Goal: Information Seeking & Learning: Learn about a topic

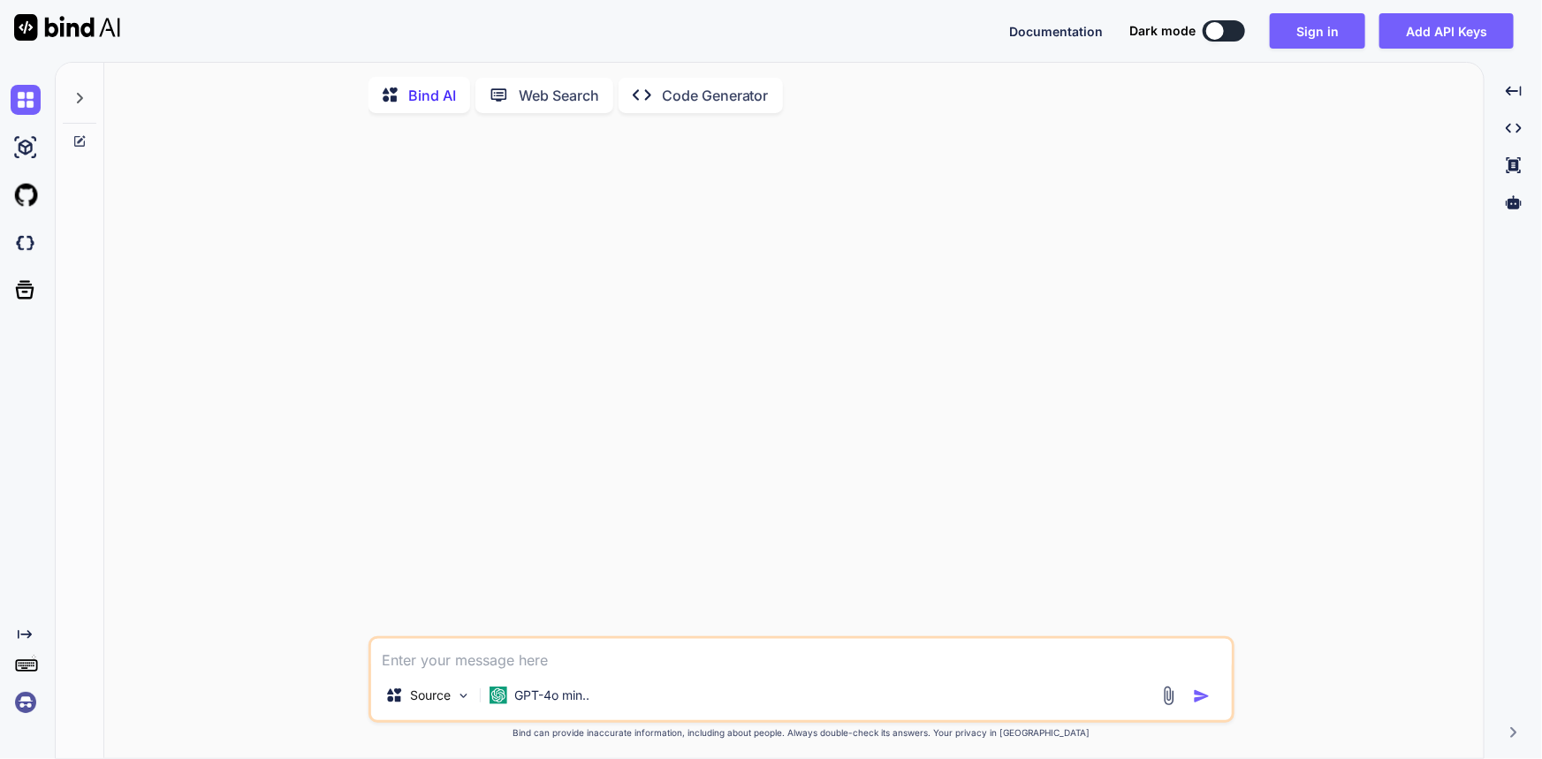
click at [26, 709] on img at bounding box center [26, 702] width 30 height 30
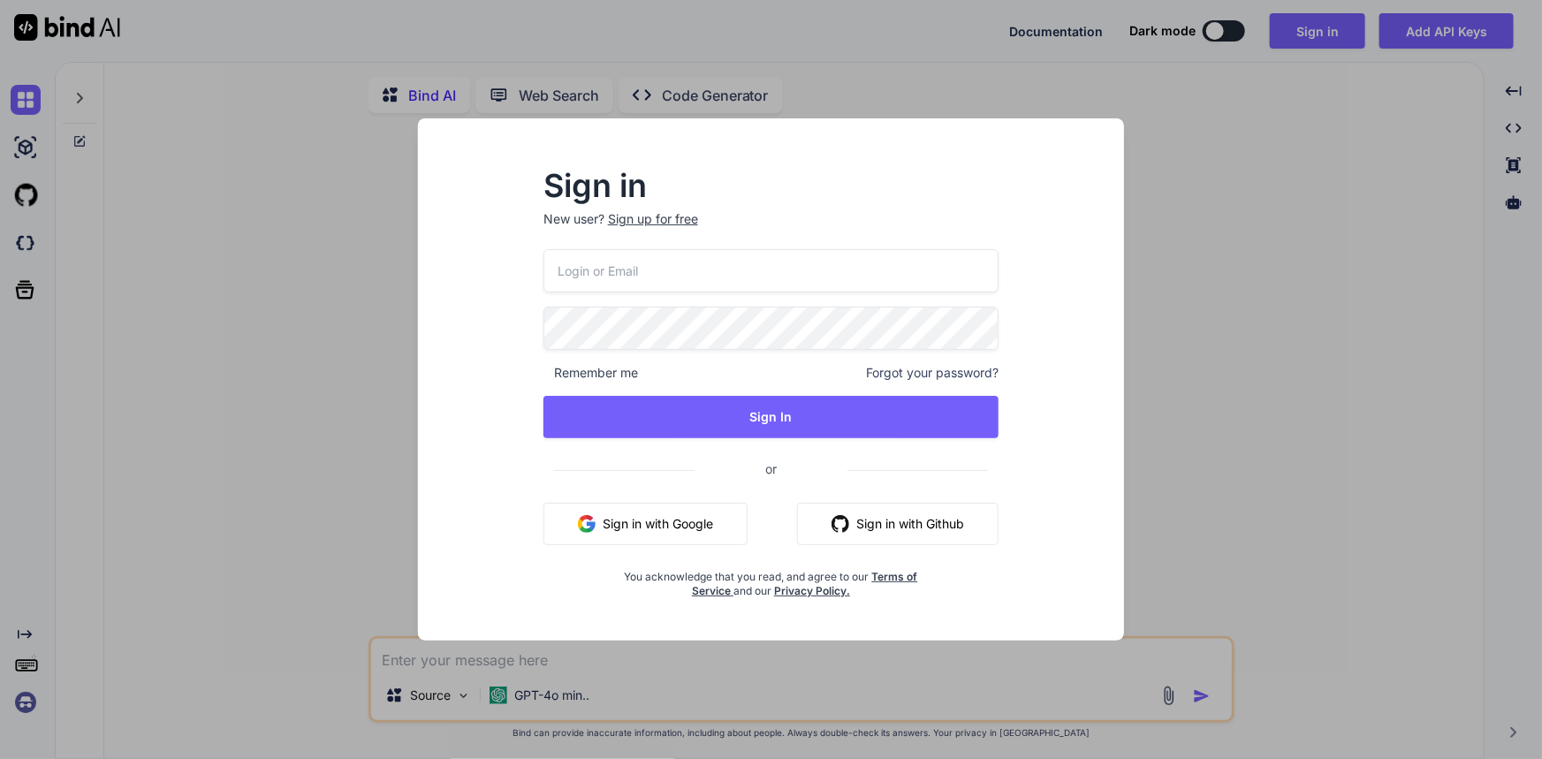
type textarea "x"
click at [619, 269] on input "email" at bounding box center [771, 270] width 456 height 43
click at [578, 265] on input "dev@yopmail.com" at bounding box center [771, 270] width 456 height 43
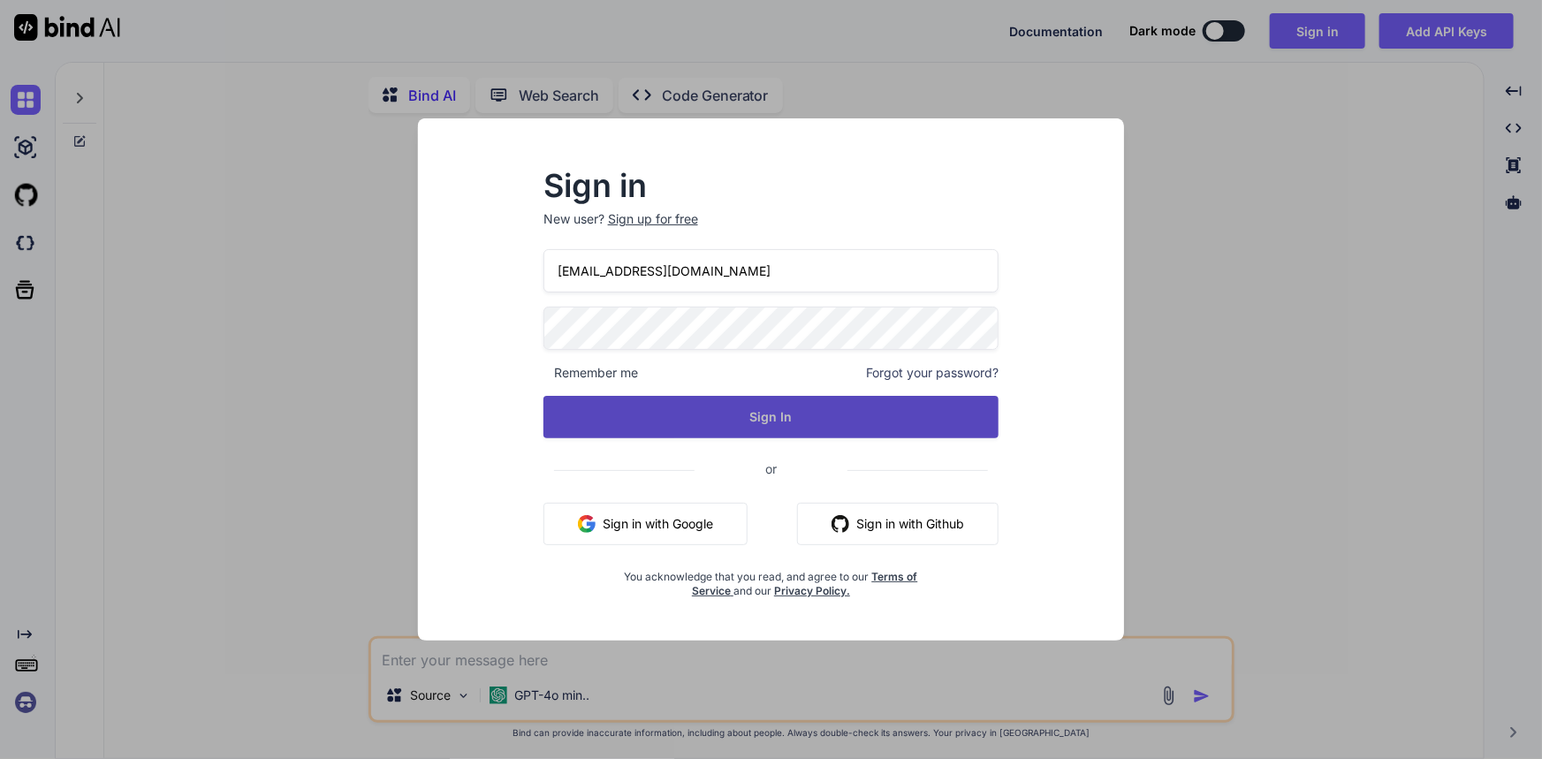
type input "dev6@yopmail.com"
click at [802, 414] on button "Sign In" at bounding box center [771, 417] width 456 height 42
click at [770, 416] on button "Sign In" at bounding box center [771, 417] width 456 height 42
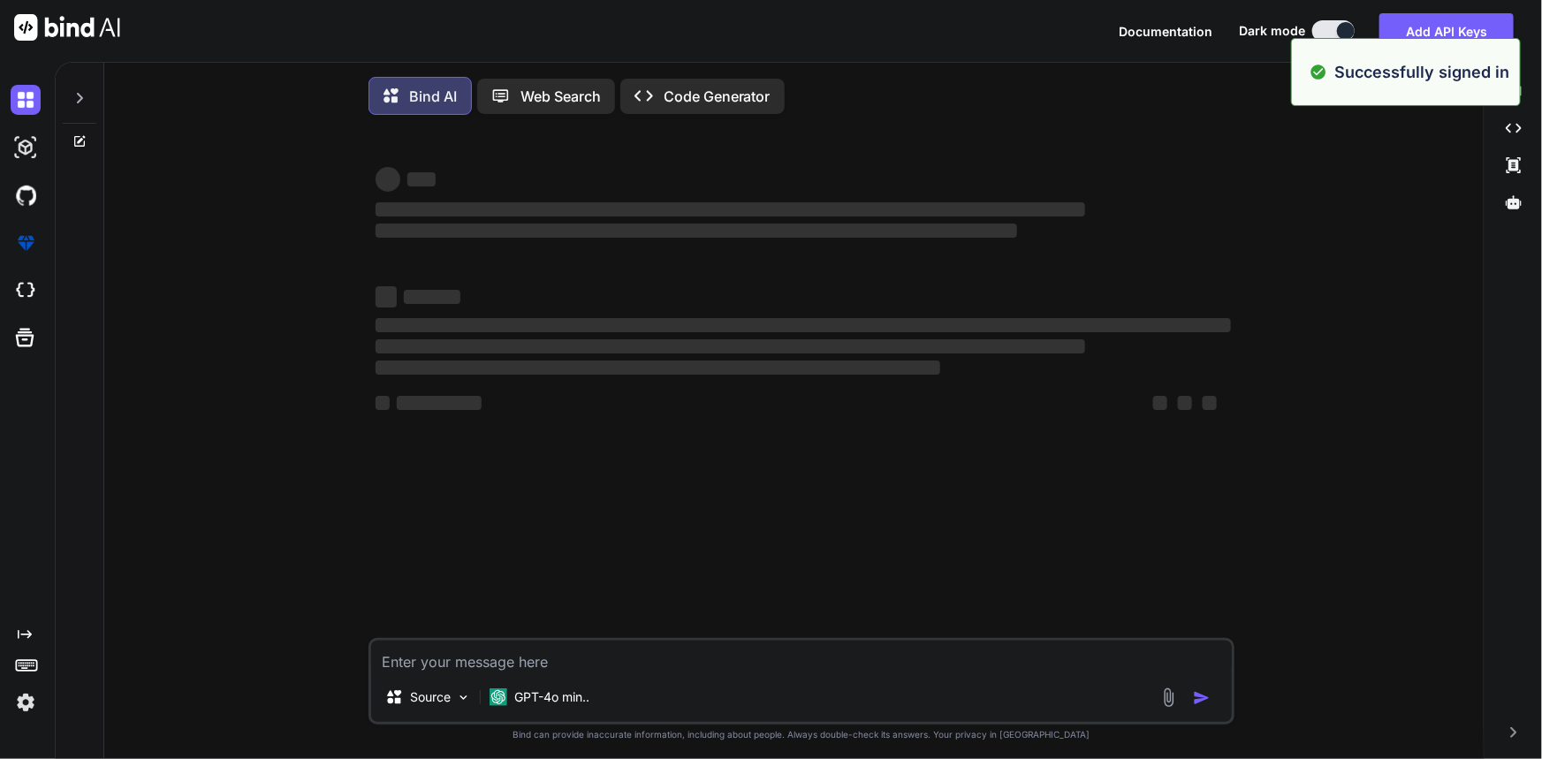
click at [455, 664] on textarea at bounding box center [801, 657] width 861 height 32
type textarea "x"
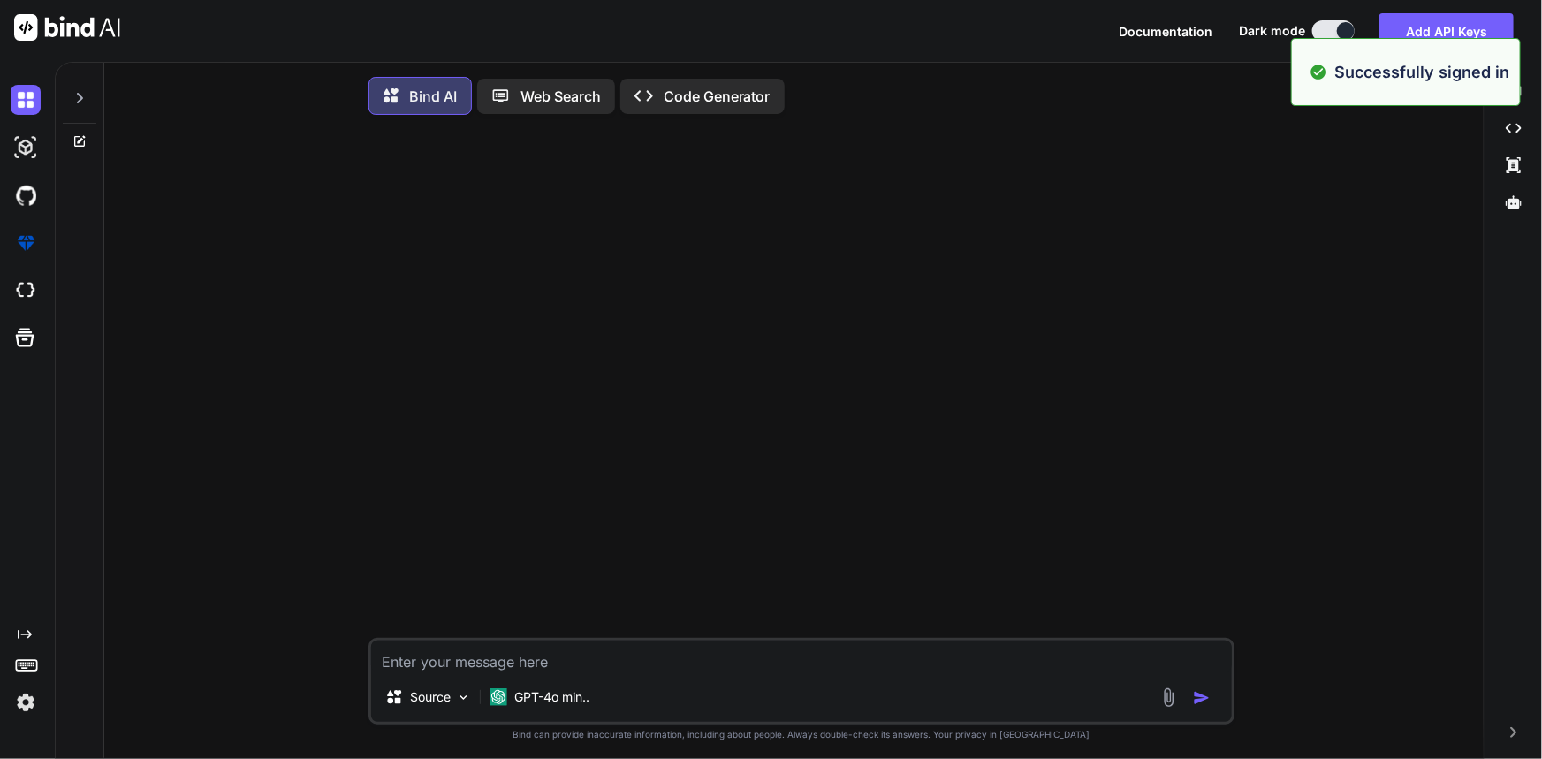
paste textarea "{ "success": true, "data": { "Worked": [ { "count": "5", "currentDate": "2025-0…"
type textarea "{ "success": true, "data": { "Worked": [ { "count": "5", "currentDate": "2025-0…"
type textarea "x"
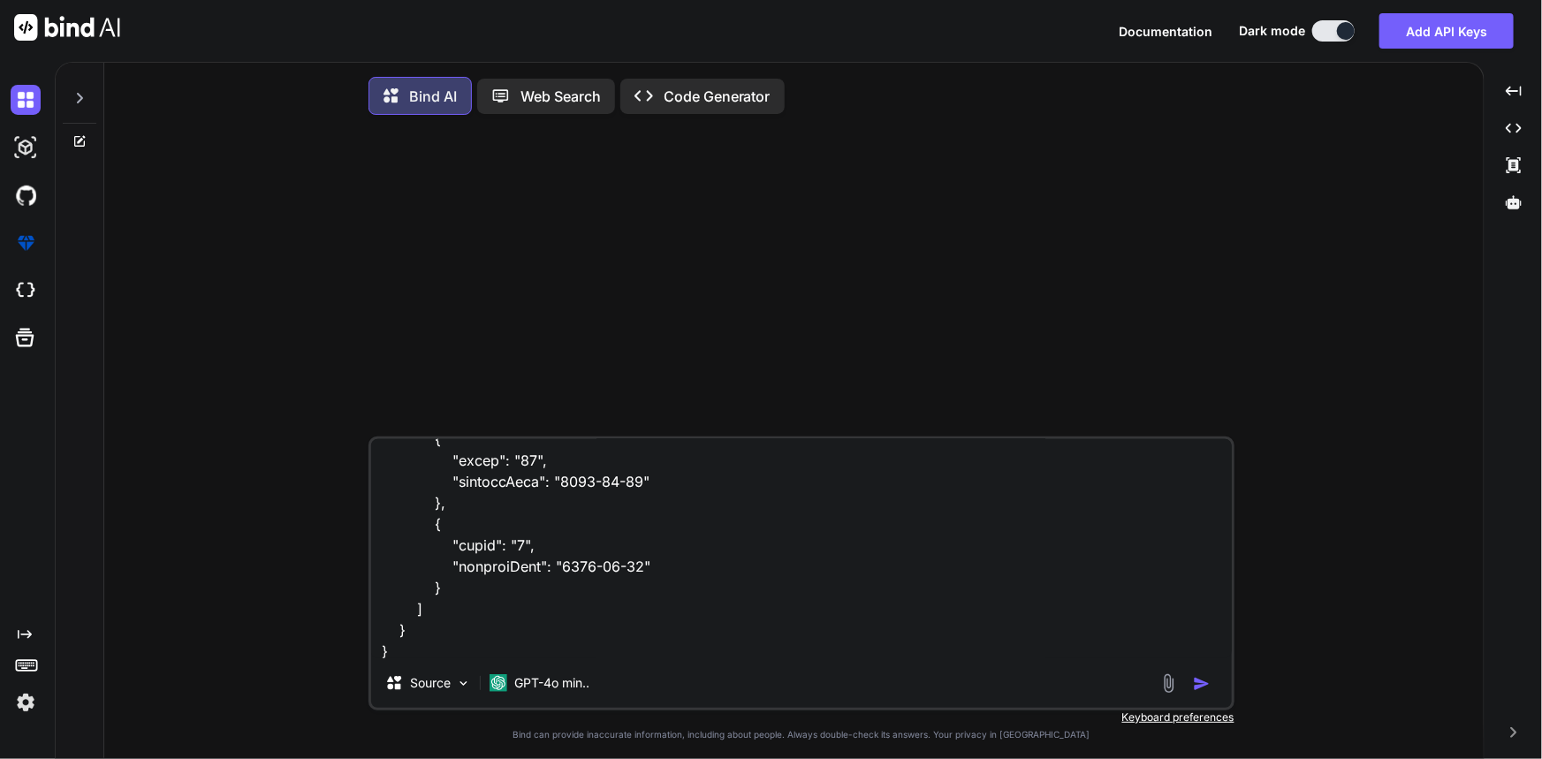
scroll to position [998, 0]
type textarea "{ "success": true, "data": { "Worked": [ { "count": "5", "currentDate": "2025-0…"
type textarea "x"
type textarea "{ "success": true, "data": { "Worked": [ { "count": "5", "currentDate": "2025-0…"
type textarea "x"
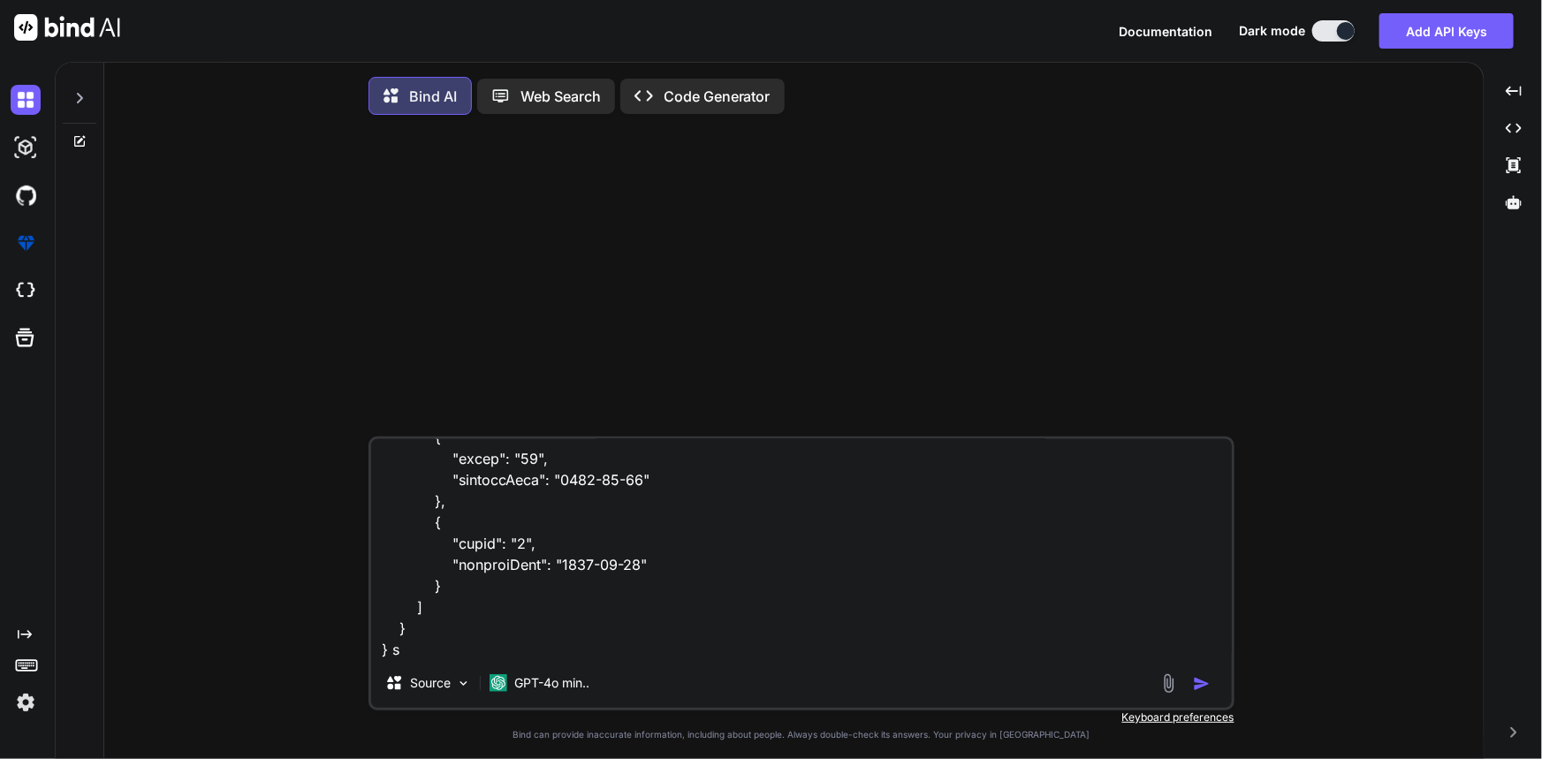
type textarea "{ "success": true, "data": { "Worked": [ { "count": "5", "currentDate": "2025-0…"
type textarea "x"
type textarea "{ "success": true, "data": { "Worked": [ { "count": "5", "currentDate": "2025-0…"
type textarea "x"
type textarea "{ "success": true, "data": { "Worked": [ { "count": "5", "currentDate": "2025-0…"
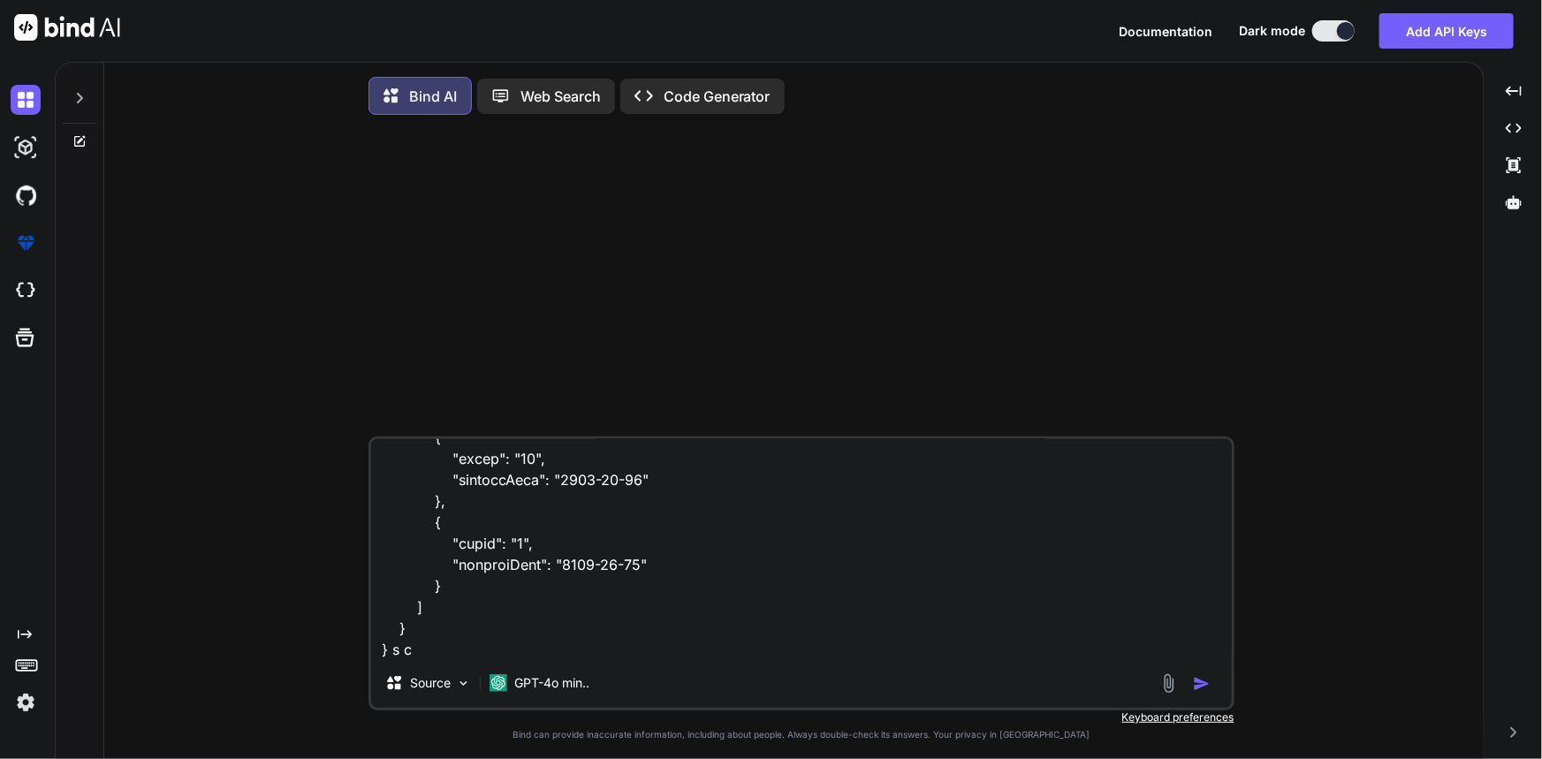
type textarea "x"
type textarea "{ "success": true, "data": { "Worked": [ { "count": "5", "currentDate": "2025-0…"
type textarea "x"
type textarea "{ "success": true, "data": { "Worked": [ { "count": "5", "currentDate": "2025-0…"
type textarea "x"
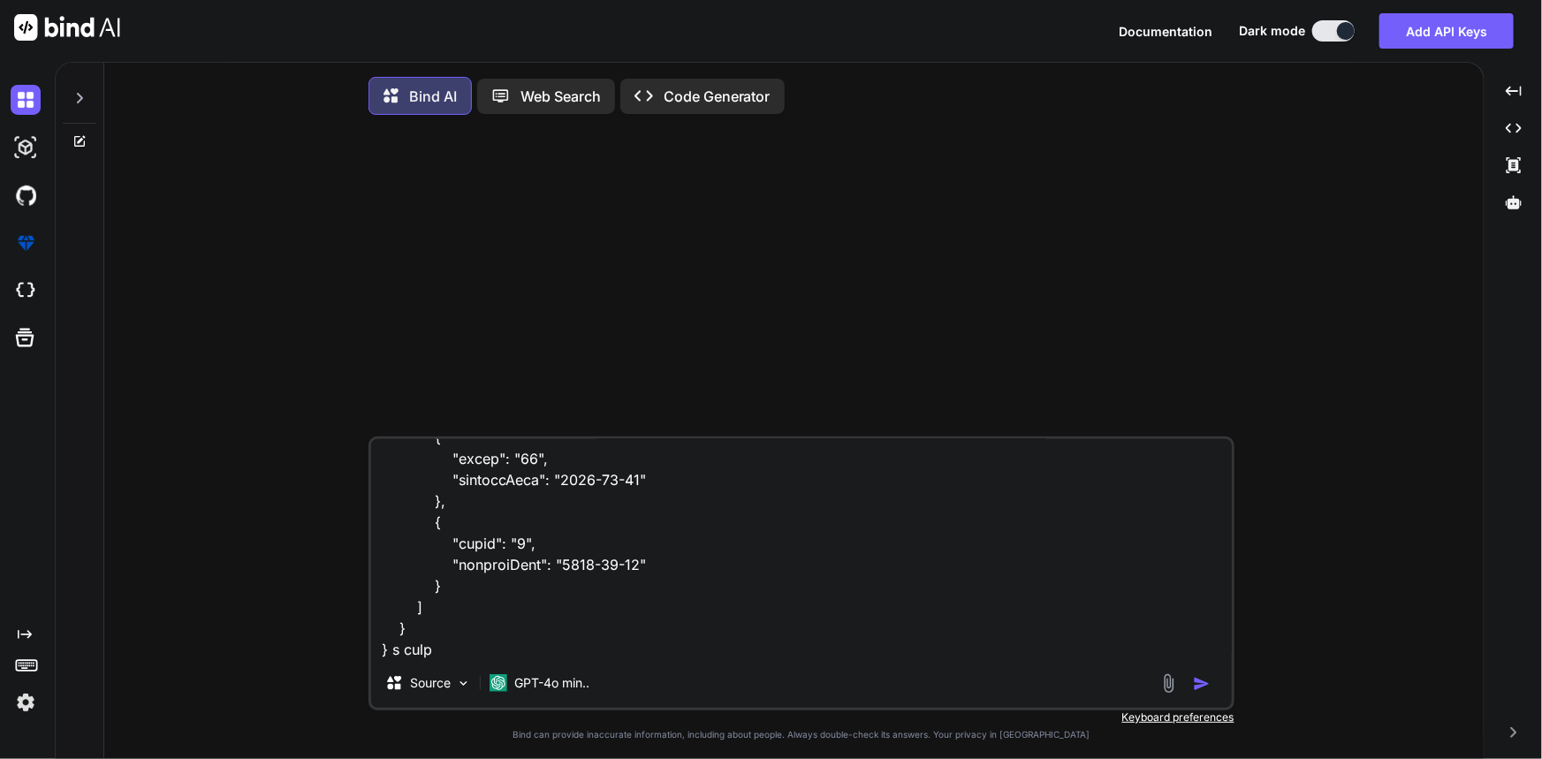
type textarea "{ "success": true, "data": { "Worked": [ { "count": "5", "currentDate": "2025-0…"
type textarea "x"
type textarea "{ "success": true, "data": { "Worked": [ { "count": "5", "currentDate": "2025-0…"
type textarea "x"
type textarea "{ "success": true, "data": { "Worked": [ { "count": "5", "currentDate": "2025-0…"
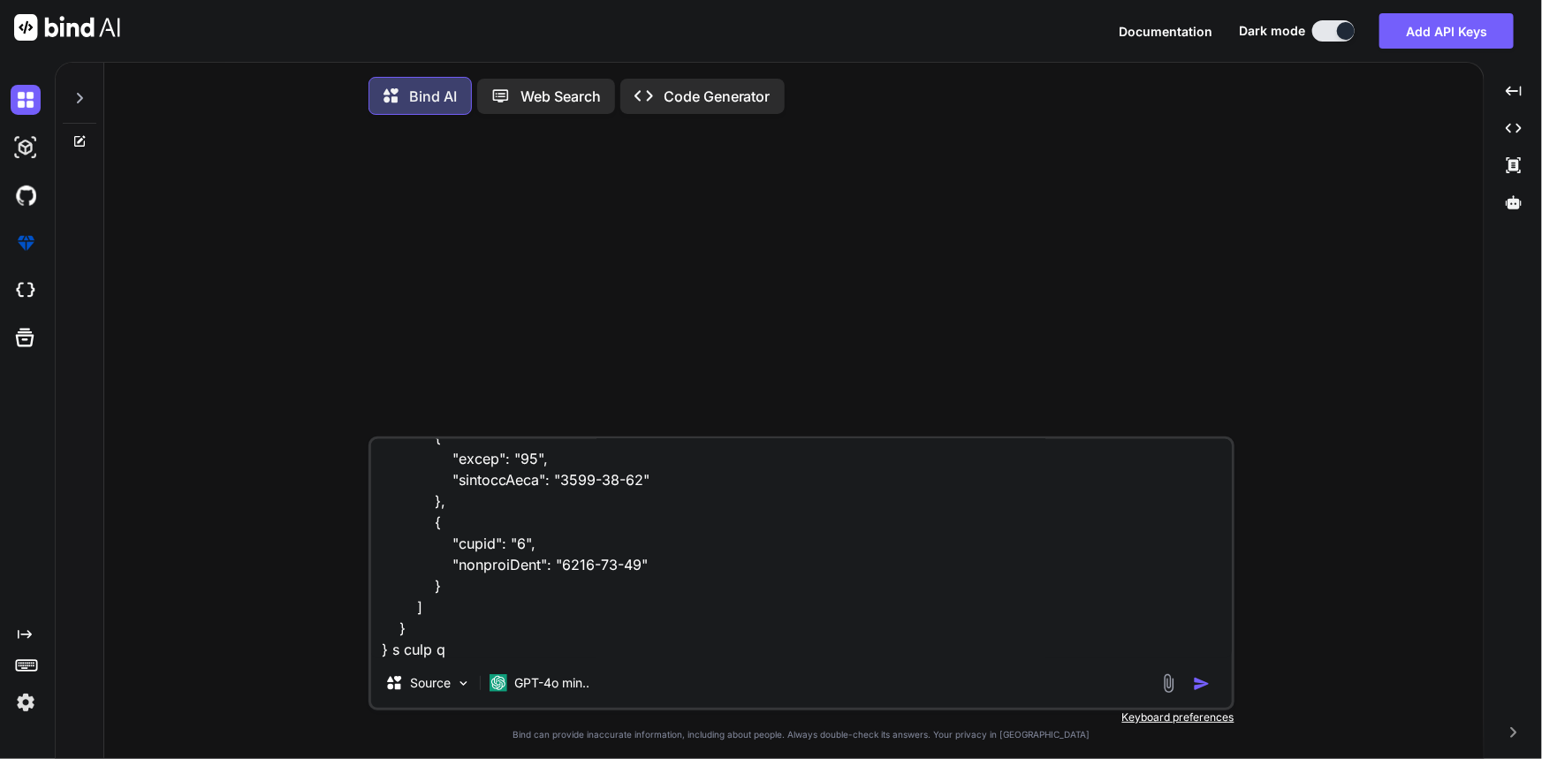
type textarea "x"
type textarea "{ "success": true, "data": { "Worked": [ { "count": "5", "currentDate": "2025-0…"
type textarea "x"
type textarea "{ "success": true, "data": { "Worked": [ { "count": "5", "currentDate": "2025-0…"
type textarea "x"
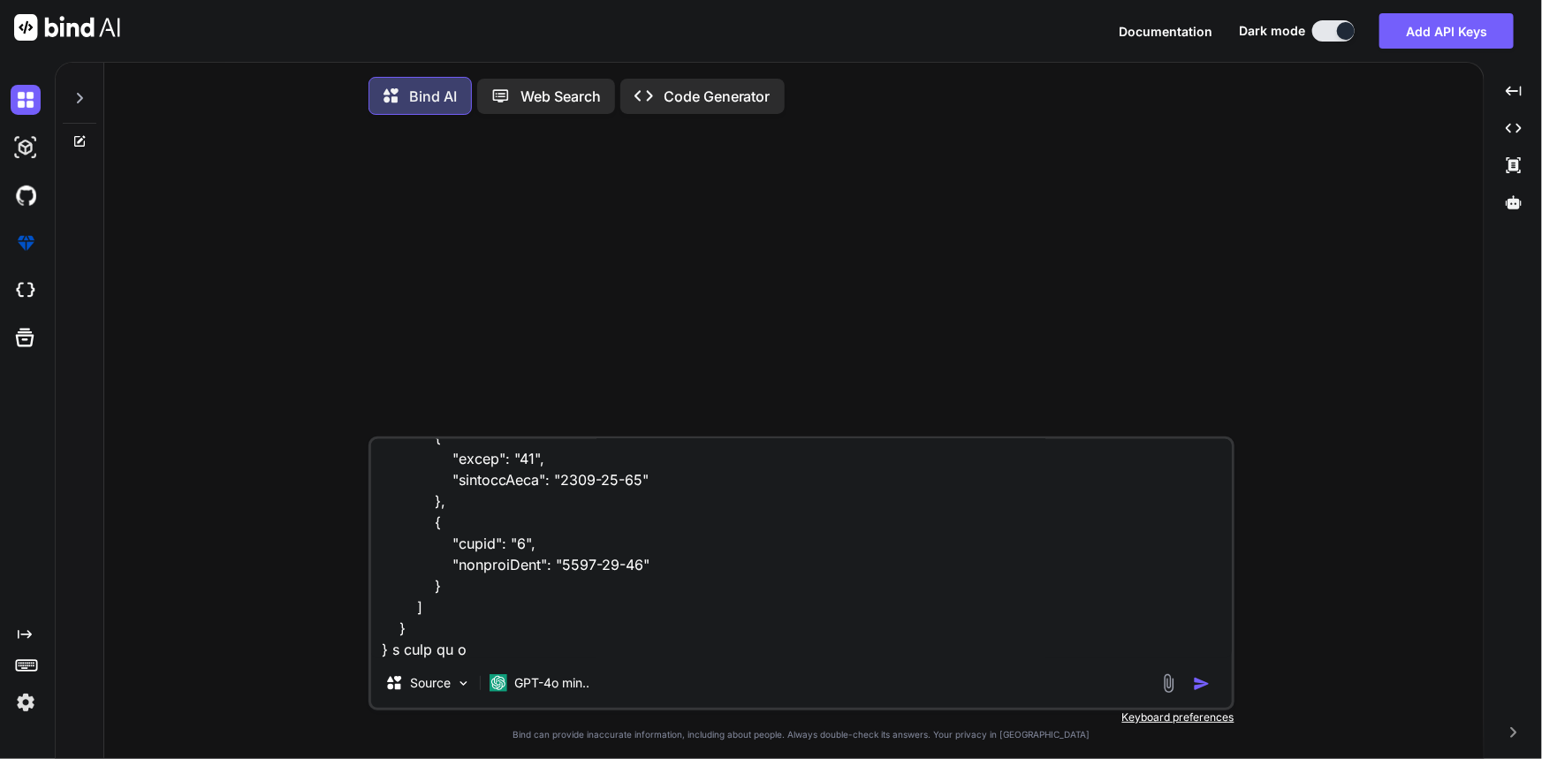
type textarea "{ "success": true, "data": { "Worked": [ { "count": "5", "currentDate": "2025-0…"
type textarea "x"
type textarea "{ "success": true, "data": { "Worked": [ { "count": "5", "currentDate": "2025-0…"
type textarea "x"
type textarea "{ "success": true, "data": { "Worked": [ { "count": "5", "currentDate": "2025-0…"
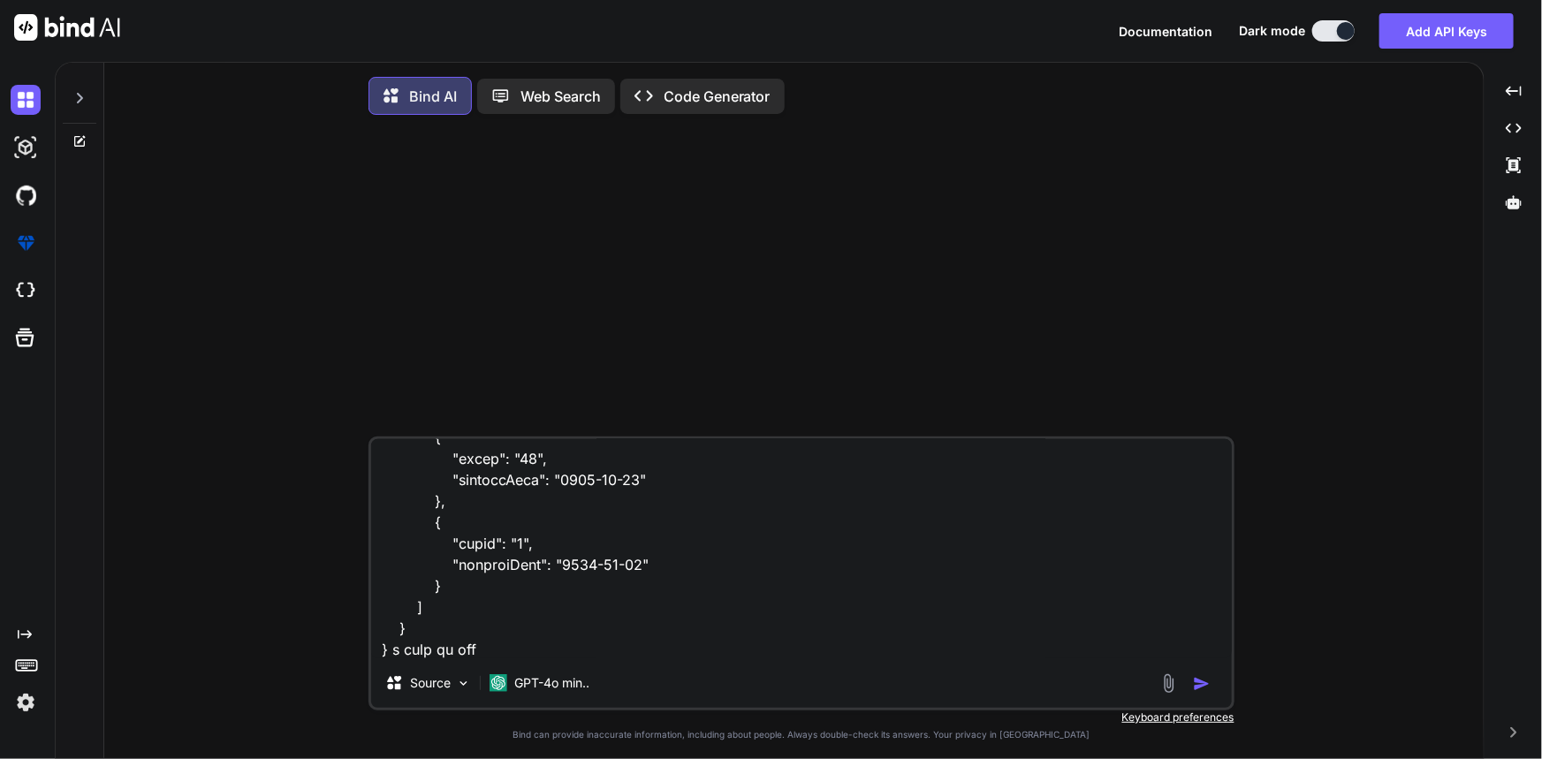
type textarea "x"
type textarea "{ "success": true, "data": { "Worked": [ { "count": "5", "currentDate": "2025-0…"
type textarea "x"
type textarea "{ "success": true, "data": { "Worked": [ { "count": "5", "currentDate": "2025-0…"
type textarea "x"
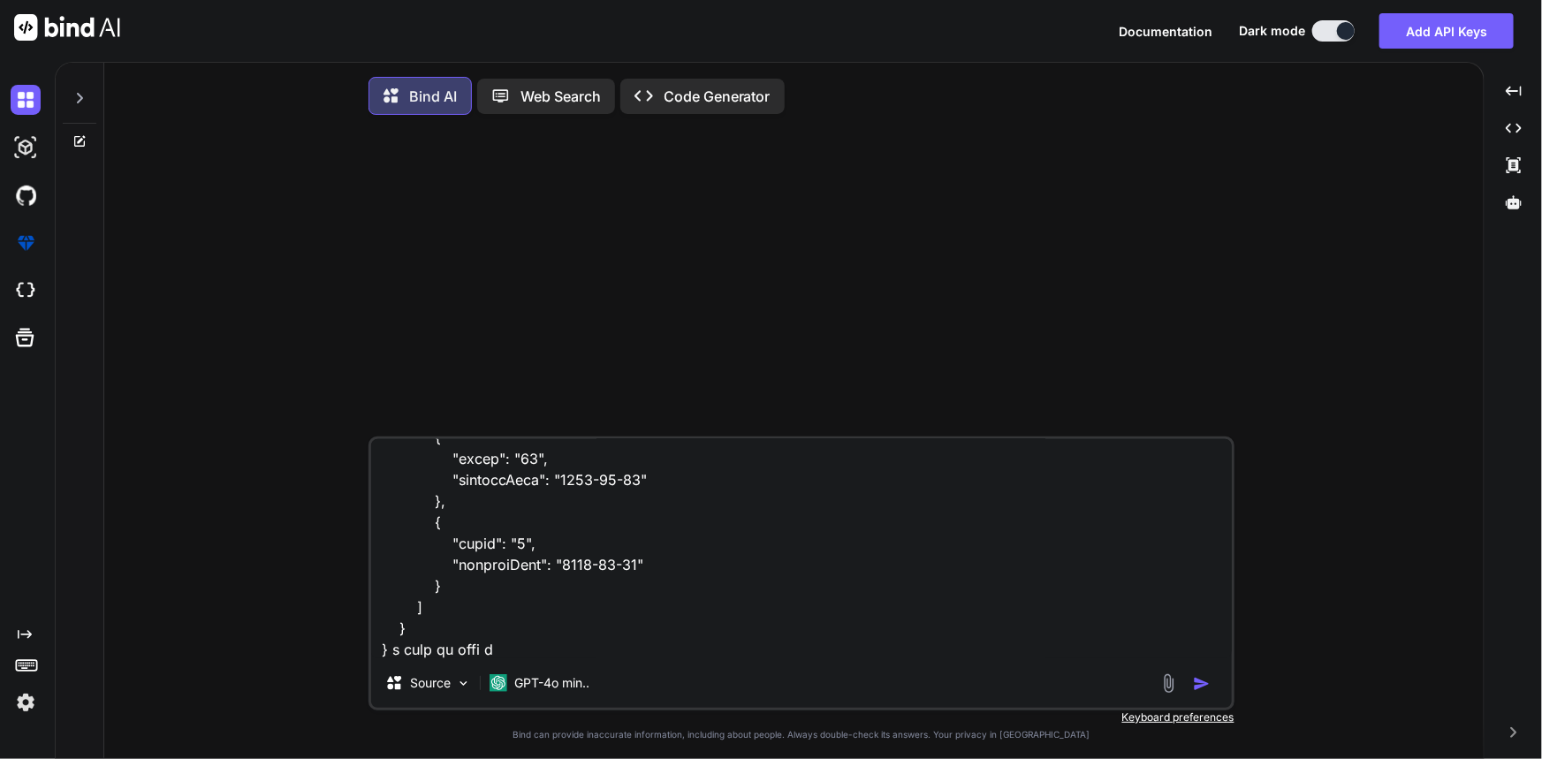
type textarea "{ "success": true, "data": { "Worked": [ { "count": "5", "currentDate": "2025-0…"
type textarea "x"
type textarea "{ "success": true, "data": { "Worked": [ { "count": "5", "currentDate": "2025-0…"
type textarea "x"
type textarea "{ "success": true, "data": { "Worked": [ { "count": "5", "currentDate": "2025-0…"
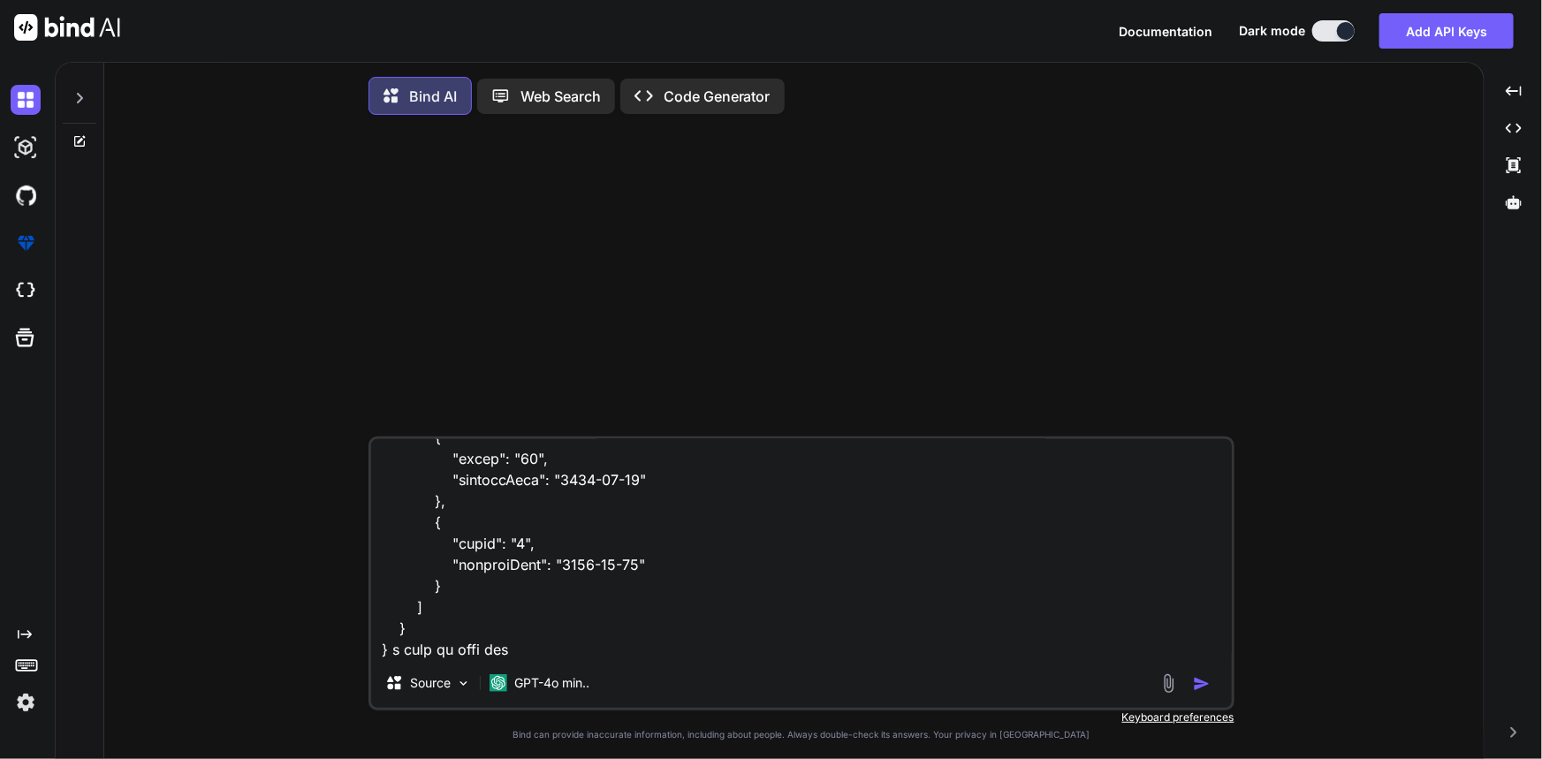
type textarea "x"
type textarea "{ "success": true, "data": { "Worked": [ { "count": "5", "currentDate": "2025-0…"
type textarea "x"
type textarea "{ "success": true, "data": { "Worked": [ { "count": "5", "currentDate": "2025-0…"
type textarea "x"
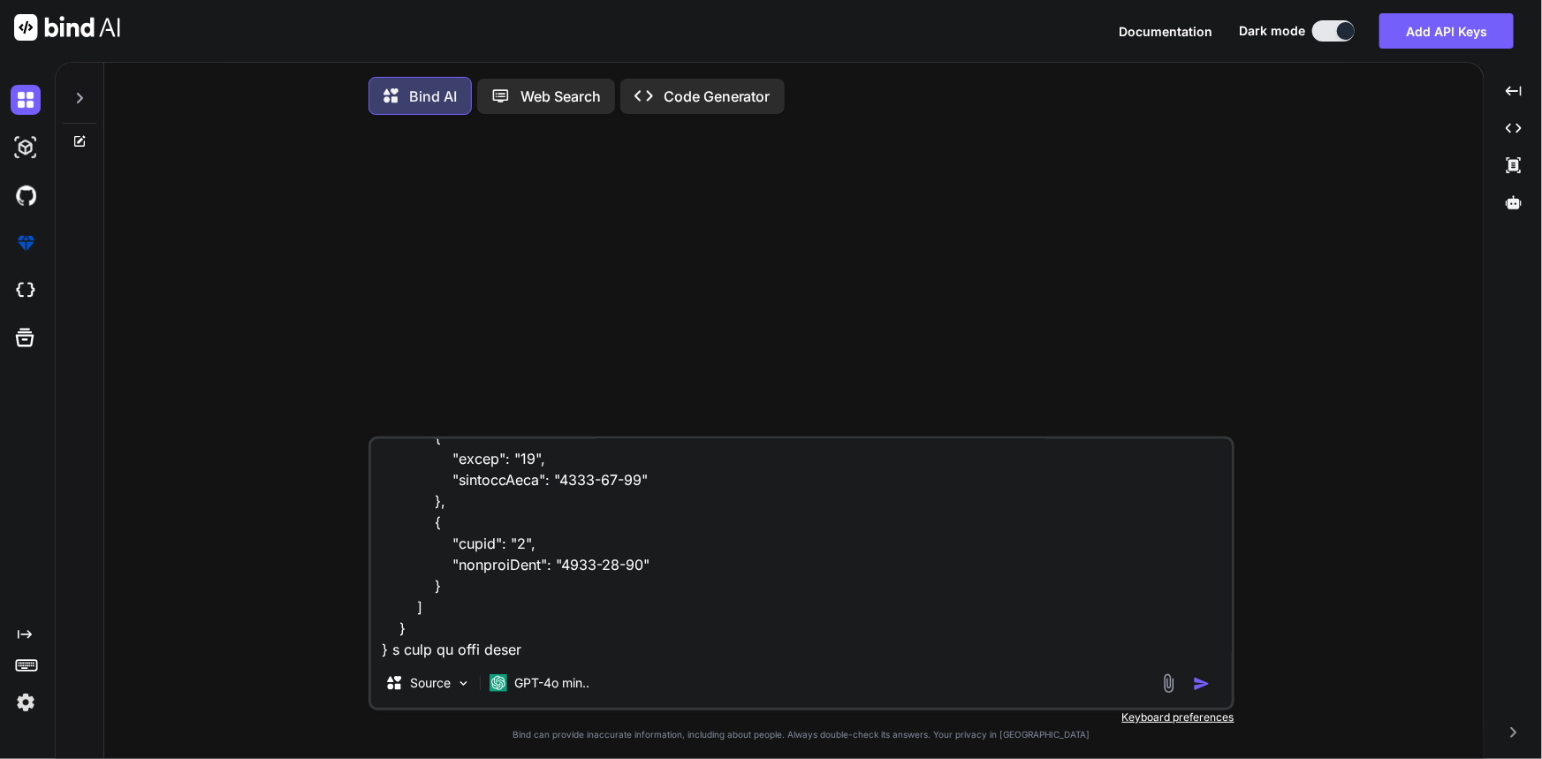
type textarea "{ "success": true, "data": { "Worked": [ { "count": "5", "currentDate": "2025-0…"
type textarea "x"
type textarea "{ "success": true, "data": { "Worked": [ { "count": "5", "currentDate": "2025-0…"
type textarea "x"
type textarea "{ "success": true, "data": { "Worked": [ { "count": "5", "currentDate": "2025-0…"
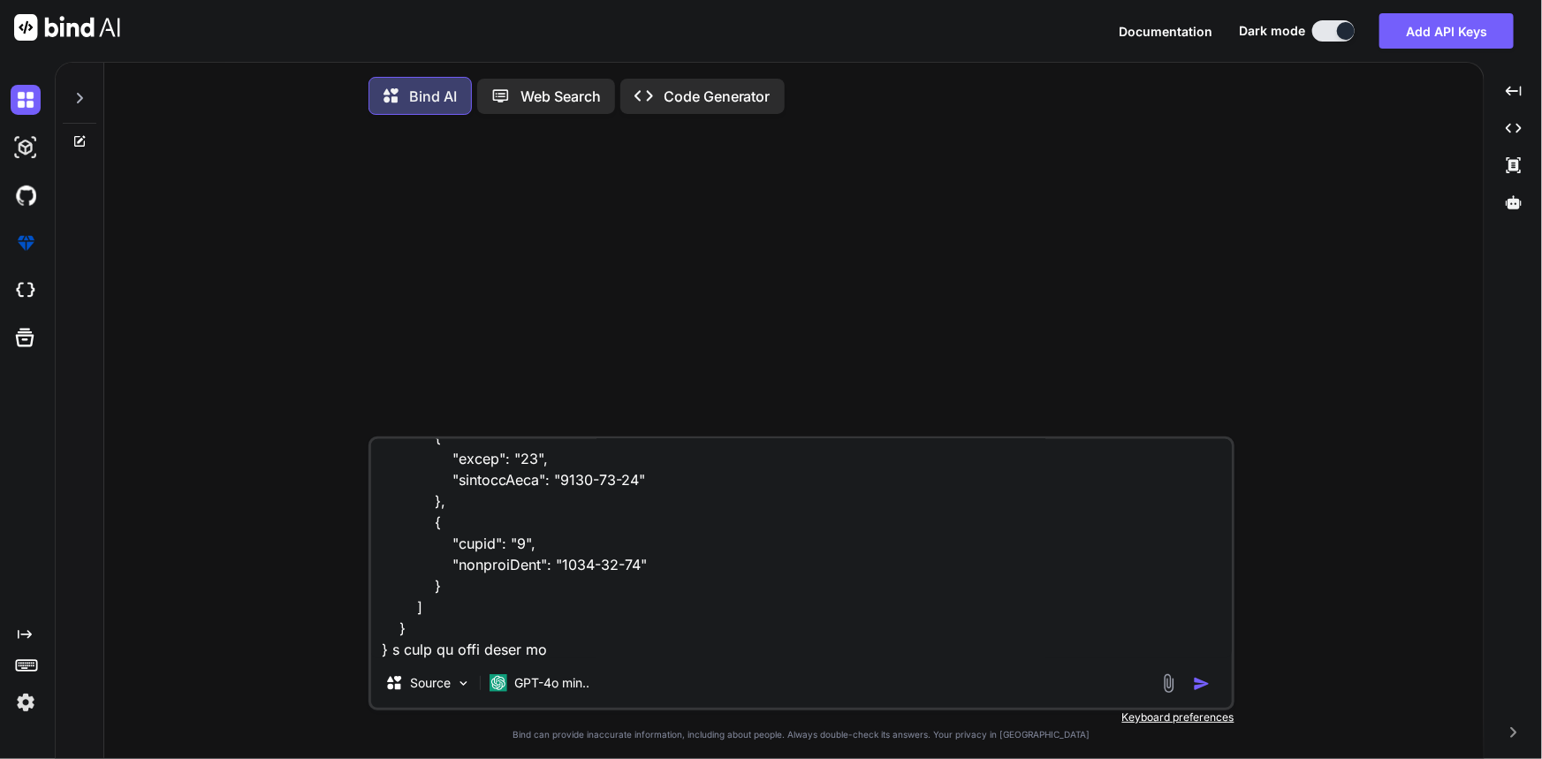
type textarea "x"
type textarea "{ "success": true, "data": { "Worked": [ { "count": "5", "currentDate": "2025-0…"
type textarea "x"
type textarea "{ "success": true, "data": { "Worked": [ { "count": "5", "currentDate": "2025-0…"
type textarea "x"
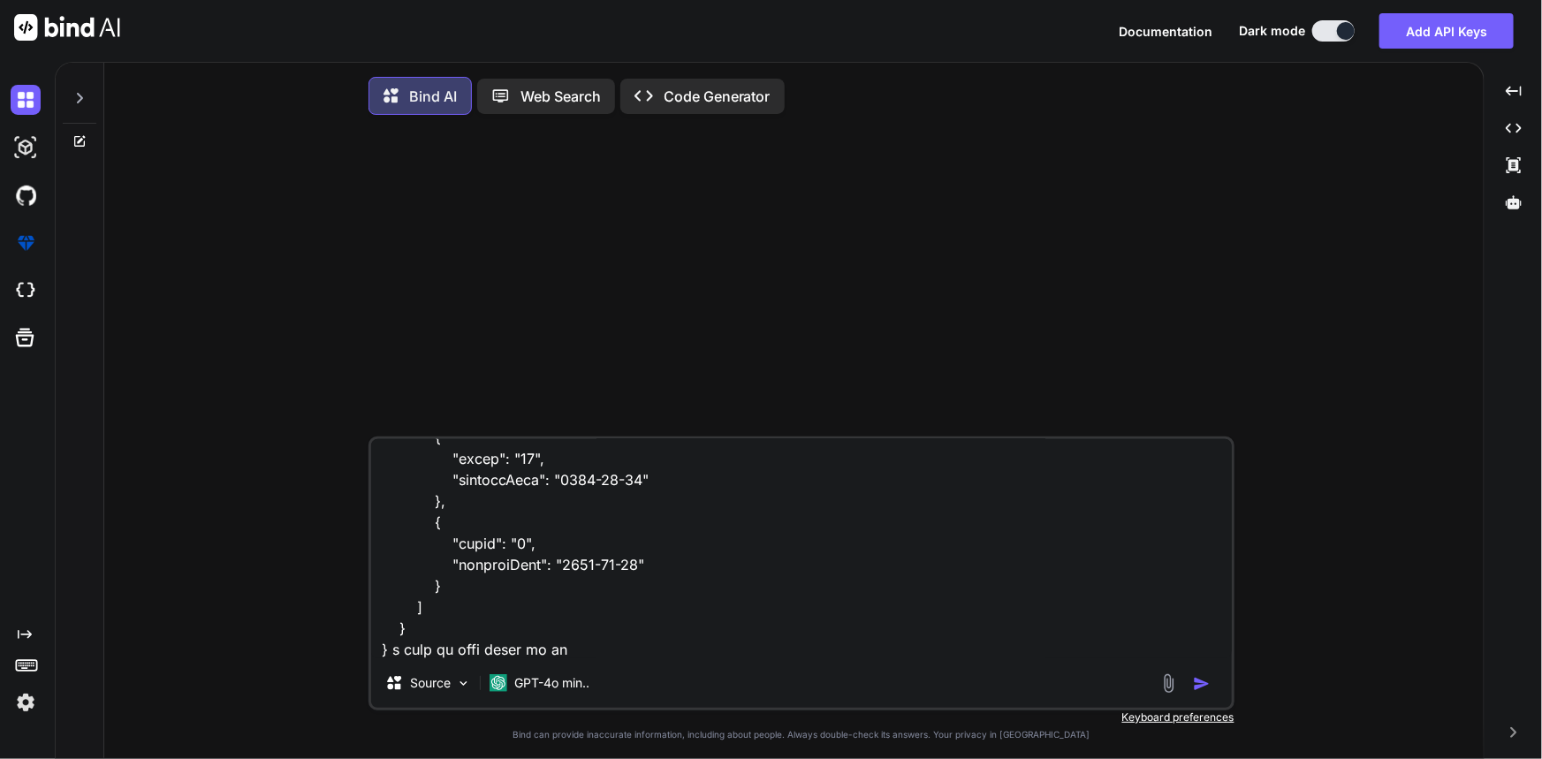
type textarea "{ "success": true, "data": { "Worked": [ { "count": "5", "currentDate": "2025-0…"
type textarea "x"
type textarea "{ "success": true, "data": { "Worked": [ { "count": "5", "currentDate": "2025-0…"
type textarea "x"
type textarea "{ "success": true, "data": { "Worked": [ { "count": "5", "currentDate": "2025-0…"
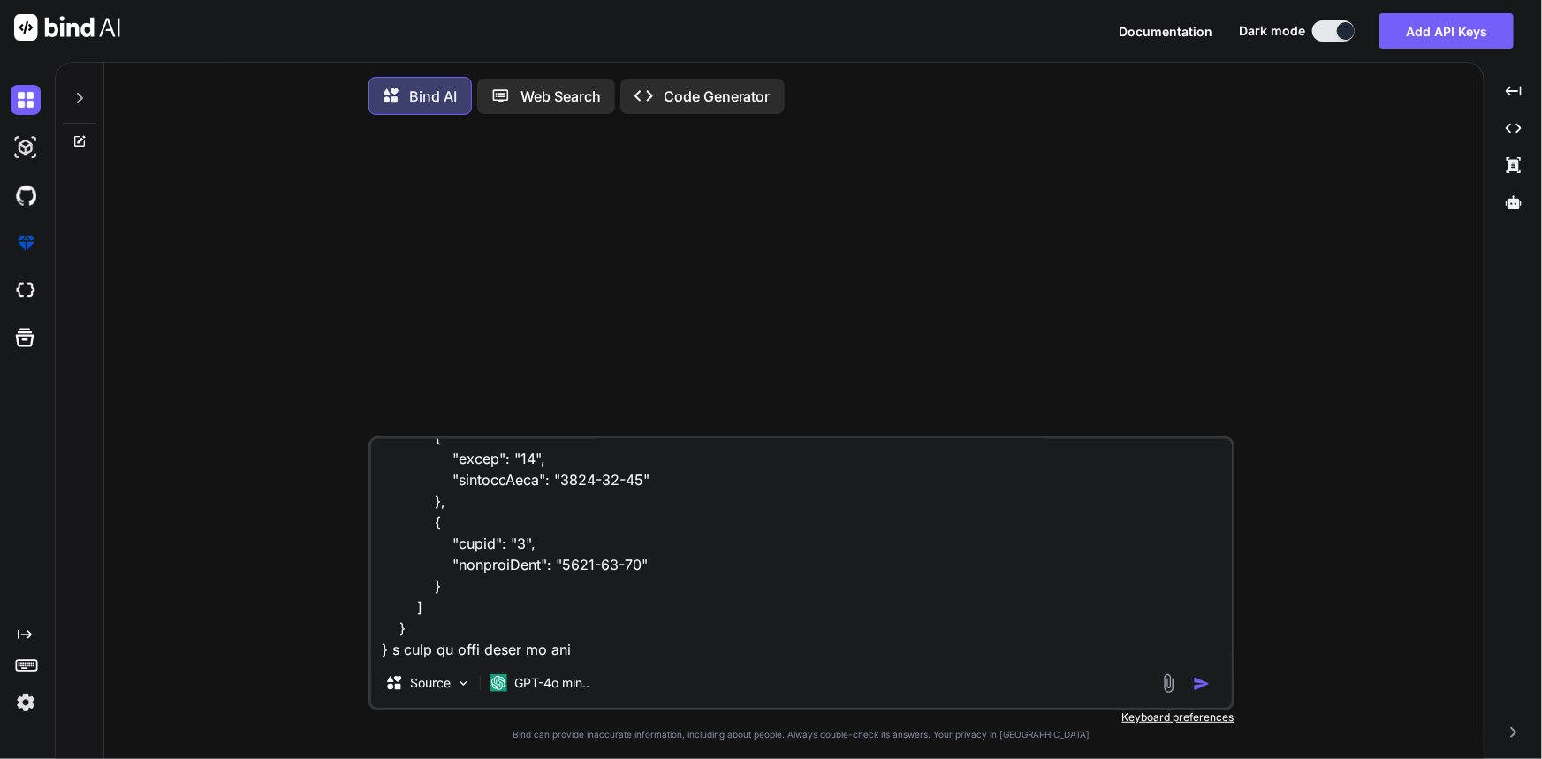
type textarea "x"
type textarea "{ "success": true, "data": { "Worked": [ { "count": "5", "currentDate": "2025-0…"
type textarea "x"
type textarea "{ "success": true, "data": { "Worked": [ { "count": "5", "currentDate": "2025-0…"
type textarea "x"
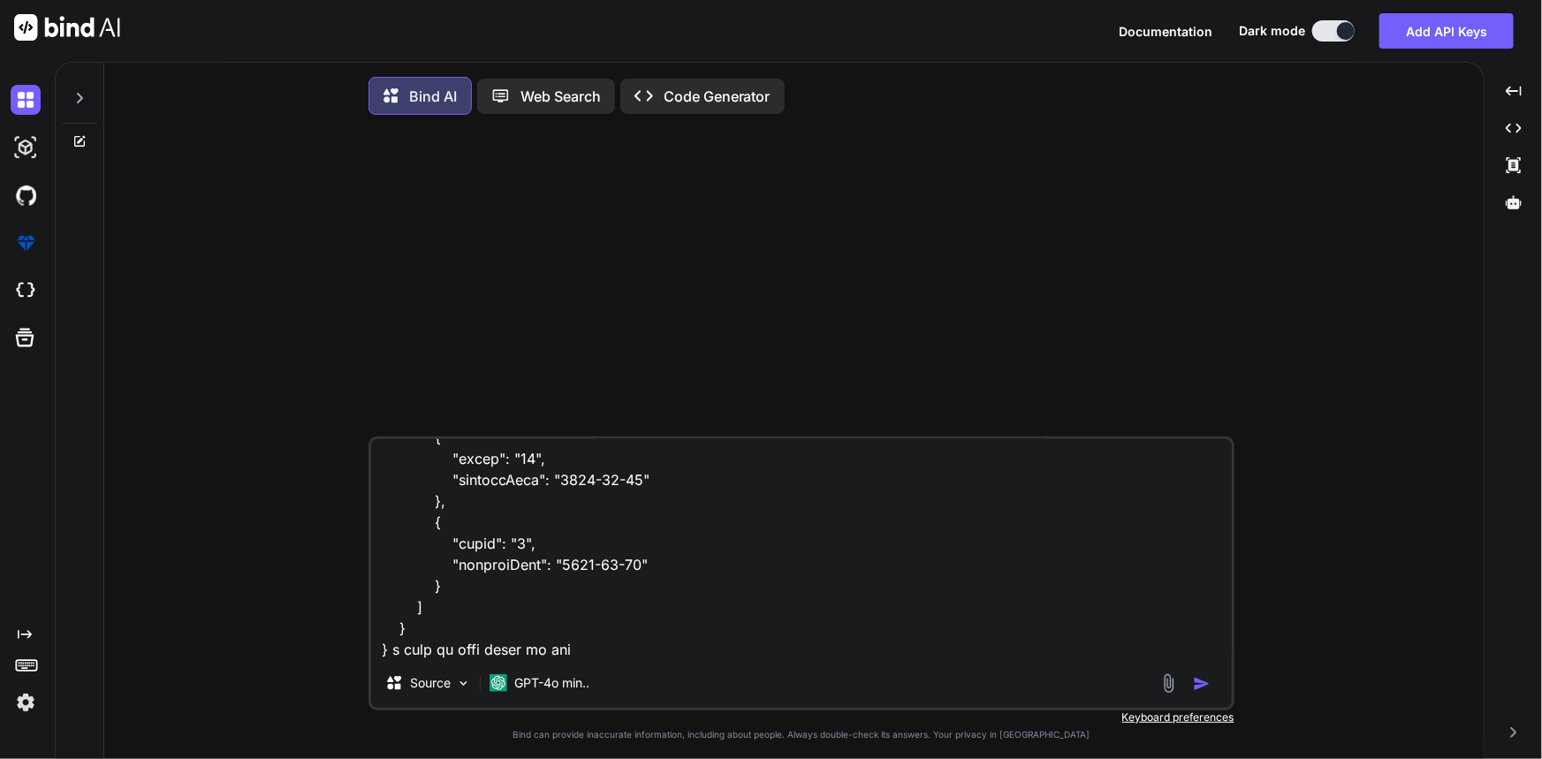
type textarea "{ "success": true, "data": { "Worked": [ { "count": "5", "currentDate": "2025-0…"
type textarea "x"
type textarea "{ "success": true, "data": { "Worked": [ { "count": "5", "currentDate": "2025-0…"
type textarea "x"
type textarea "{ "success": true, "data": { "Worked": [ { "count": "5", "currentDate": "2025-0…"
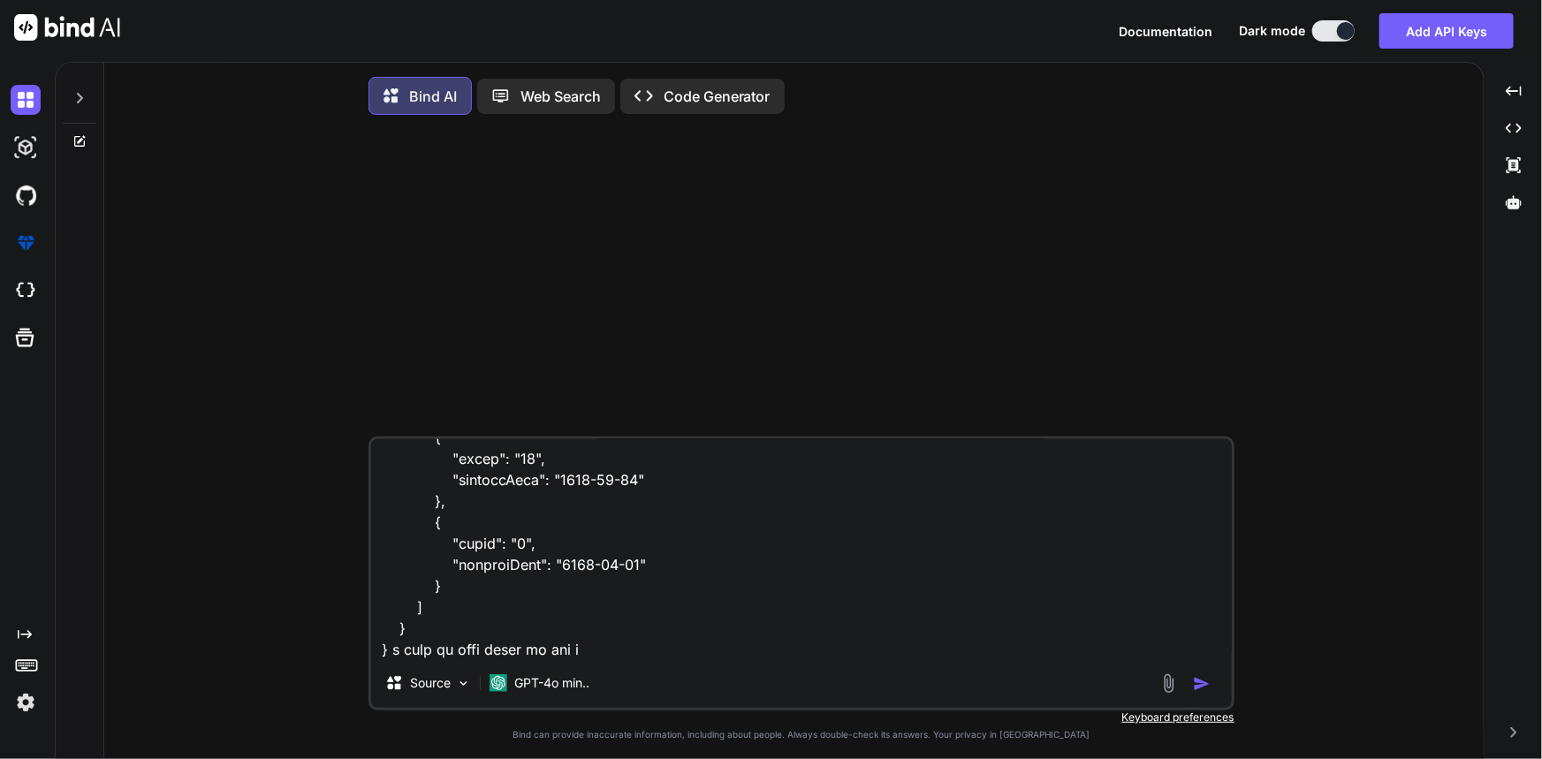
type textarea "x"
type textarea "{ "success": true, "data": { "Worked": [ { "count": "5", "currentDate": "2025-0…"
type textarea "x"
click at [663, 656] on textarea at bounding box center [801, 548] width 861 height 219
type textarea "{ "success": true, "data": { "Worked": [ { "count": "5", "currentDate": "2025-0…"
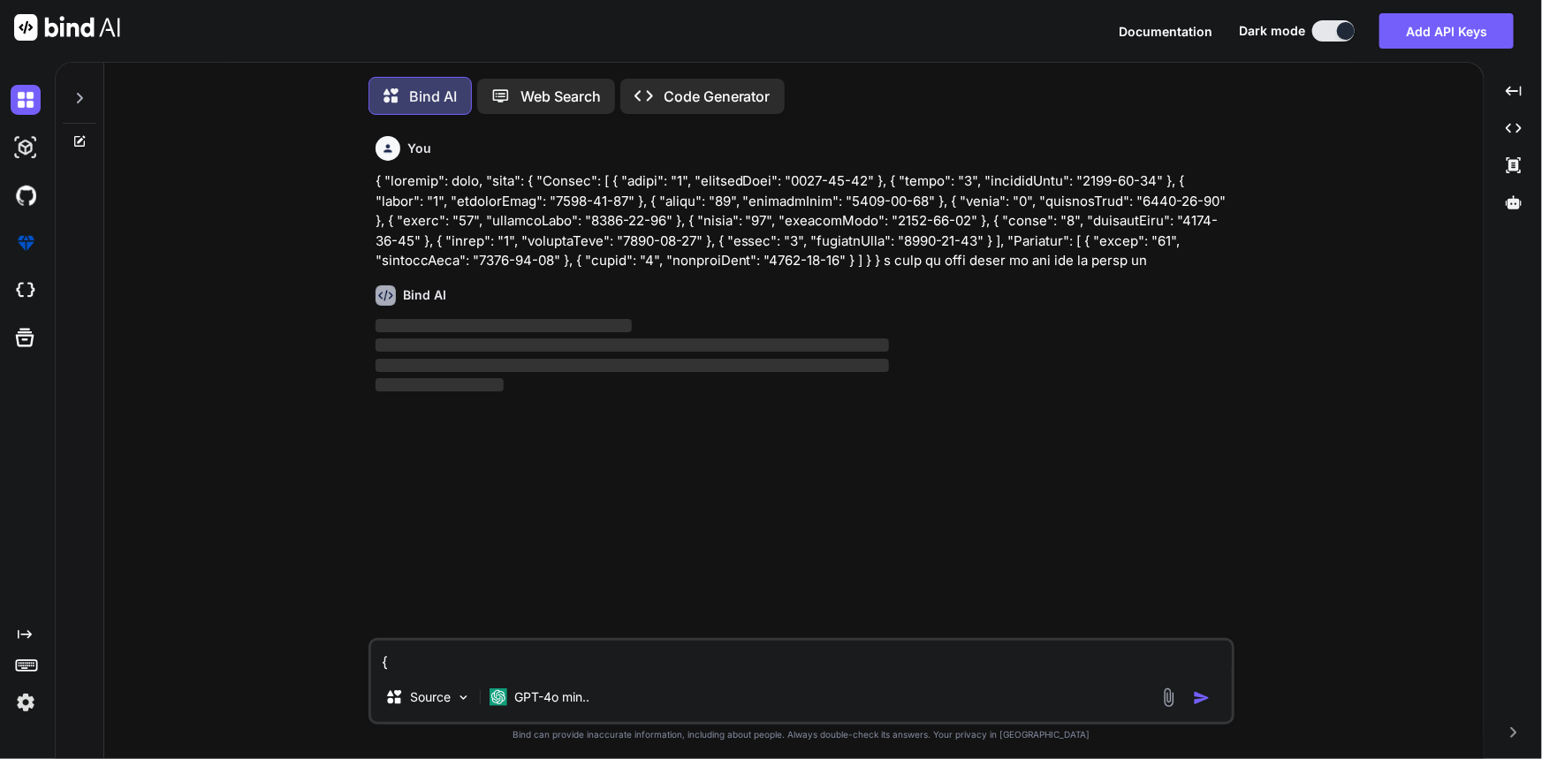
scroll to position [8, 0]
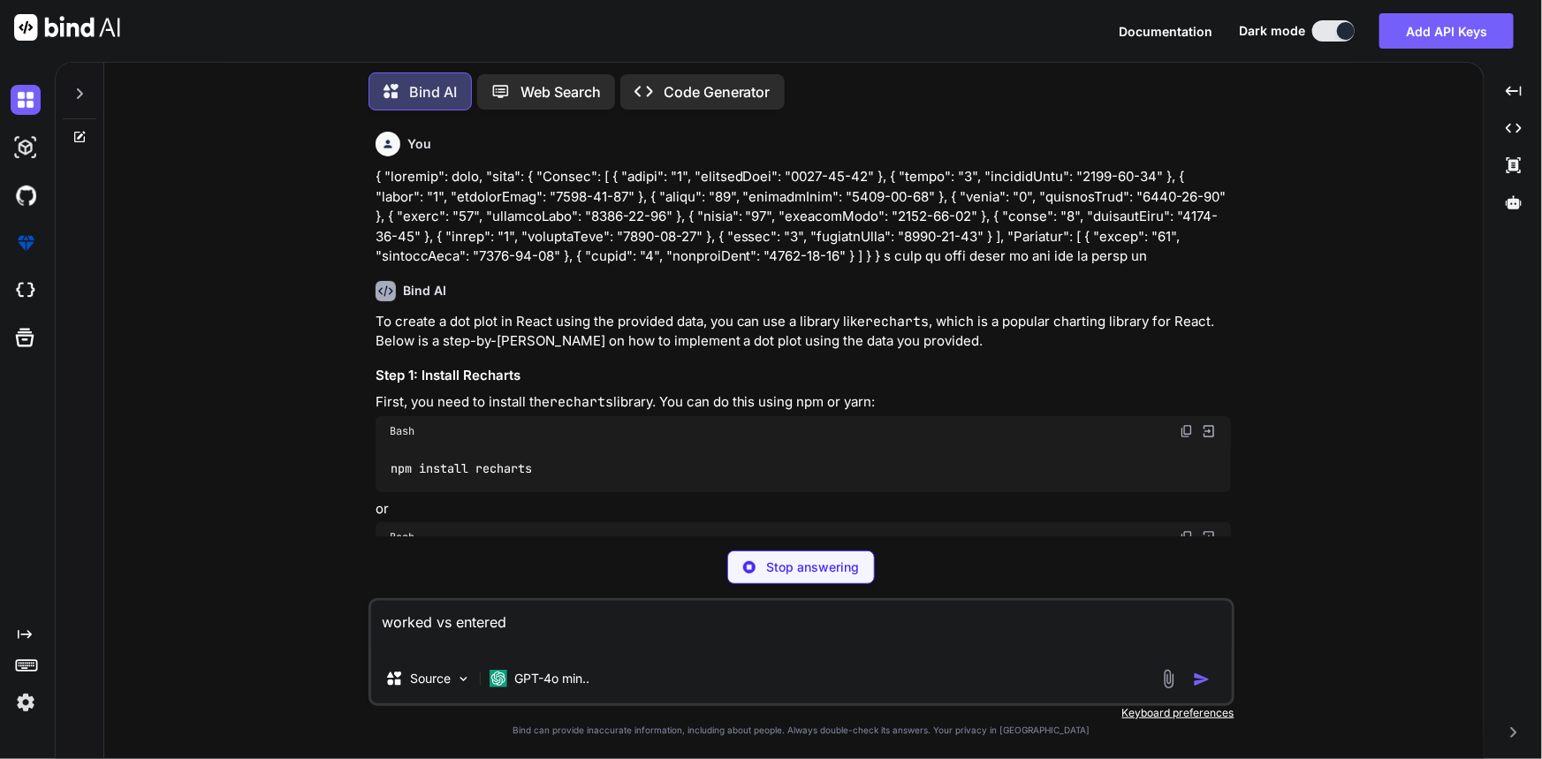
type textarea "worked vs entered"
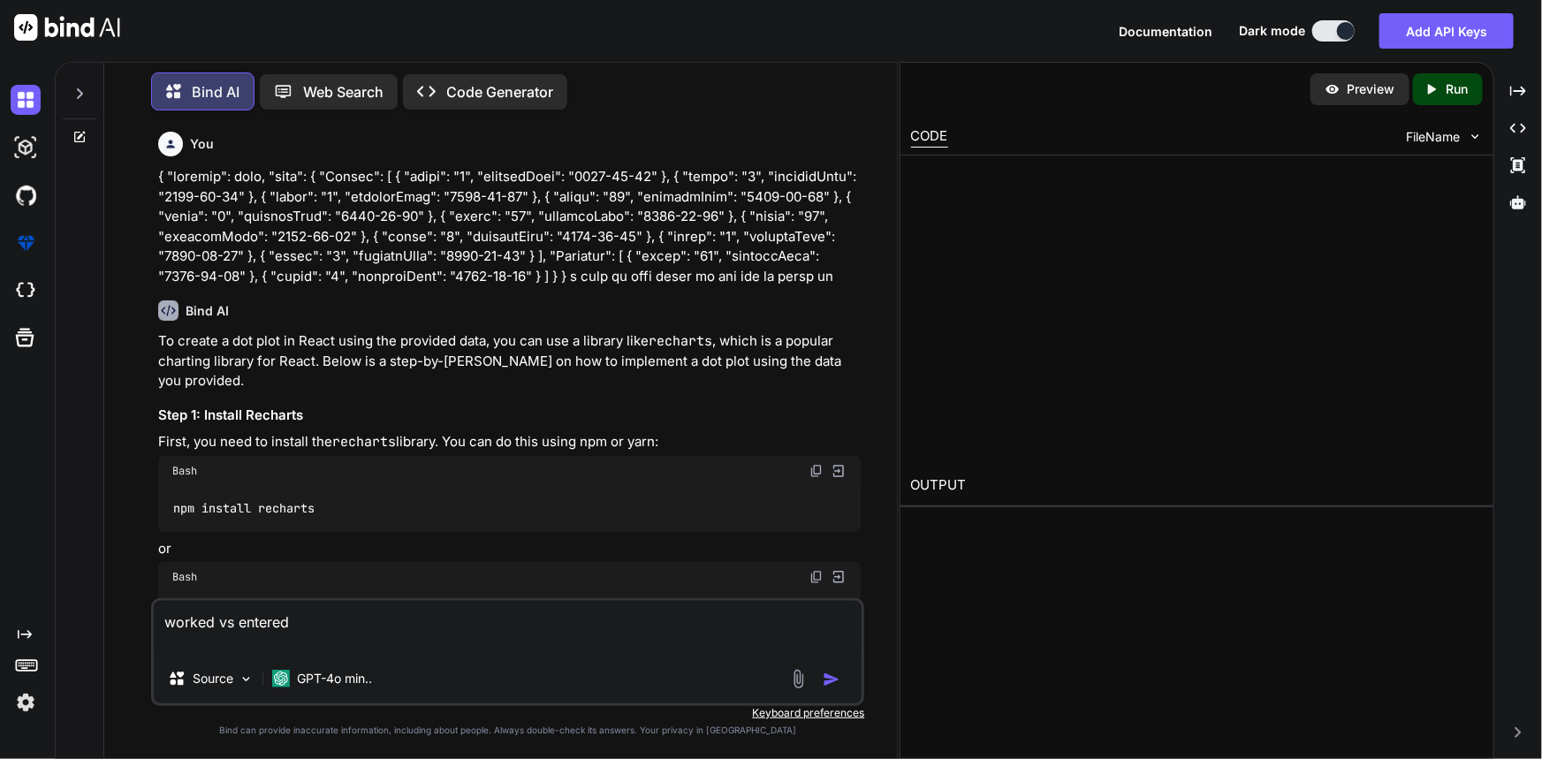
click at [1197, 679] on div "Preview Created with Pixso. Run CODE FileName OUTPUT" at bounding box center [1197, 410] width 595 height 697
click at [832, 672] on img "button" at bounding box center [832, 680] width 18 height 18
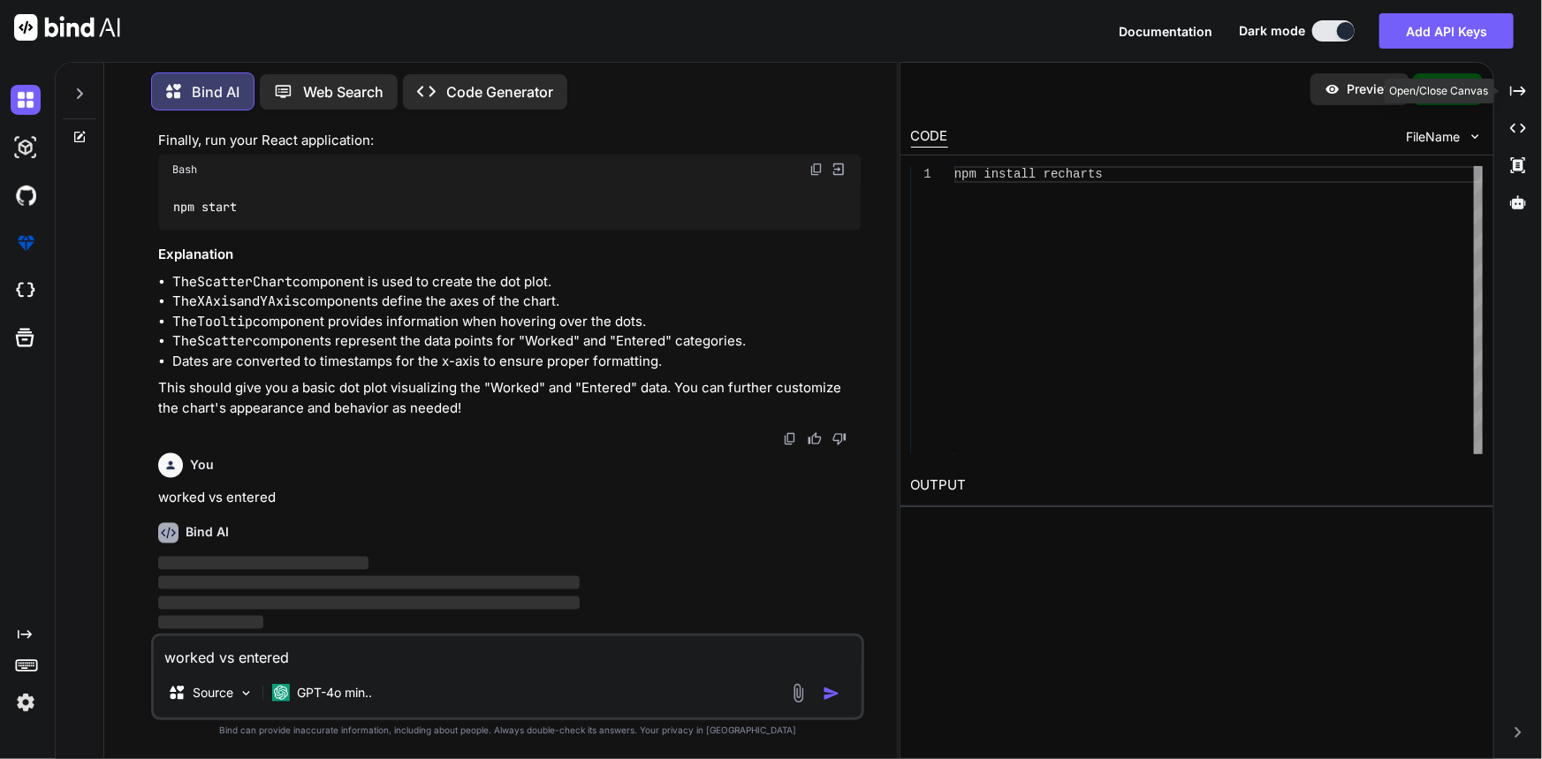
scroll to position [2015, 0]
click at [1508, 90] on div "Created with Pixso." at bounding box center [1518, 91] width 34 height 30
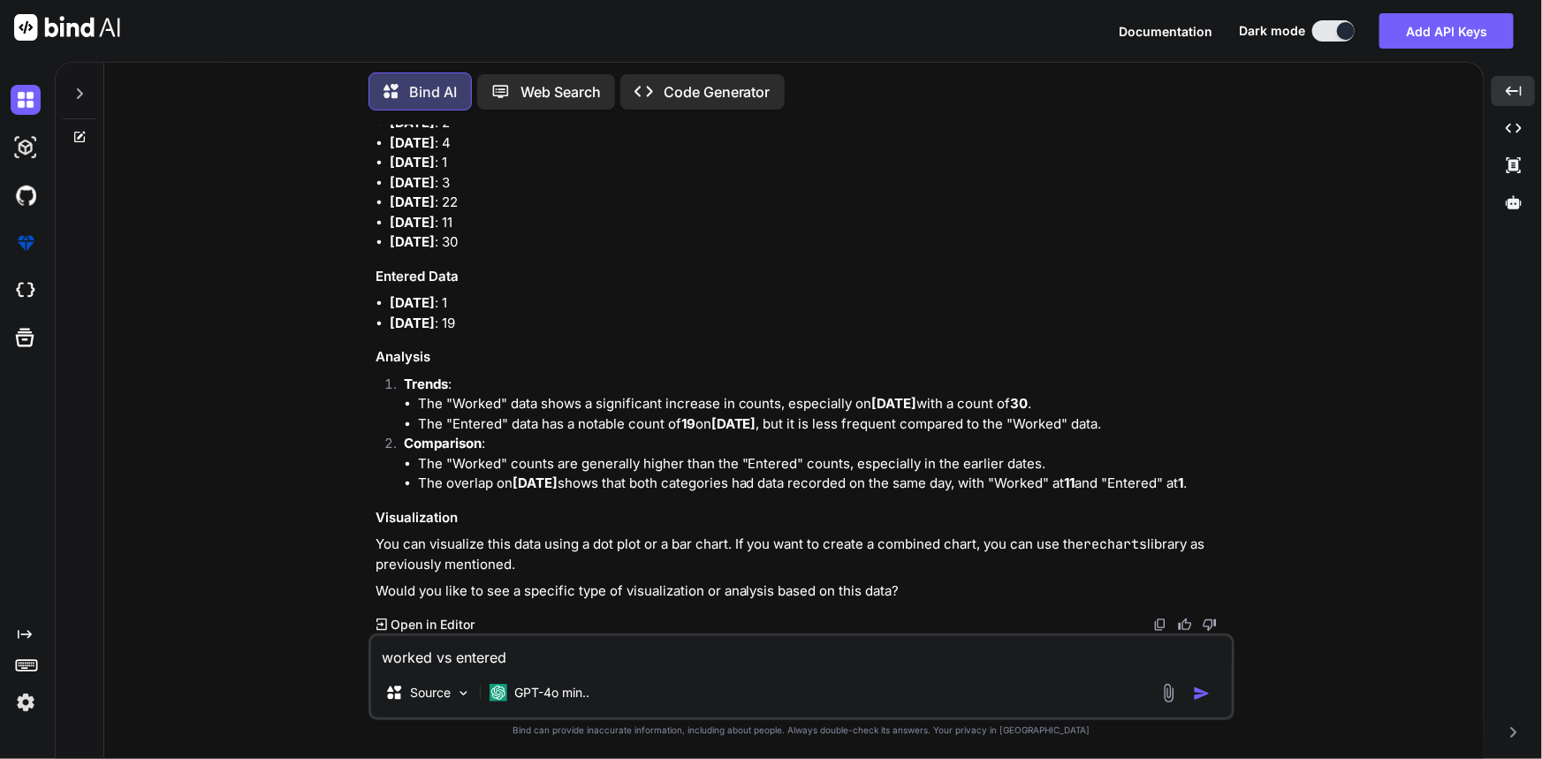
scroll to position [2536, 0]
click at [586, 649] on textarea "worked vs entered" at bounding box center [801, 652] width 861 height 32
type textarea "yes"
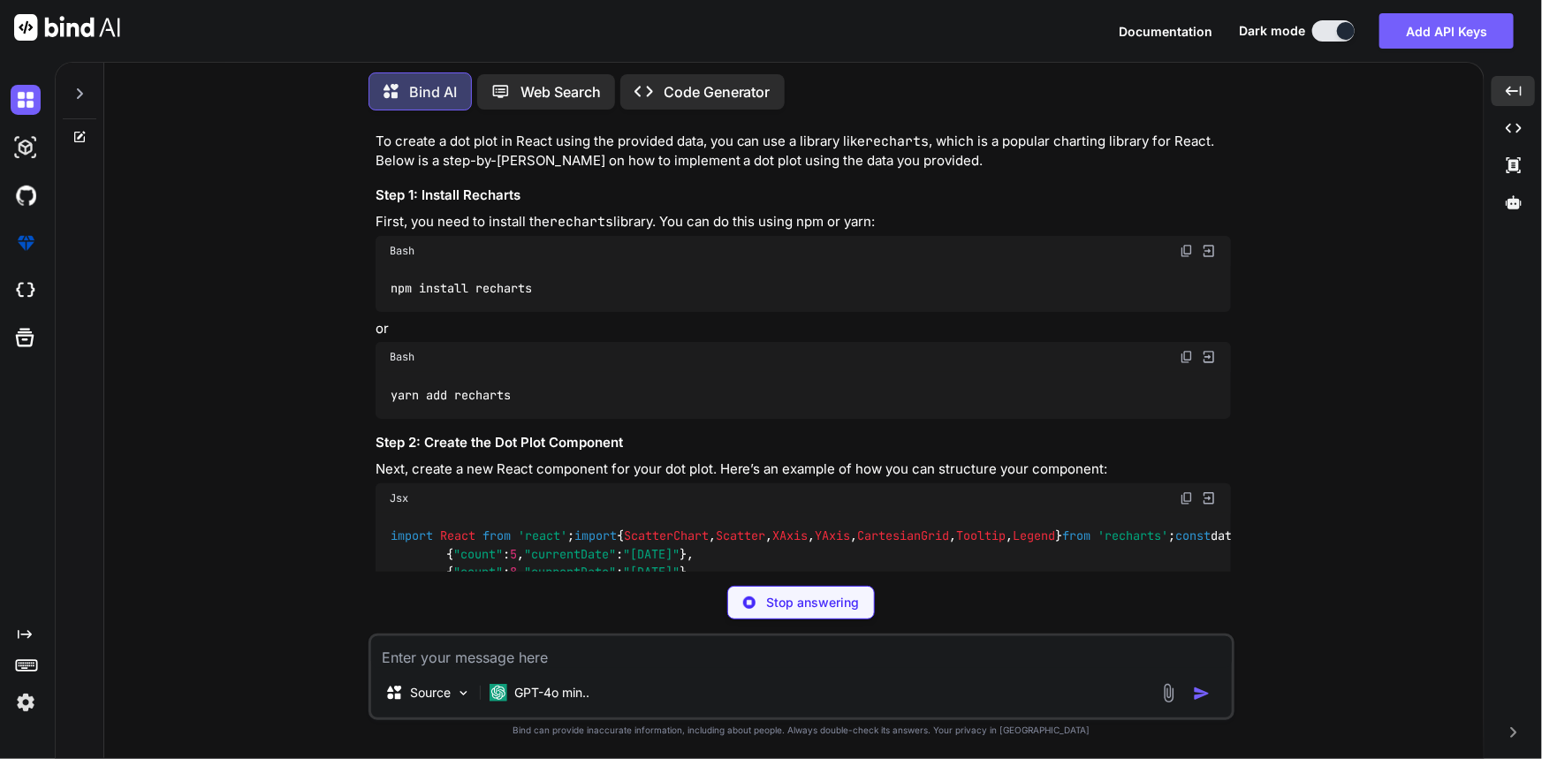
scroll to position [153, 0]
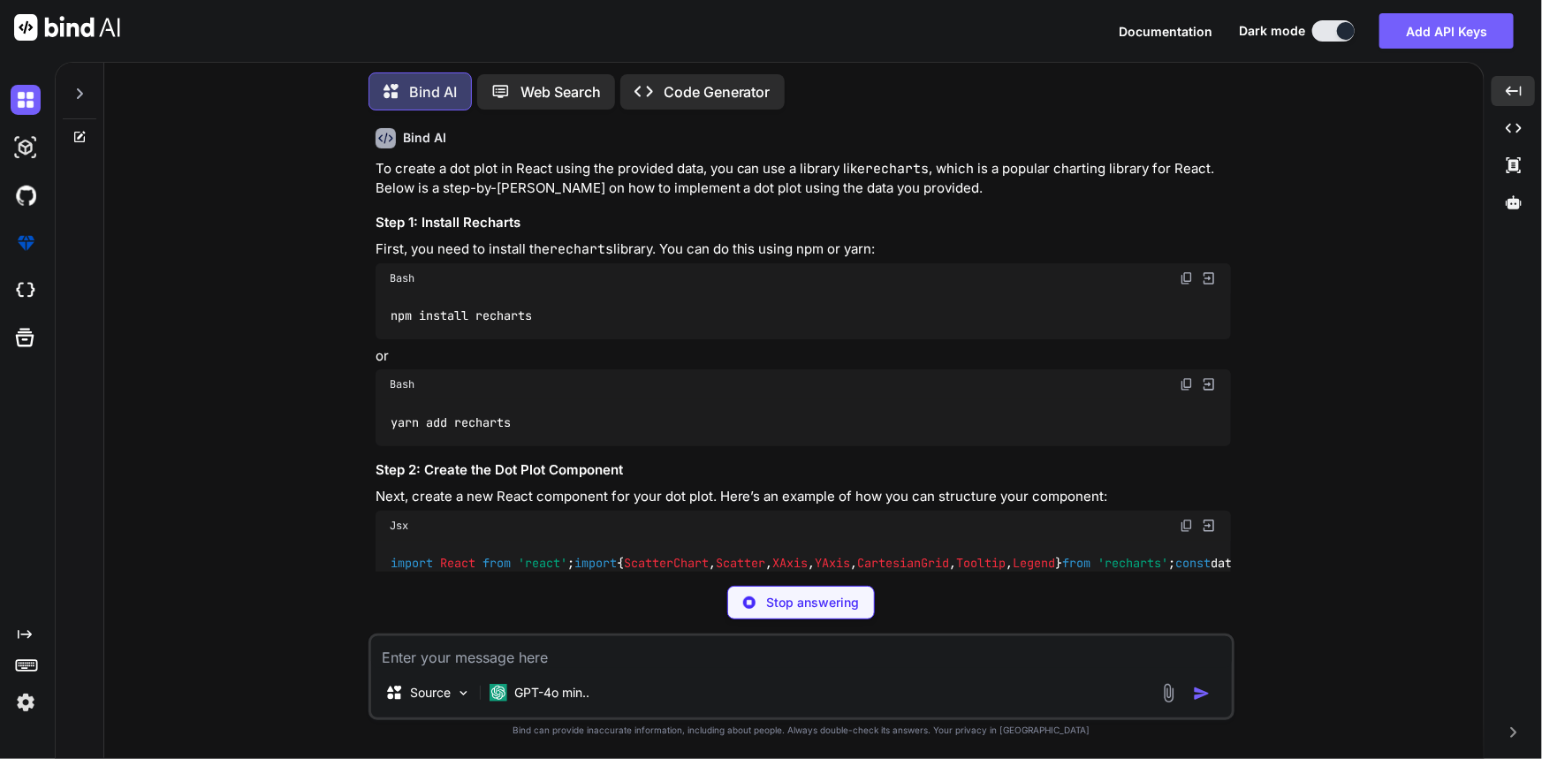
click at [502, 308] on code "npm install recharts" at bounding box center [462, 316] width 144 height 19
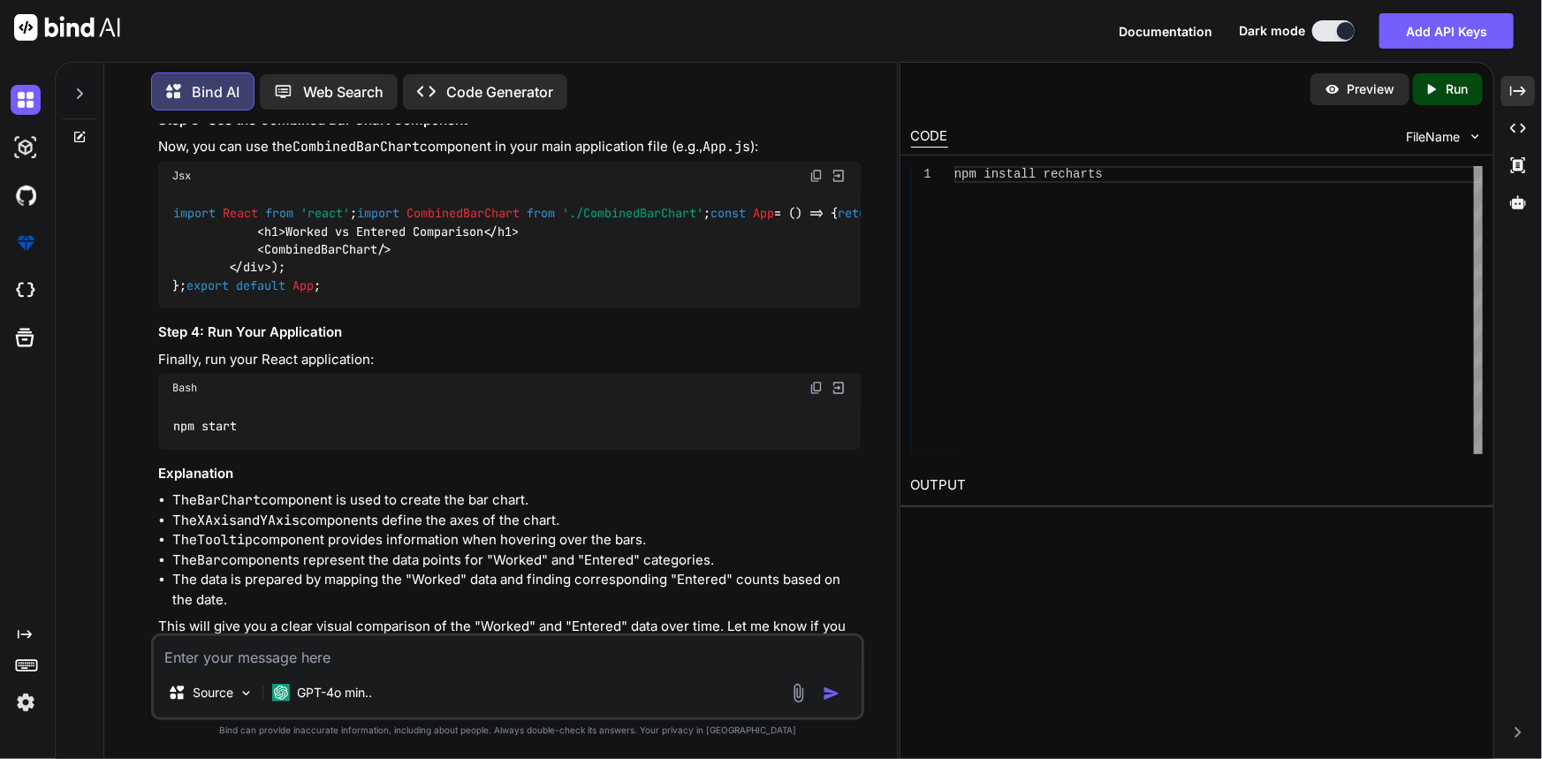
scroll to position [3534, 0]
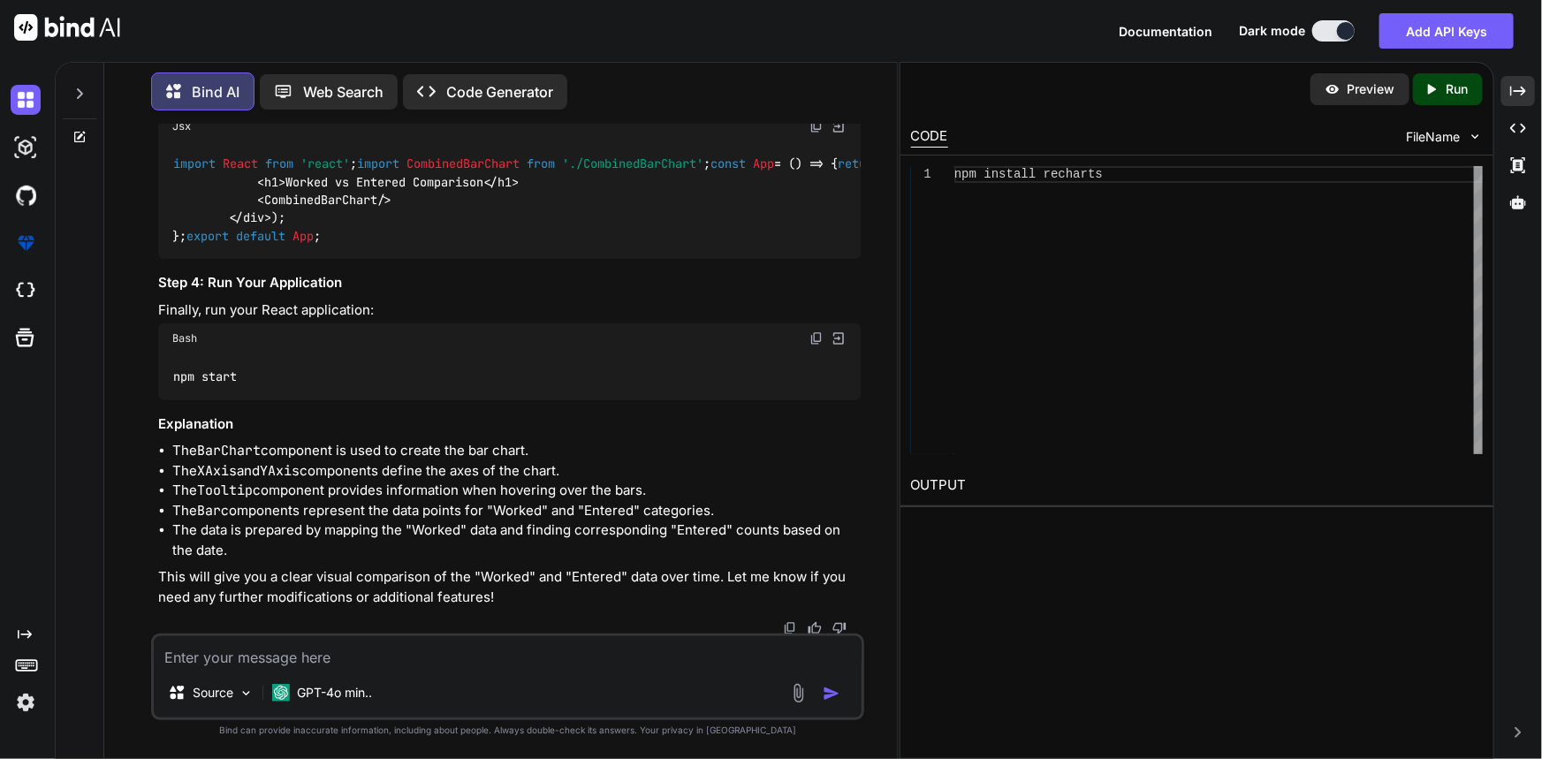
drag, startPoint x: 186, startPoint y: 528, endPoint x: 153, endPoint y: 211, distance: 319.0
click at [153, 211] on div "You Bind AI To create a dot plot in React using the provided data, you can use …" at bounding box center [508, 442] width 714 height 634
copy code "const data = { "Worked" : [ { "count" : 5 , "currentDate" : "2025-06-03" }, { "…"
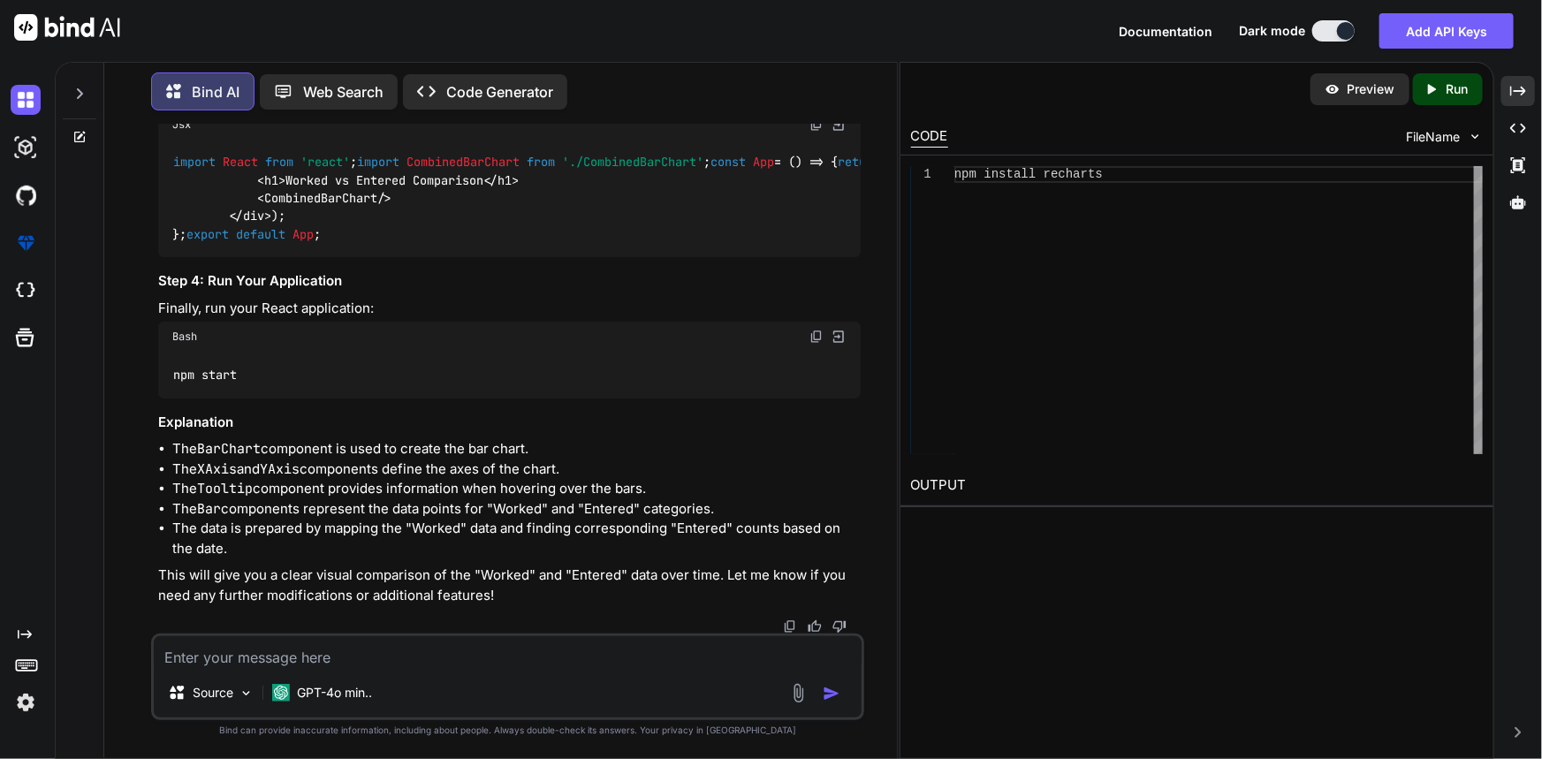
click at [343, 654] on textarea at bounding box center [508, 652] width 709 height 32
paste textarea "const data = [ { name: 'Page A', uv: 4000, pv: 2400, amt: 2400, }, { name: 'Pag…"
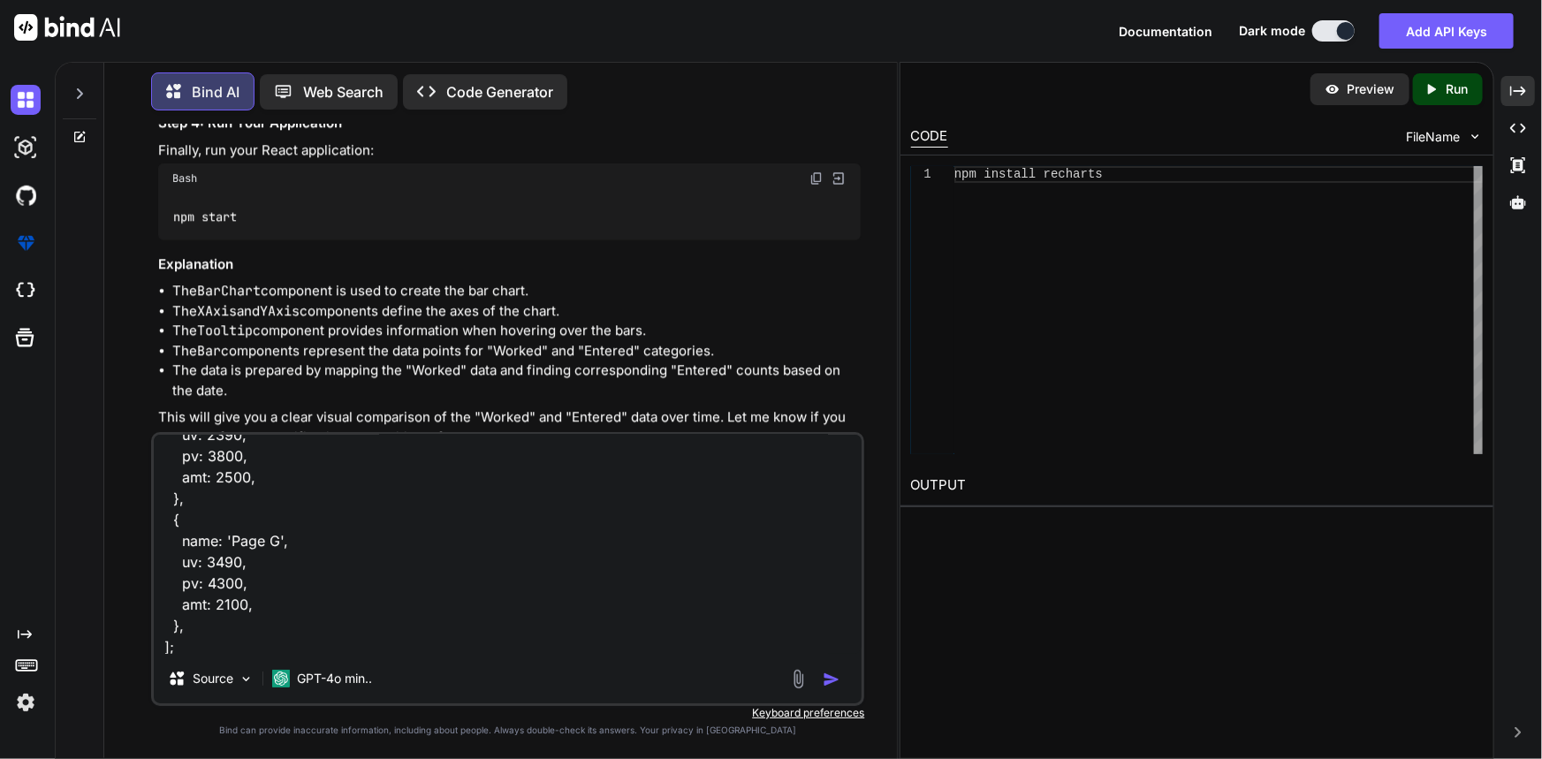
scroll to position [3614, 0]
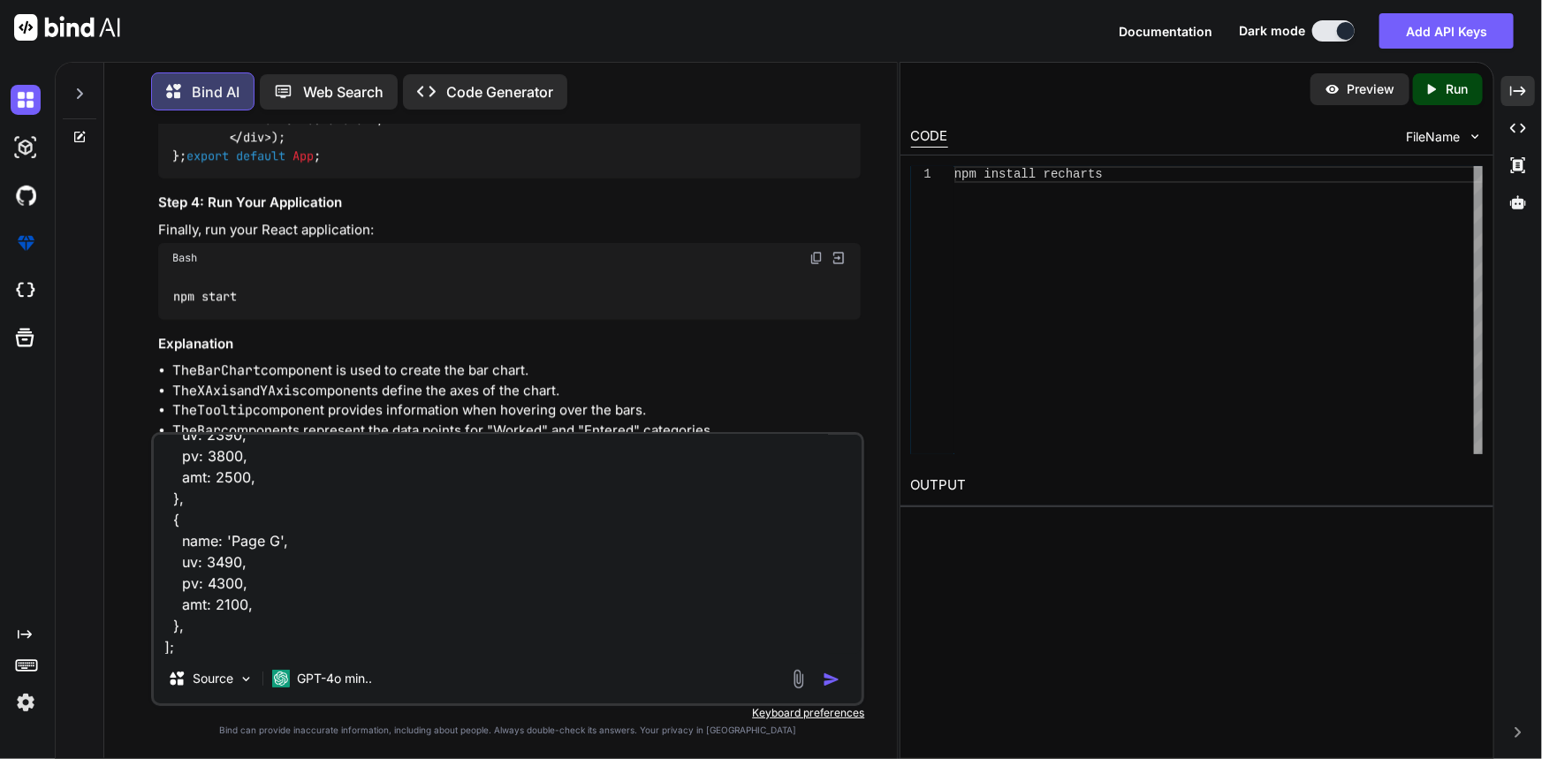
drag, startPoint x: 227, startPoint y: 168, endPoint x: 539, endPoint y: 167, distance: 311.9
copy code "{ "count" : 5 , "currentDate" : "2025-06-03" }"
click at [418, 640] on textarea "make my date format into this: const data = [ { name: 'Page A', uv: 4000, pv: 2…" at bounding box center [508, 544] width 709 height 219
paste textarea "{ "count": 5, "currentDate": "2025-06-03" }"
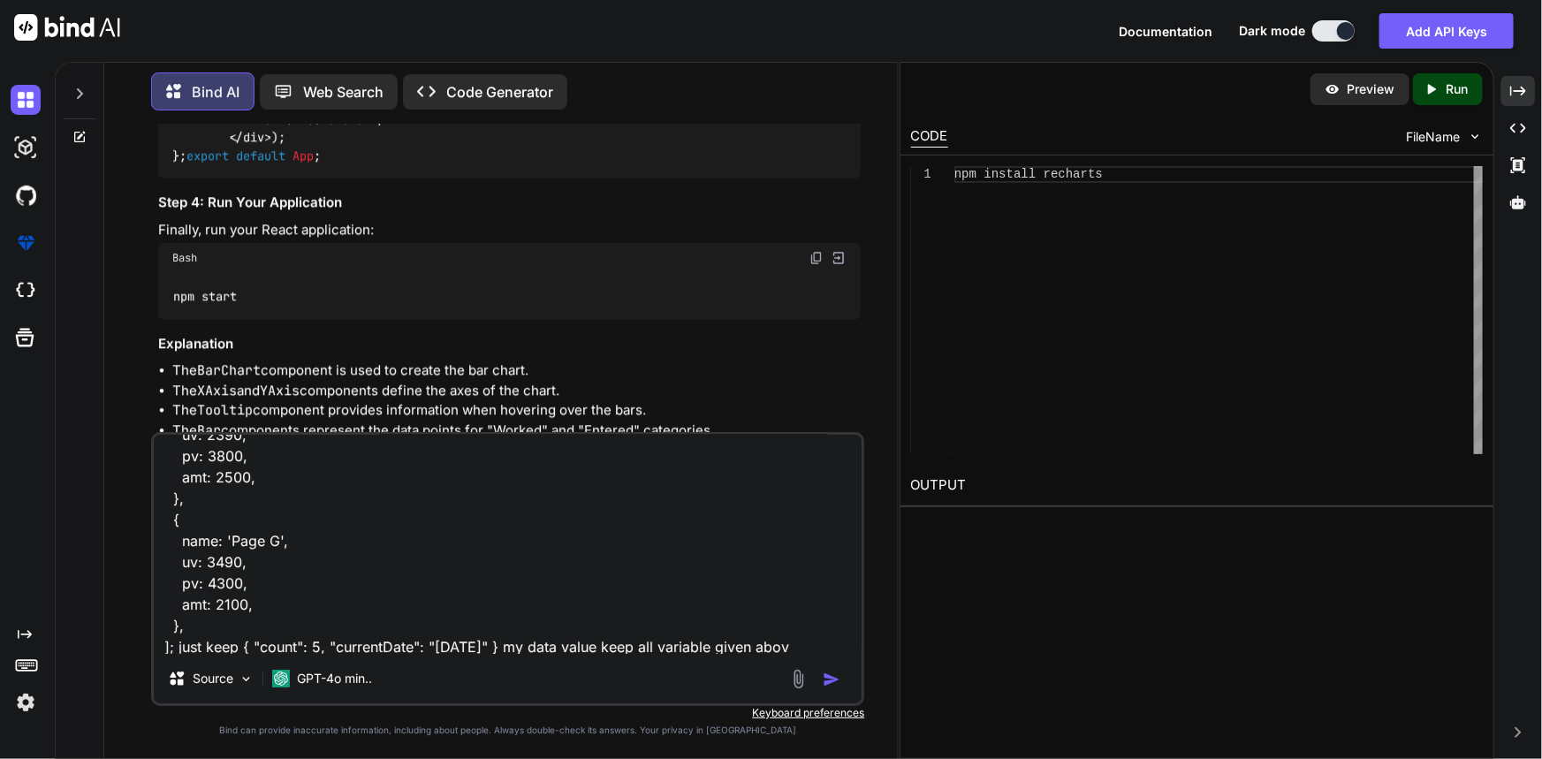
type textarea "make my date format into this: const data = [ { name: 'Page A', uv: 4000, pv: 2…"
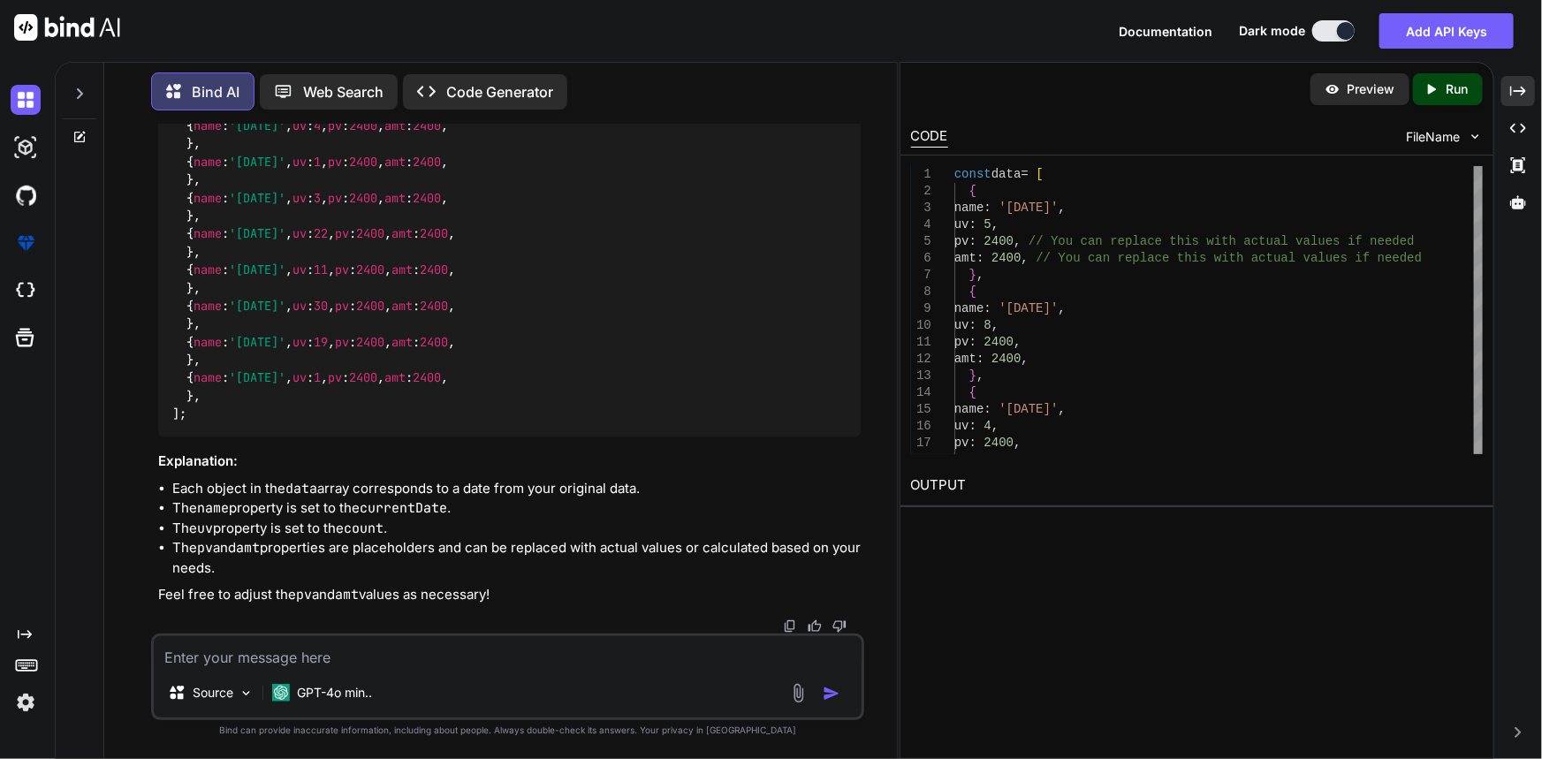
scroll to position [5880, 0]
type textarea "no keep my data in data variable not this"
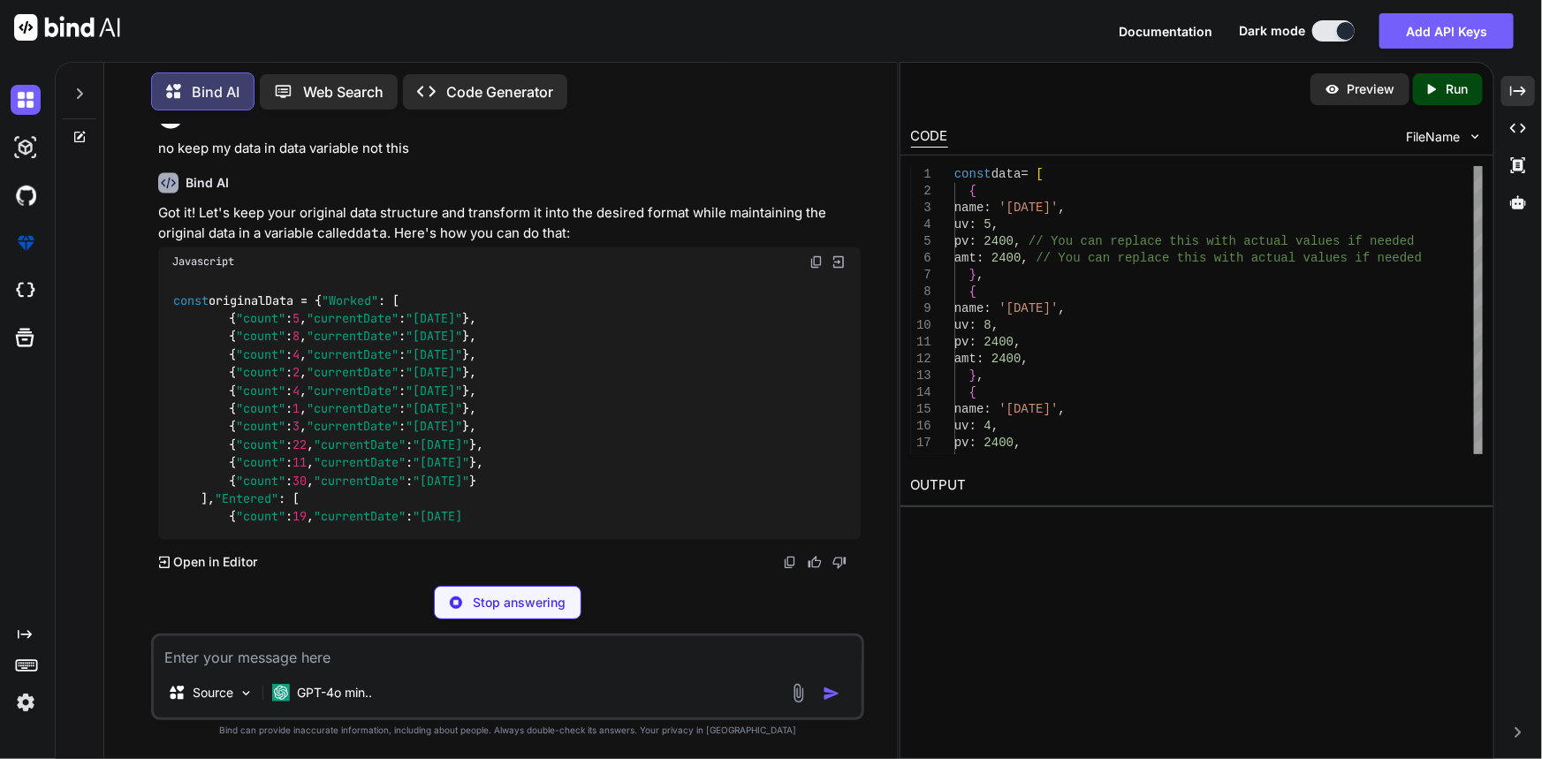
scroll to position [7095, 0]
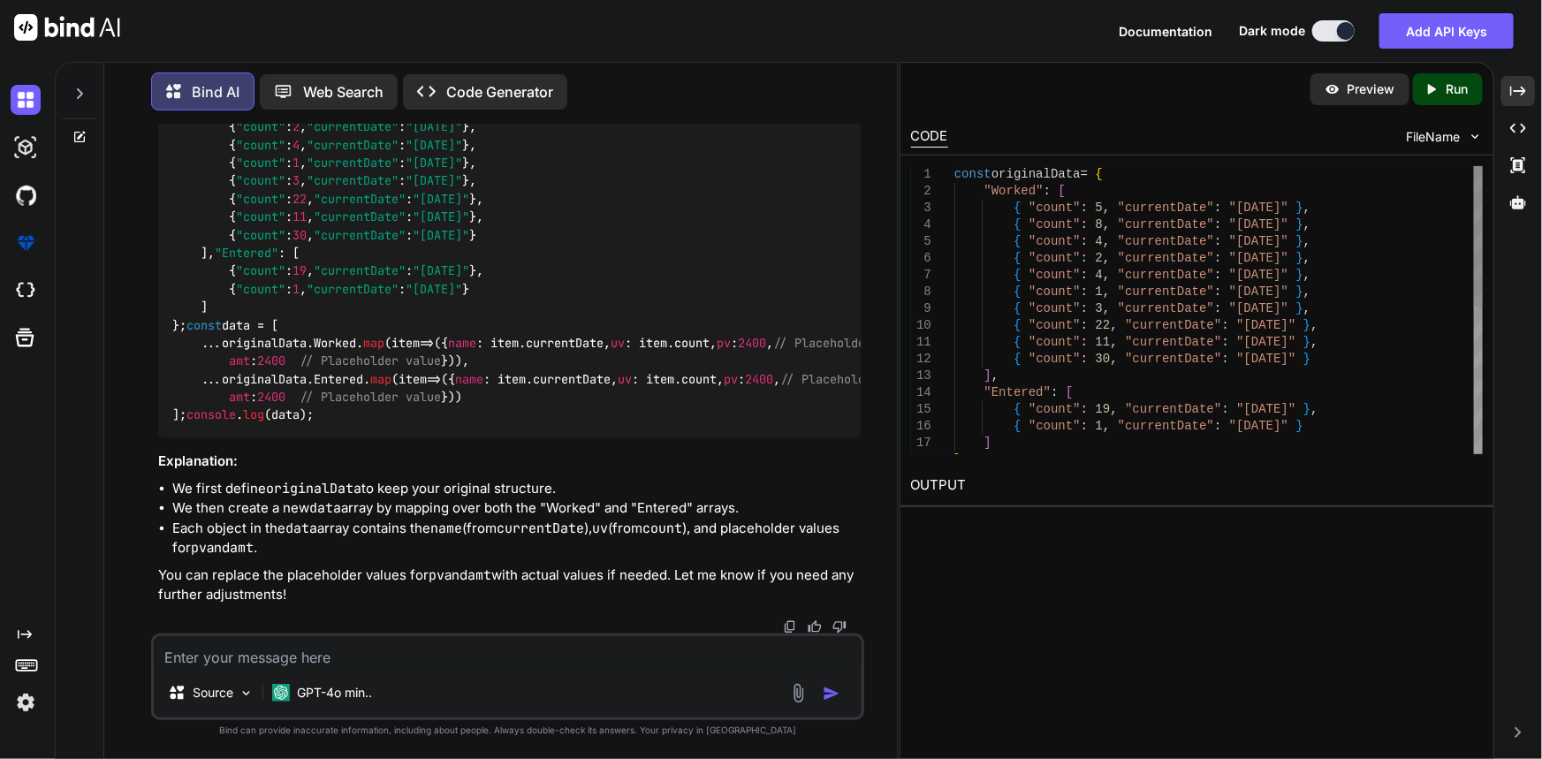
click at [312, 665] on textarea at bounding box center [508, 652] width 709 height 32
type textarea "in only data variable"
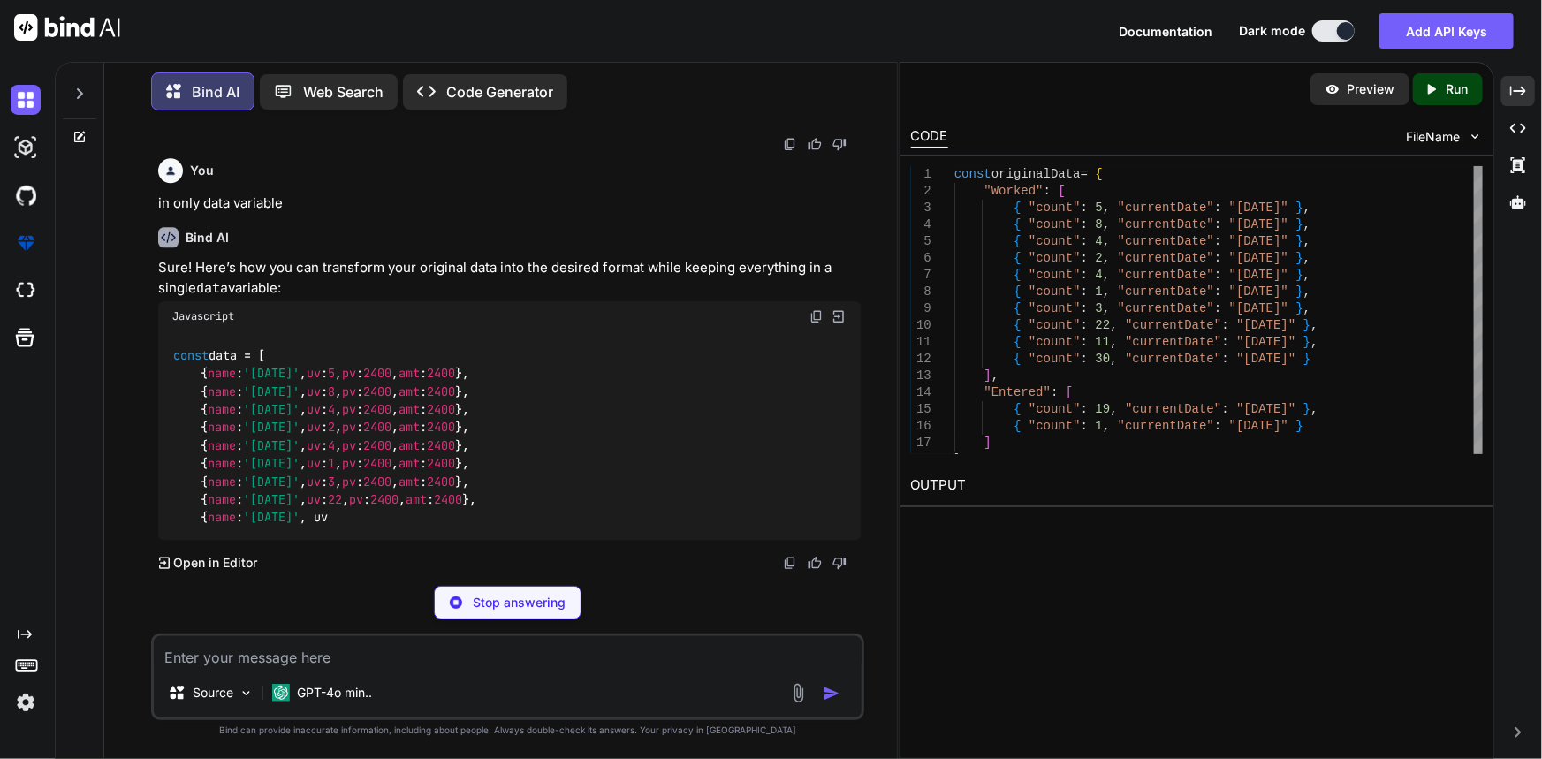
scroll to position [8040, 0]
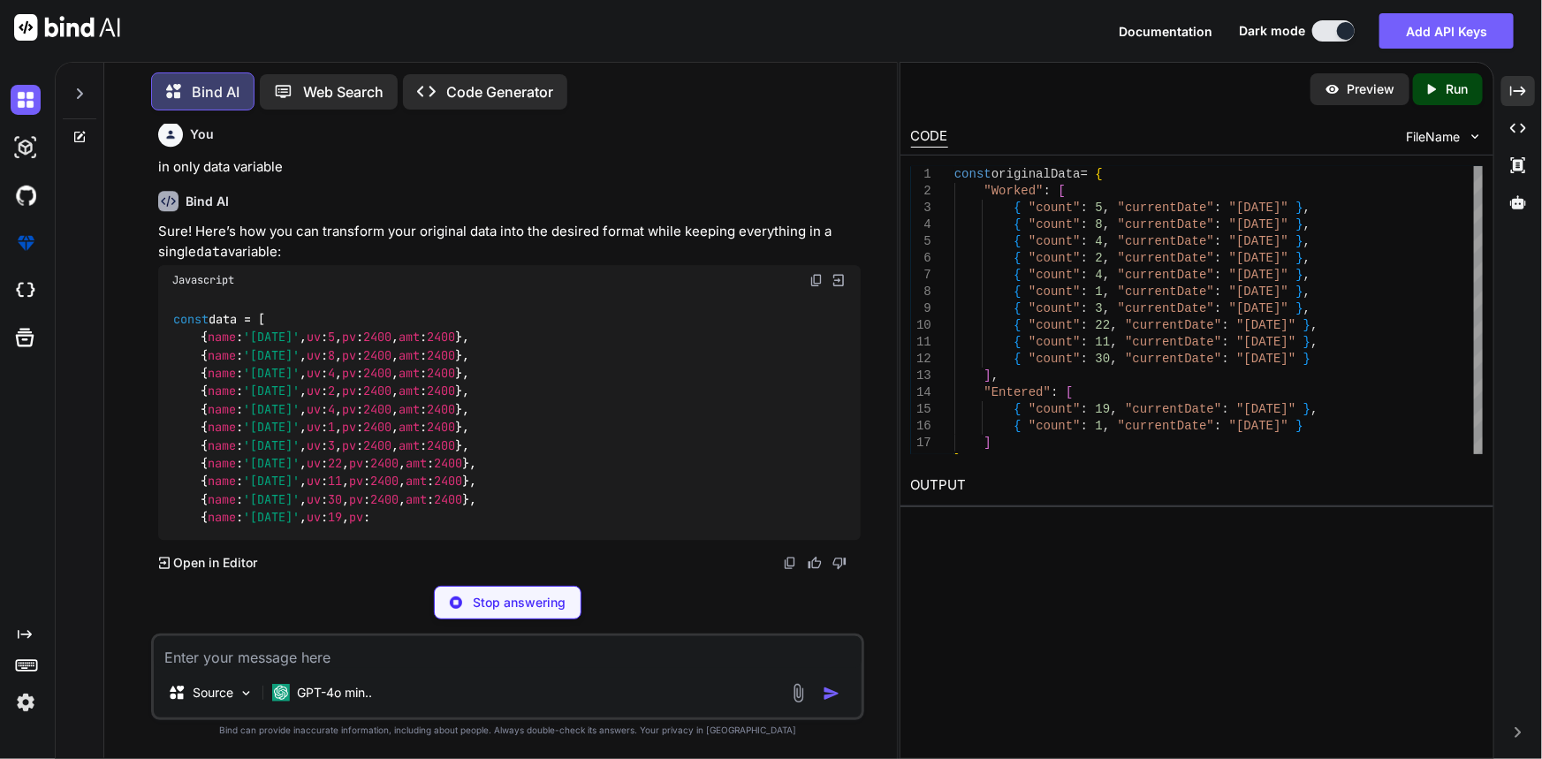
click at [325, 654] on textarea at bounding box center [508, 652] width 709 height 32
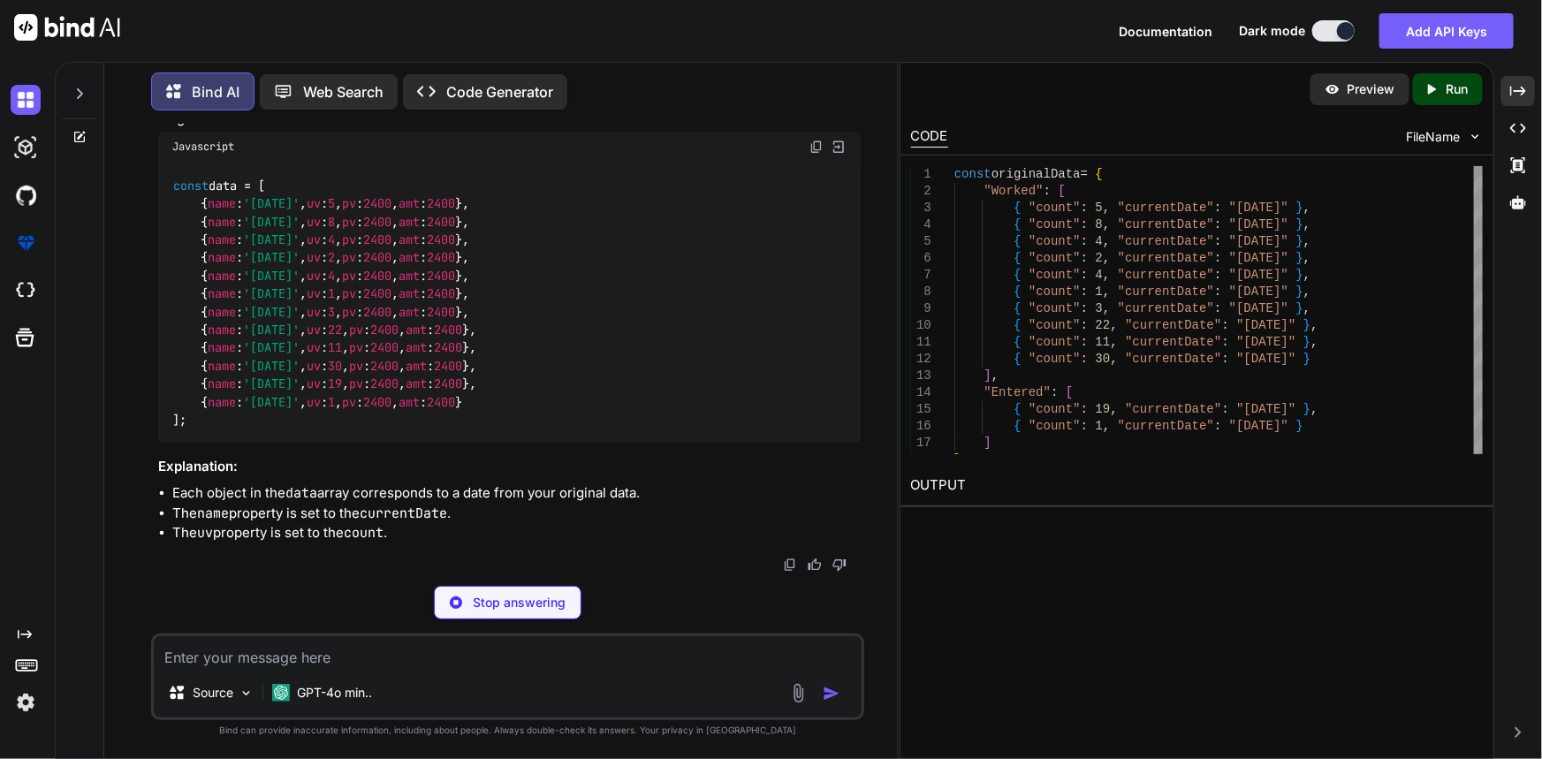
click at [562, 587] on div "Stop answering" at bounding box center [508, 603] width 148 height 34
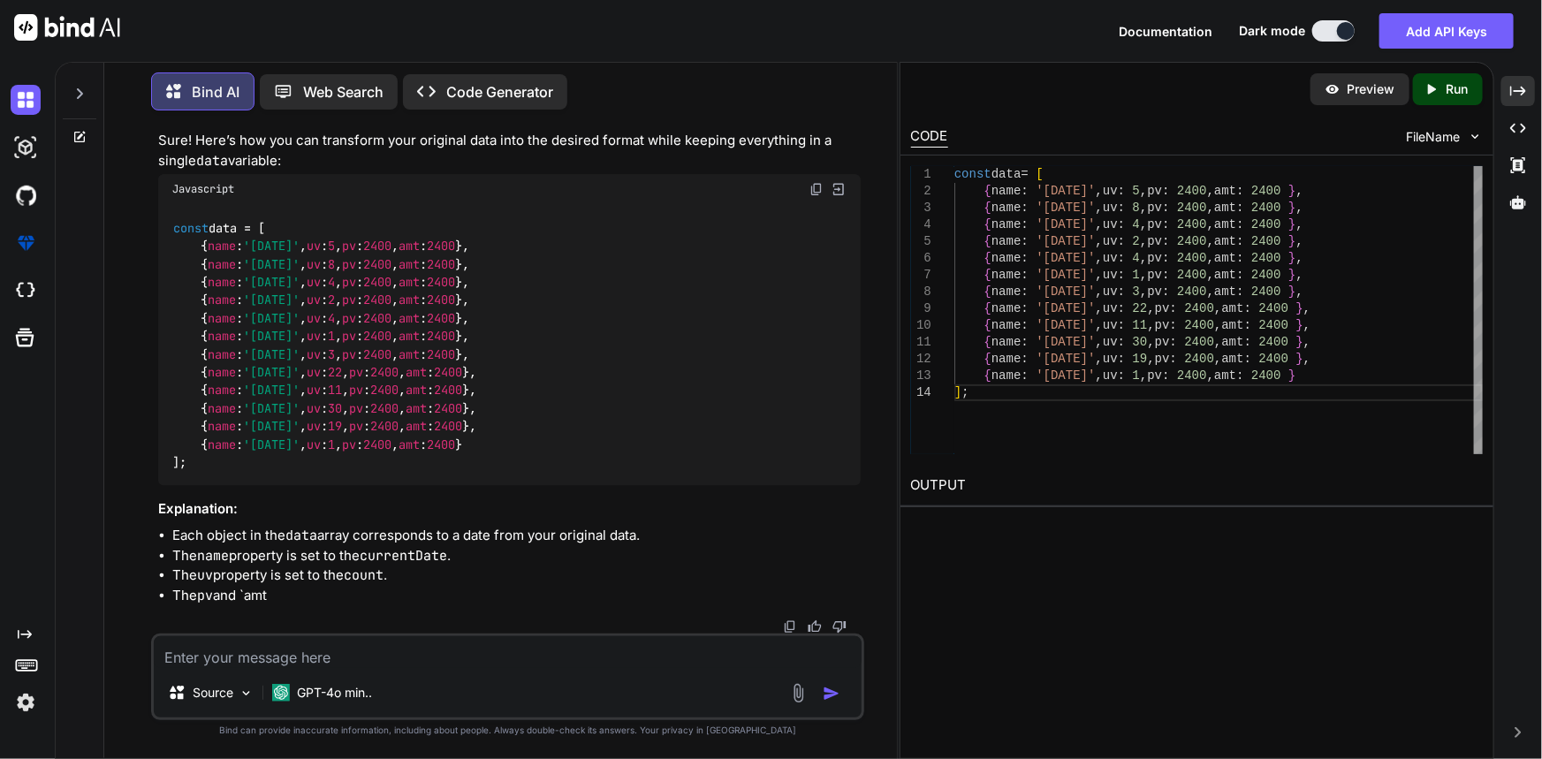
click at [287, 655] on textarea at bounding box center [508, 652] width 709 height 32
type textarea "omg keep my data in data variable name dear"
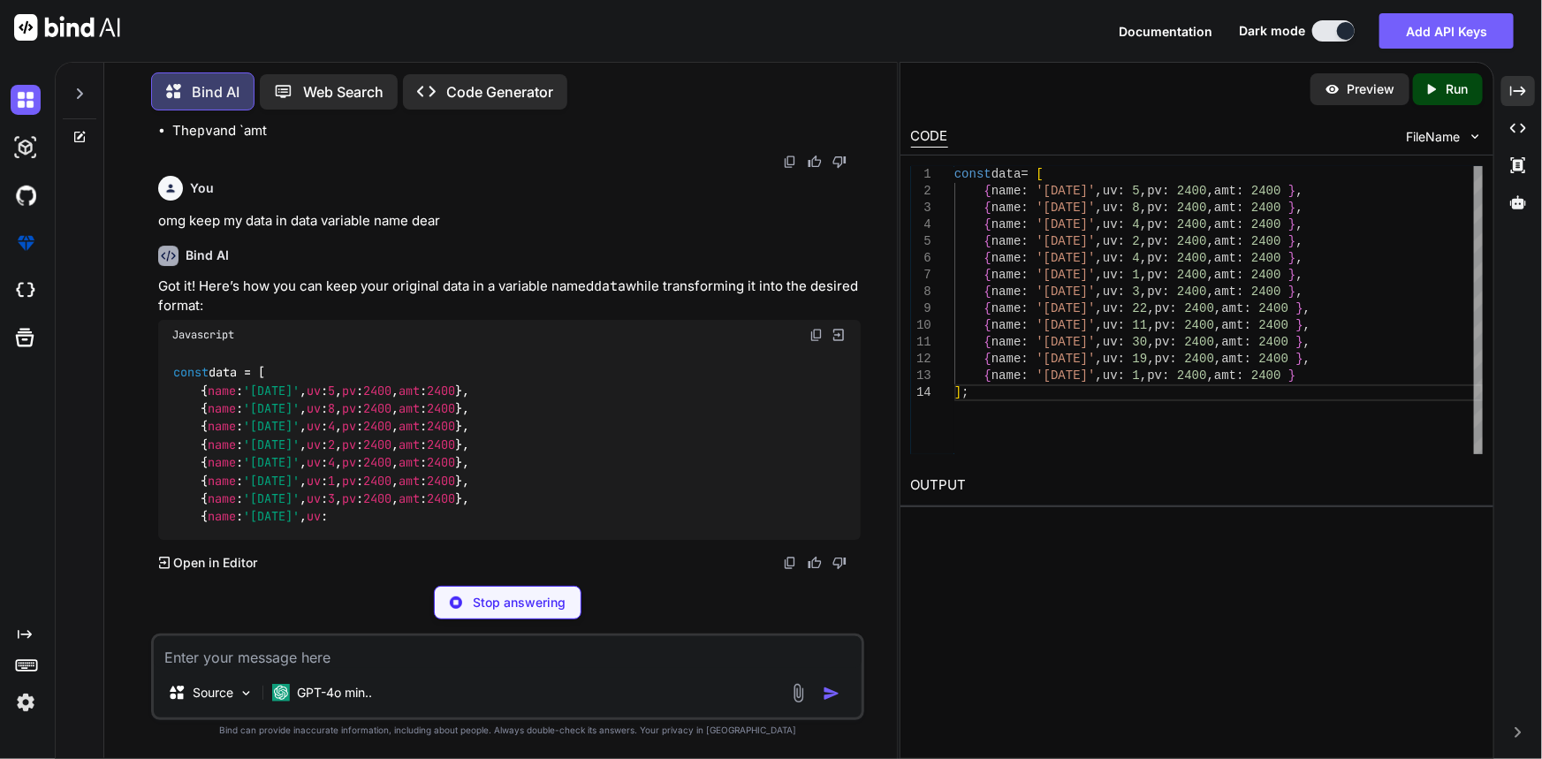
scroll to position [8631, 0]
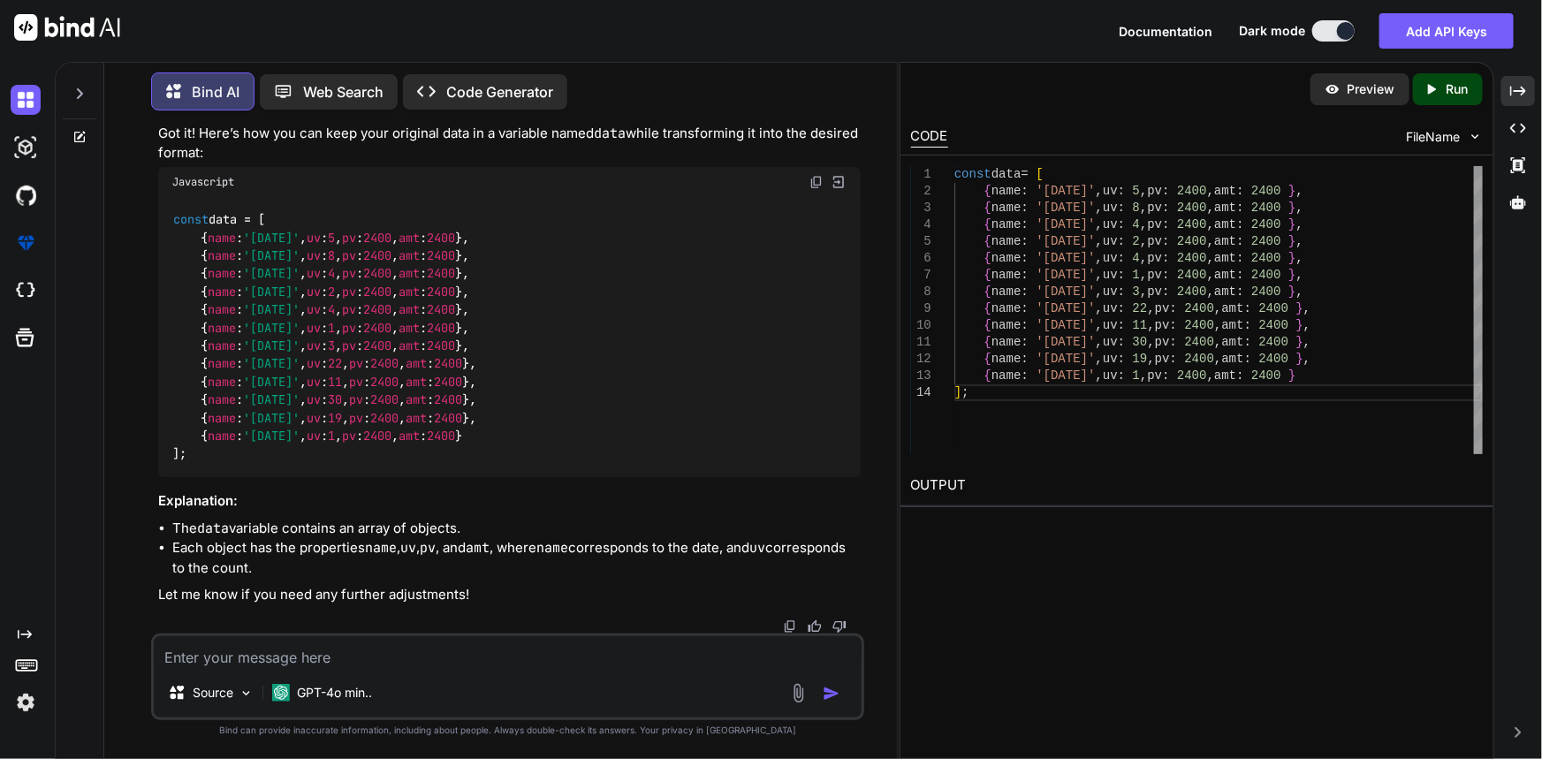
click at [323, 657] on textarea at bounding box center [508, 652] width 709 height 32
type textarea "and then keep my data as given key but value will be mine"
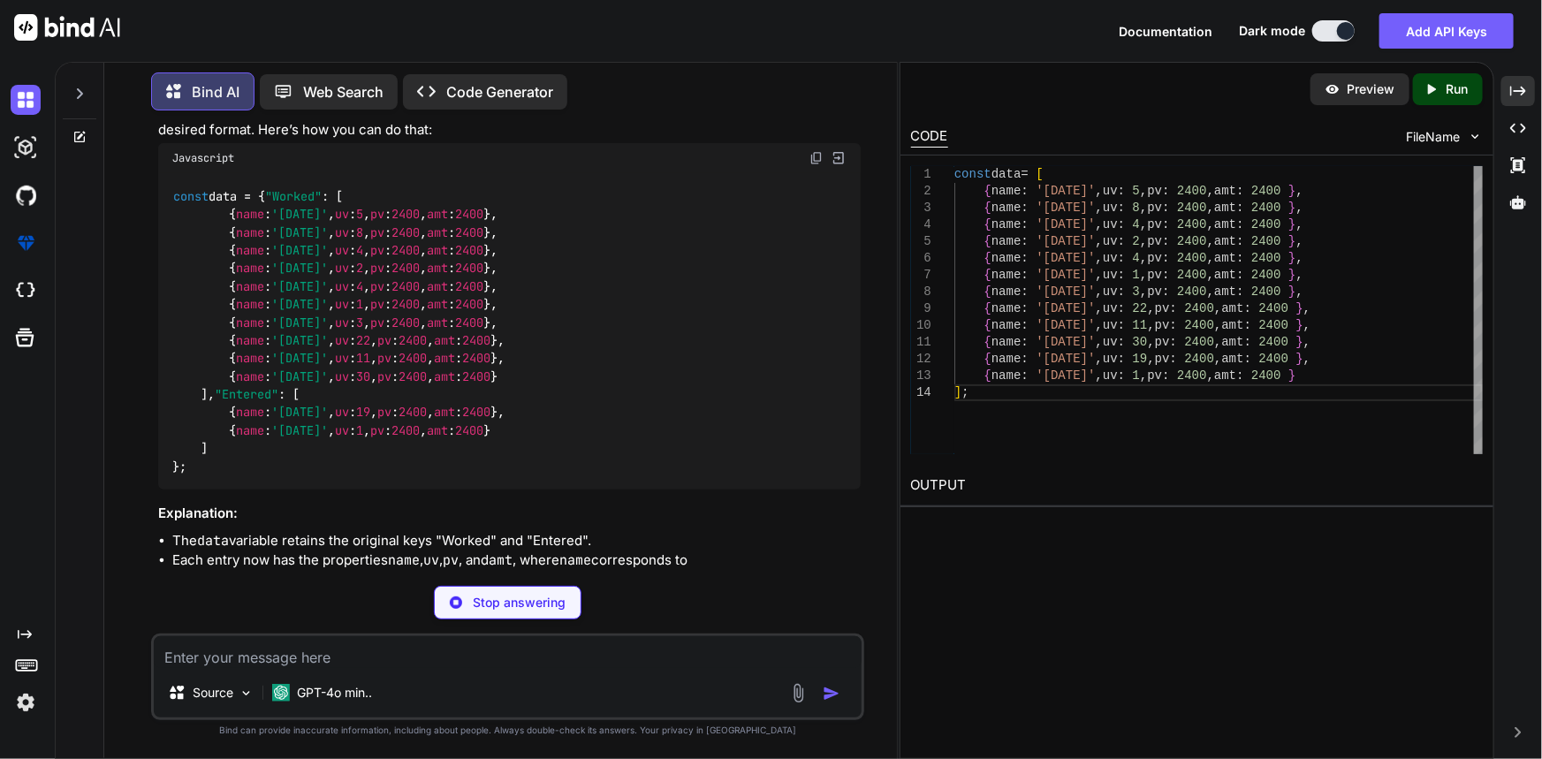
scroll to position [7195, 0]
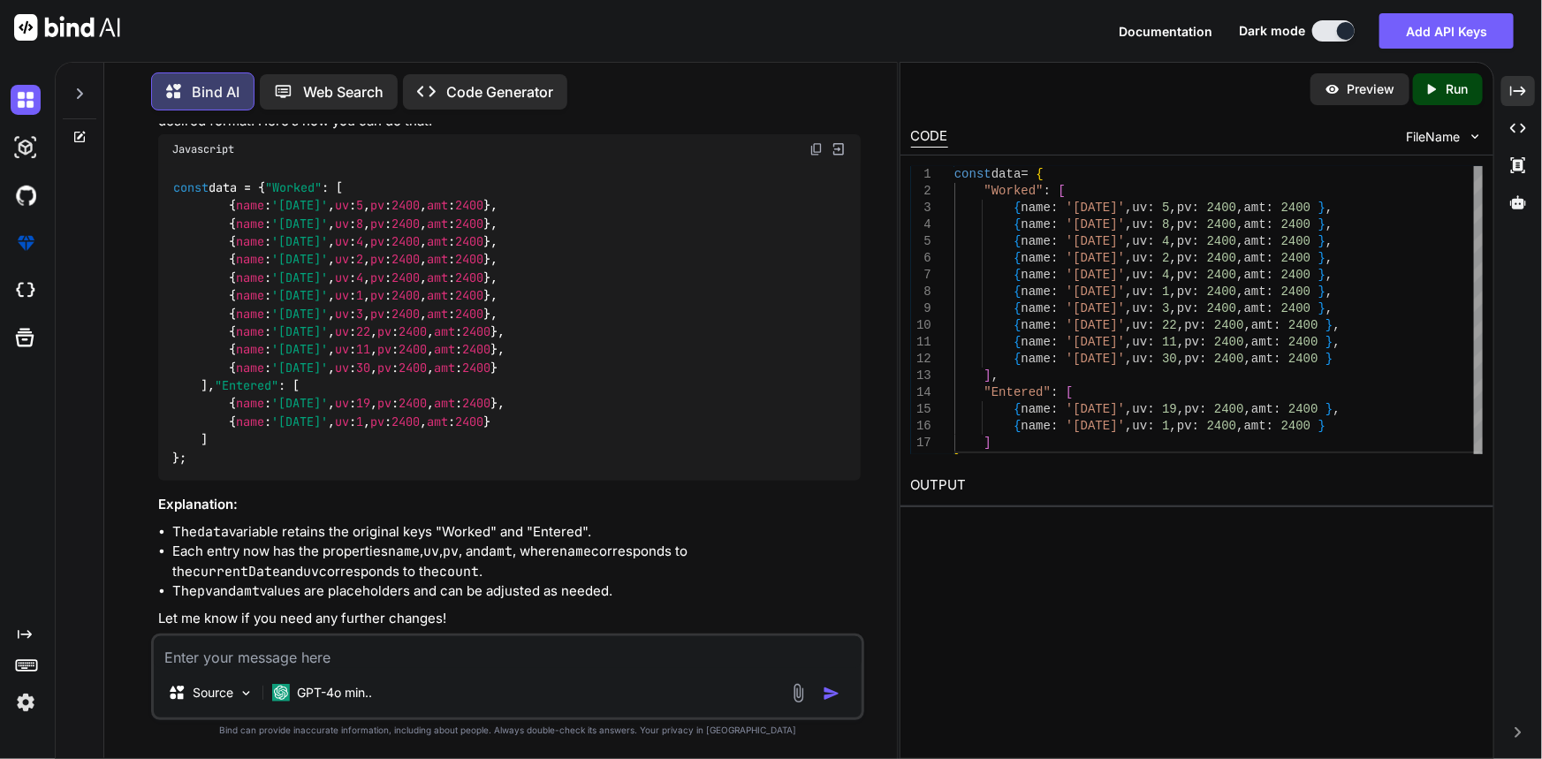
drag, startPoint x: 244, startPoint y: 362, endPoint x: 322, endPoint y: 361, distance: 77.8
copy code ""count" : 30"
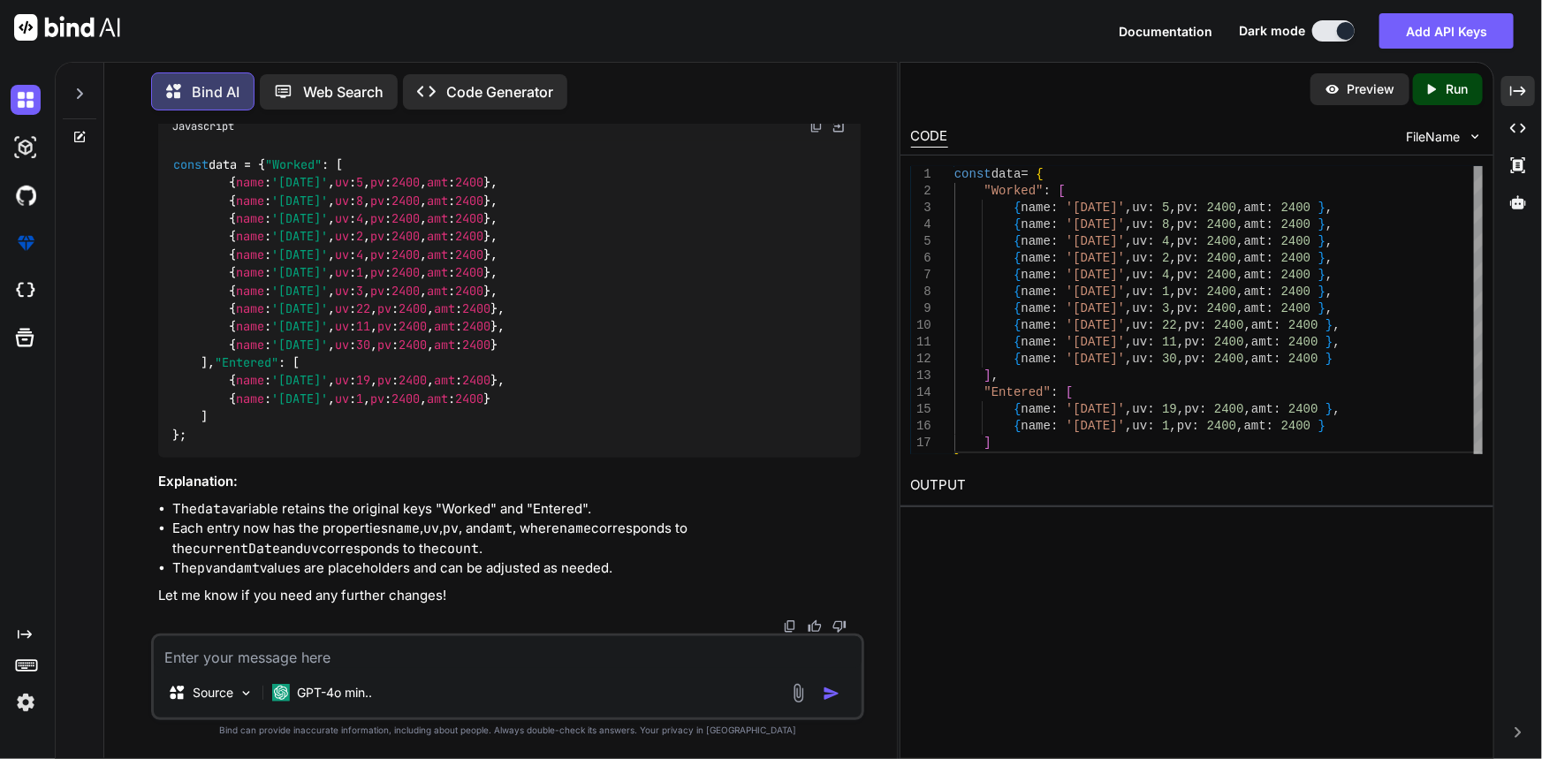
scroll to position [9365, 0]
click at [441, 662] on textarea at bounding box center [508, 652] width 709 height 32
paste textarea ""count": 30"
type textarea "and add count count: "count": 30 of my all data remmed uv and pv and amt:"
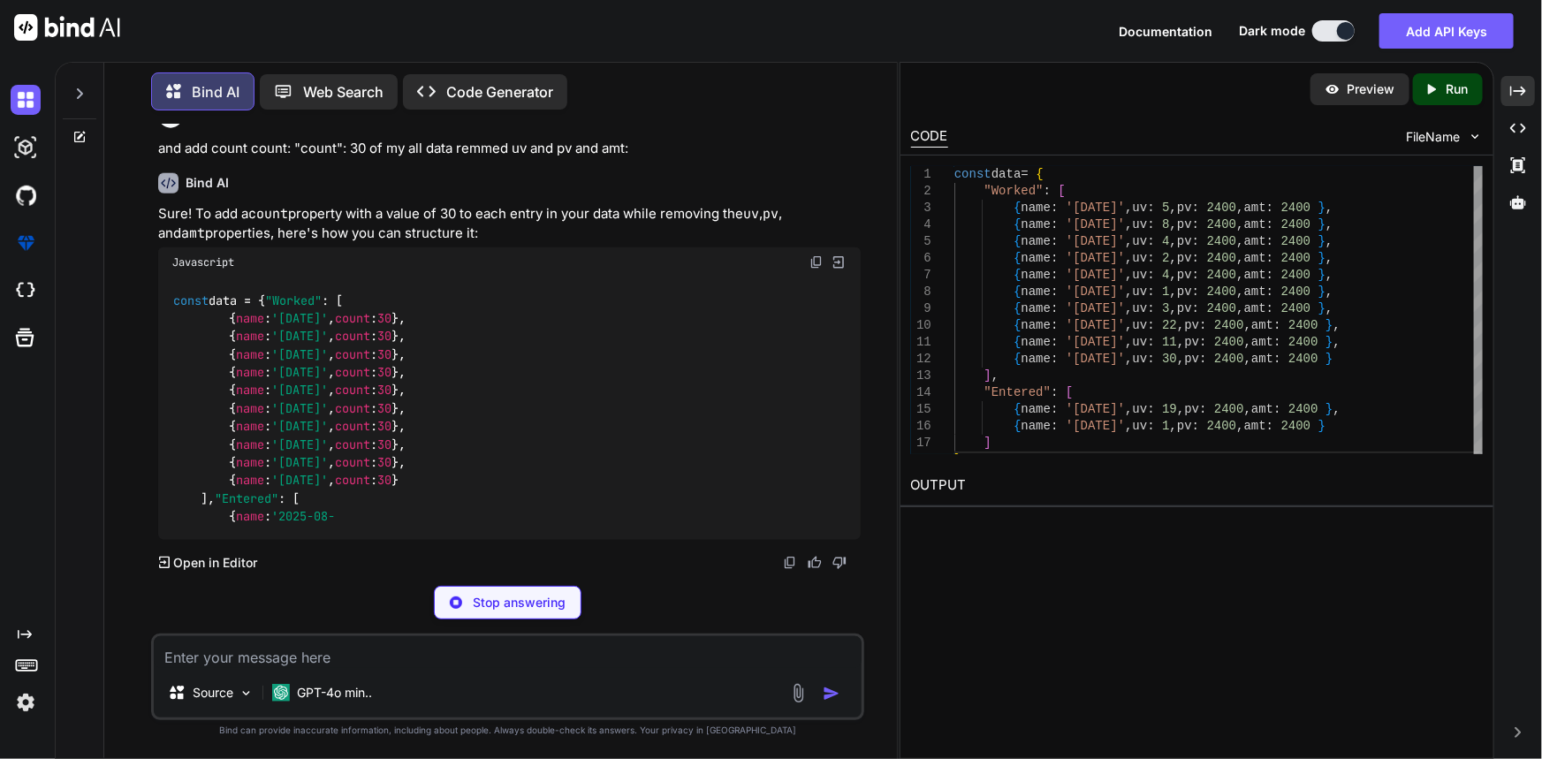
scroll to position [10038, 0]
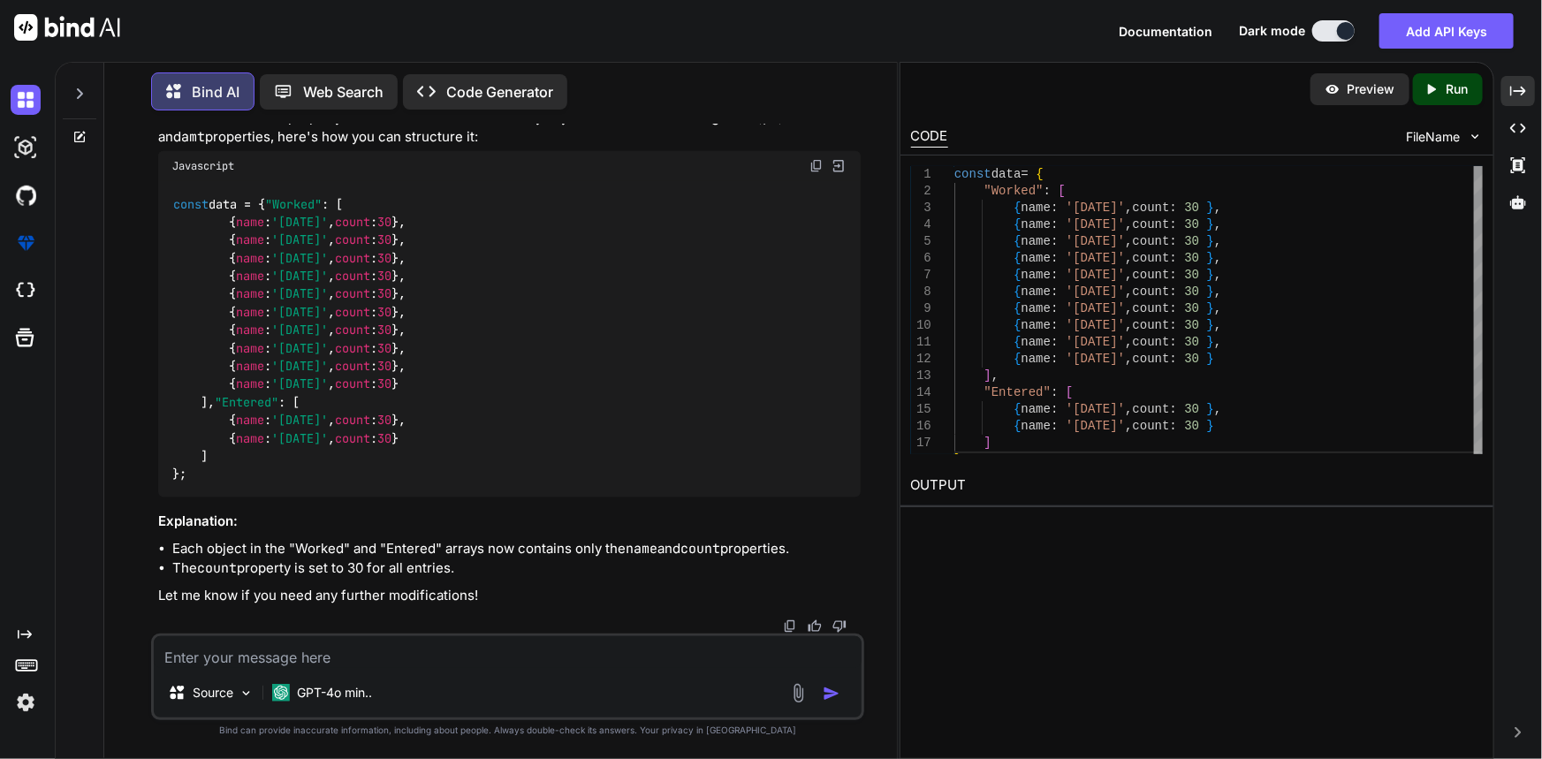
click at [373, 659] on textarea at bounding box center [508, 652] width 709 height 32
type textarea "but main variable shoulde be data array"
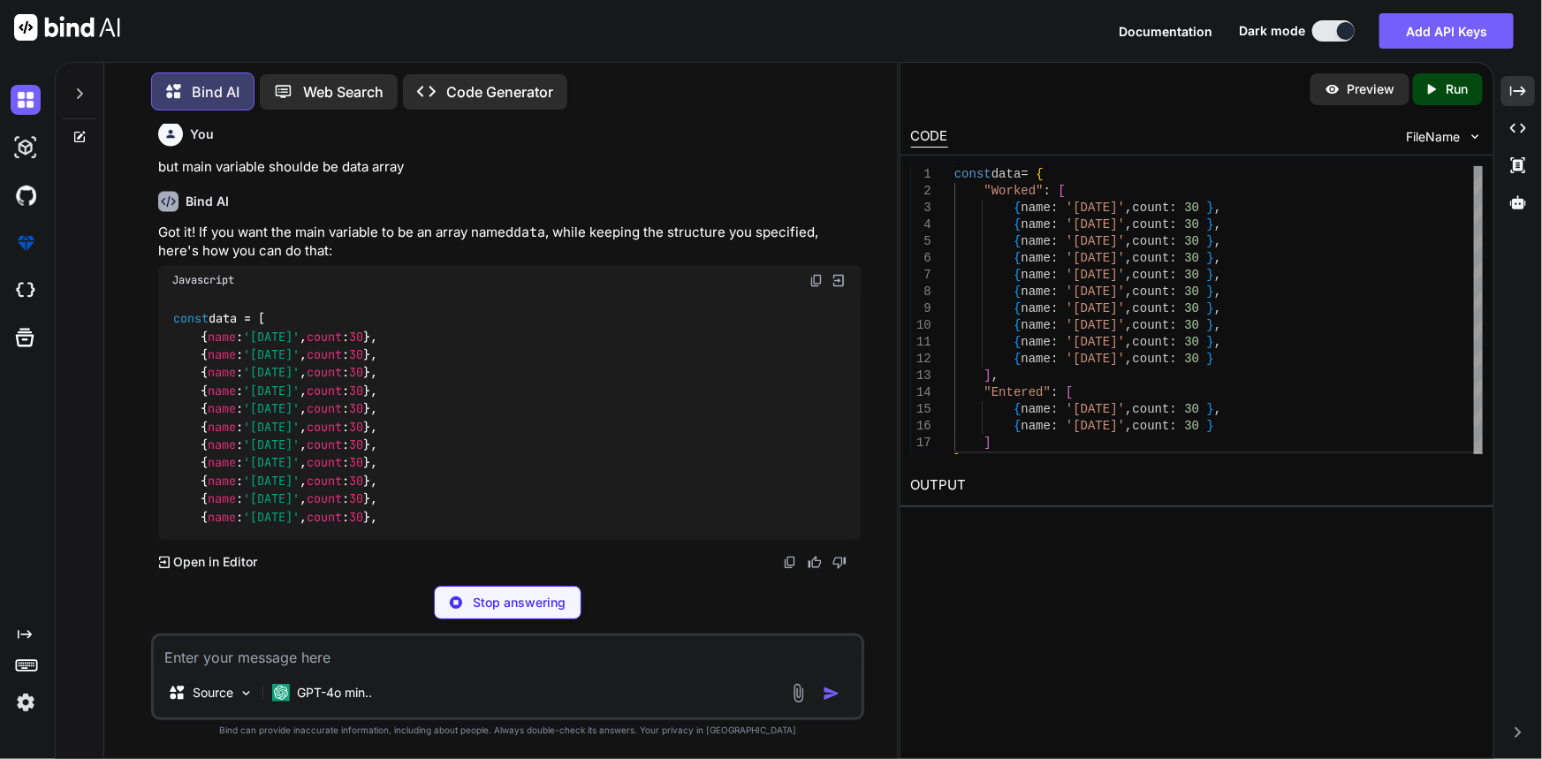
scroll to position [10681, 0]
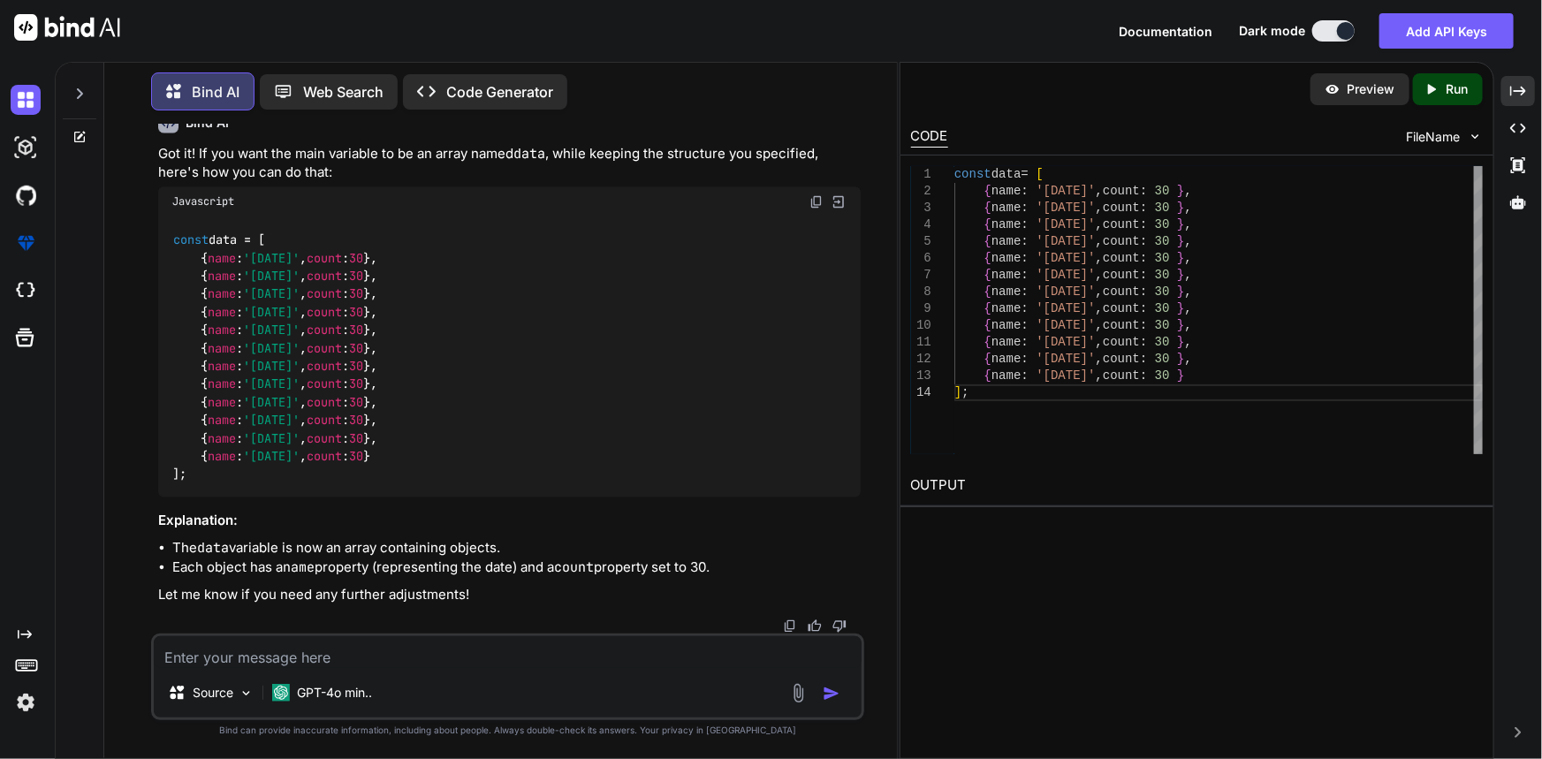
click at [814, 209] on img at bounding box center [816, 202] width 14 height 14
click at [426, 651] on textarea at bounding box center [508, 652] width 709 height 32
click at [86, 130] on icon at bounding box center [79, 137] width 14 height 14
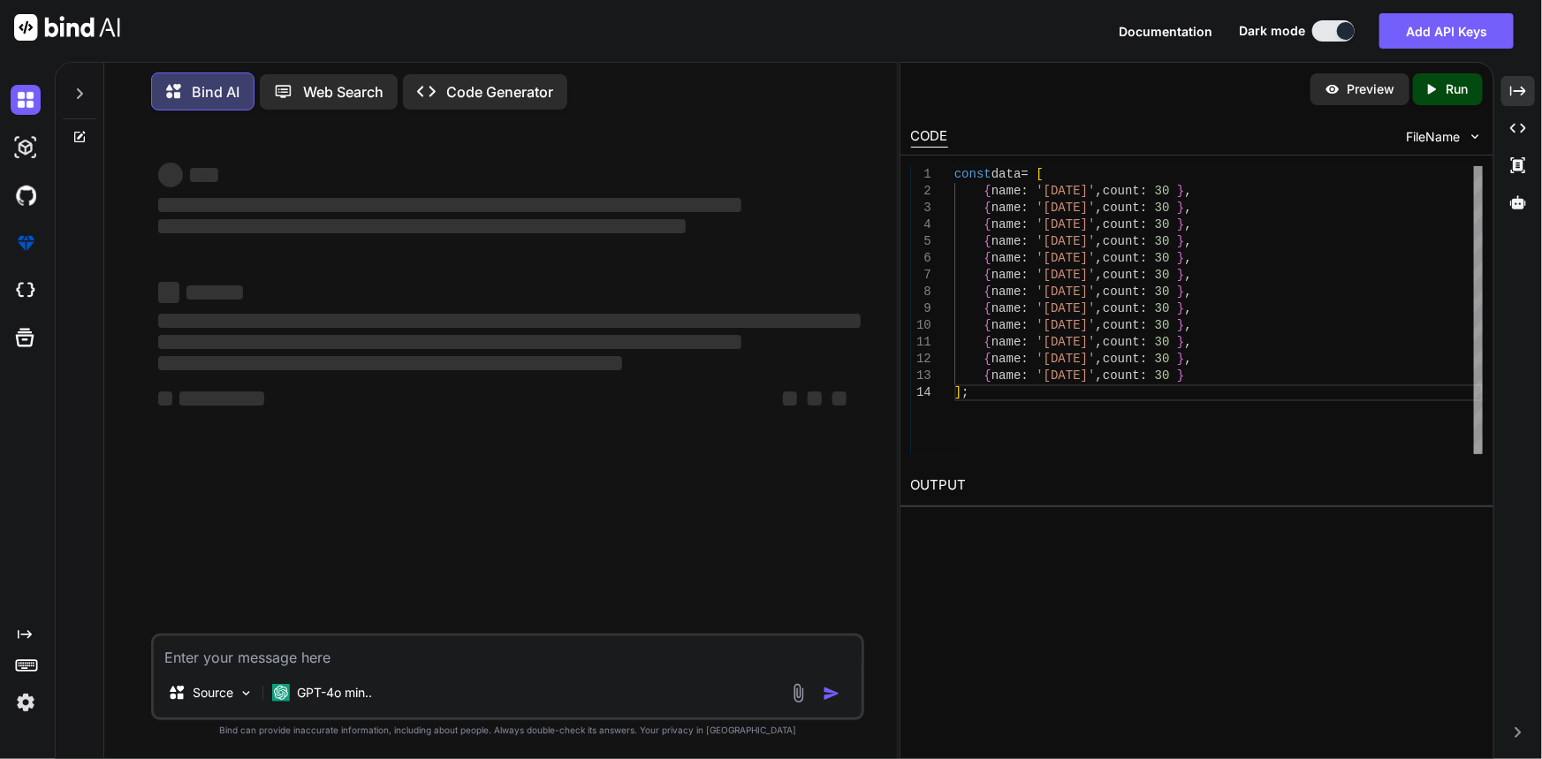
scroll to position [0, 0]
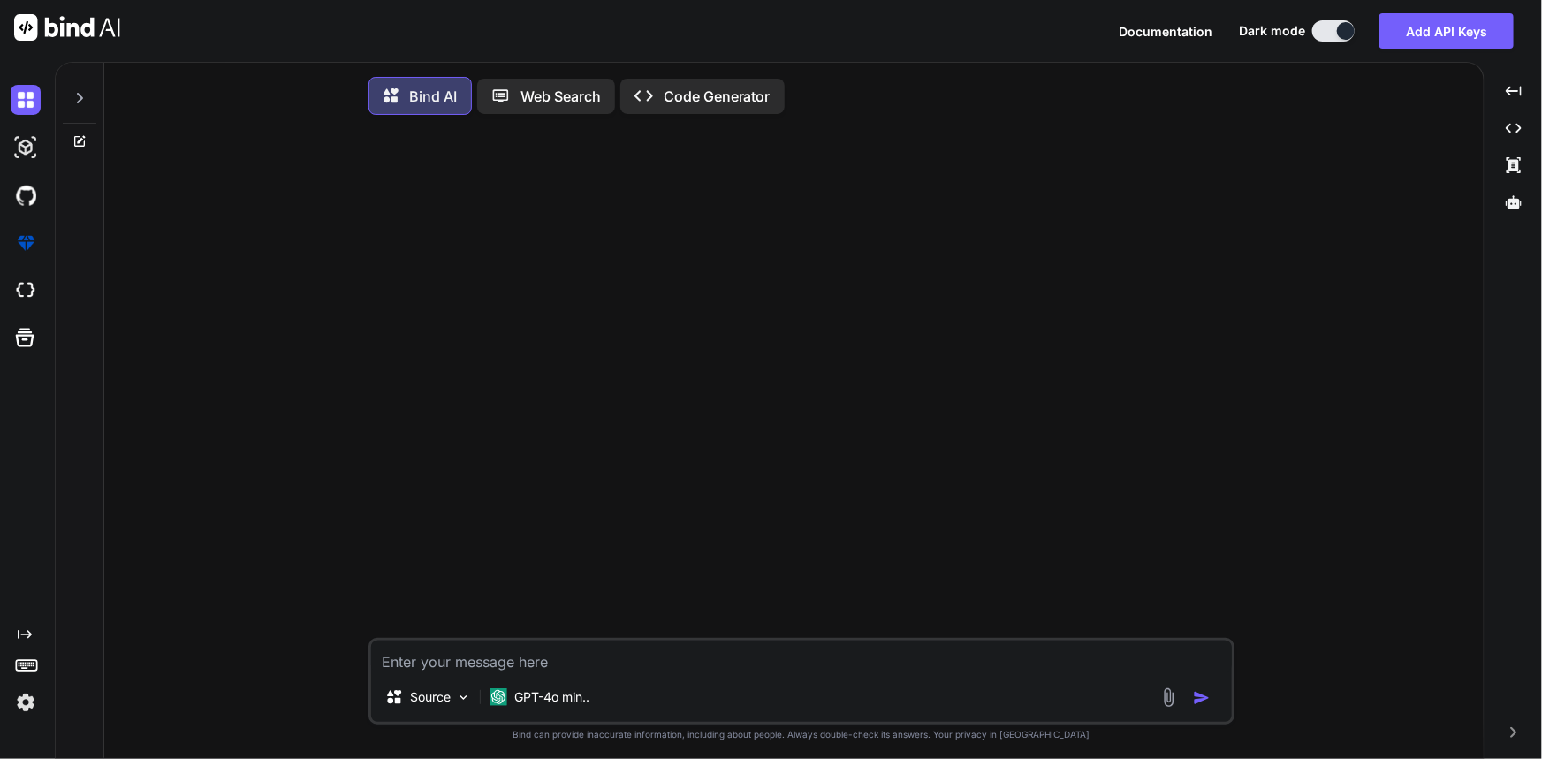
click at [718, 663] on textarea at bounding box center [801, 657] width 861 height 32
click at [82, 94] on icon at bounding box center [79, 98] width 14 height 14
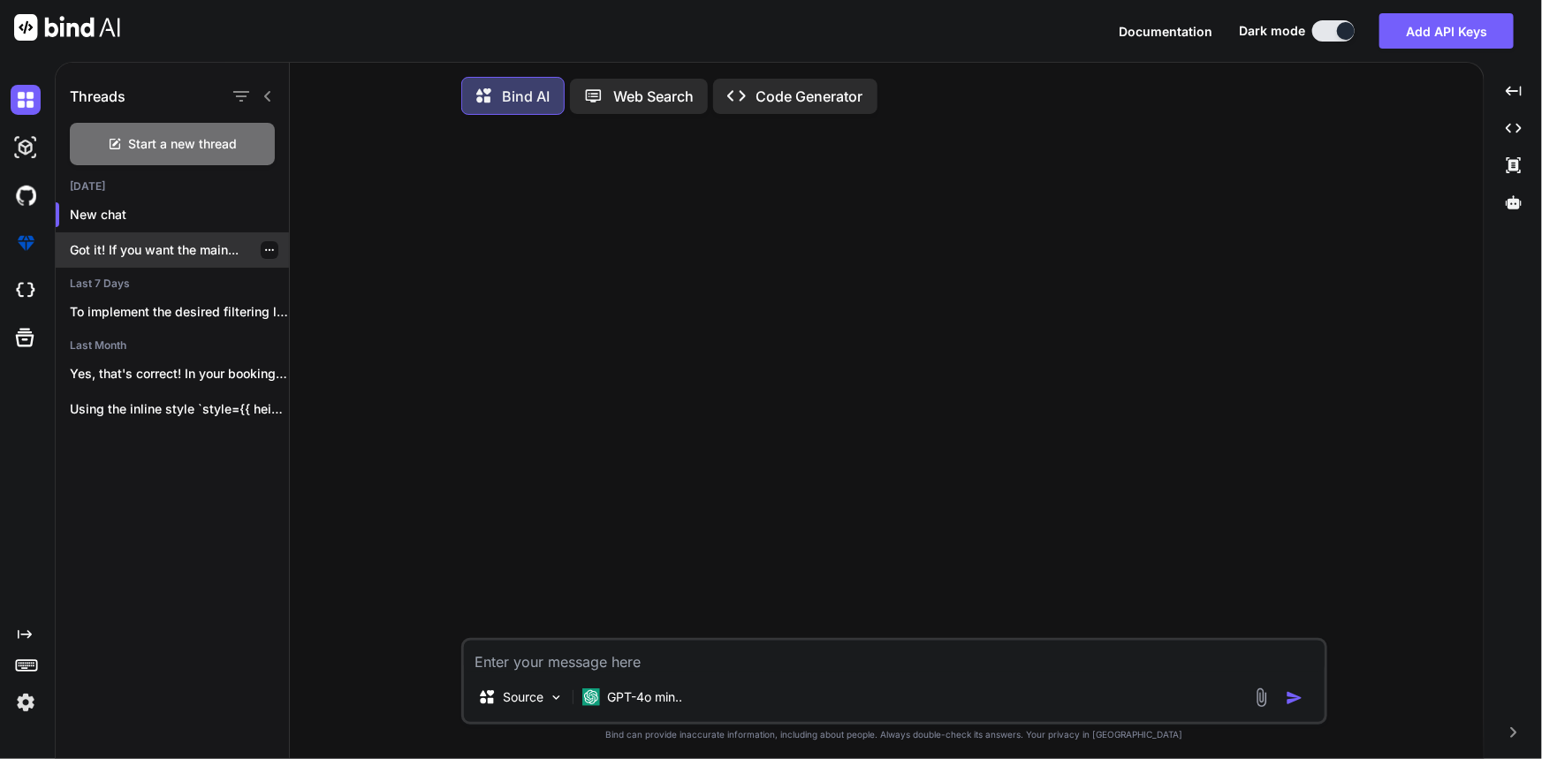
click at [150, 252] on p "Got it! If you want the main..." at bounding box center [179, 250] width 219 height 18
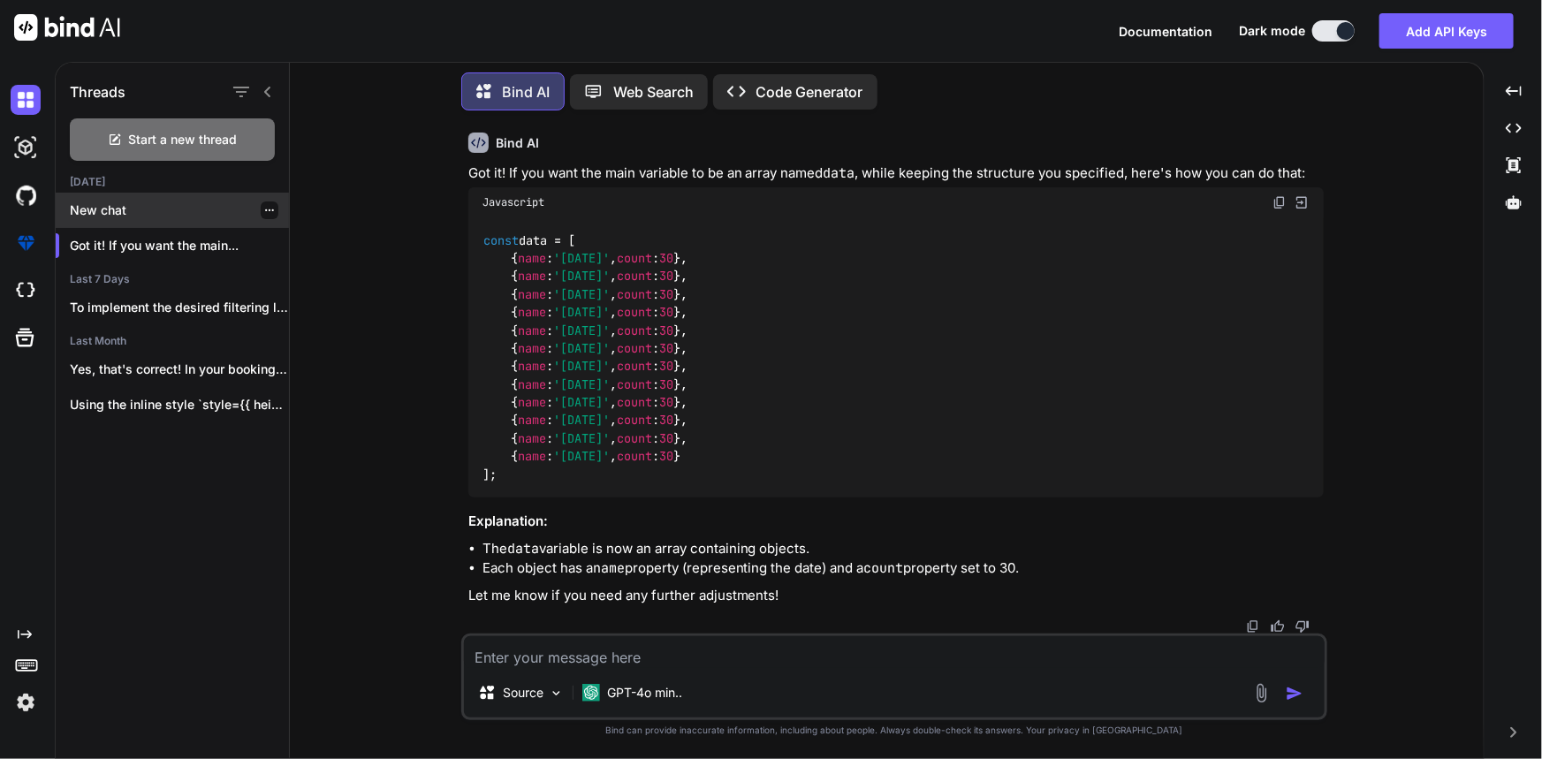
scroll to position [2571, 0]
click at [137, 206] on p "New chat" at bounding box center [179, 210] width 219 height 18
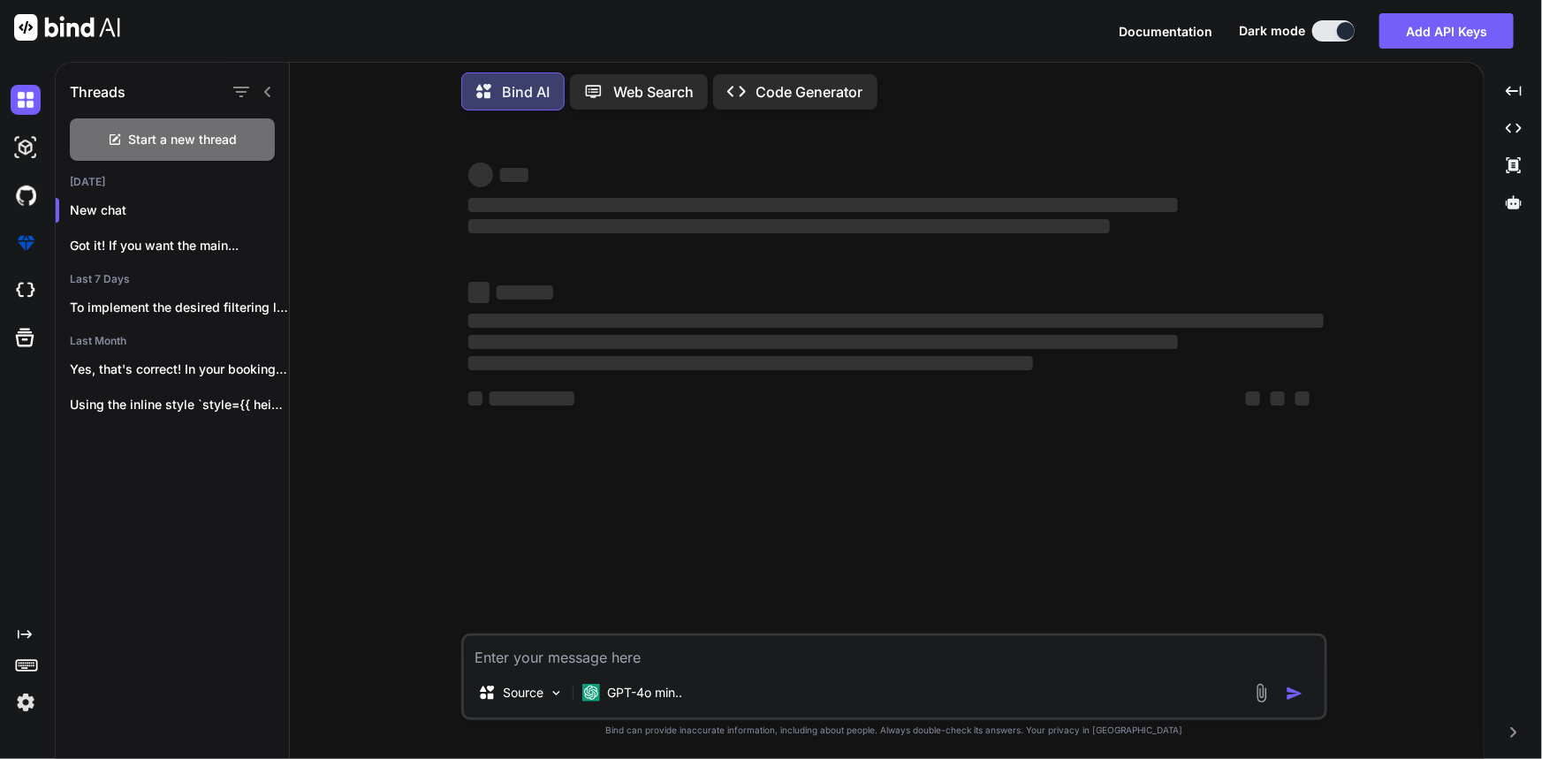
type textarea "x"
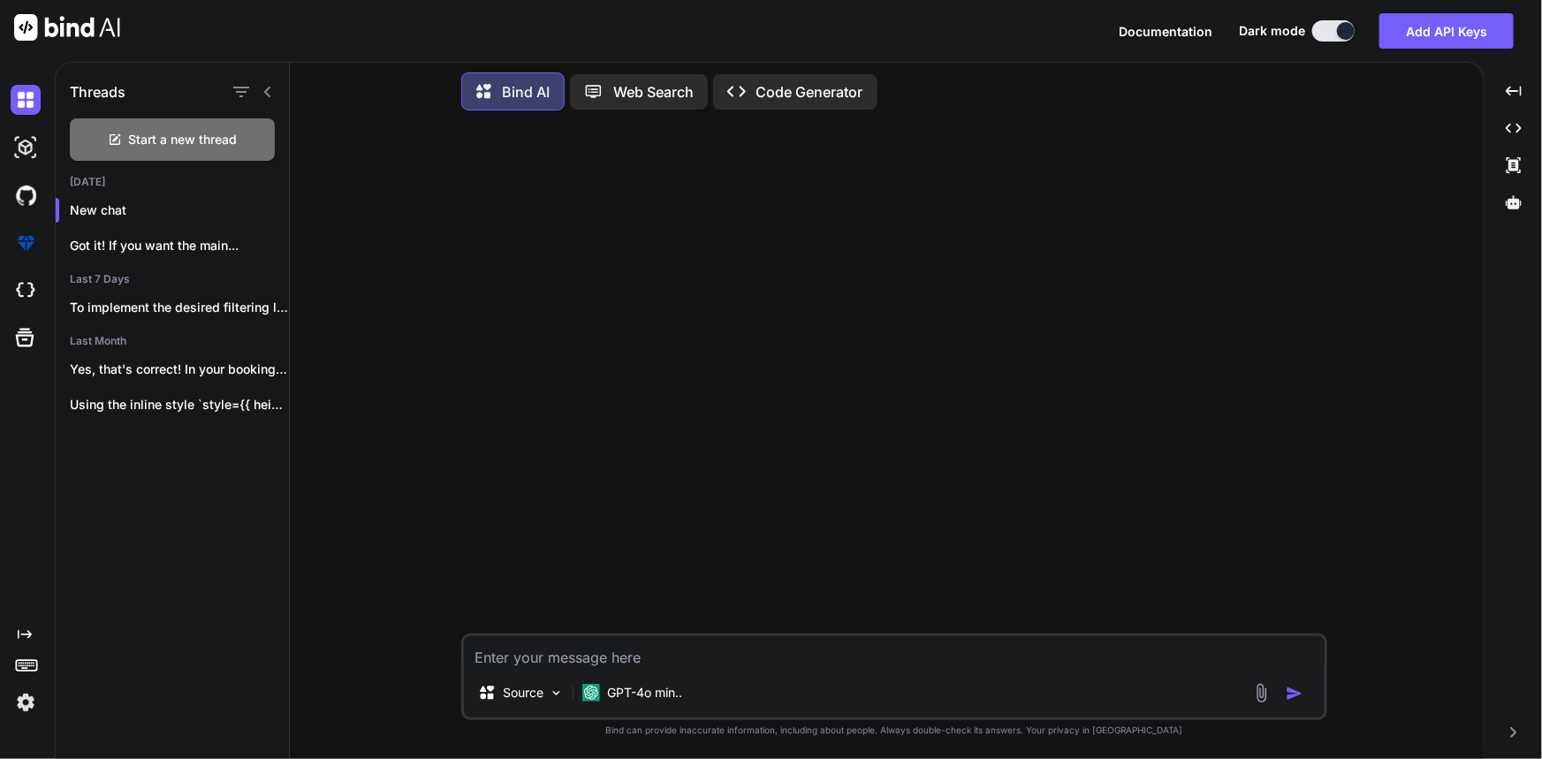
click at [268, 90] on icon at bounding box center [267, 92] width 6 height 11
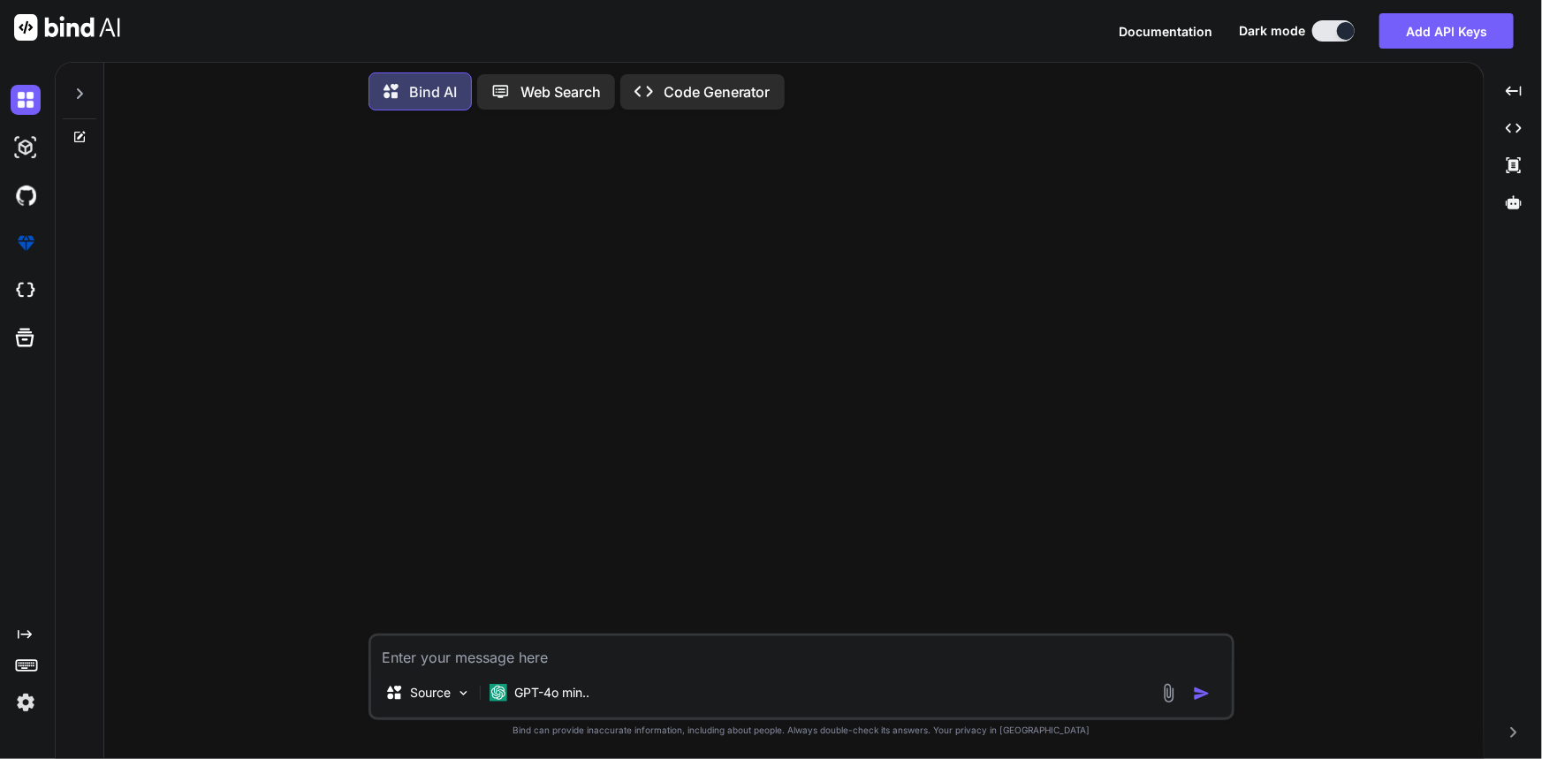
click at [561, 666] on textarea at bounding box center [801, 652] width 861 height 32
paste textarea "const config = { type: 'line', data: data, options: { responsive: true, plugins…"
type textarea "const config = { type: 'line', data: data, options: { responsive: true, plugins…"
type textarea "x"
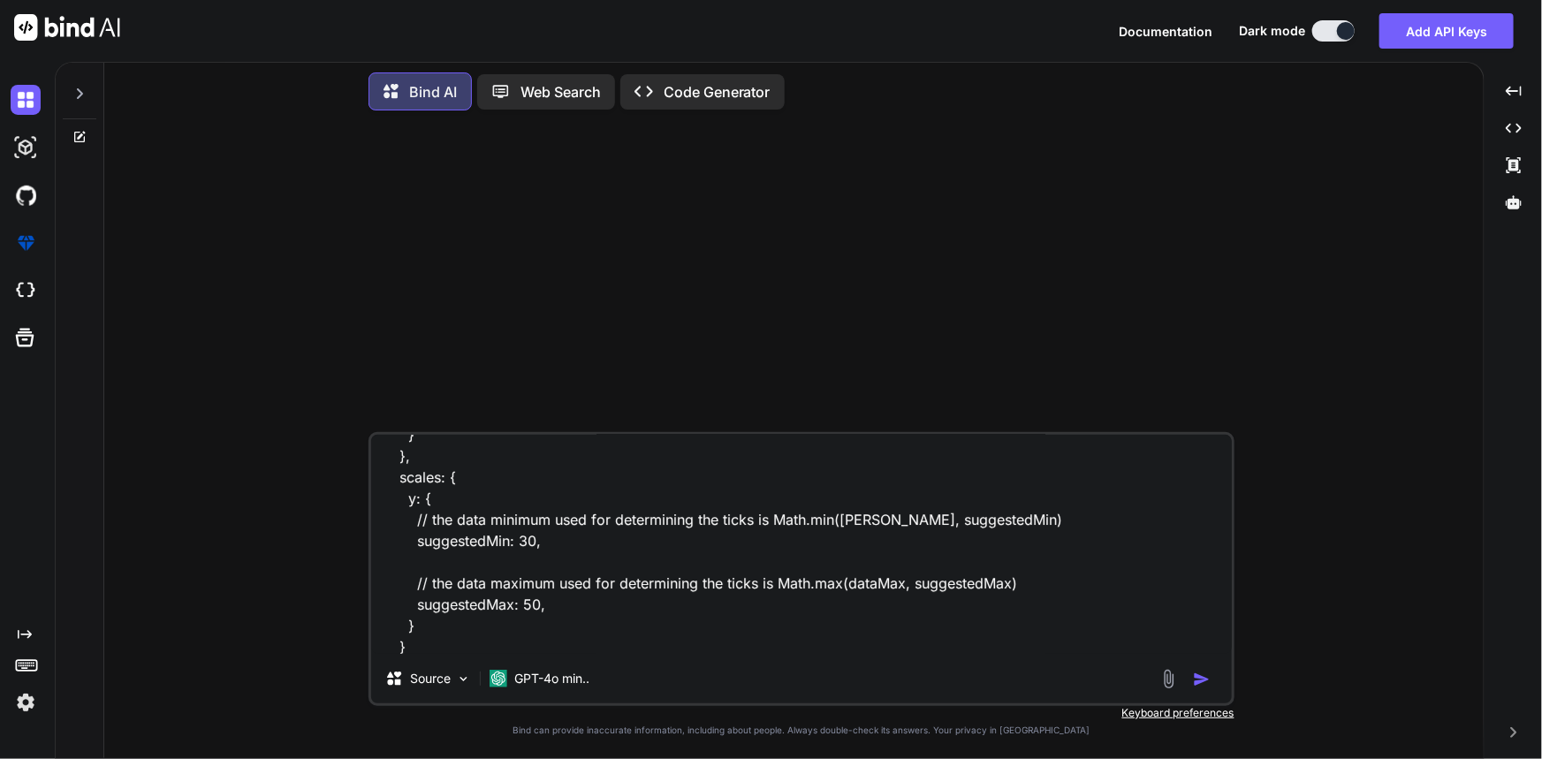
scroll to position [175, 0]
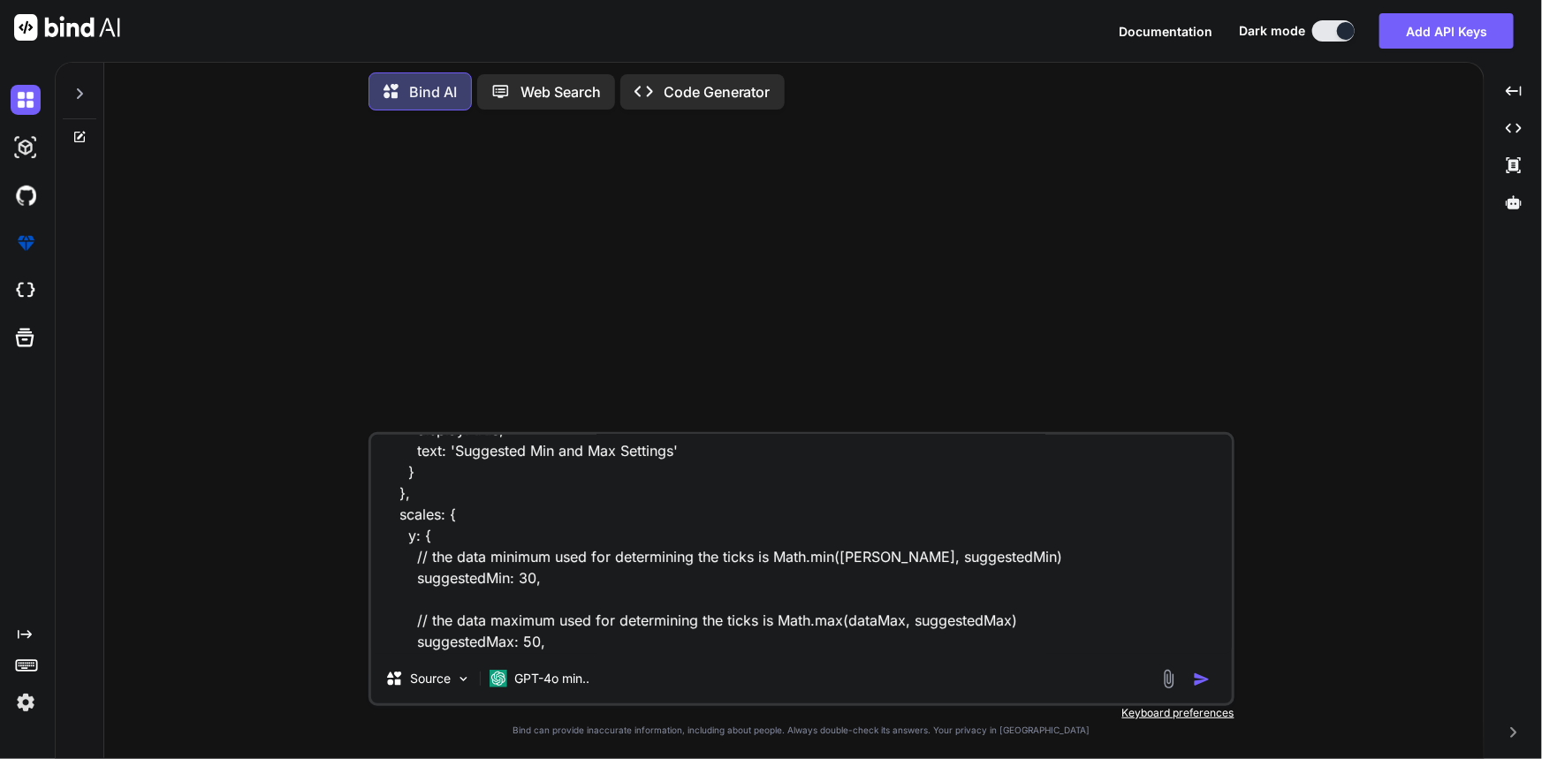
type textarea "const config = { type: 'line', data: data, options: { responsive: true, plugins…"
click at [78, 88] on icon at bounding box center [79, 94] width 14 height 14
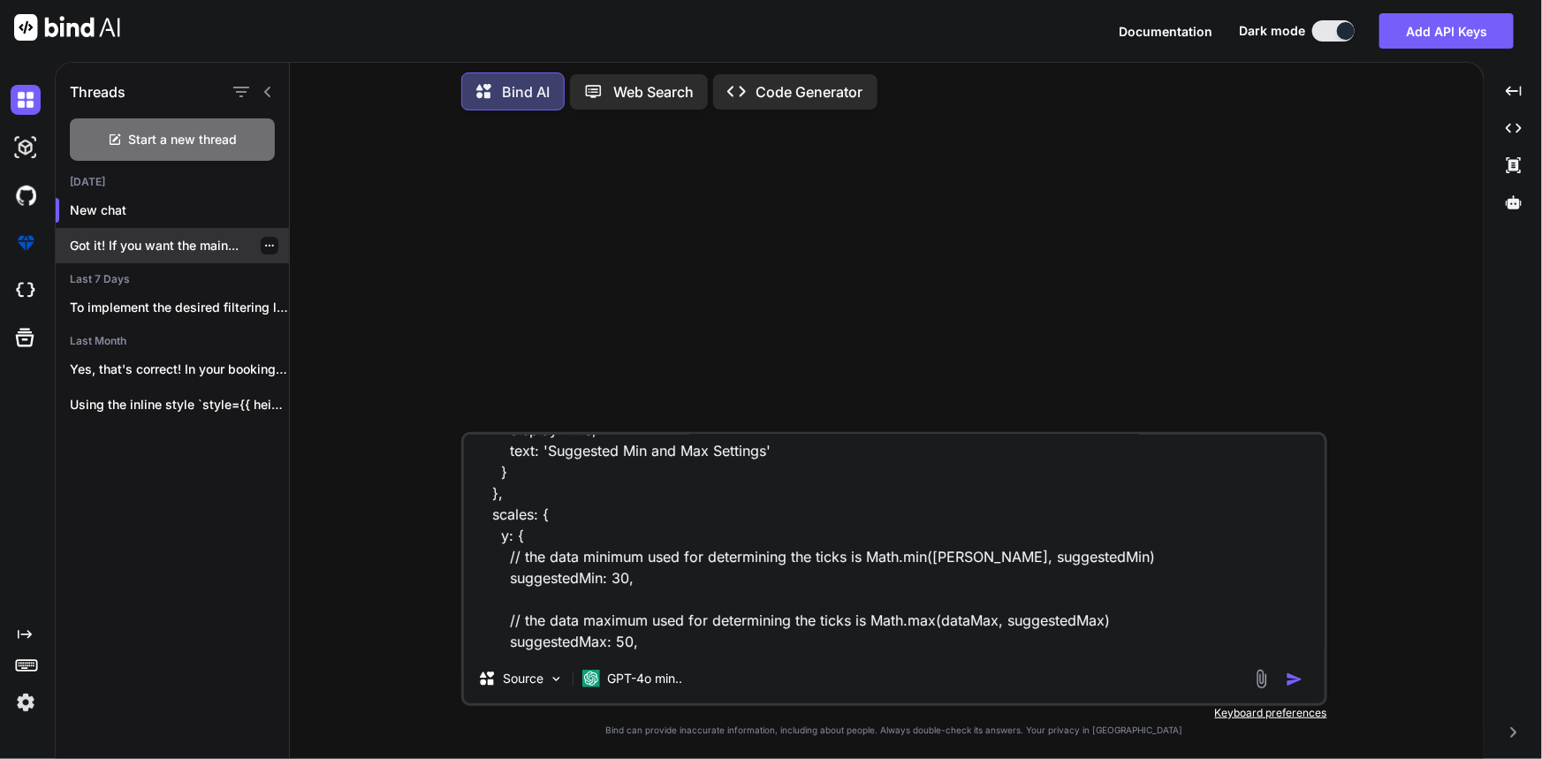
click at [136, 247] on p "Got it! If you want the main..." at bounding box center [179, 246] width 219 height 18
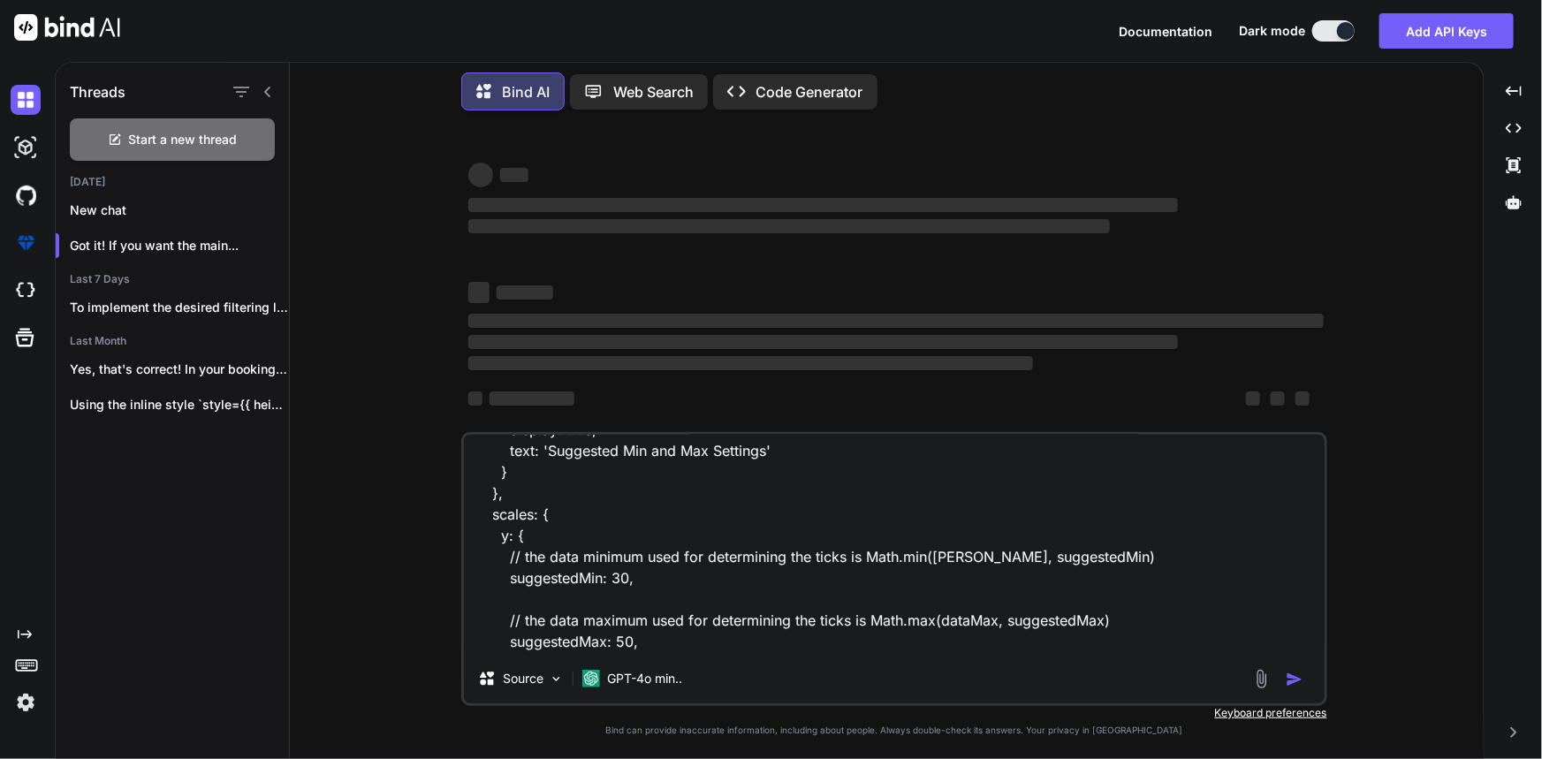
type textarea "x"
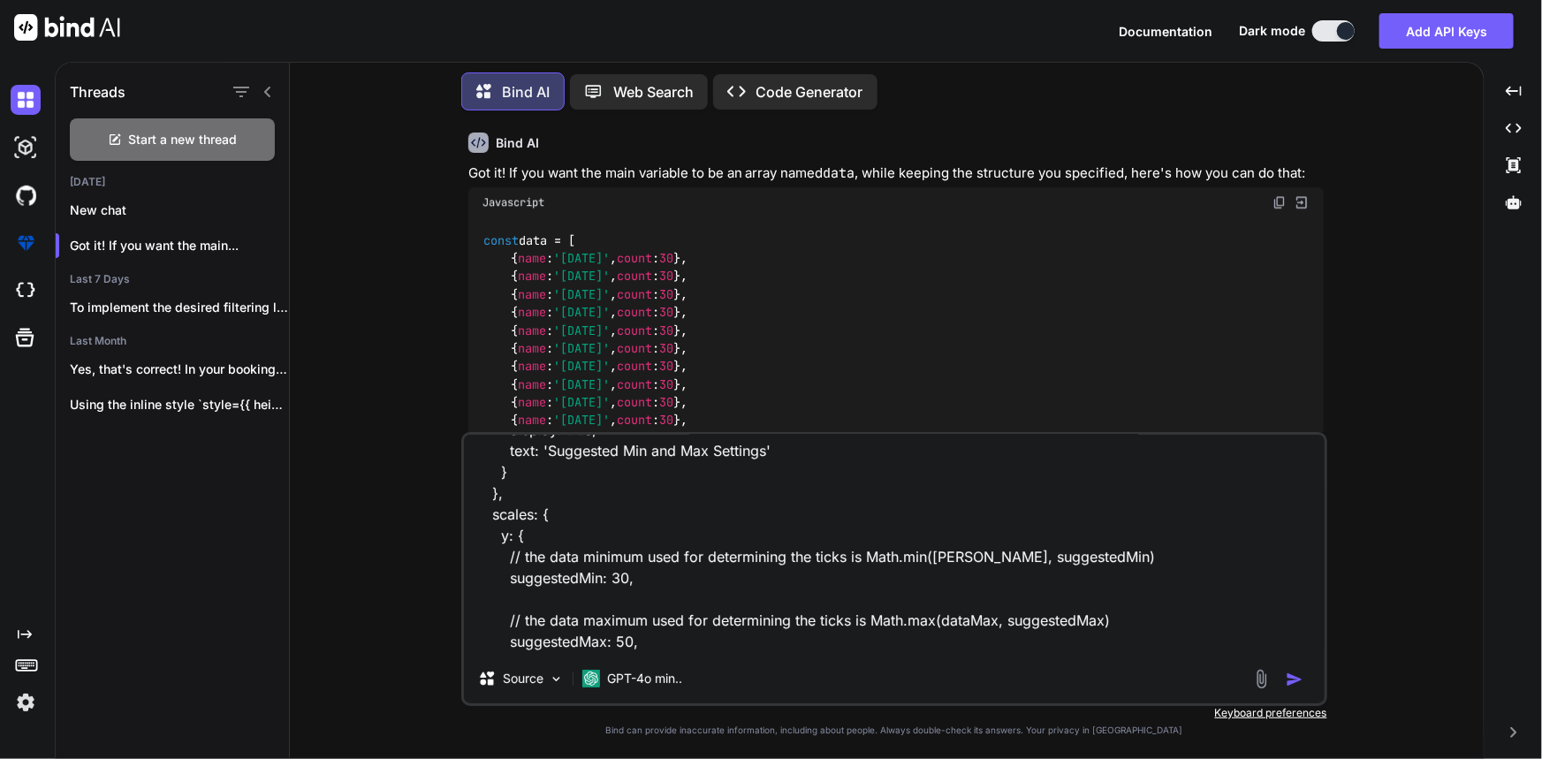
scroll to position [2571, 0]
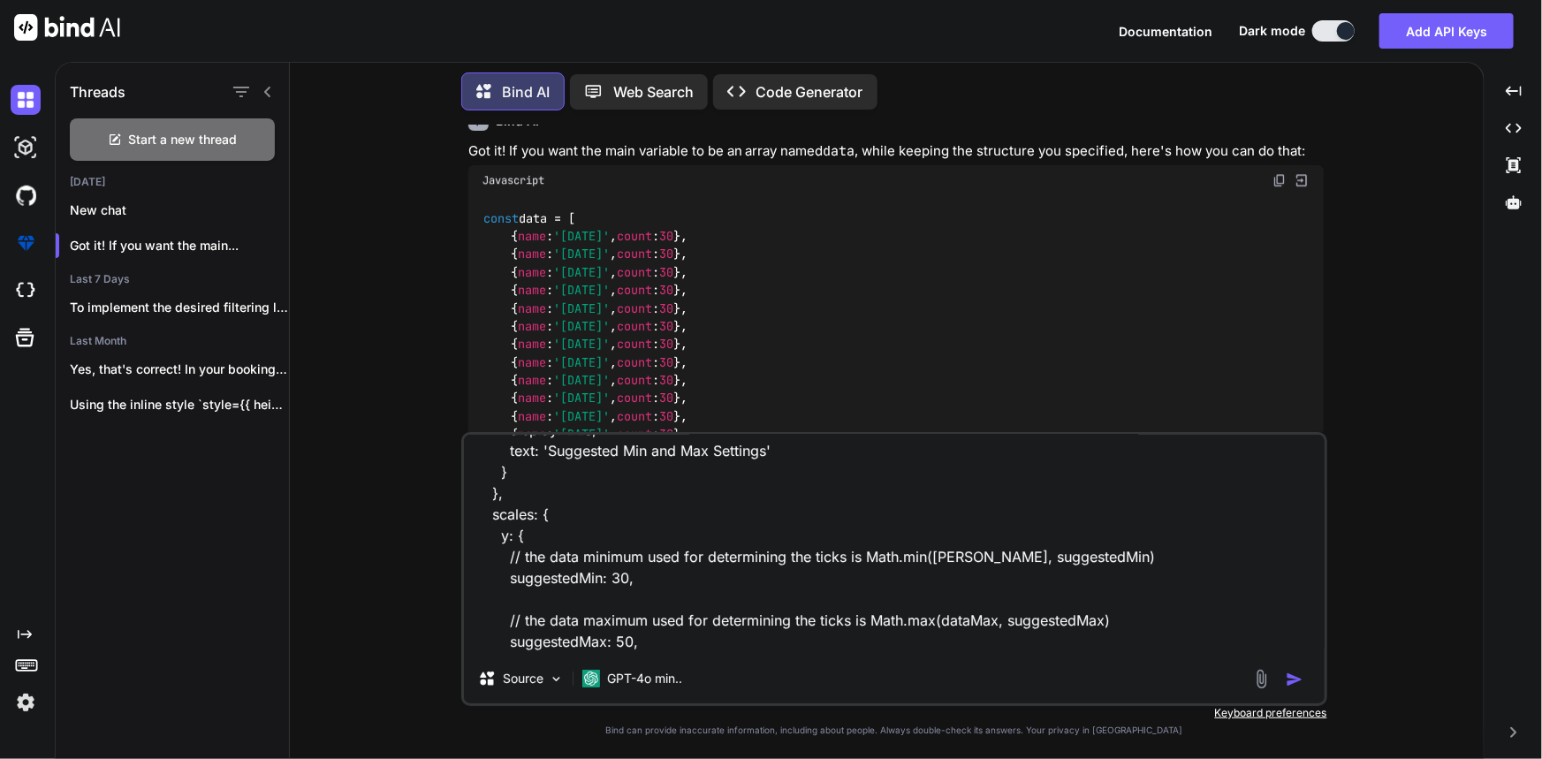
click at [601, 568] on textarea "const config = { type: 'line', data: data, options: { responsive: true, plugins…" at bounding box center [894, 544] width 861 height 219
type textarea "x"
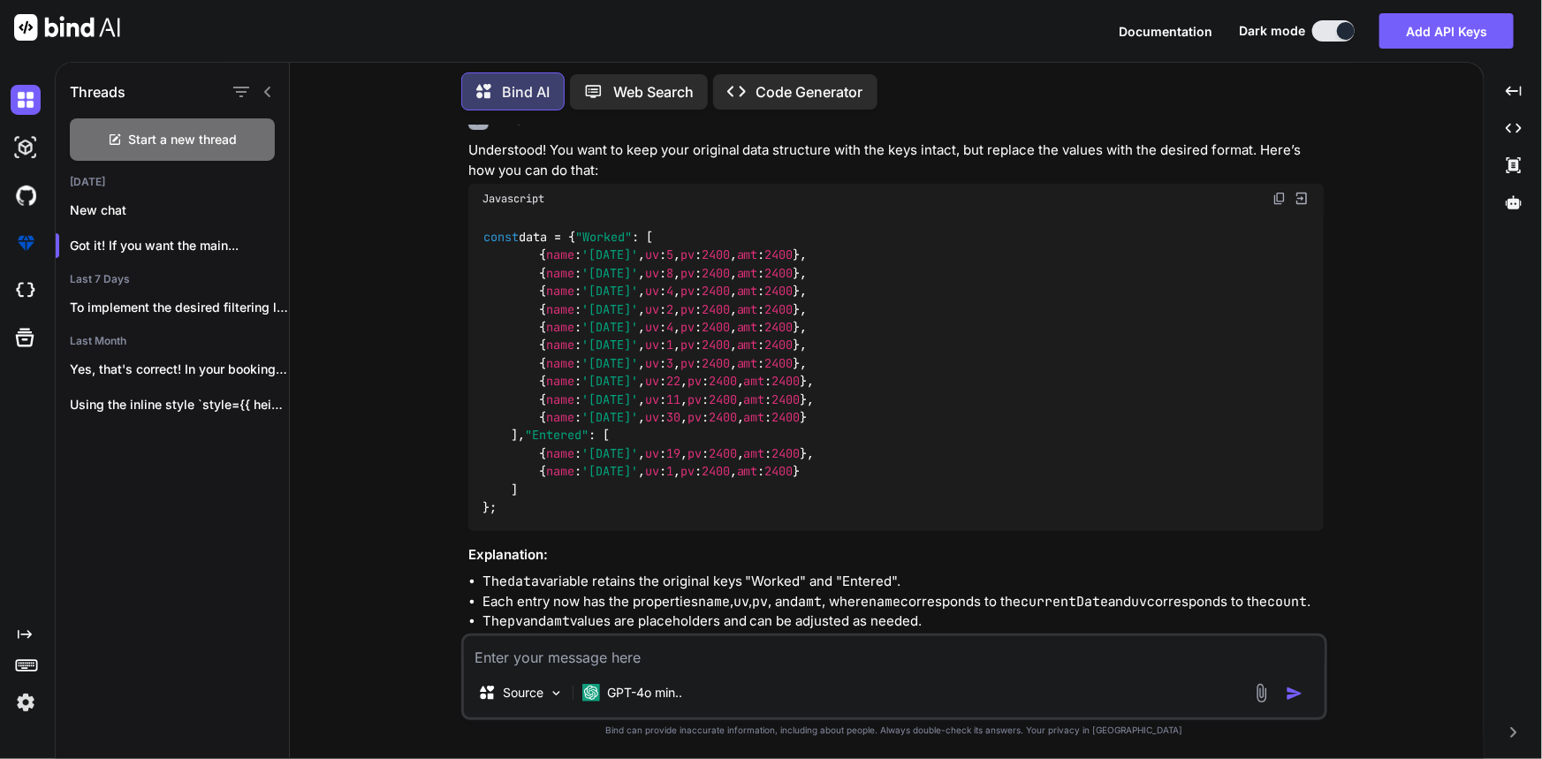
scroll to position [1287, 0]
drag, startPoint x: 500, startPoint y: 540, endPoint x: 463, endPoint y: 226, distance: 315.9
click at [463, 226] on div "You in only data variable Bind AI Sure! Here’s how you can transform your origi…" at bounding box center [894, 442] width 866 height 634
copy code "const data = { "Worked" : [ { name : '[DATE]' , uv : 5 , pv : 2400 , amt : 2400…"
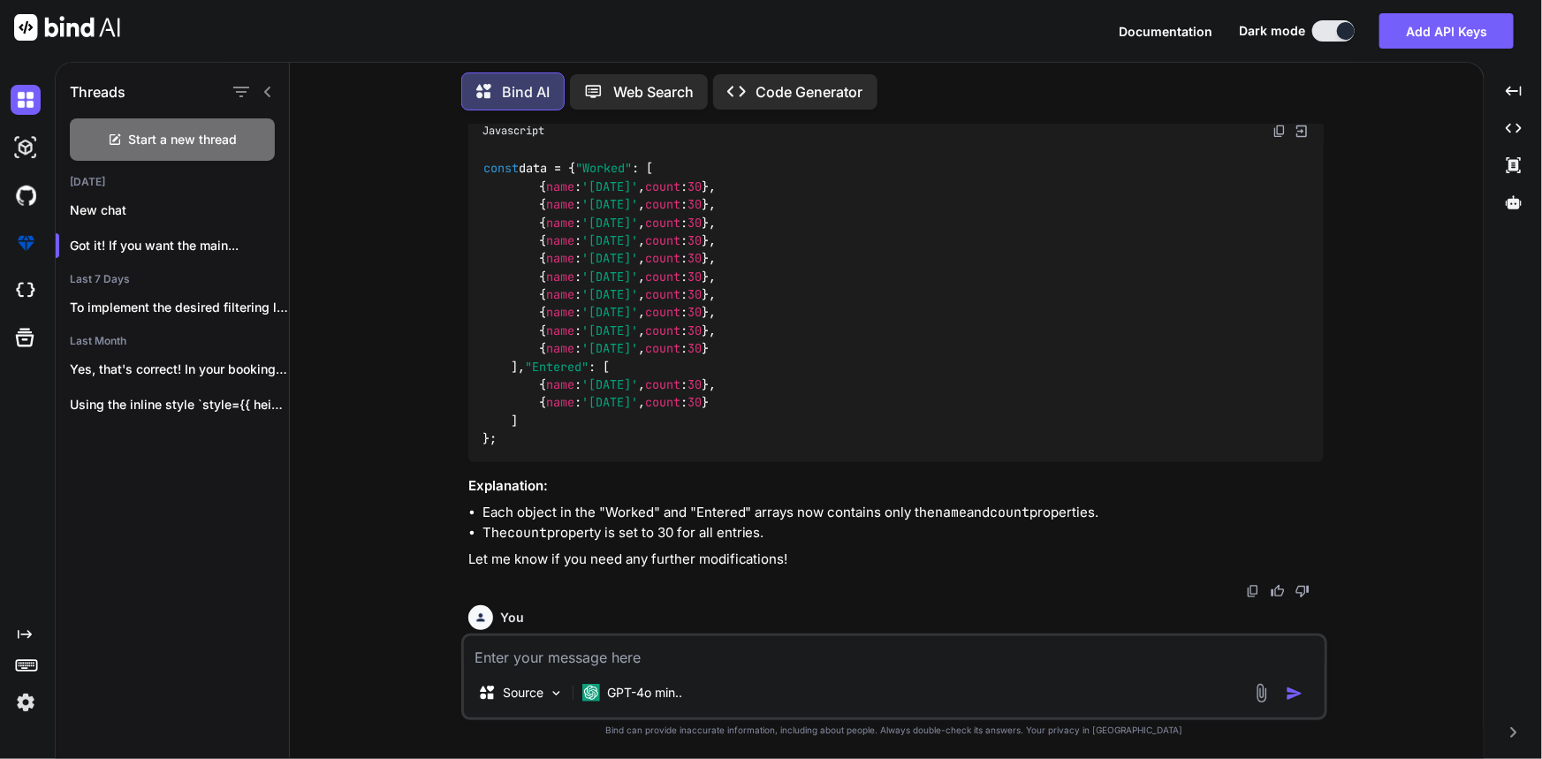
scroll to position [2009, 0]
click at [526, 446] on code "const data = { "Worked" : [ { name : '[DATE]' , count : 30 }, { name : '[DATE]'…" at bounding box center [598, 301] width 233 height 289
drag, startPoint x: 495, startPoint y: 522, endPoint x: 465, endPoint y: 221, distance: 302.8
click at [465, 221] on div "You in only data variable Bind AI Sure! Here’s how you can transform your origi…" at bounding box center [896, 379] width 862 height 509
copy code "const data = { "Worked" : [ { name : '[DATE]' , count : 30 }, { name : '[DATE]'…"
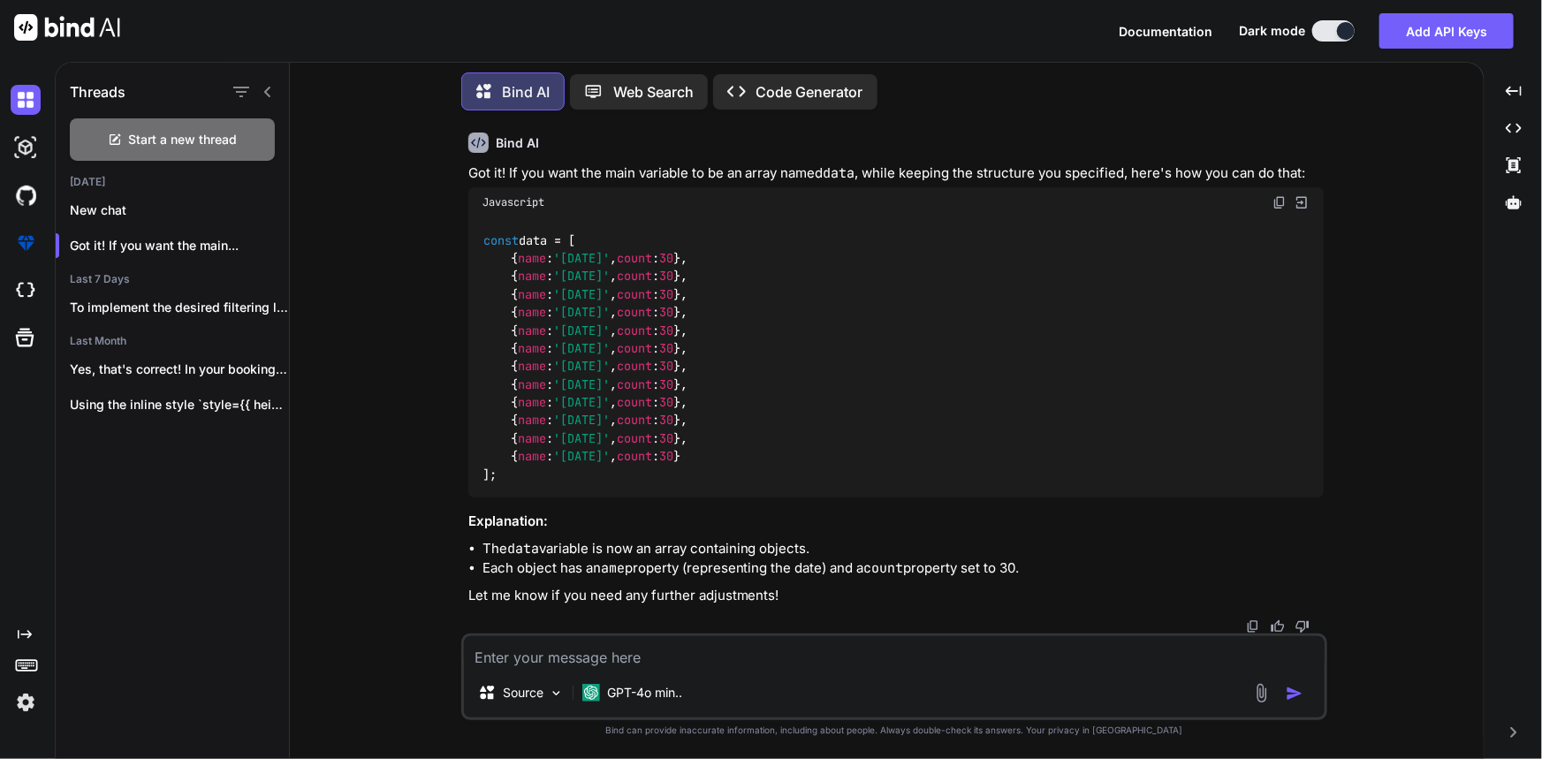
scroll to position [2639, 0]
click at [158, 211] on p "New chat" at bounding box center [179, 210] width 219 height 18
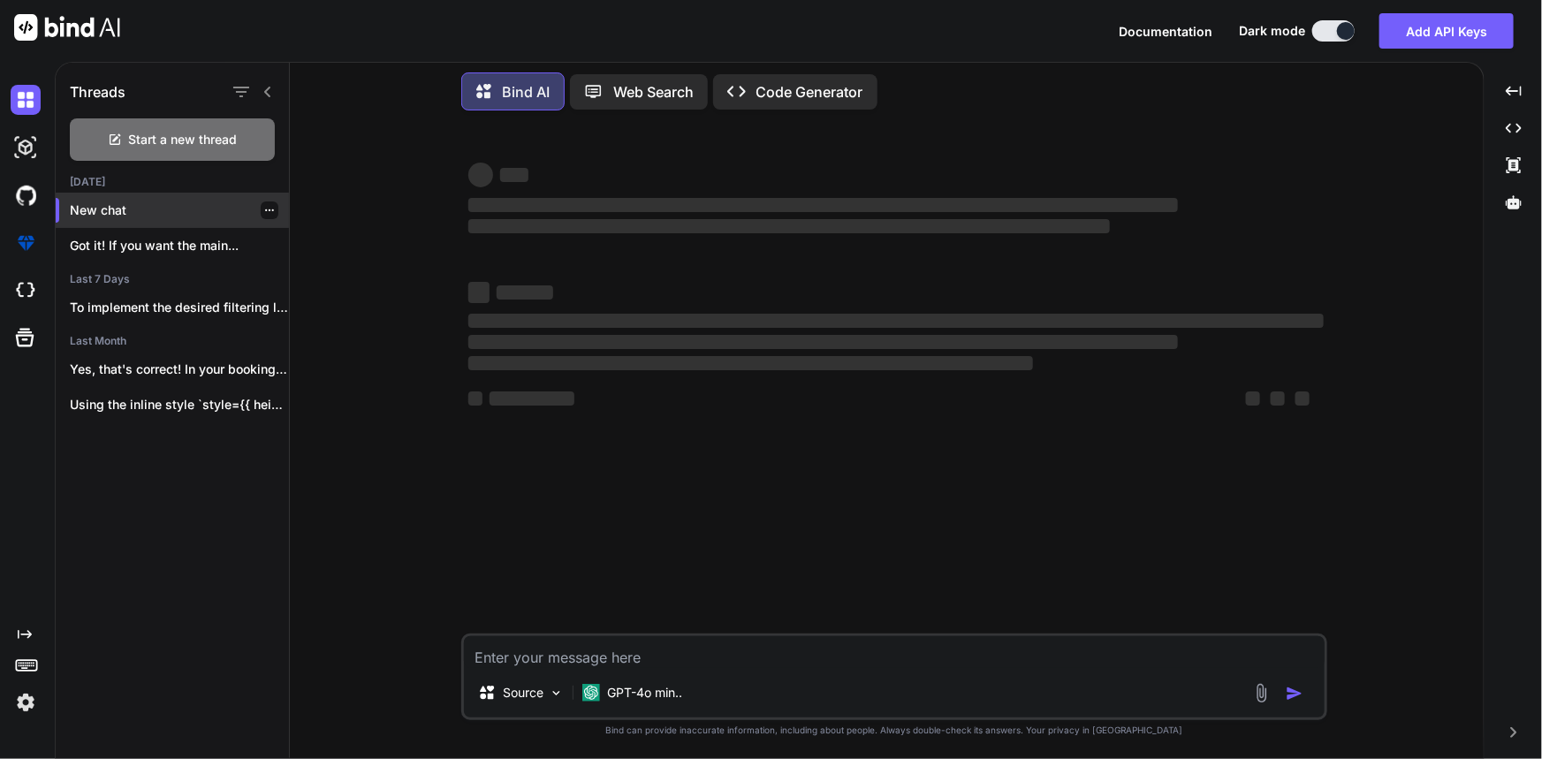
scroll to position [0, 0]
type textarea "x"
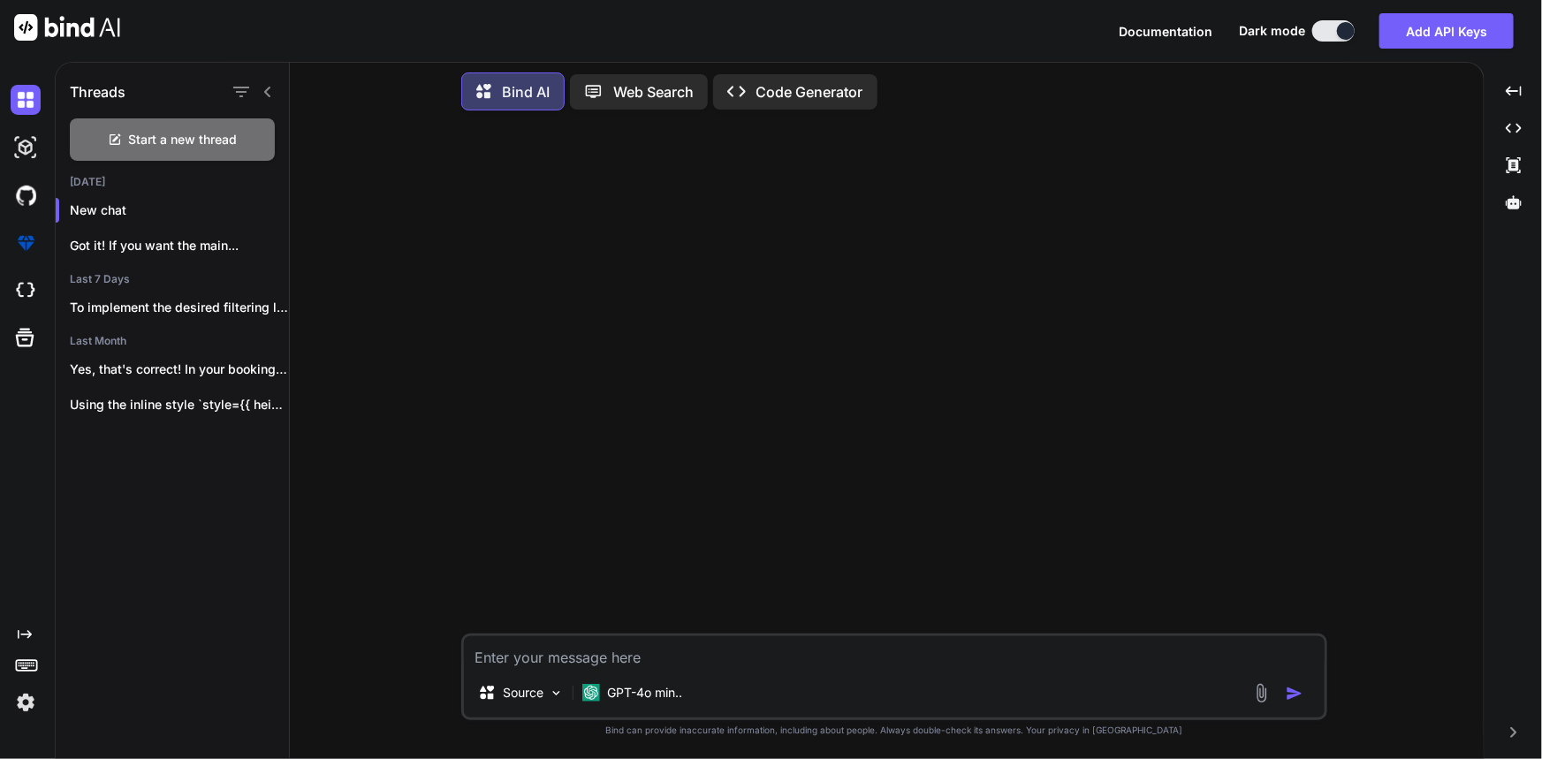
click at [672, 660] on textarea at bounding box center [894, 652] width 861 height 32
paste textarea "const data = { "Worked": [ { name: '[DATE]', count: 30 }, { name: '[DATE]', cou…"
type textarea "const data = { "Worked": [ { name: '[DATE]', count: 30 }, { name: '[DATE]', cou…"
type textarea "x"
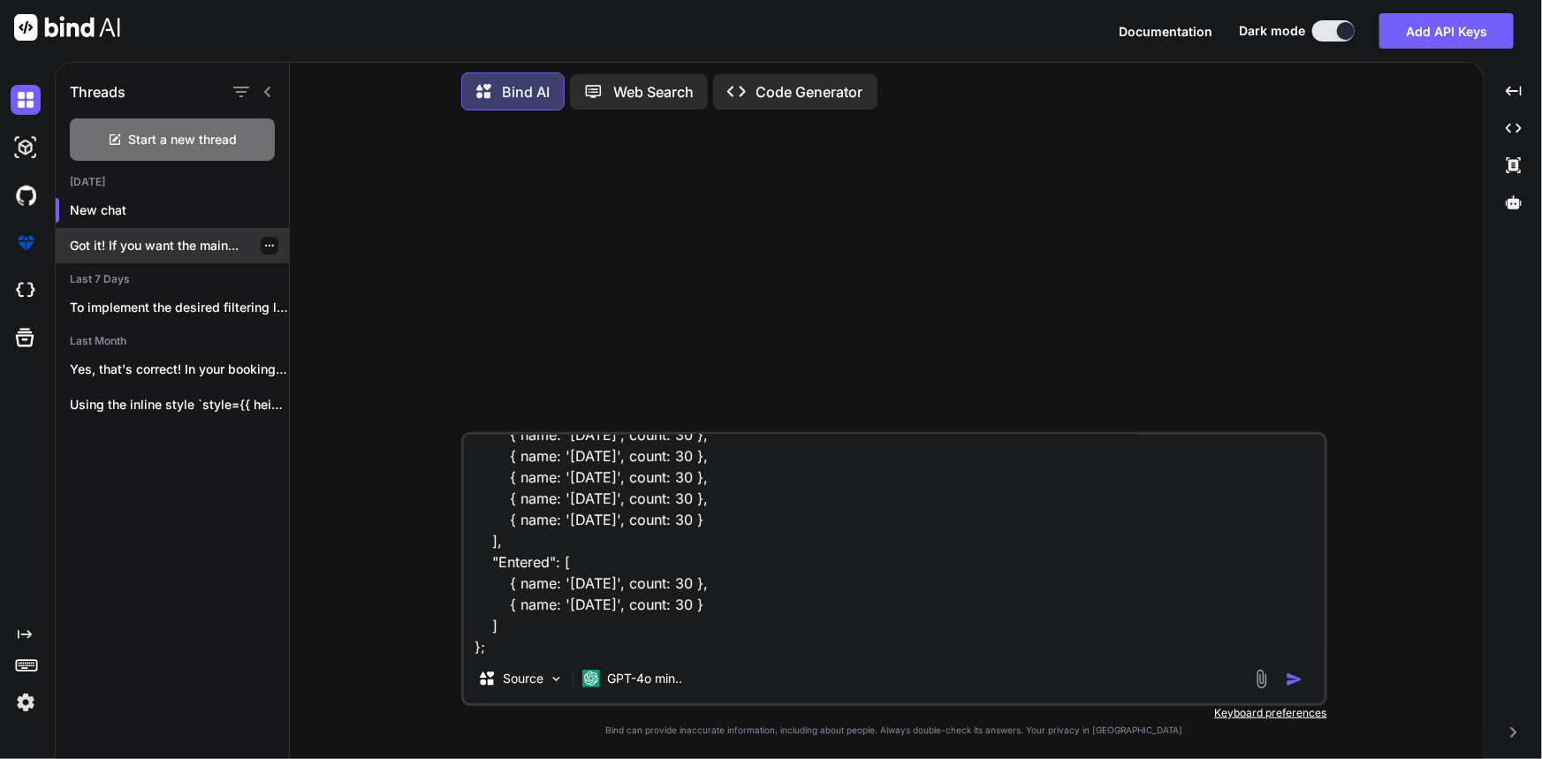
type textarea "const data = { "Worked": [ { name: '[DATE]', count: 30 }, { name: '[DATE]', cou…"
click at [130, 241] on p "Got it! If you want the main..." at bounding box center [179, 246] width 219 height 18
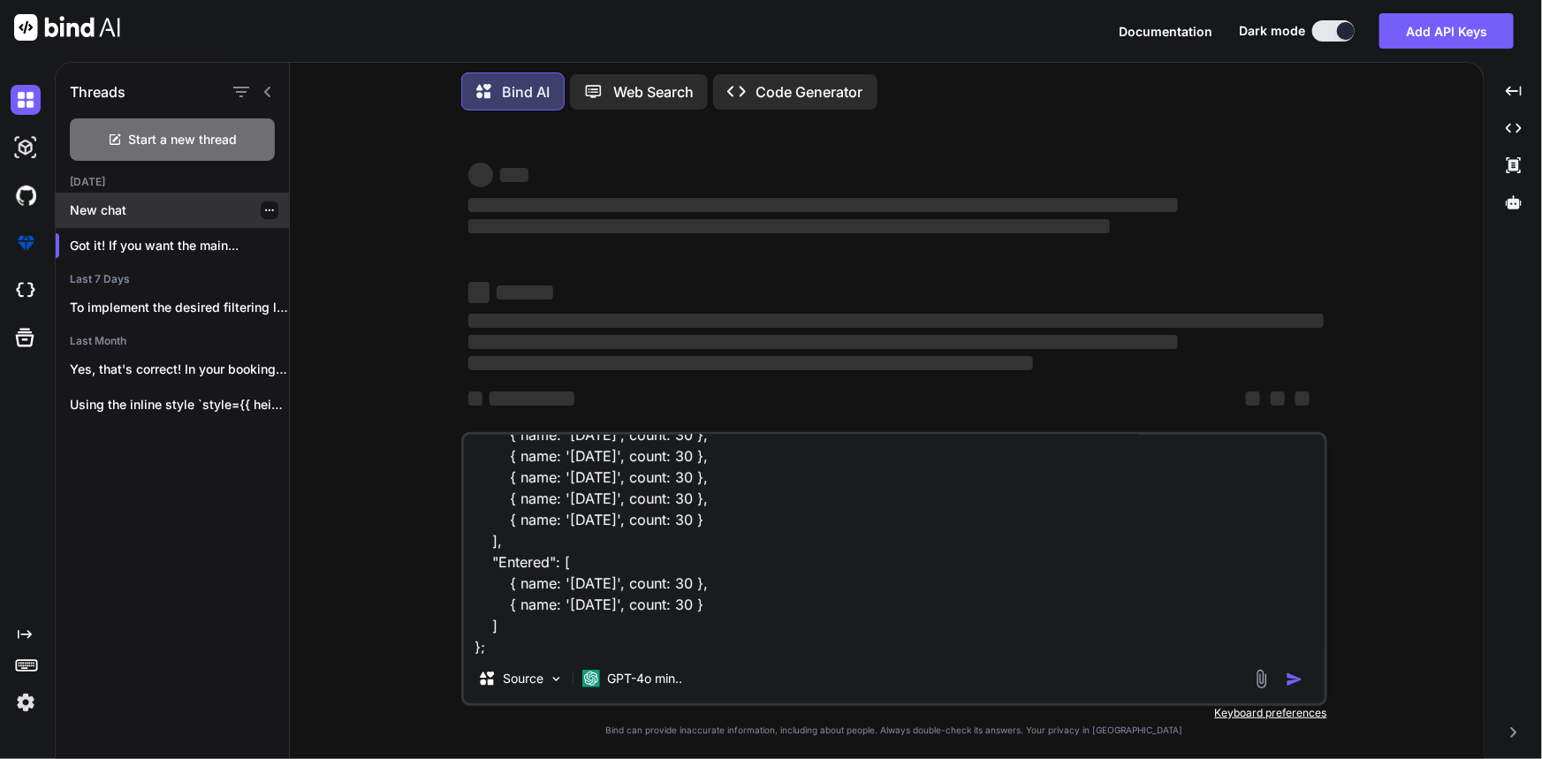
click at [149, 203] on p "New chat" at bounding box center [179, 210] width 219 height 18
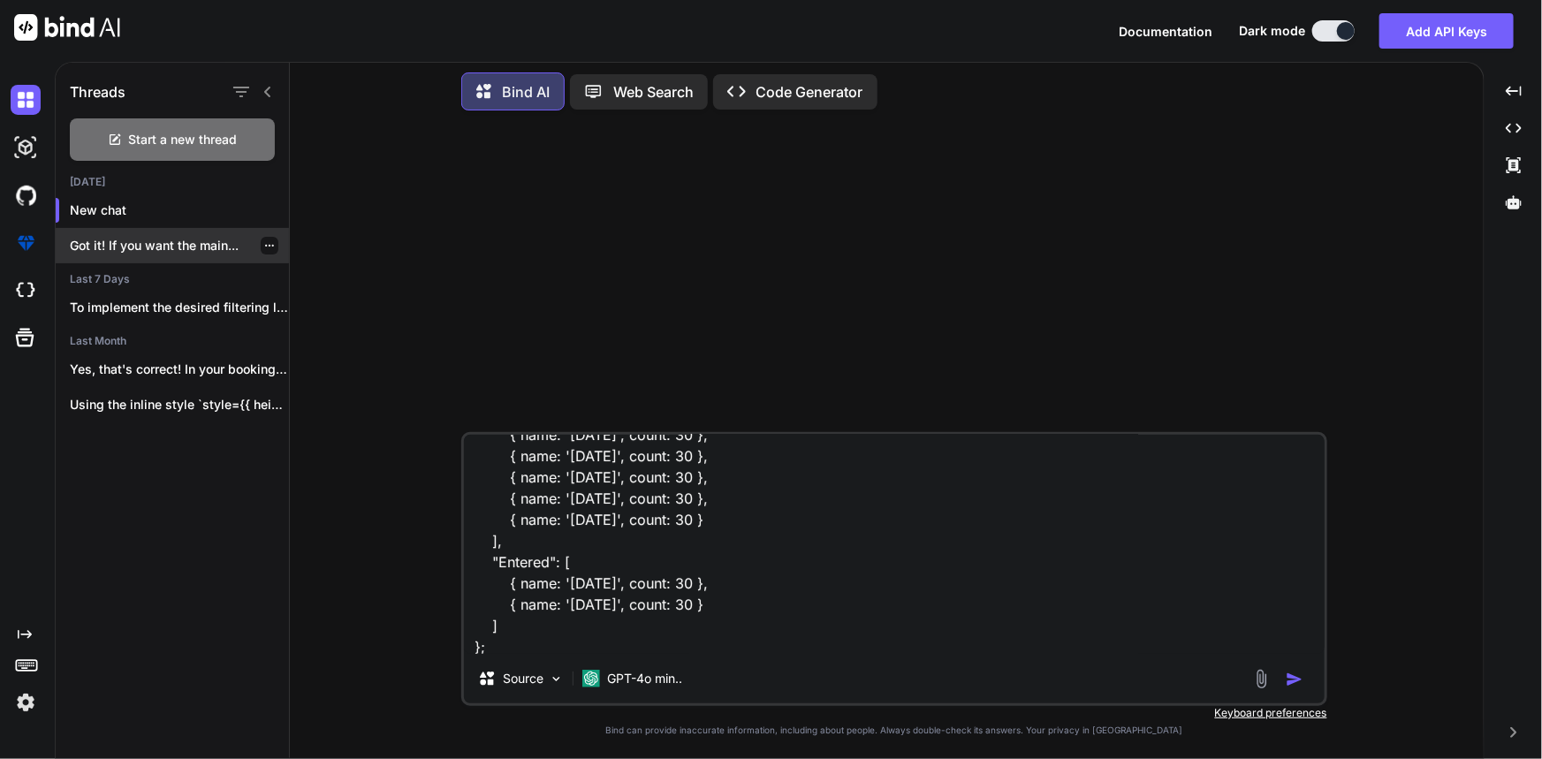
click at [151, 237] on p "Got it! If you want the main..." at bounding box center [179, 246] width 219 height 18
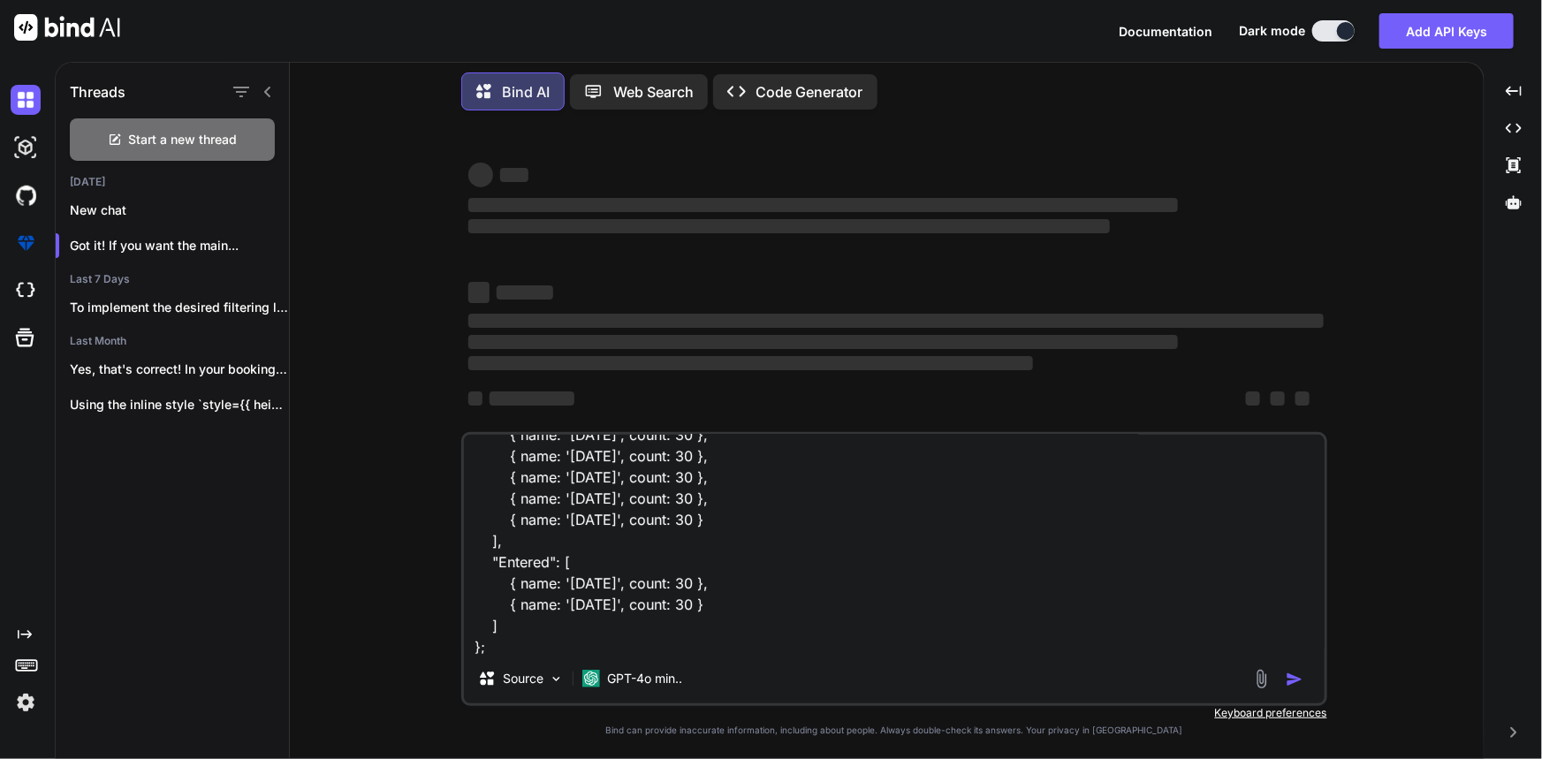
type textarea "x"
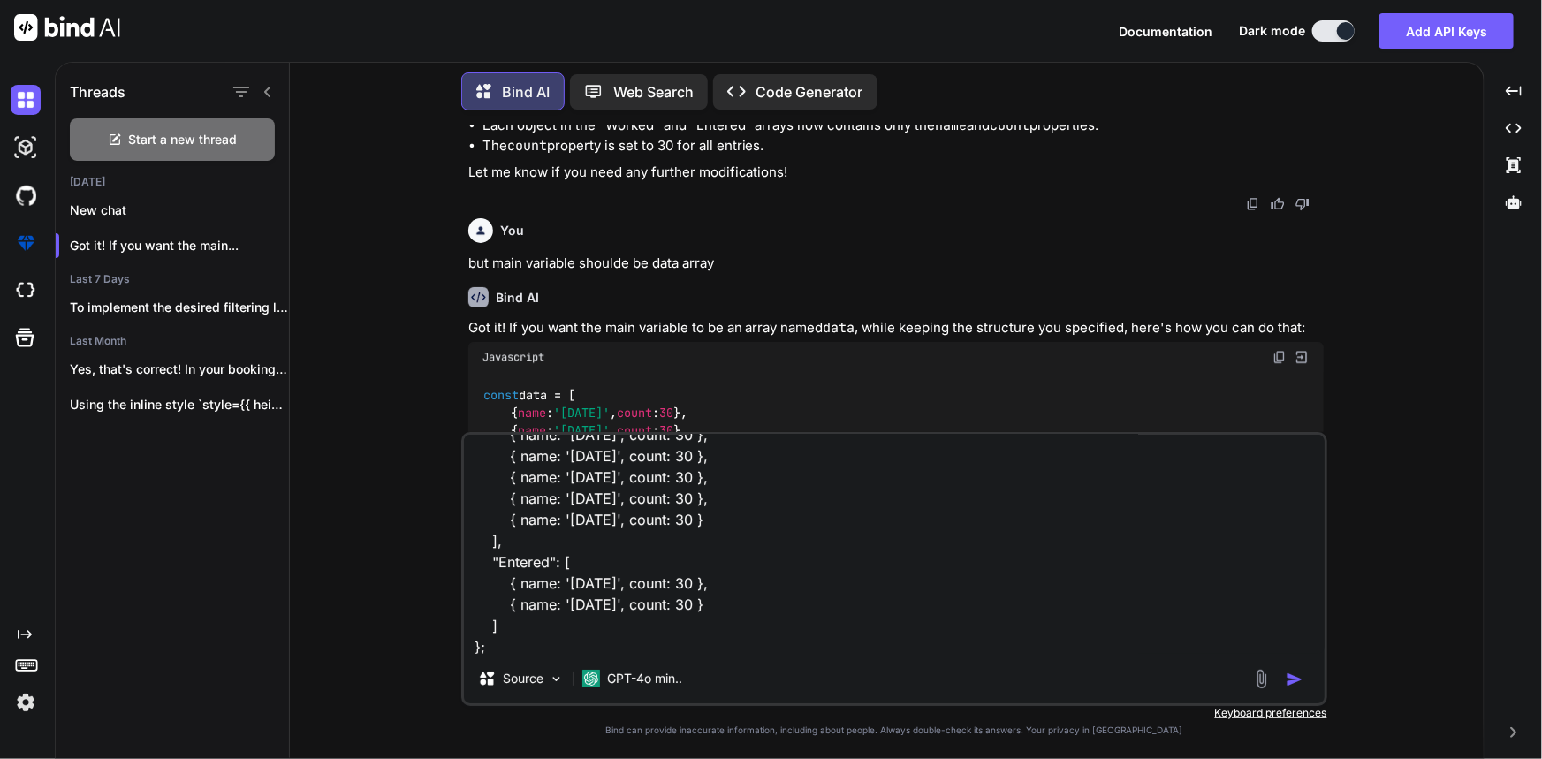
scroll to position [172, 0]
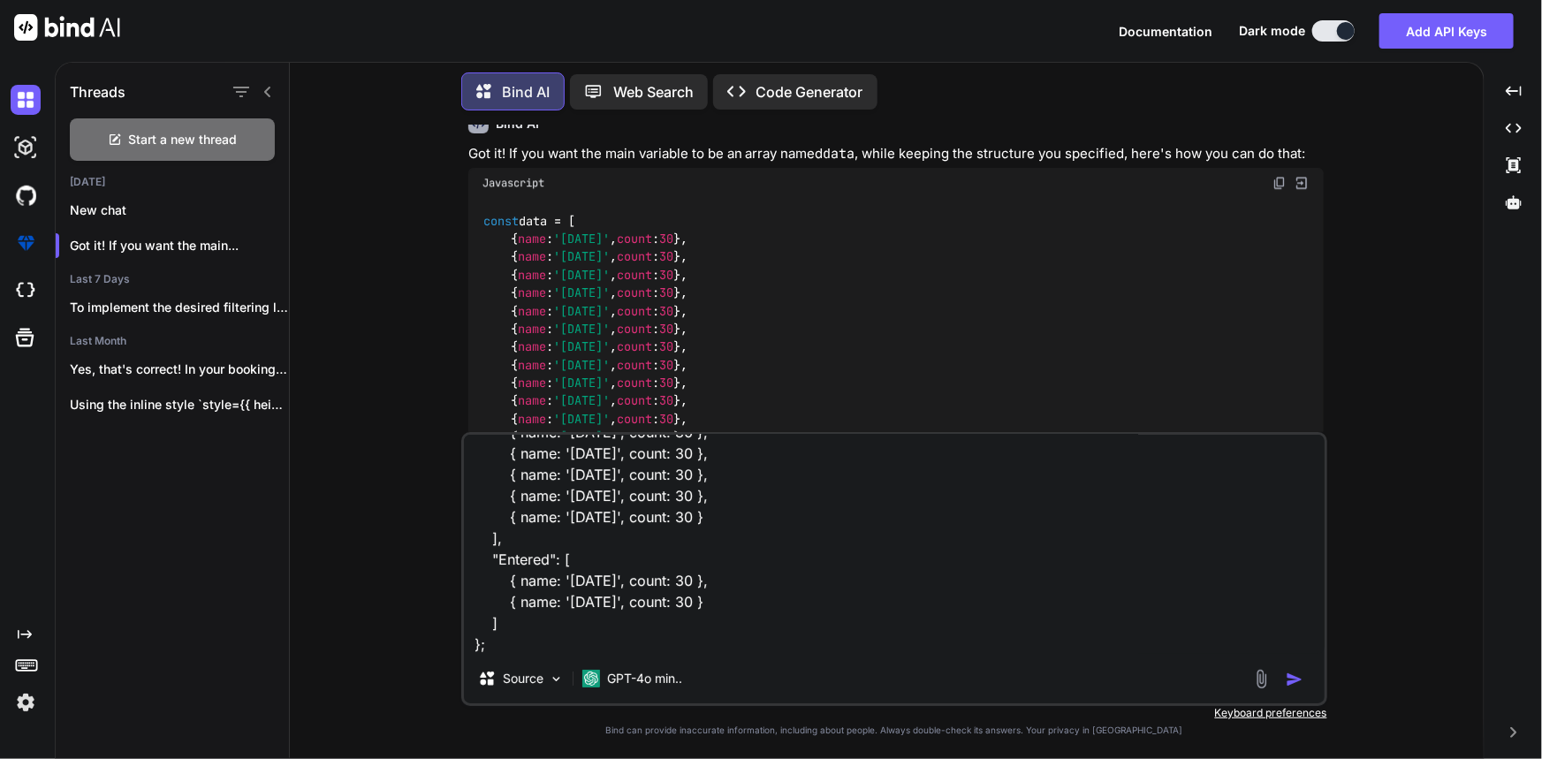
click at [678, 639] on textarea "const data = { "Worked": [ { name: '[DATE]', count: 30 }, { name: '[DATE]', cou…" at bounding box center [894, 544] width 861 height 219
type textarea "x"
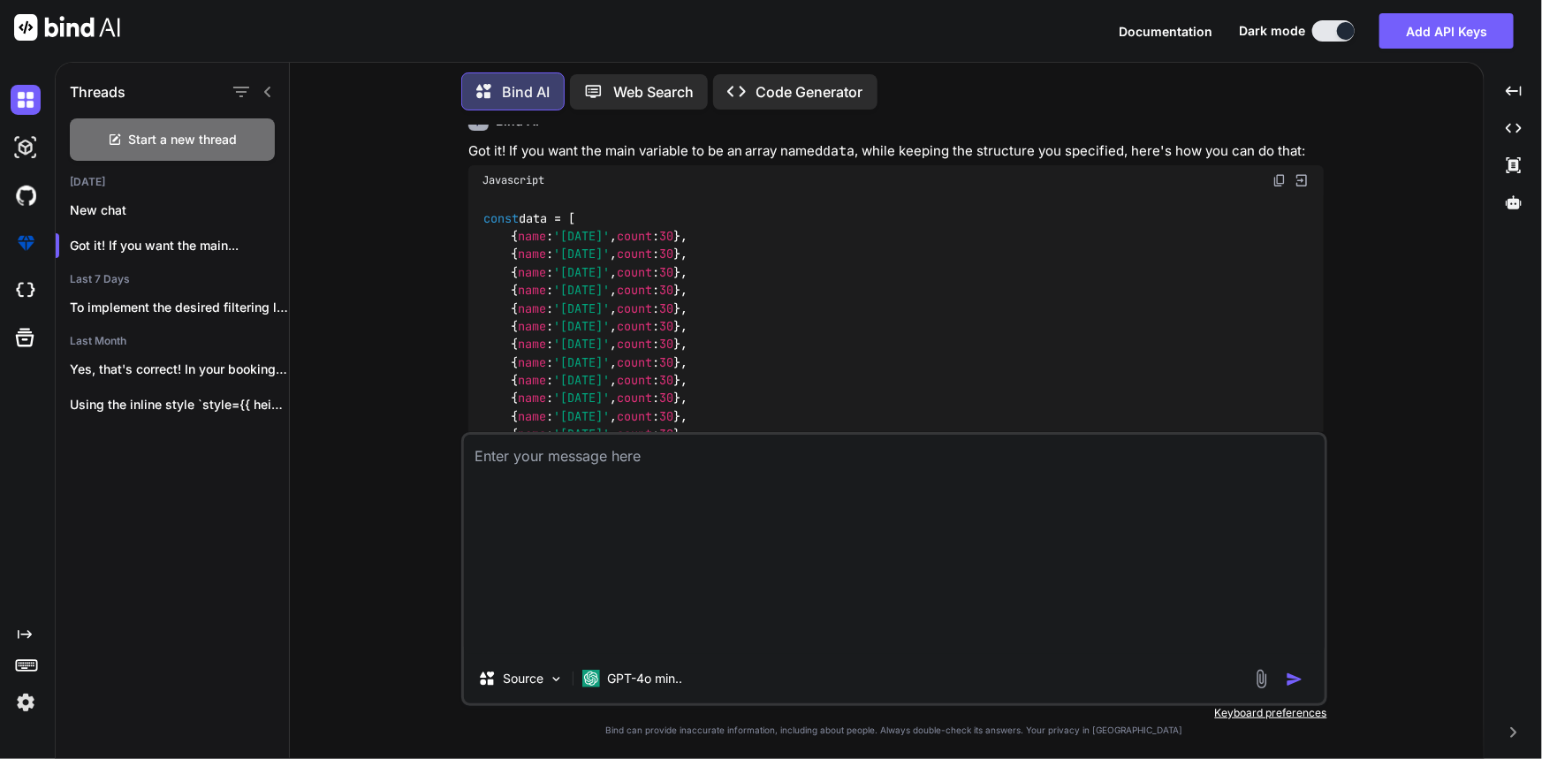
scroll to position [0, 0]
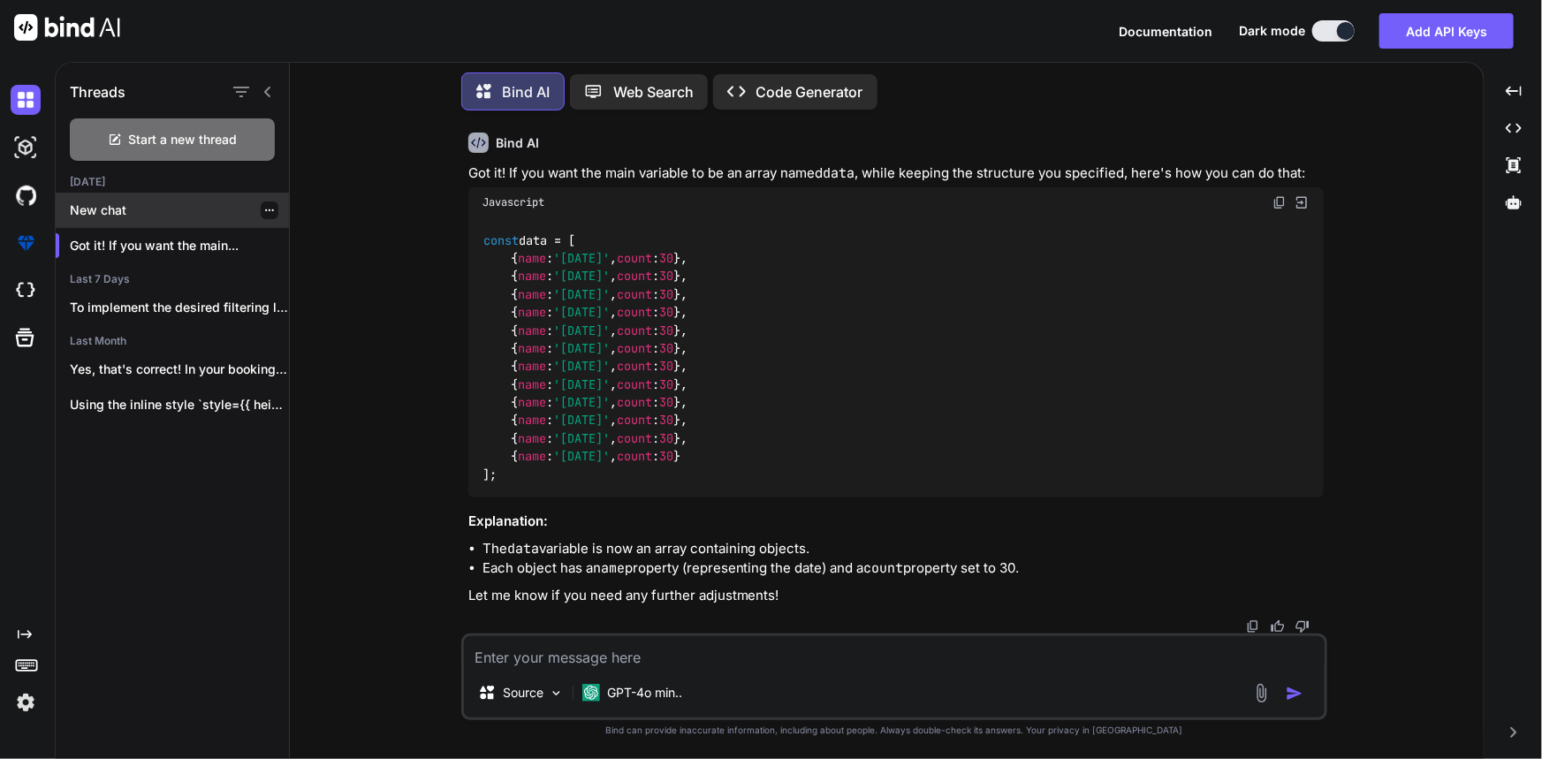
click at [149, 207] on p "New chat" at bounding box center [179, 210] width 219 height 18
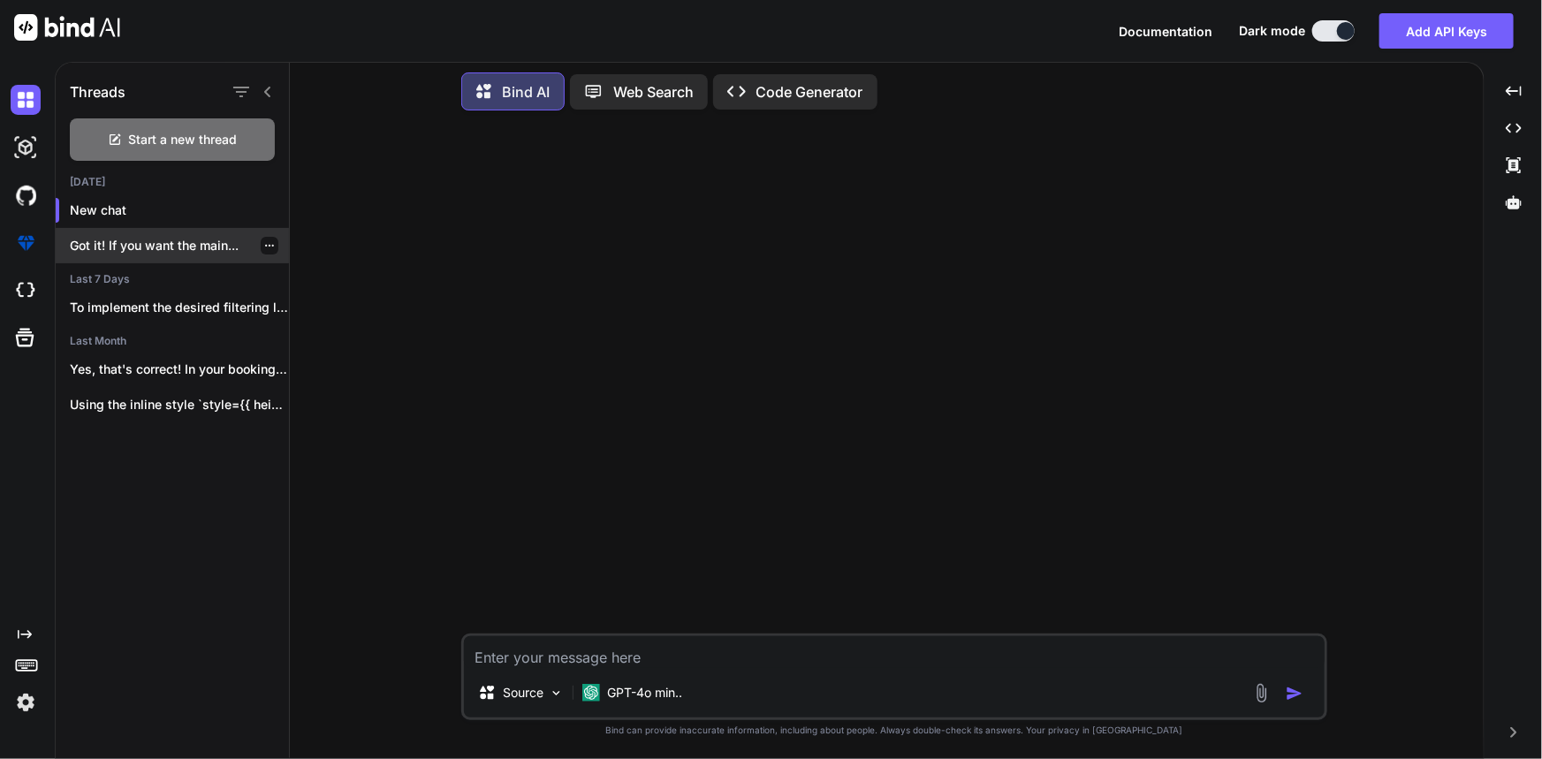
click at [159, 245] on p "Got it! If you want the main..." at bounding box center [179, 246] width 219 height 18
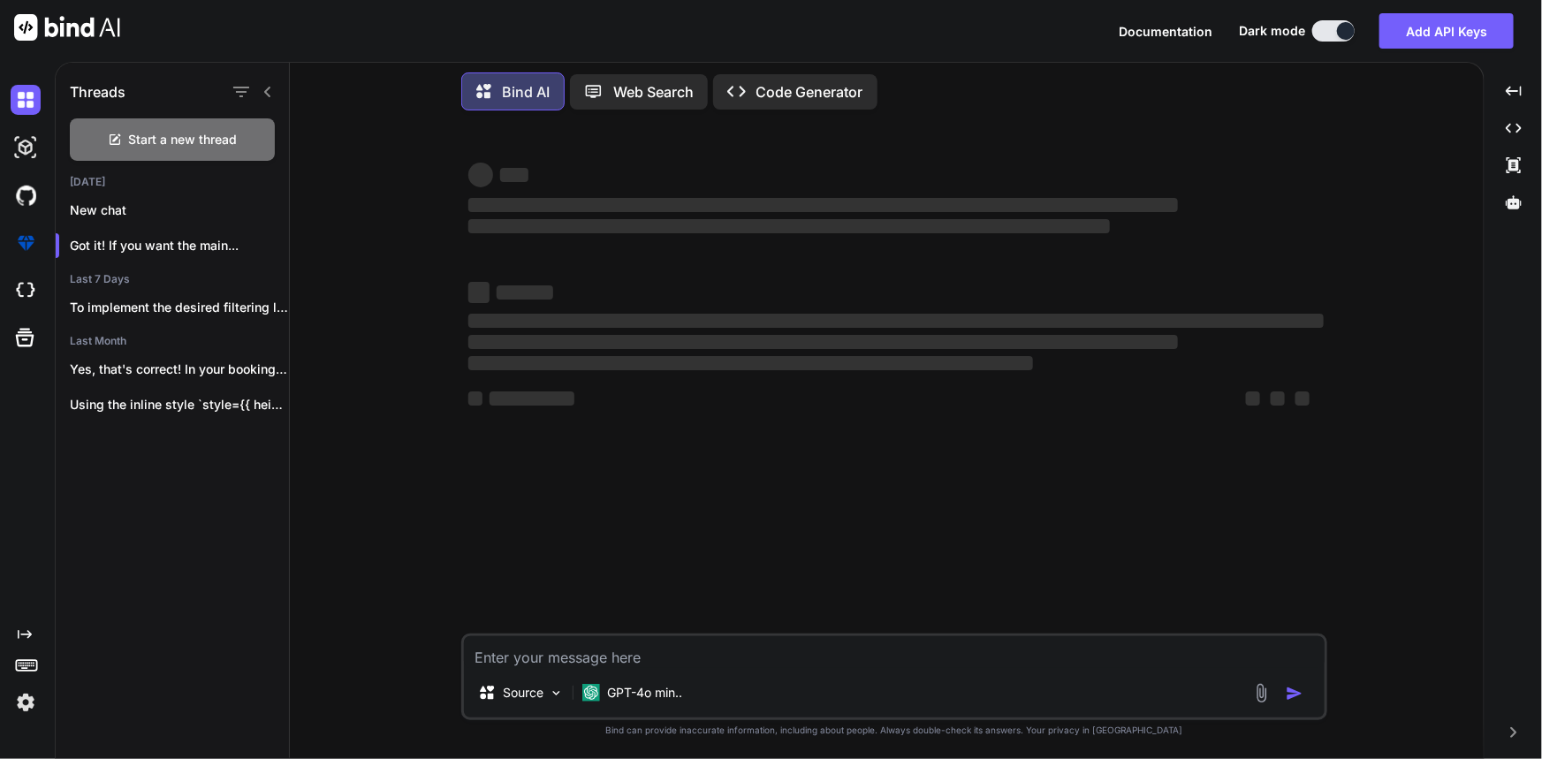
type textarea "x"
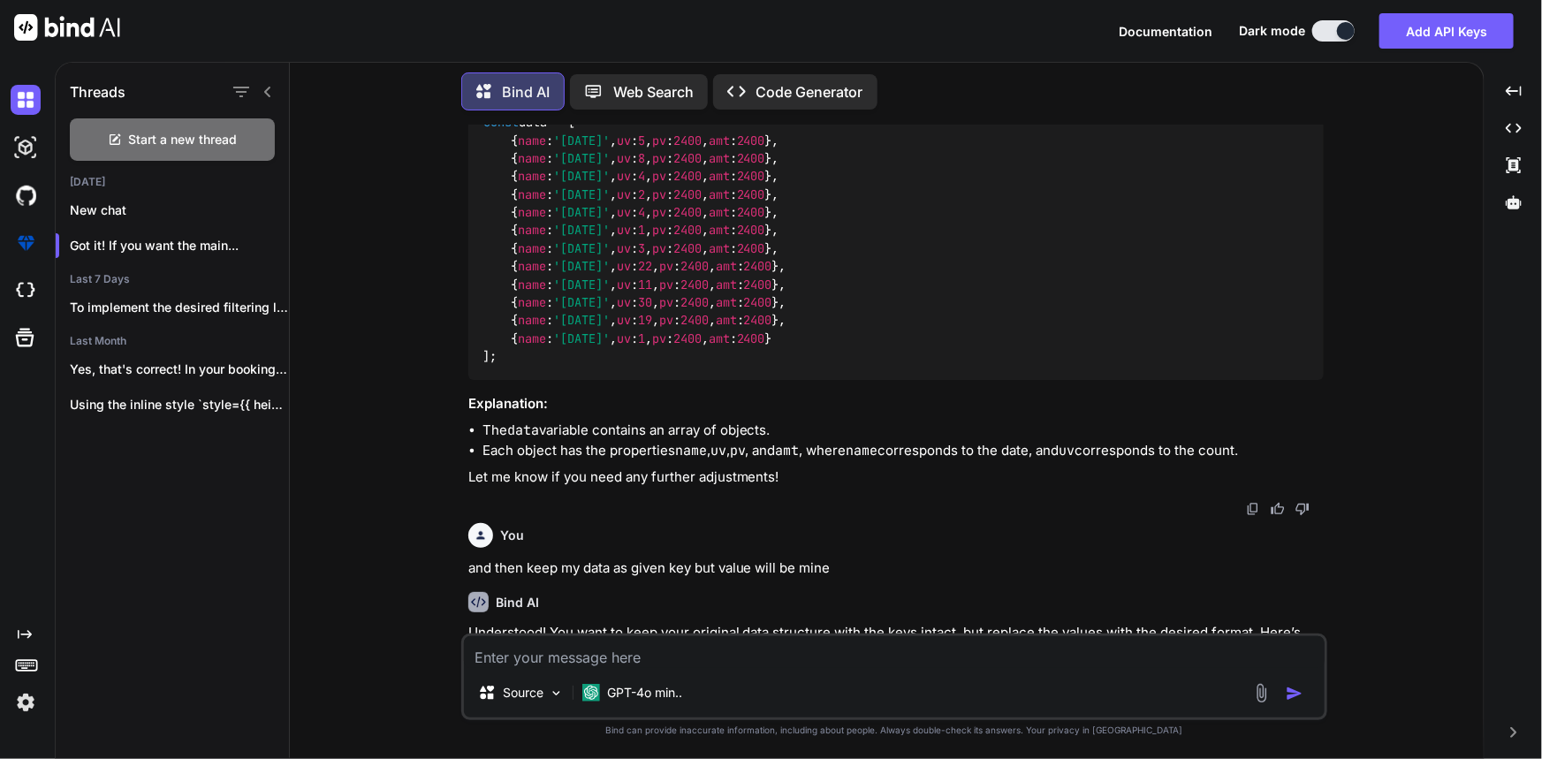
click at [565, 663] on textarea at bounding box center [894, 652] width 861 height 32
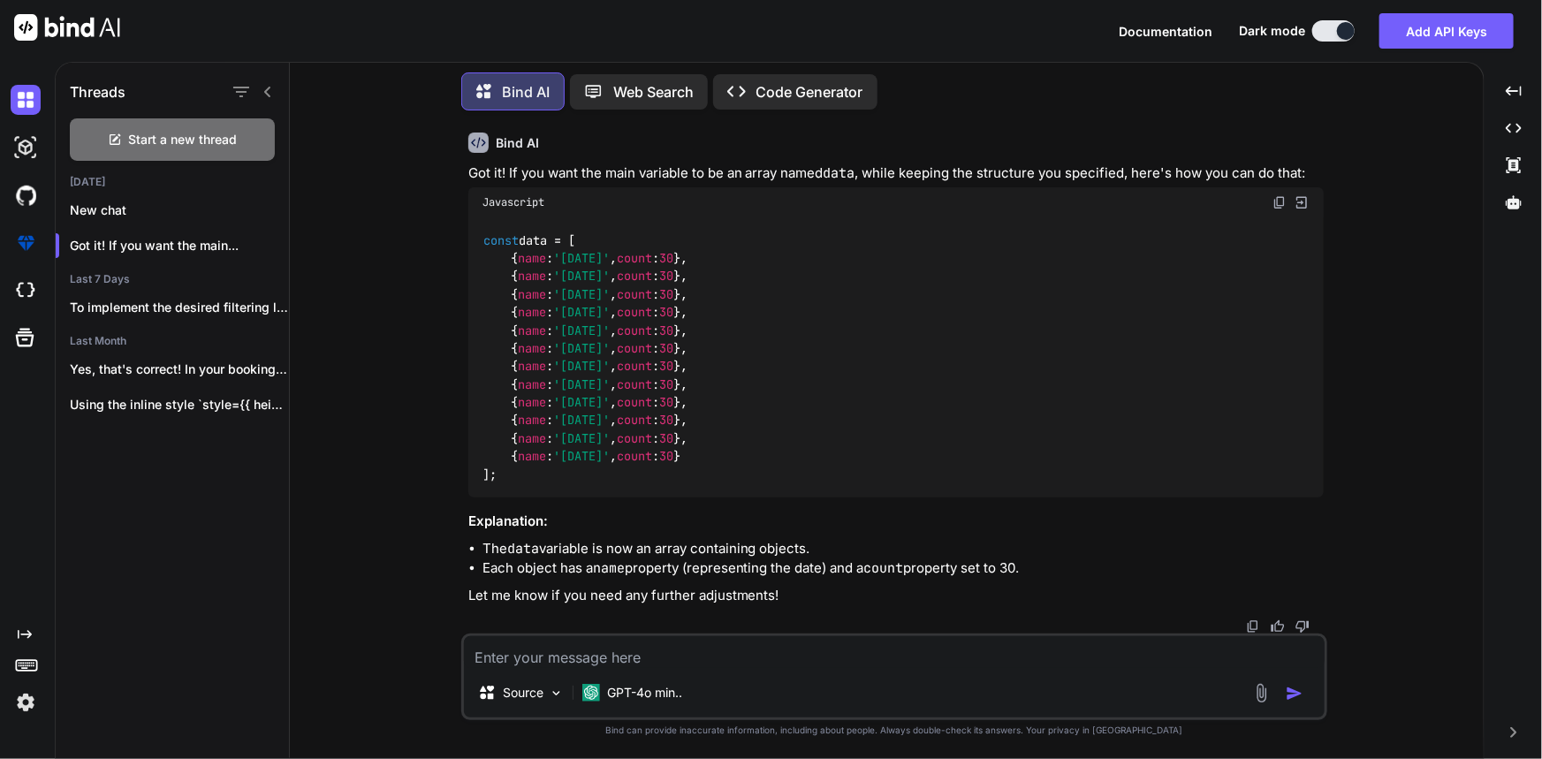
scroll to position [2571, 0]
type textarea "i"
type textarea "x"
type textarea "i"
type textarea "x"
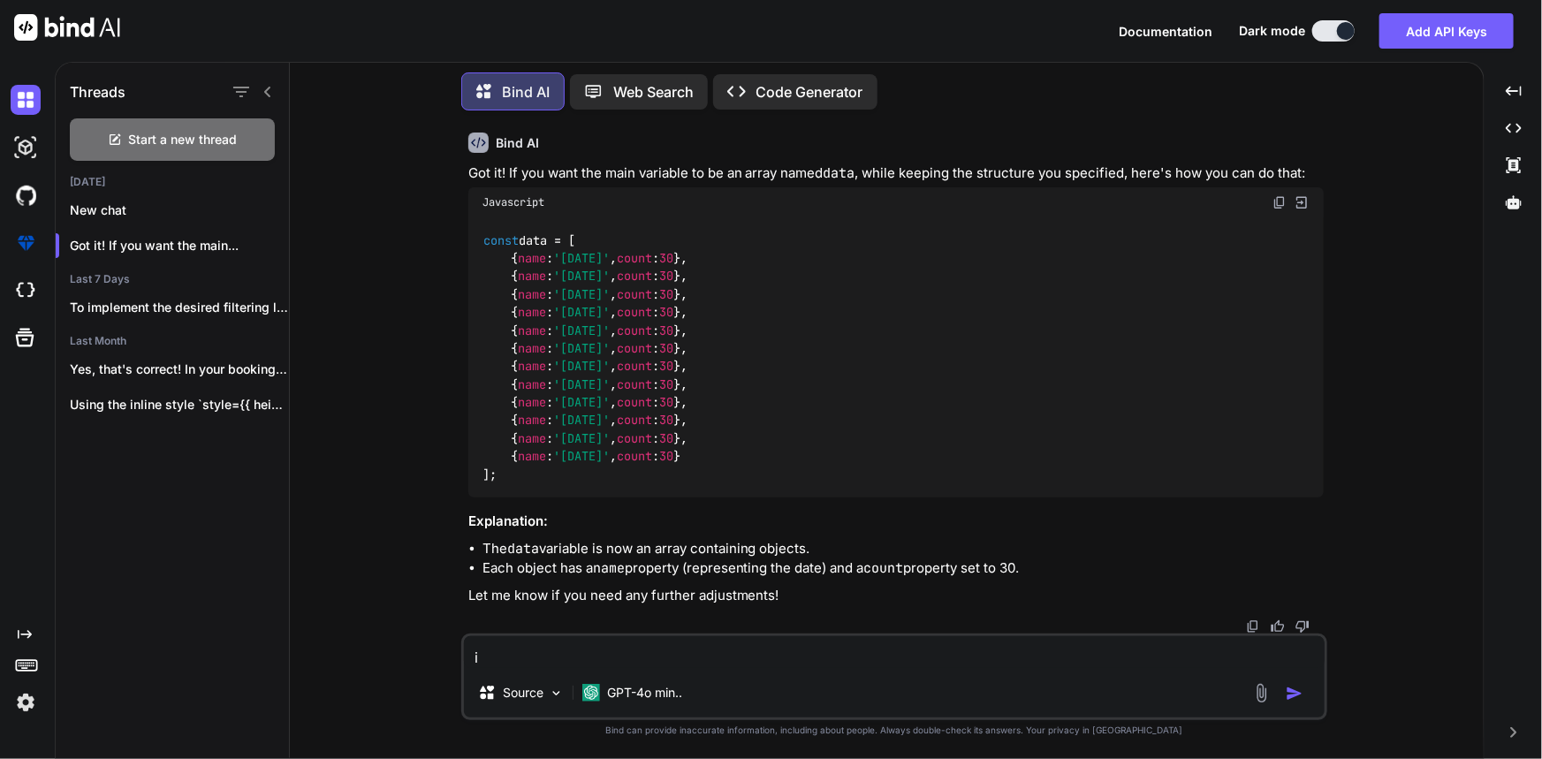
type textarea "i w"
type textarea "x"
type textarea "i wa"
type textarea "x"
type textarea "i wan"
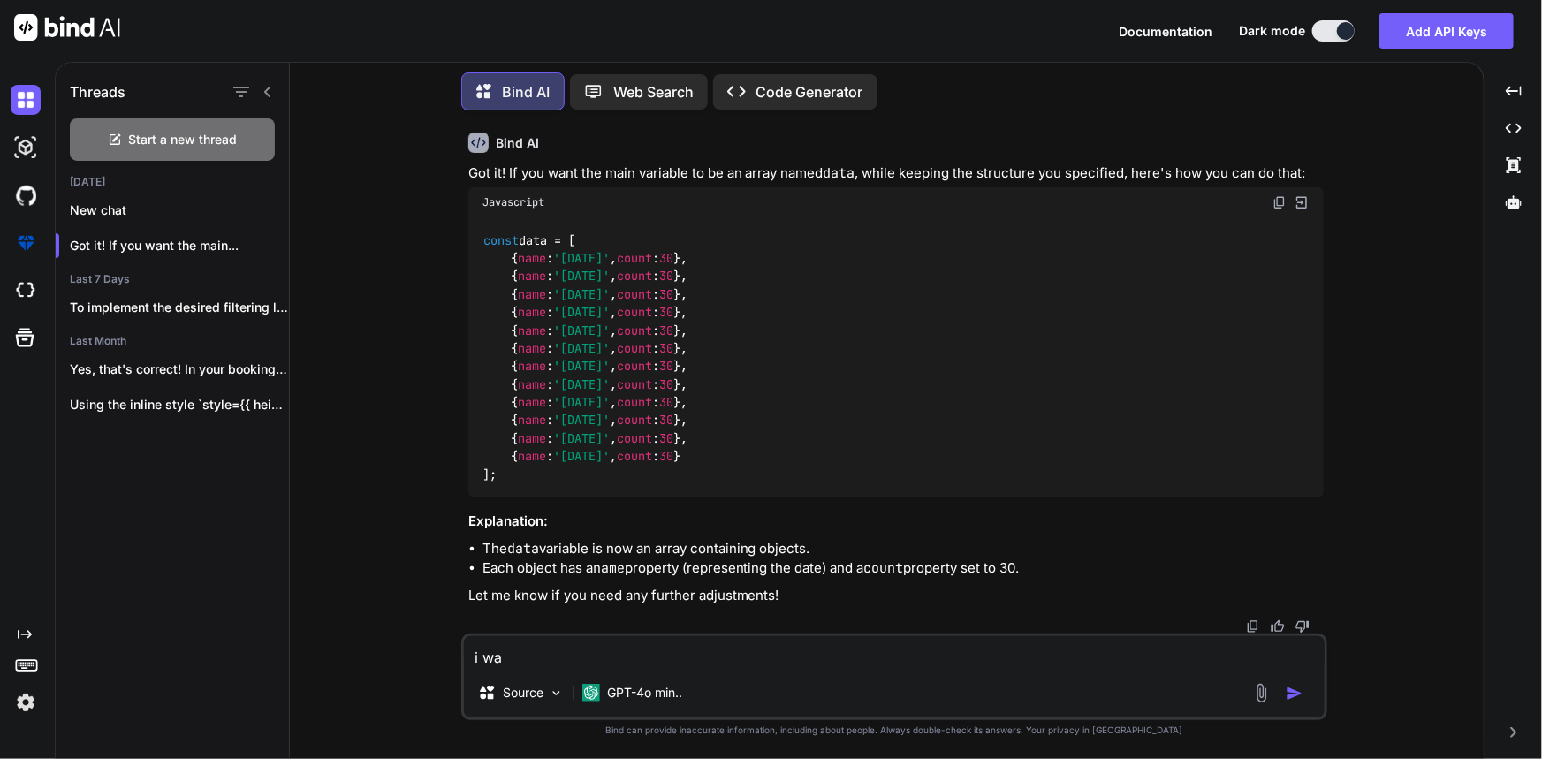
type textarea "x"
type textarea "i want"
type textarea "x"
type textarea "i want"
type textarea "x"
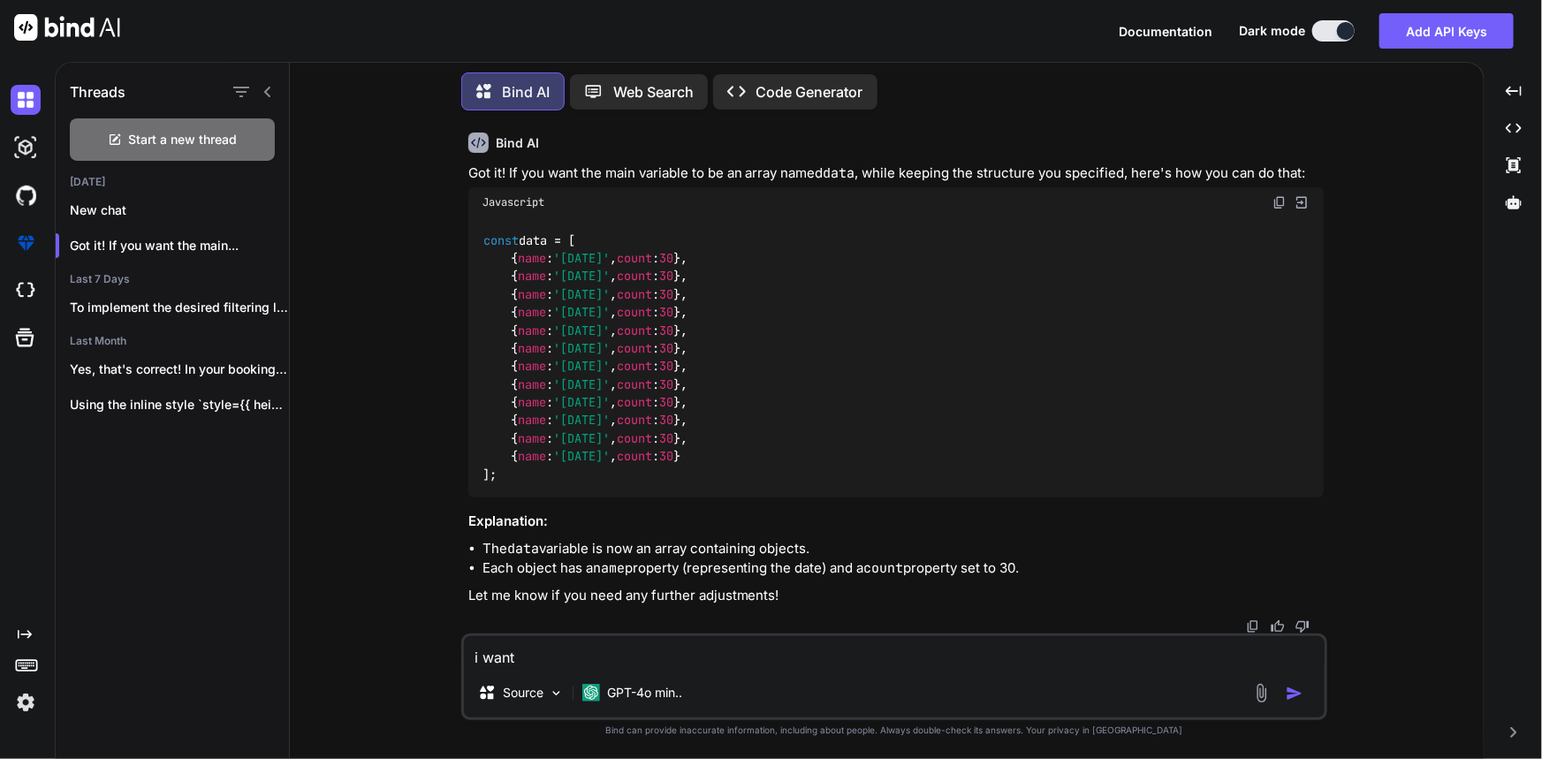
type textarea "i want o"
type textarea "x"
type textarea "i want o"
type textarea "x"
type textarea "i want o u"
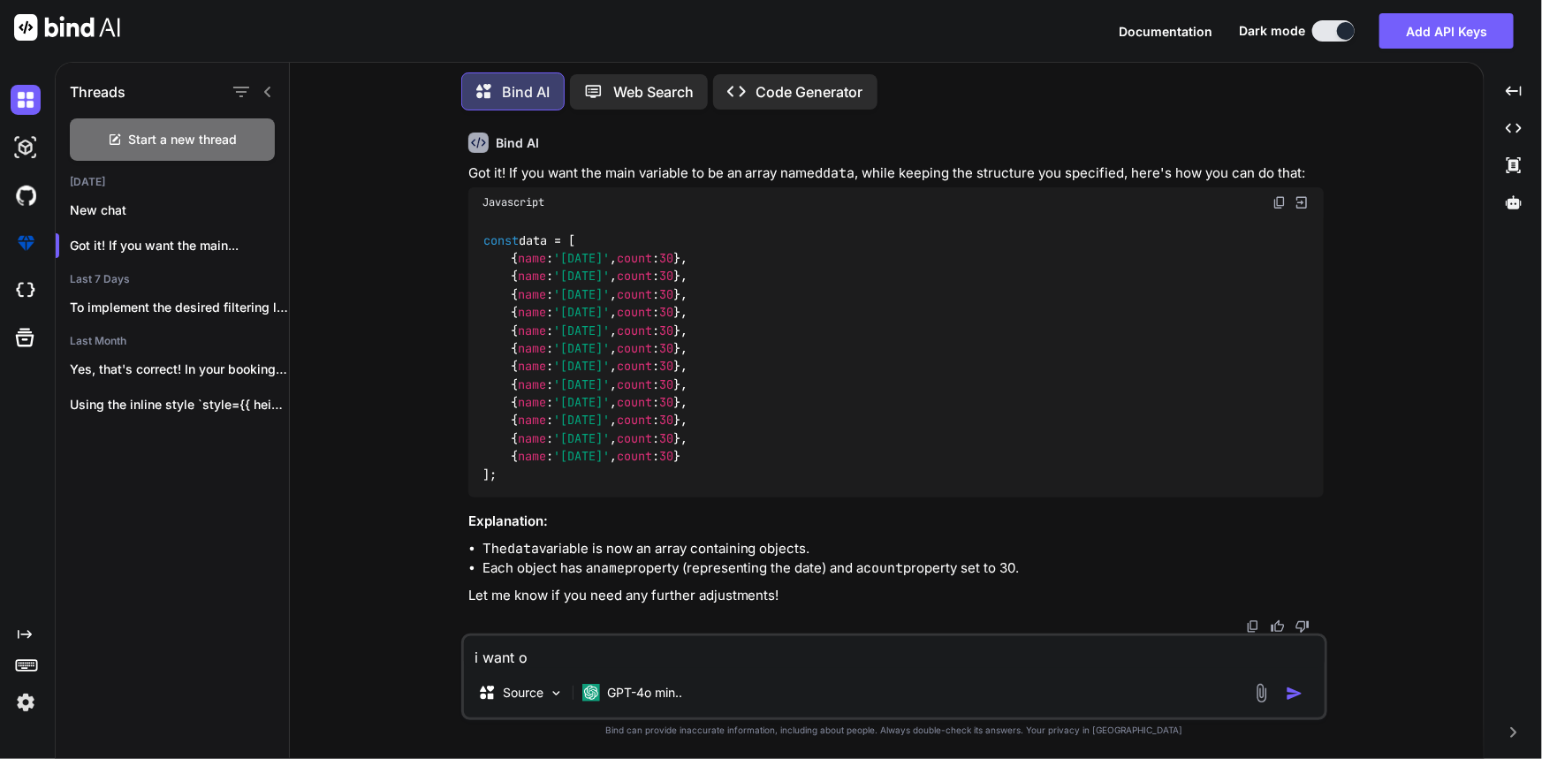
type textarea "x"
type textarea "i want o"
type textarea "x"
type textarea "i want o"
type textarea "x"
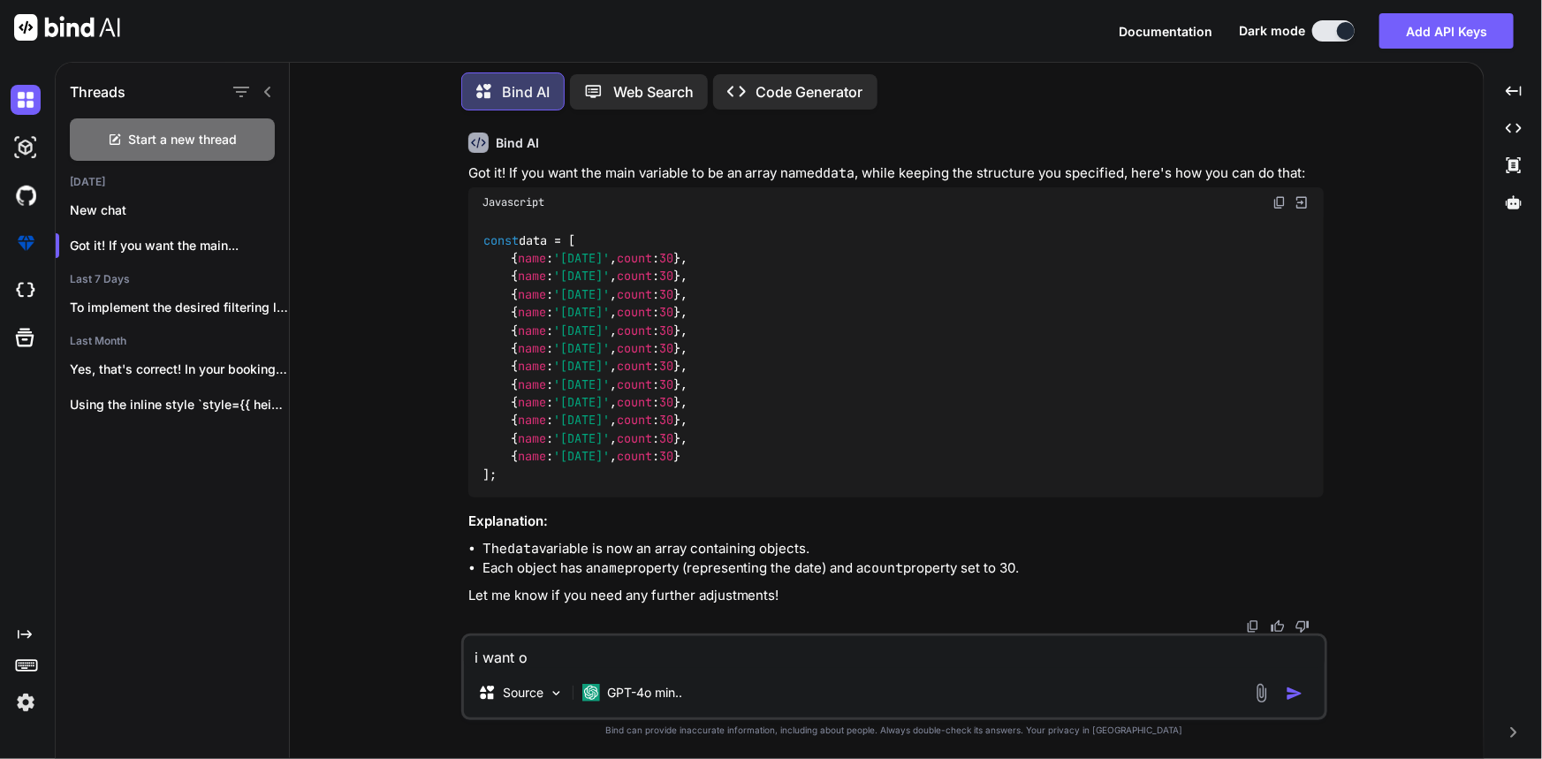
type textarea "i want"
type textarea "x"
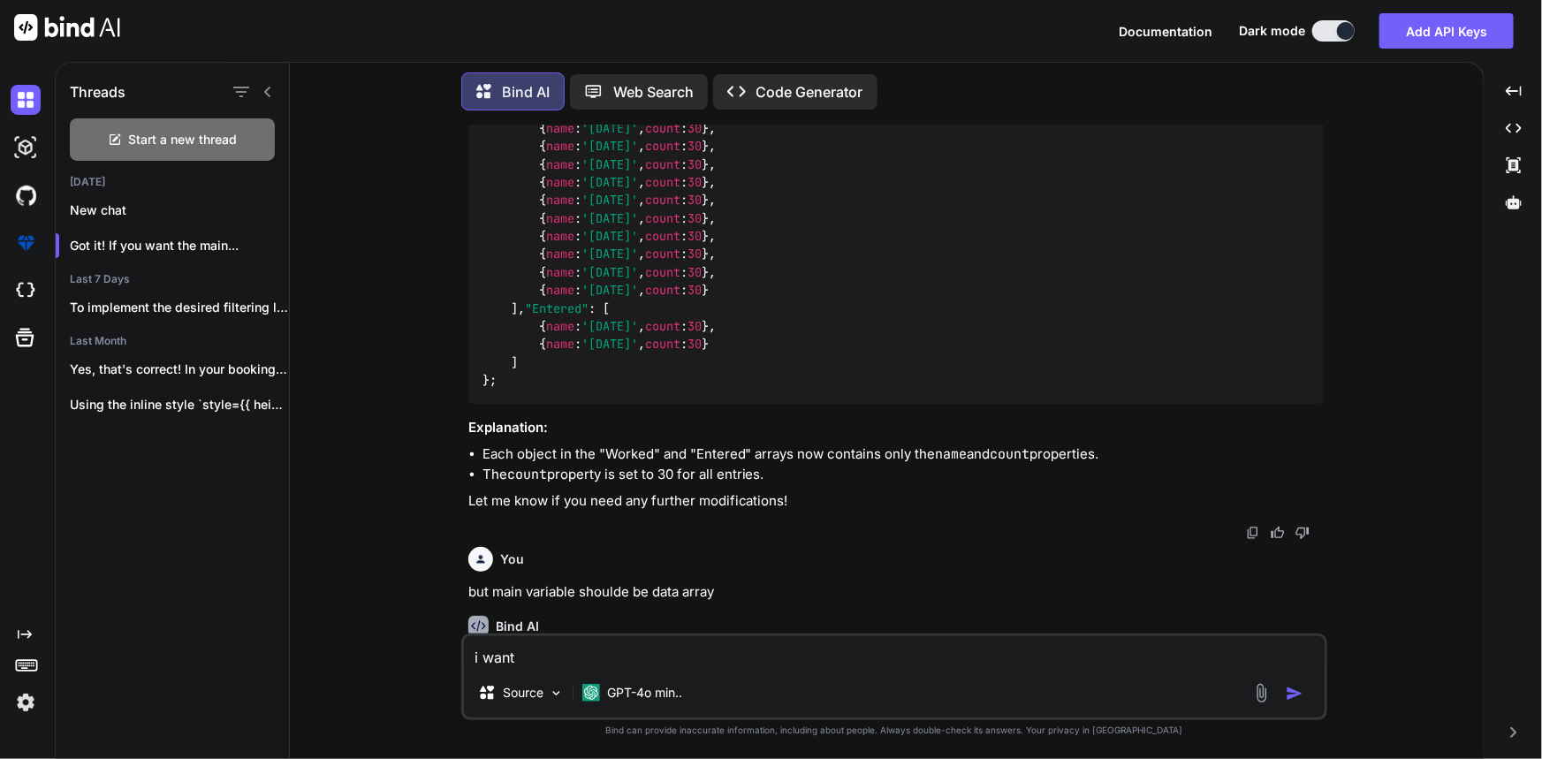
scroll to position [2030, 0]
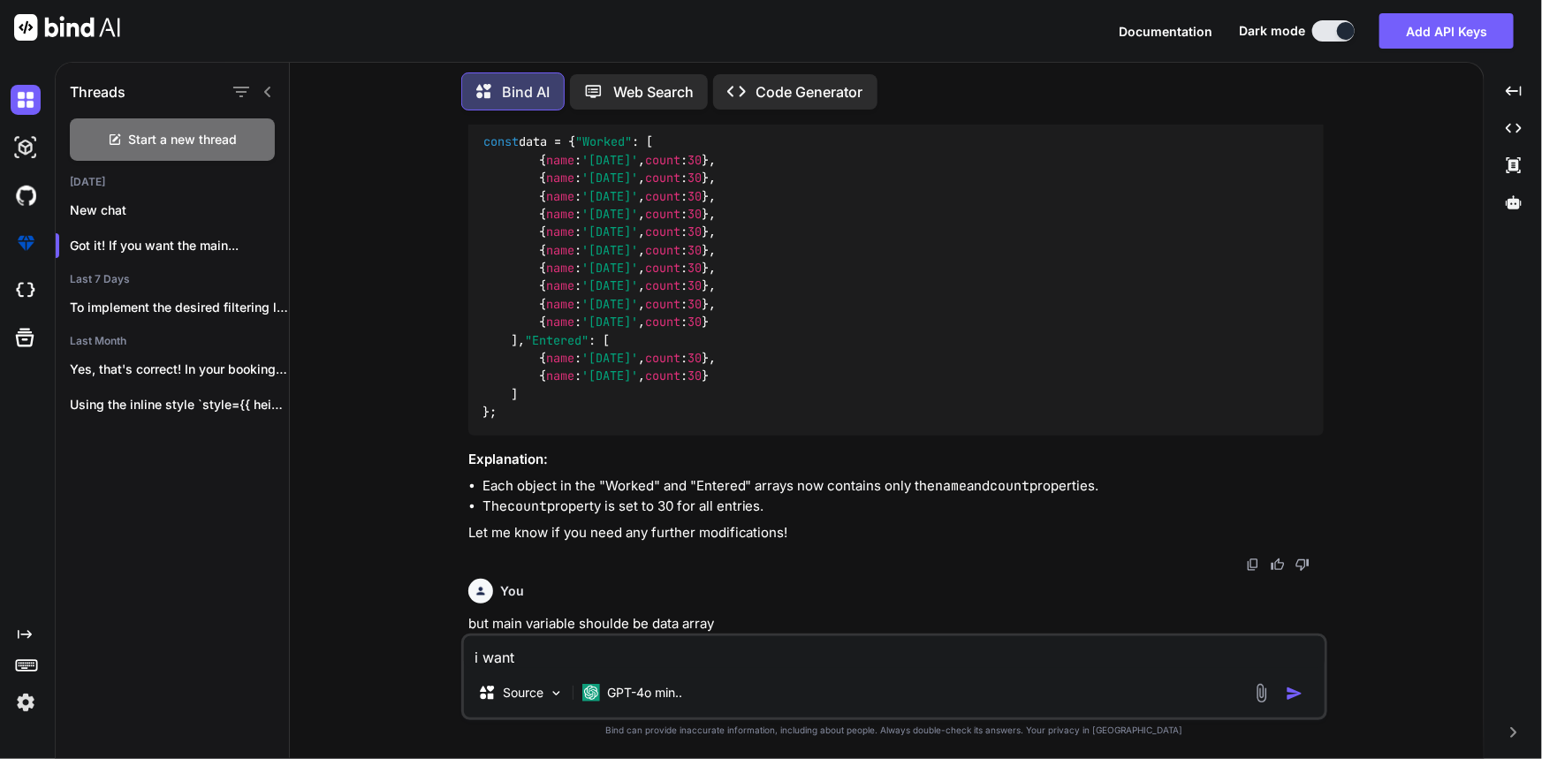
drag, startPoint x: 501, startPoint y: 450, endPoint x: 461, endPoint y: 136, distance: 316.2
click at [461, 136] on div "You in only data variable Bind AI Sure! Here’s how you can transform your origi…" at bounding box center [894, 442] width 866 height 634
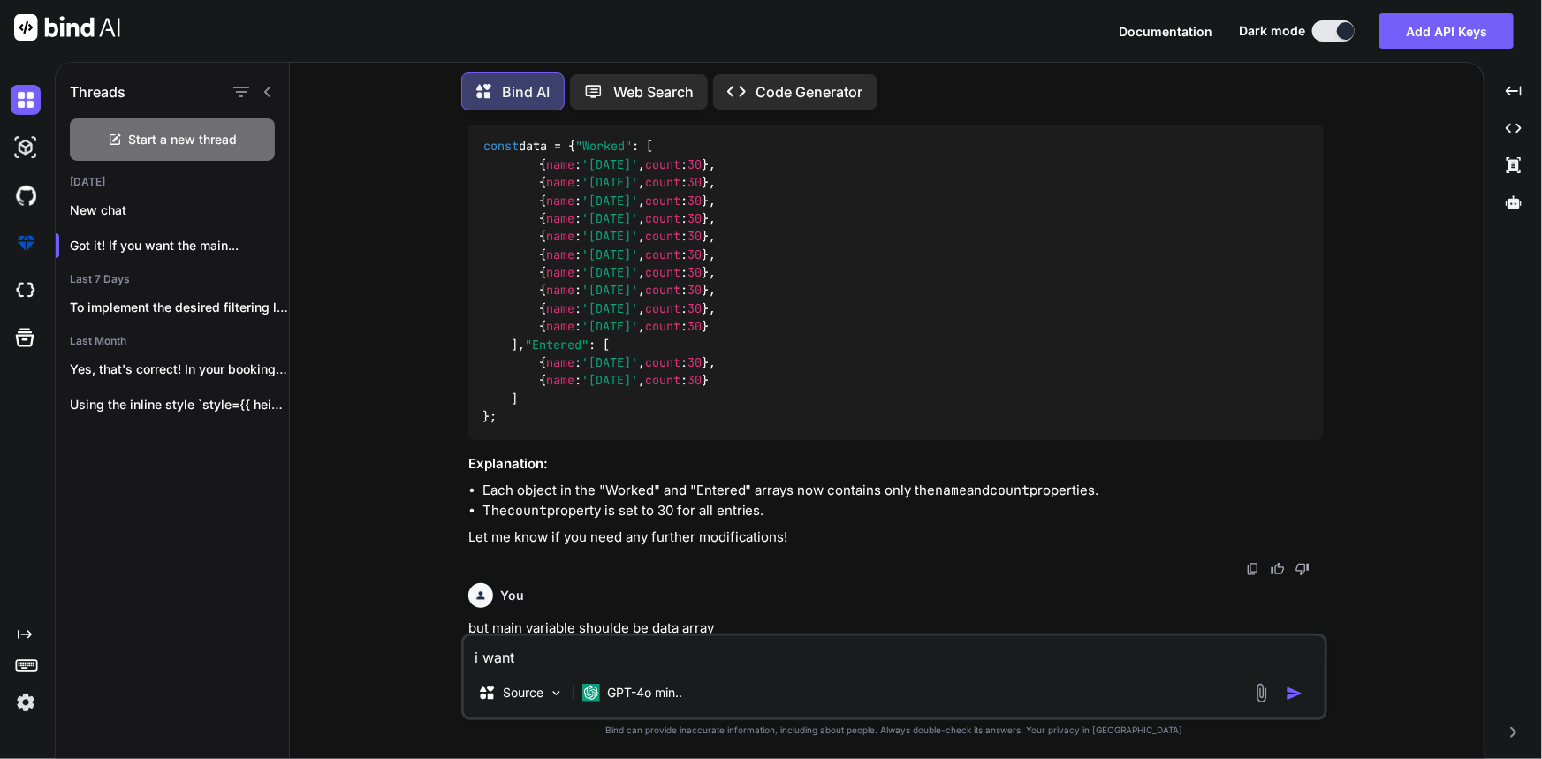
click at [493, 220] on code "const data = { "Worked" : [ { name : '[DATE]' , count : 30 }, { name : '[DATE]'…" at bounding box center [598, 281] width 233 height 289
click at [474, 201] on div "const data = { "Worked" : [ { name : '[DATE]' , count : 30 }, { name : '[DATE]'…" at bounding box center [895, 282] width 855 height 316
drag, startPoint x: 475, startPoint y: 199, endPoint x: 524, endPoint y: 510, distance: 314.8
click at [524, 440] on div "const data = { "Worked" : [ { name : '[DATE]' , count : 30 }, { name : '[DATE]'…" at bounding box center [895, 282] width 855 height 316
copy code "const data = { "Worked" : [ { name : '[DATE]' , count : 30 }, { name : '[DATE]'…"
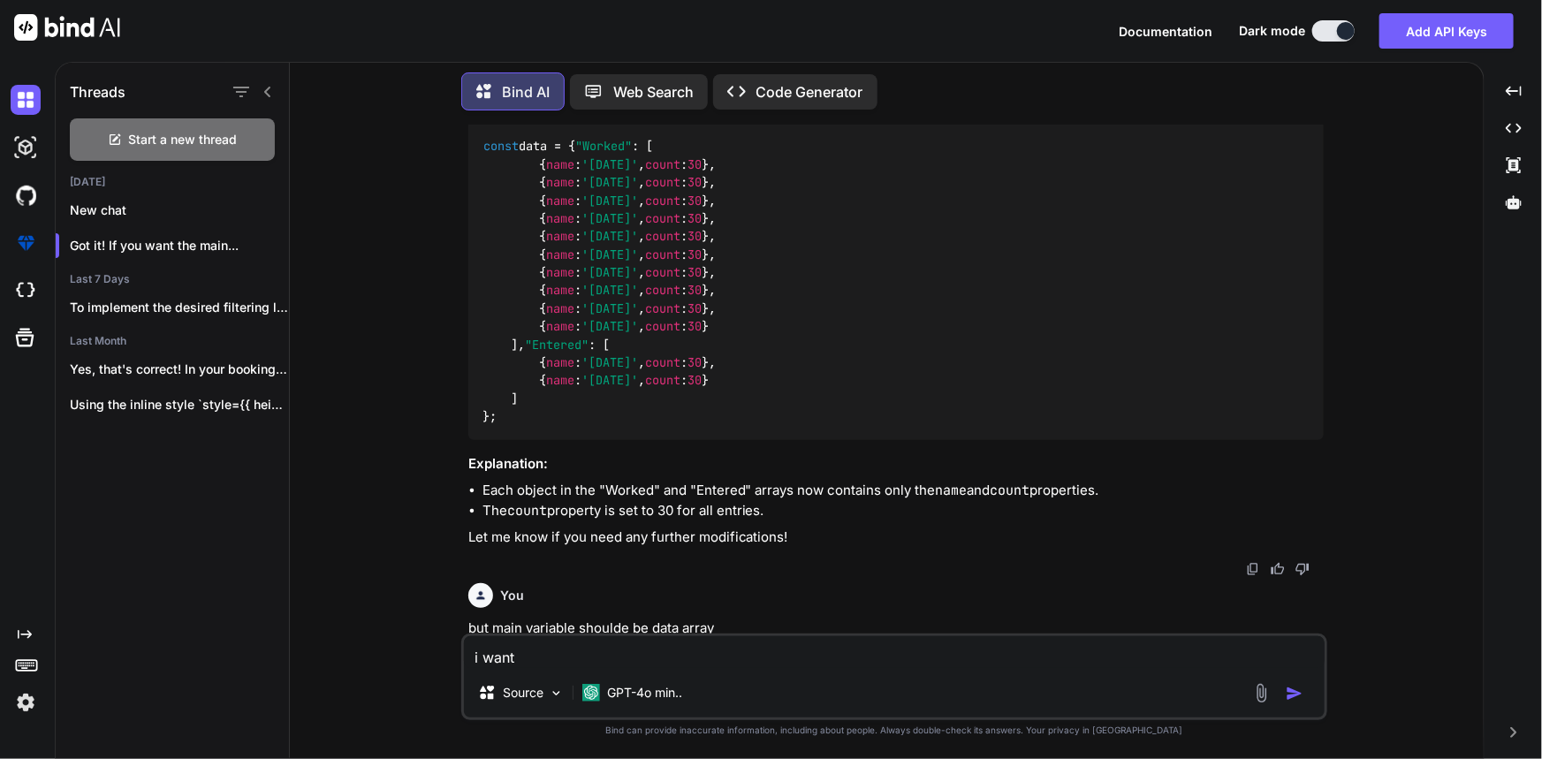
click at [558, 657] on textarea "i want" at bounding box center [894, 652] width 861 height 32
paste textarea "const data = { "Worked": [ { name: '[DATE]', count: 30 }, { name: '[DATE]', cou…"
type textarea "i want const data = { "Worked": [ { name: '[DATE]', count: 30 }, { name: '[DATE…"
type textarea "x"
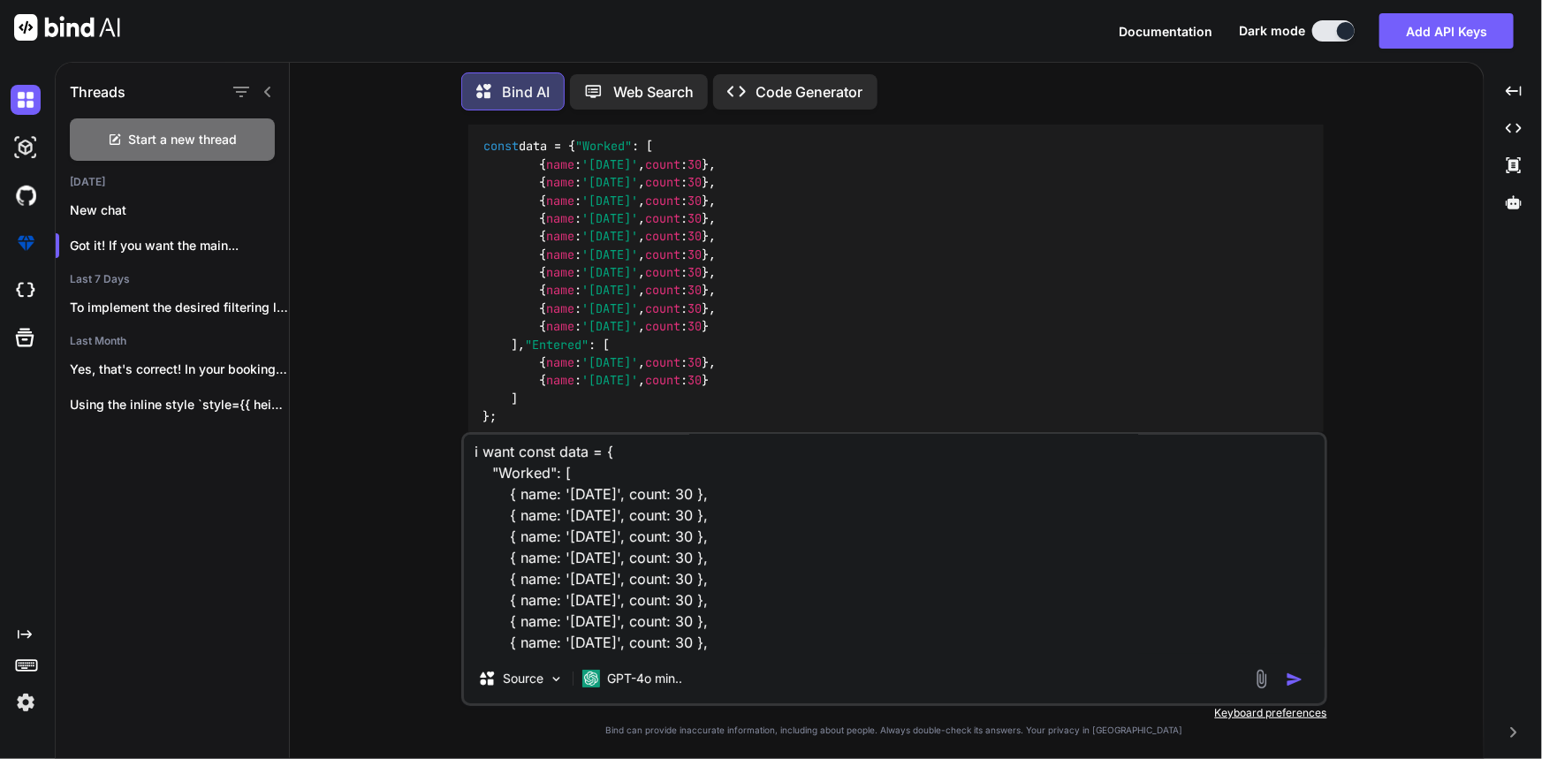
scroll to position [0, 0]
click at [518, 457] on textarea "i want const data = { "Worked": [ { name: '[DATE]', count: 30 }, { name: '[DATE…" at bounding box center [894, 544] width 861 height 219
type textarea "i want tconst data = { "Worked": [ { name: '[DATE]', count: 30 }, { name: '[DAT…"
type textarea "x"
type textarea "i want thconst data = { "Worked": [ { name: '[DATE]', count: 30 }, { name: '[DA…"
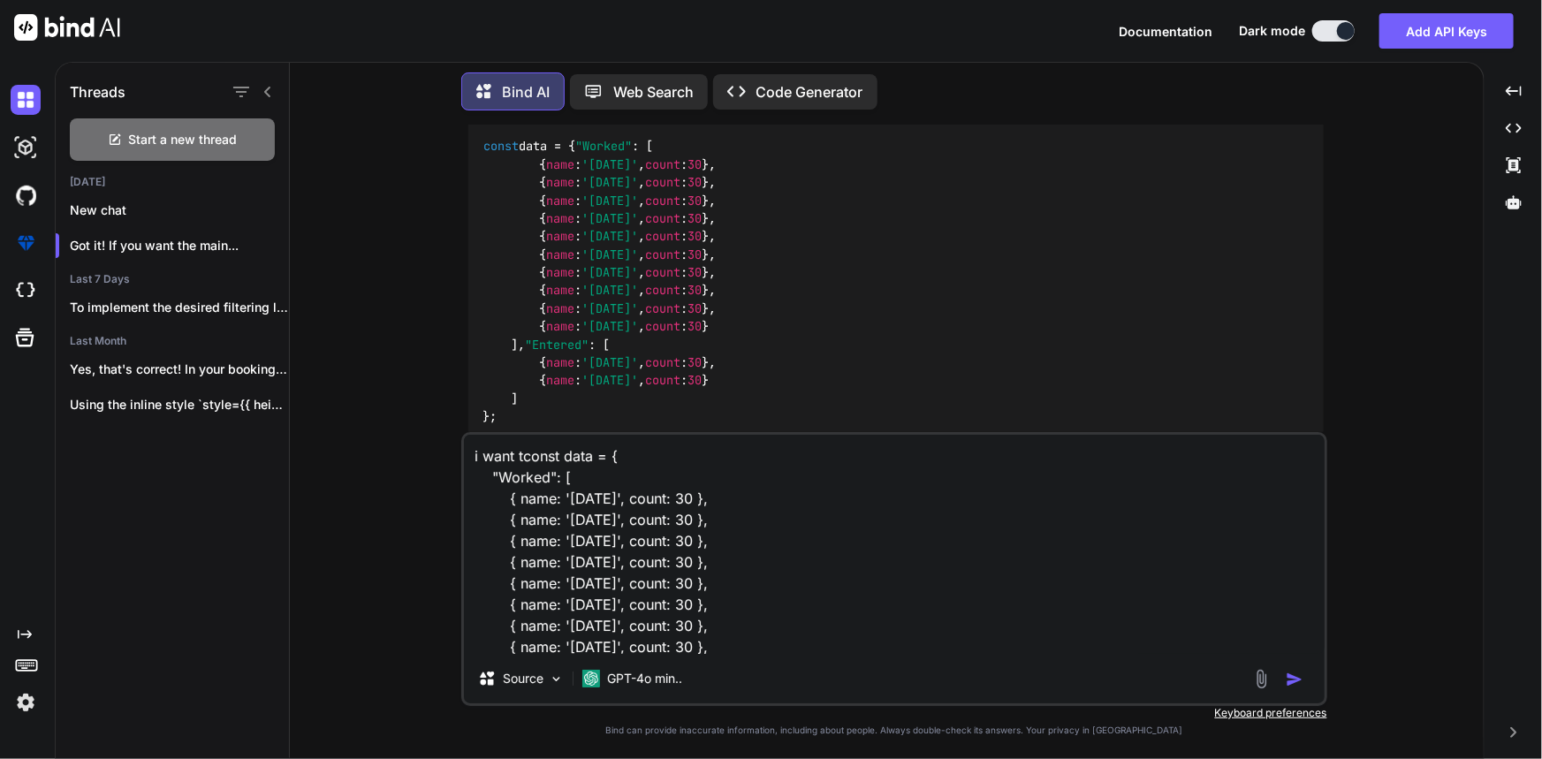
type textarea "x"
type textarea "i want thiconst data = { "Worked": [ { name: '[DATE]', count: 30 }, { name: '[D…"
type textarea "x"
type textarea "i want thisconst data = { "Worked": [ { name: '[DATE]', count: 30 }, { name: '[…"
type textarea "x"
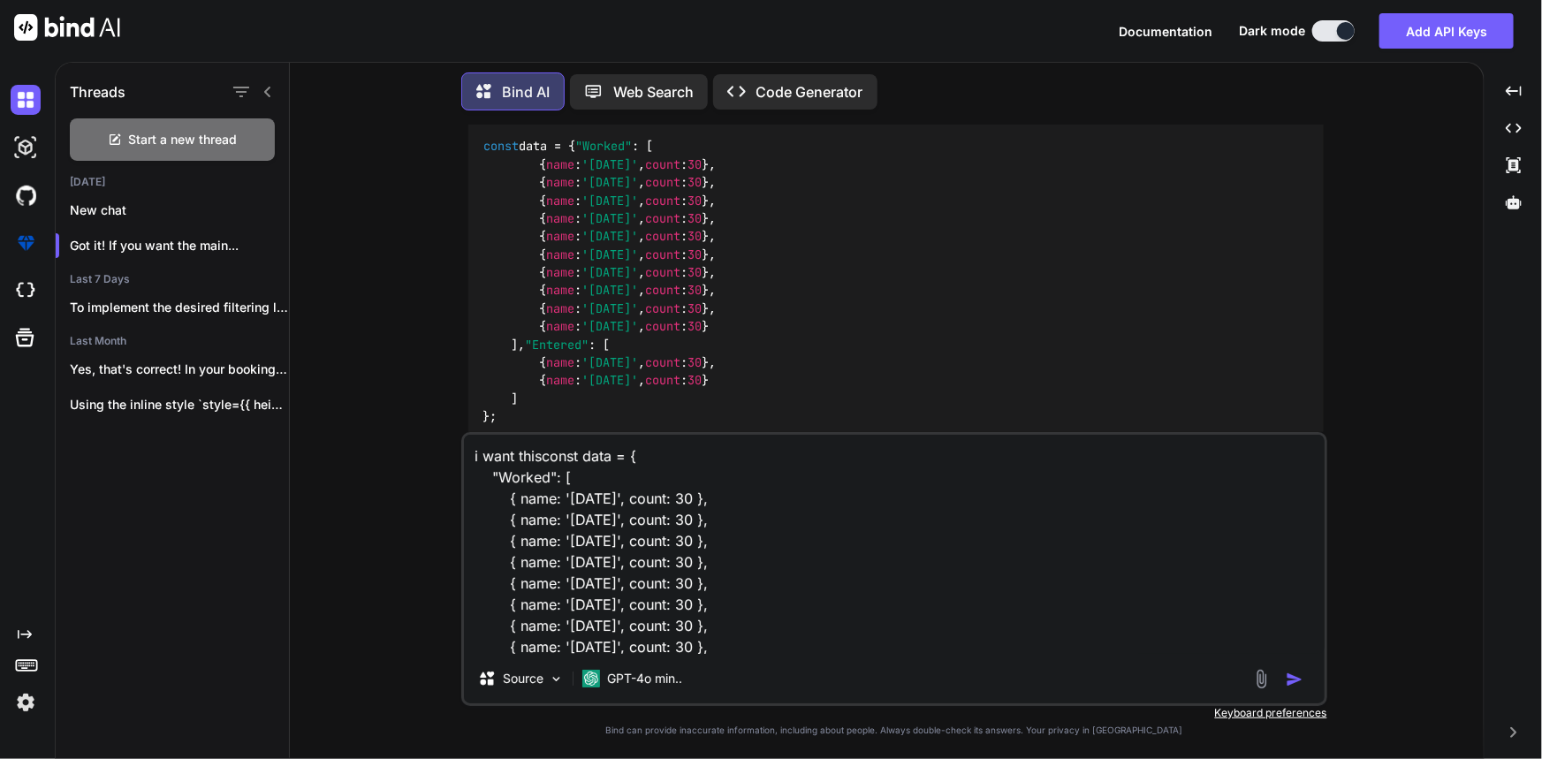
type textarea "i want this const data = { "Worked": [ { name: '[DATE]', count: 30 }, { name: '…"
type textarea "x"
type textarea "i want this dconst data = { "Worked": [ { name: '[DATE]', count: 30 }, { name: …"
type textarea "x"
type textarea "i want this daconst data = { "Worked": [ { name: '[DATE]', count: 30 }, { name:…"
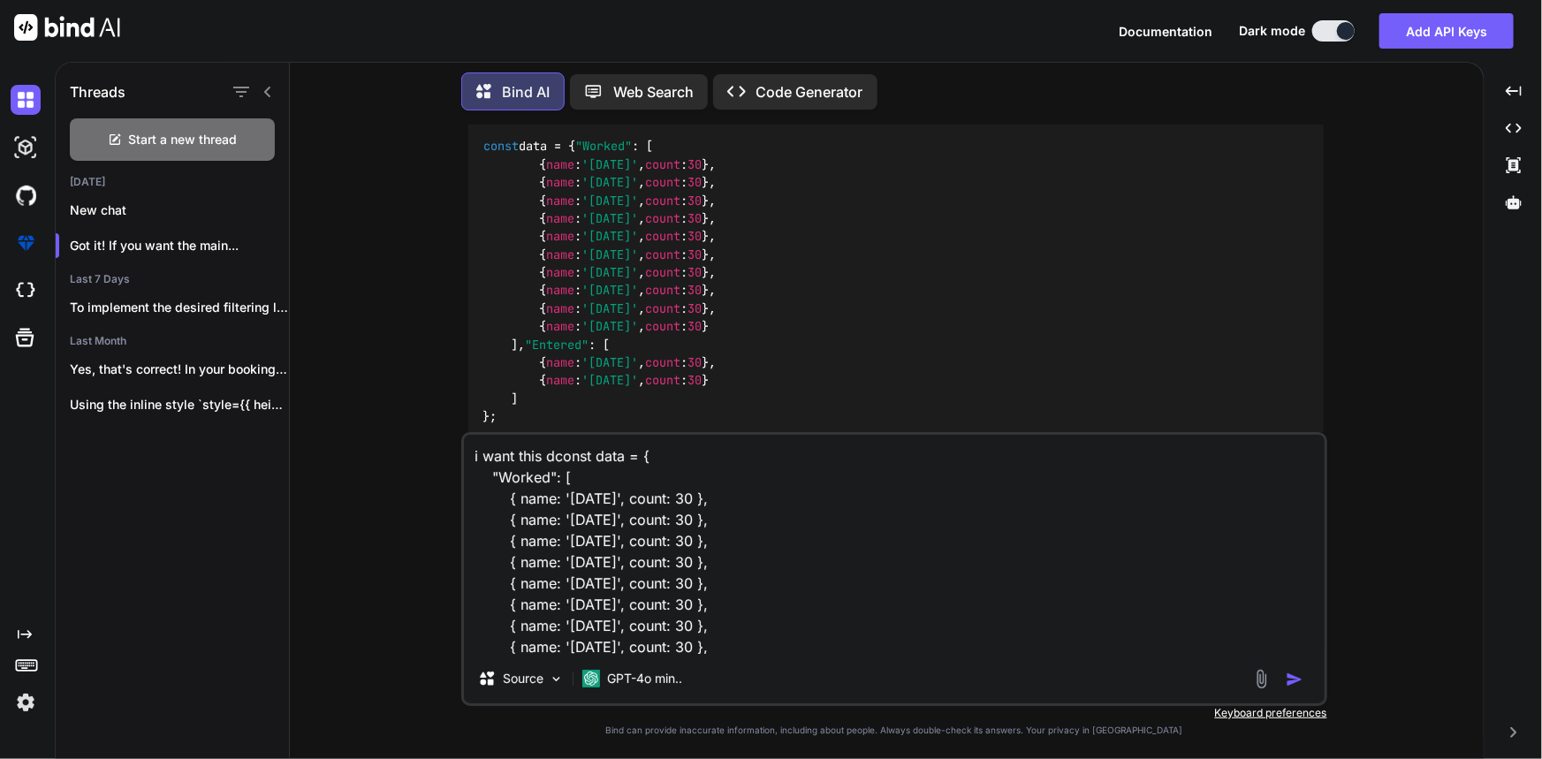
type textarea "x"
type textarea "i want this datconst data = { "Worked": [ { name: '[DATE]', count: 30 }, { name…"
type textarea "x"
type textarea "i want this dataconst data = { "Worked": [ { name: '[DATE]', count: 30 }, { nam…"
type textarea "x"
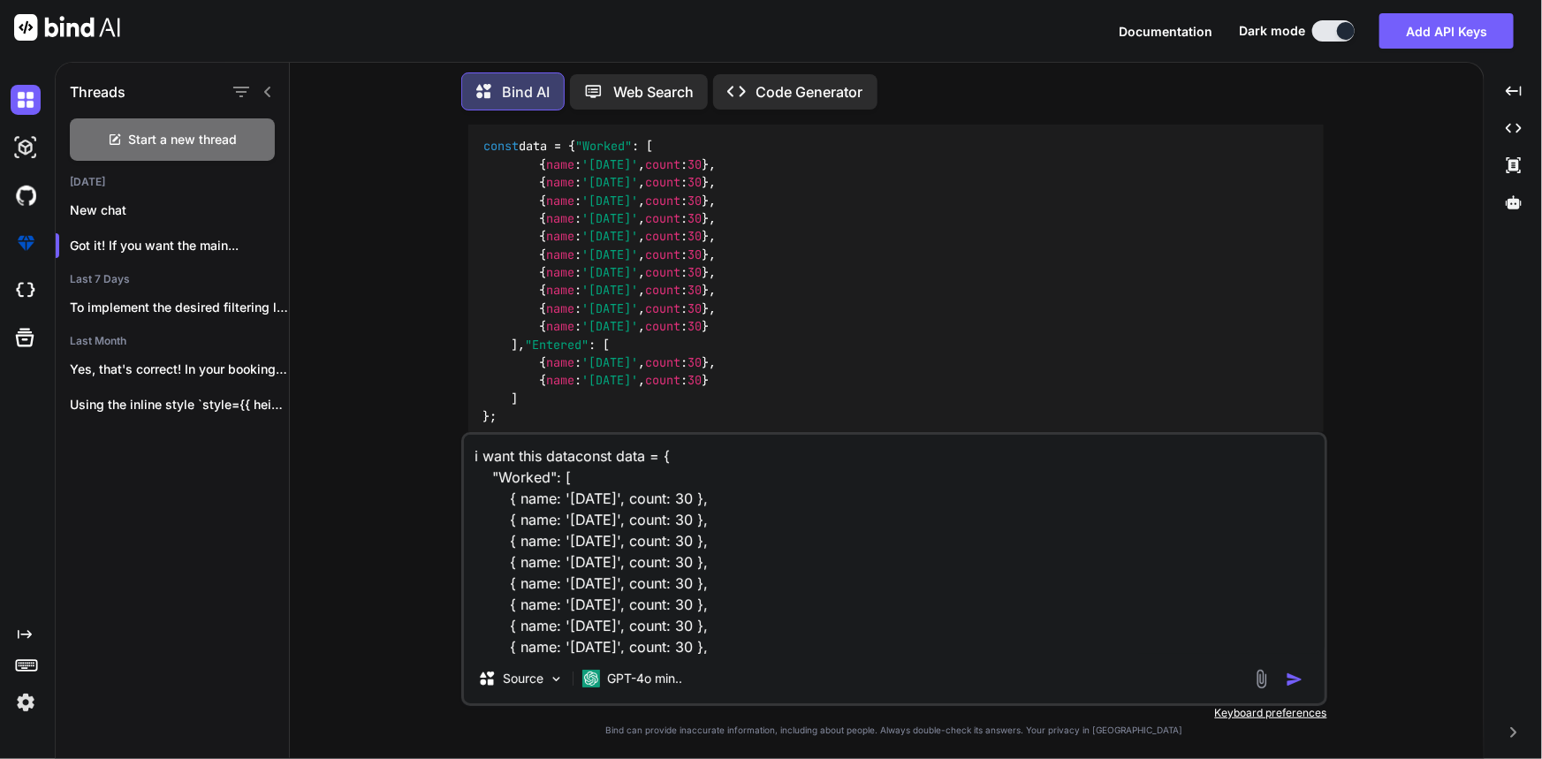
type textarea "i want this data const data = { "Worked": [ { name: '[DATE]', count: 30 }, { na…"
type textarea "x"
type textarea "i want this data uconst data = { "Worked": [ { name: '[DATE]', count: 30 }, { n…"
type textarea "x"
type textarea "i want this data usconst data = { "Worked": [ { name: '[DATE]', count: 30 }, { …"
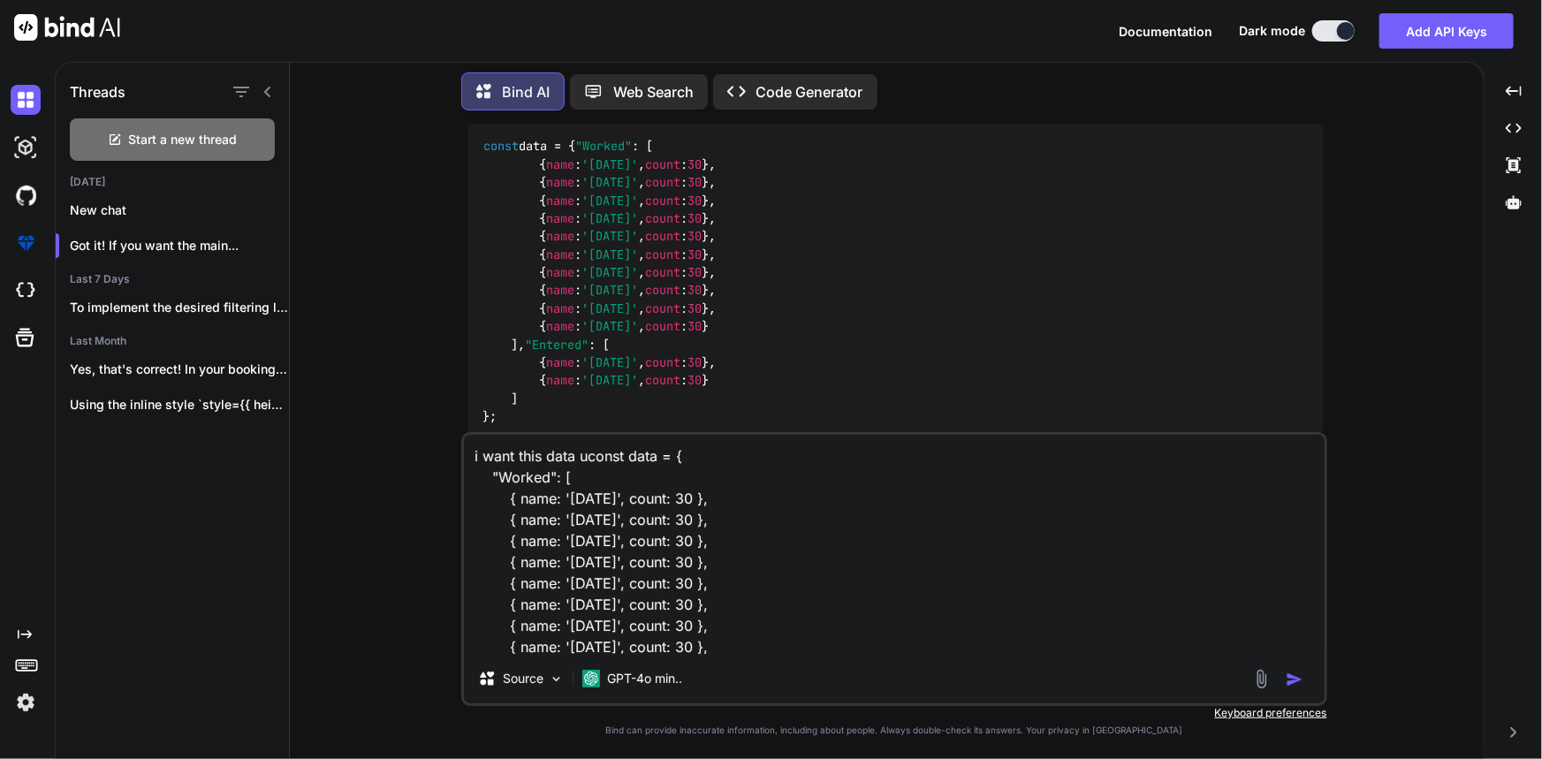
type textarea "x"
type textarea "i want this data usiconst data = { "Worked": [ { name: '[DATE]', count: 30 }, {…"
type textarea "x"
type textarea "i want this data usinconst data = { "Worked": [ { name: '[DATE]', count: 30 }, …"
type textarea "x"
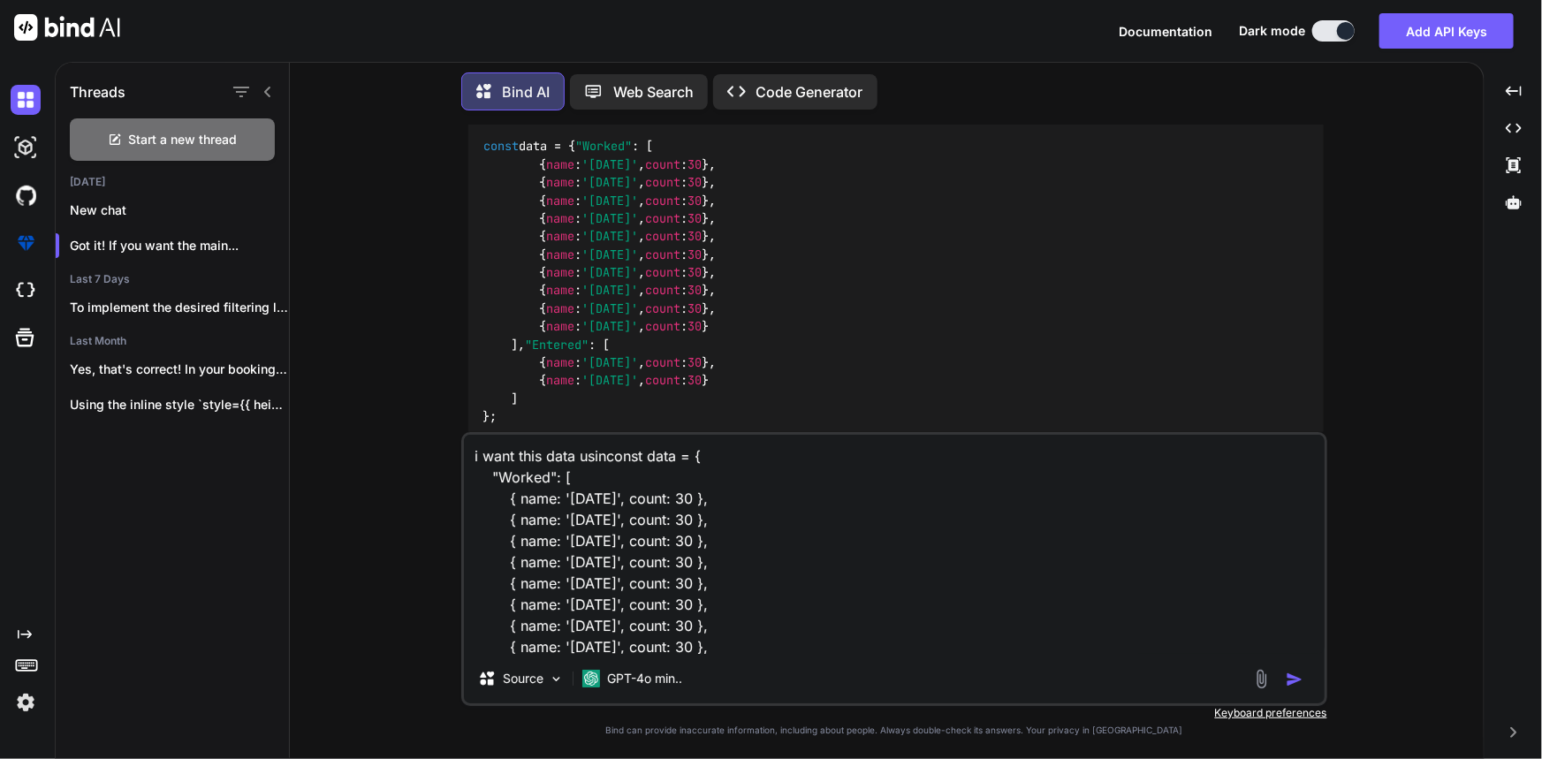
type textarea "i want this data usingconst data = { "Worked": [ { name: '[DATE]', count: 30 },…"
type textarea "x"
type textarea "i want this data using const data = { "Worked": [ { name: '[DATE]', count: 30 }…"
type textarea "x"
type textarea "i want this data using cconst data = { "Worked": [ { name: '[DATE]', count: 30 …"
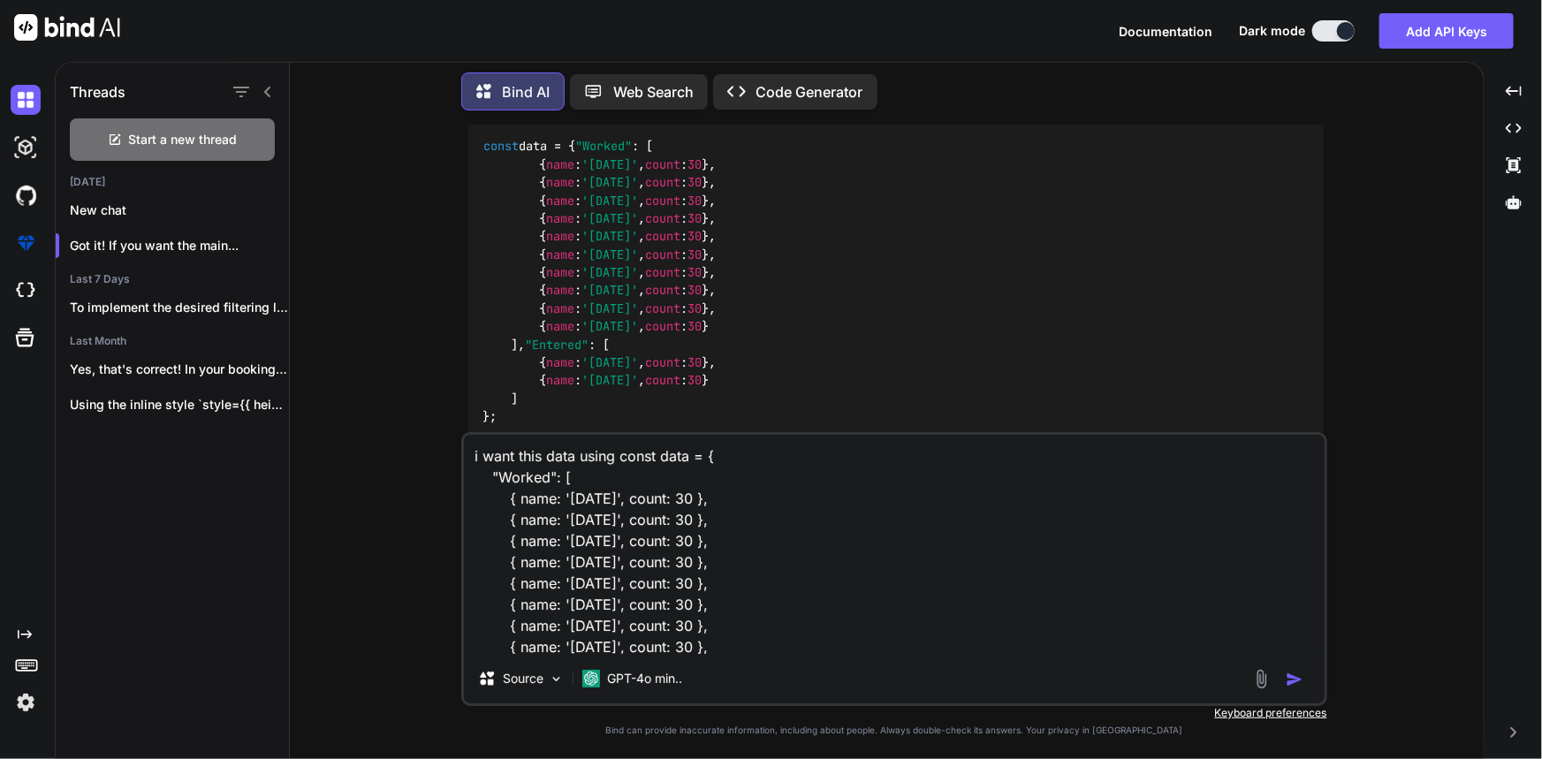
type textarea "x"
type textarea "i want this data using chconst data = { "Worked": [ { name: '[DATE]', count: 30…"
type textarea "x"
type textarea "i want this data using chaconst data = { "Worked": [ { name: '[DATE]', count: 3…"
type textarea "x"
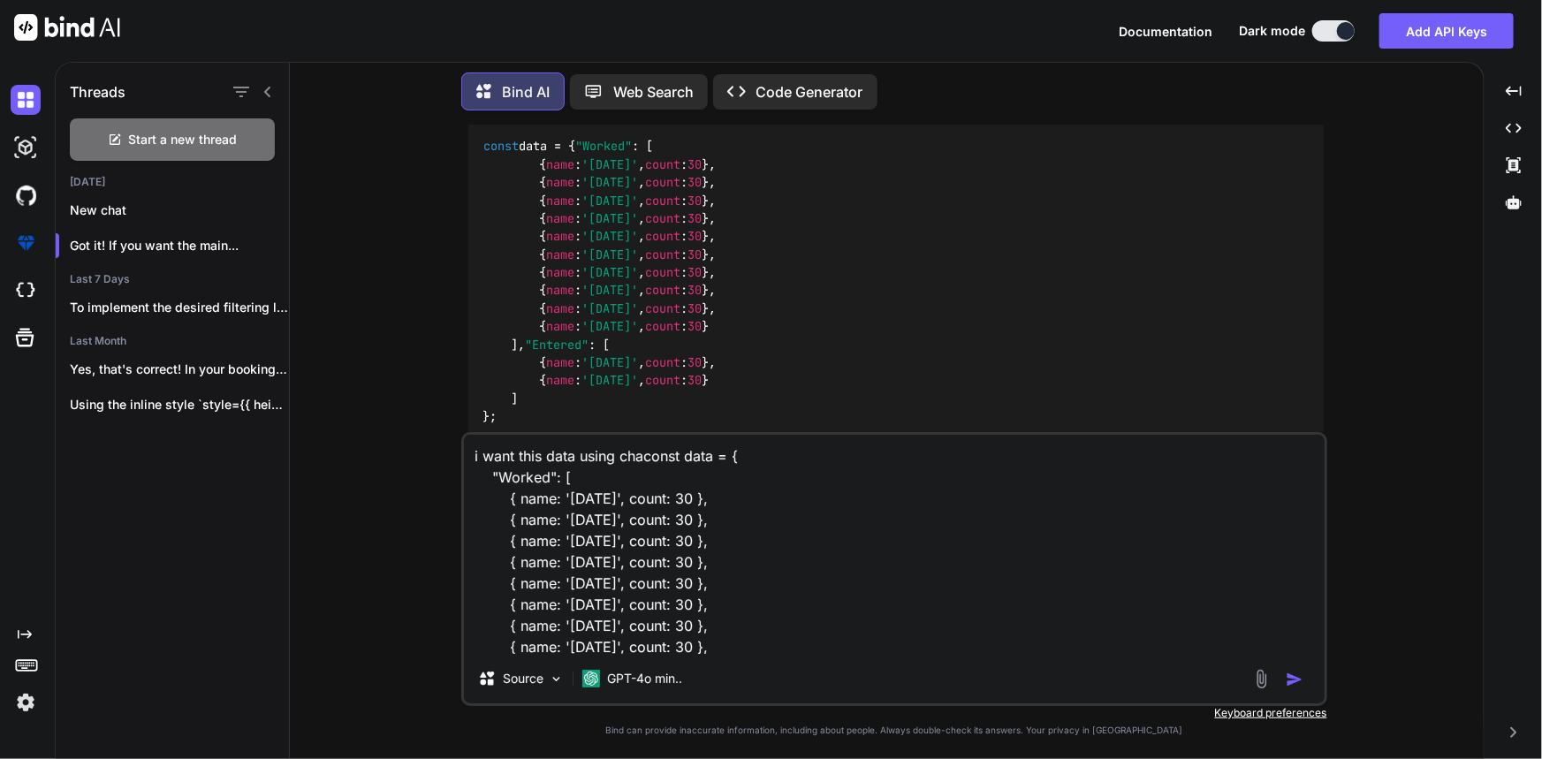
type textarea "i want this data using charconst data = { "Worked": [ { name: '[DATE]', count: …"
type textarea "x"
type textarea "i want this data using chartconst data = { "Worked": [ { name: '[DATE]', count:…"
type textarea "x"
type textarea "i want this data using chartjconst data = { "Worked": [ { name: '[DATE]', count…"
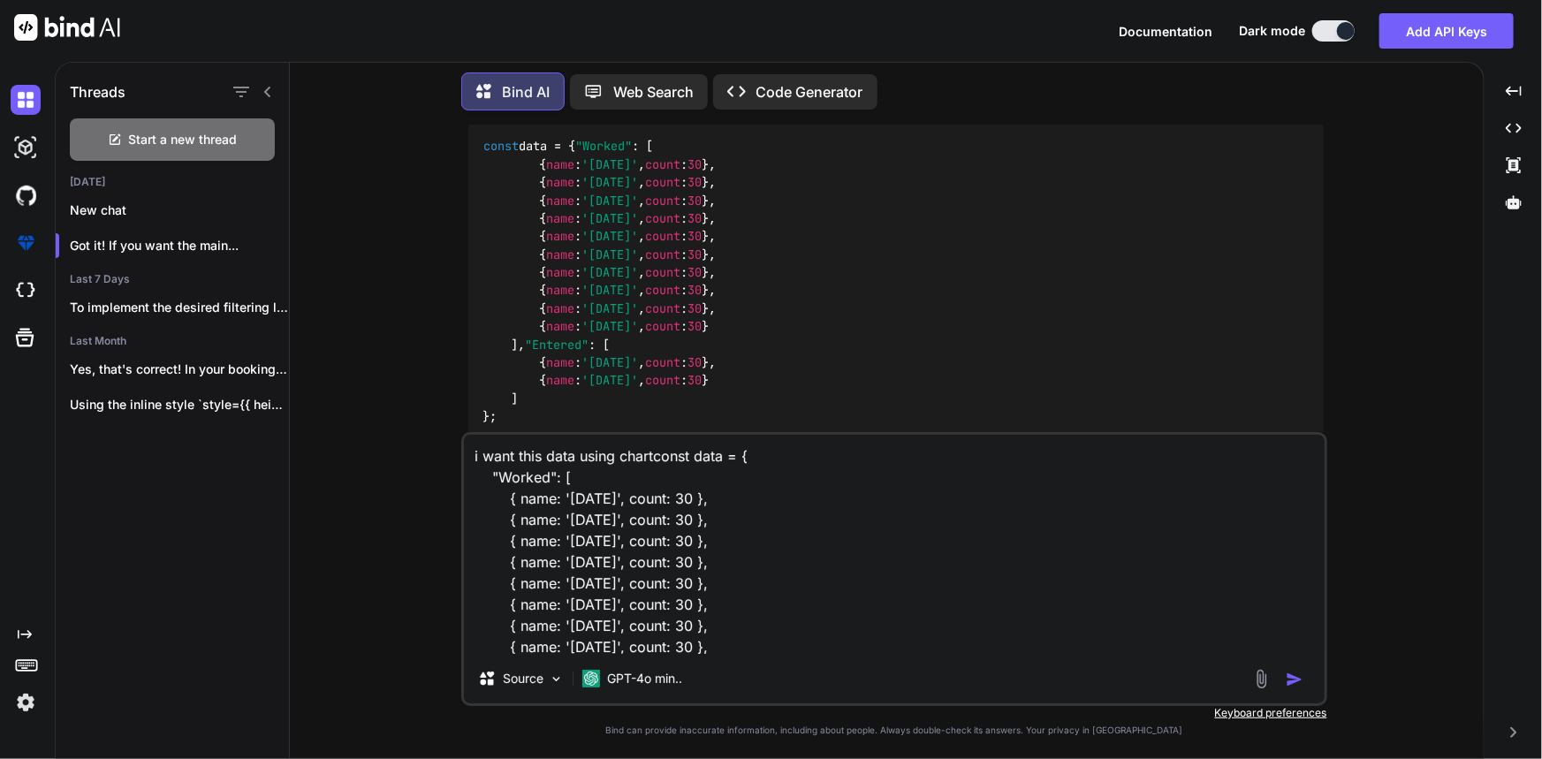
type textarea "x"
type textarea "i want this data using chartjsconst data = { "Worked": [ { name: '[DATE]', coun…"
type textarea "x"
type textarea "i want this data using chartjs const data = { "Worked": [ { name: '[DATE]', cou…"
type textarea "x"
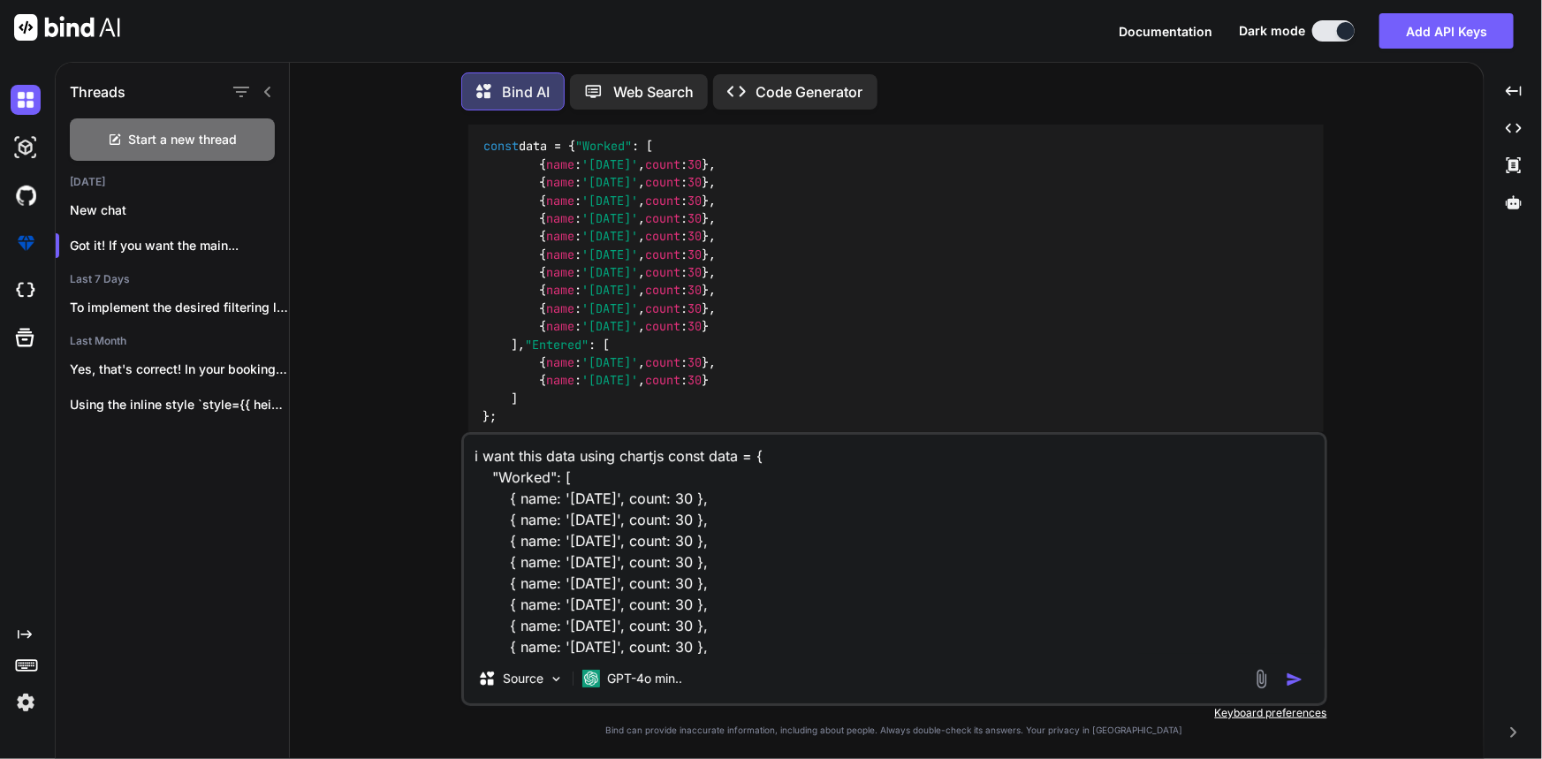
type textarea "i want this data using chartjs lconst data = { "Worked": [ { name: '[DATE]', co…"
type textarea "x"
type textarea "i want this data using chartjs liconst data = { "Worked": [ { name: '[DATE]', c…"
type textarea "x"
type textarea "i want this data using chartjs libconst data = { "Worked": [ { name: '[DATE]', …"
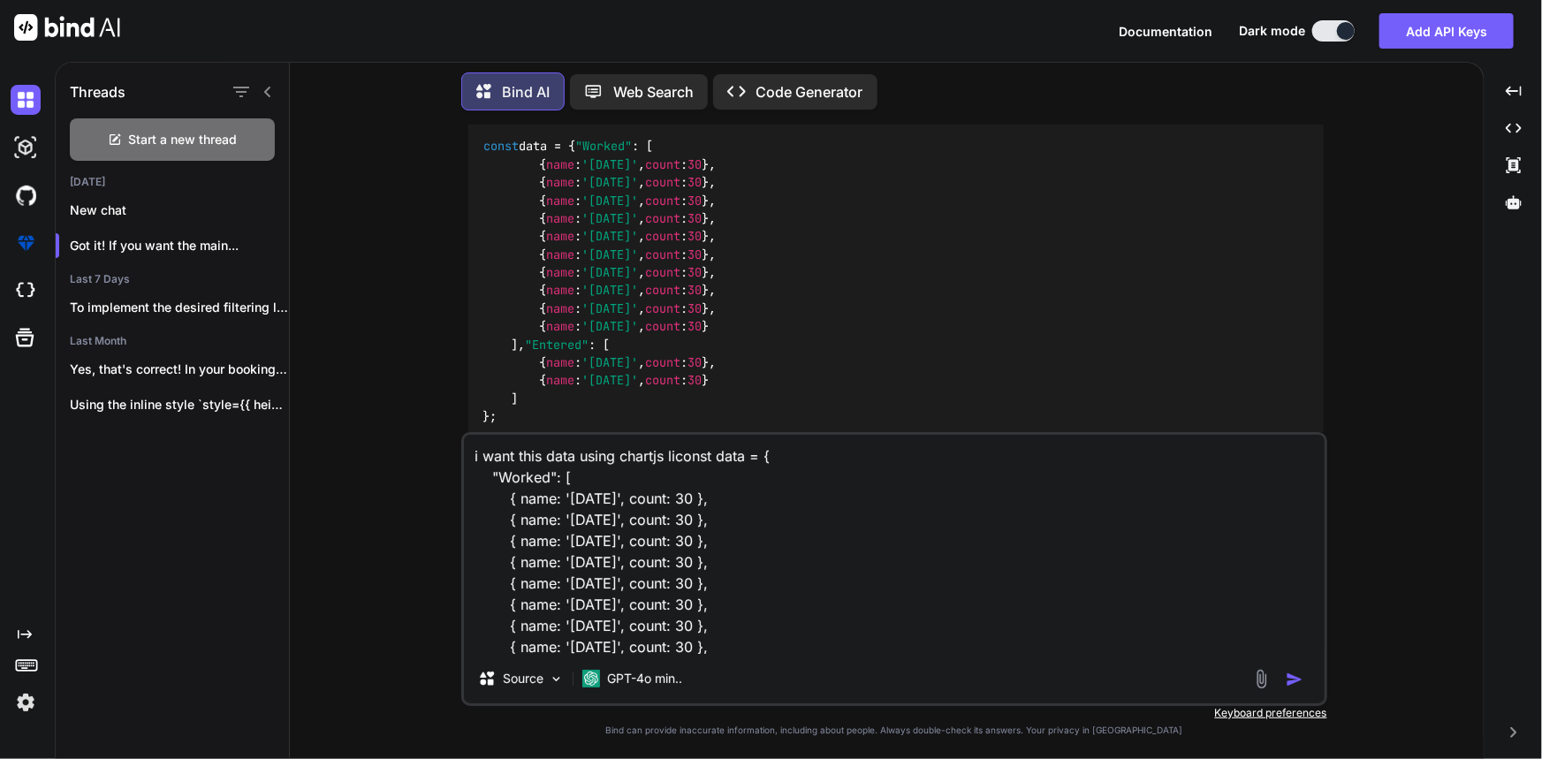
type textarea "x"
type textarea "i want this data using chartjs libaconst data = { "Worked": [ { name: '[DATE]',…"
type textarea "x"
type textarea "i want this data using chartjs libarconst data = { "Worked": [ { name: '[DATE]'…"
type textarea "x"
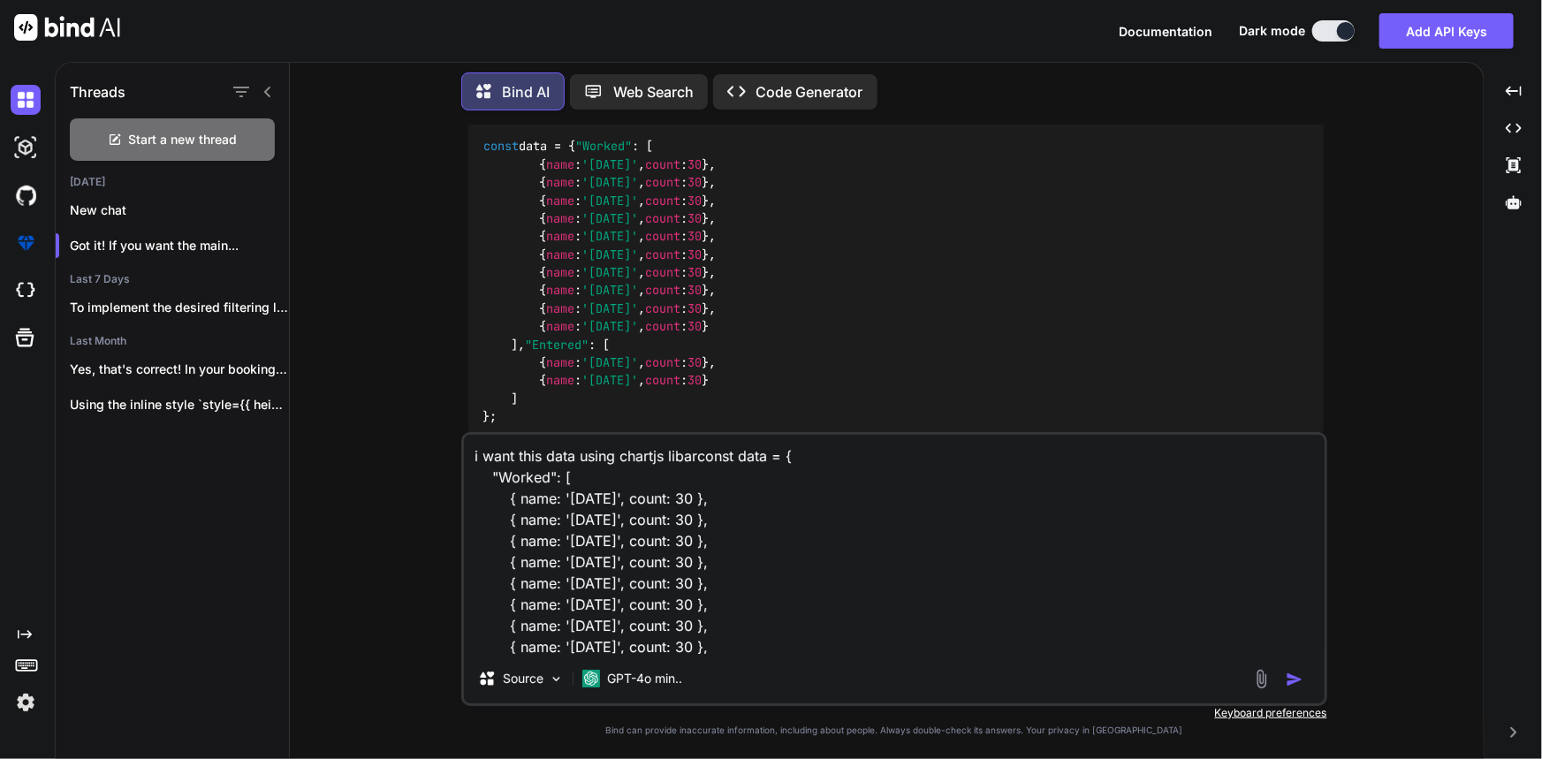
type textarea "i want this data using chartjs libaraconst data = { "Worked": [ { name: '[DATE]…"
type textarea "x"
type textarea "i want this data using chartjs libararconst data = { "Worked": [ { name: '[DATE…"
type textarea "x"
type textarea "i want this data using chartjs libararyconst data = { "Worked": [ { name: '[DAT…"
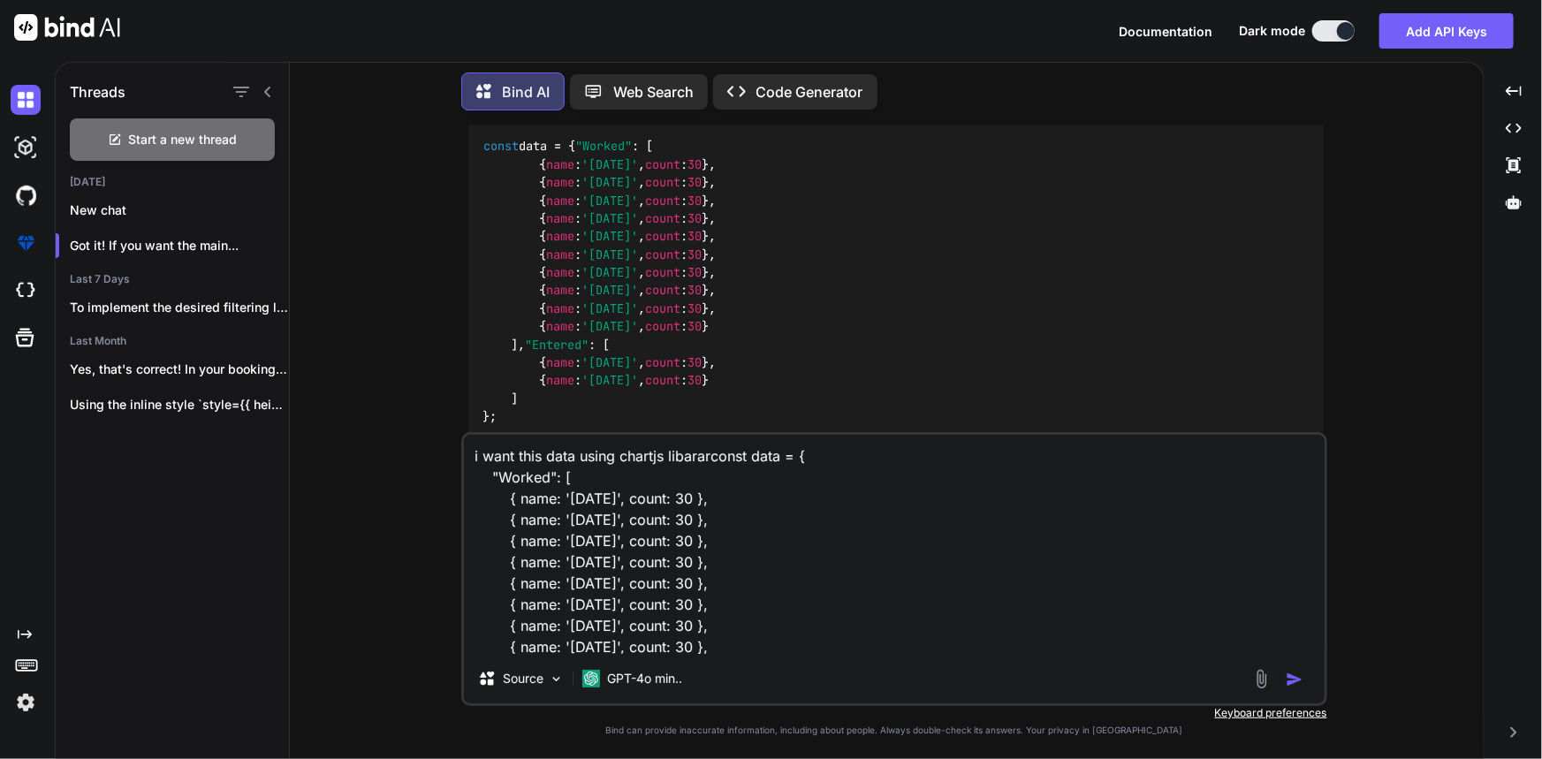
type textarea "x"
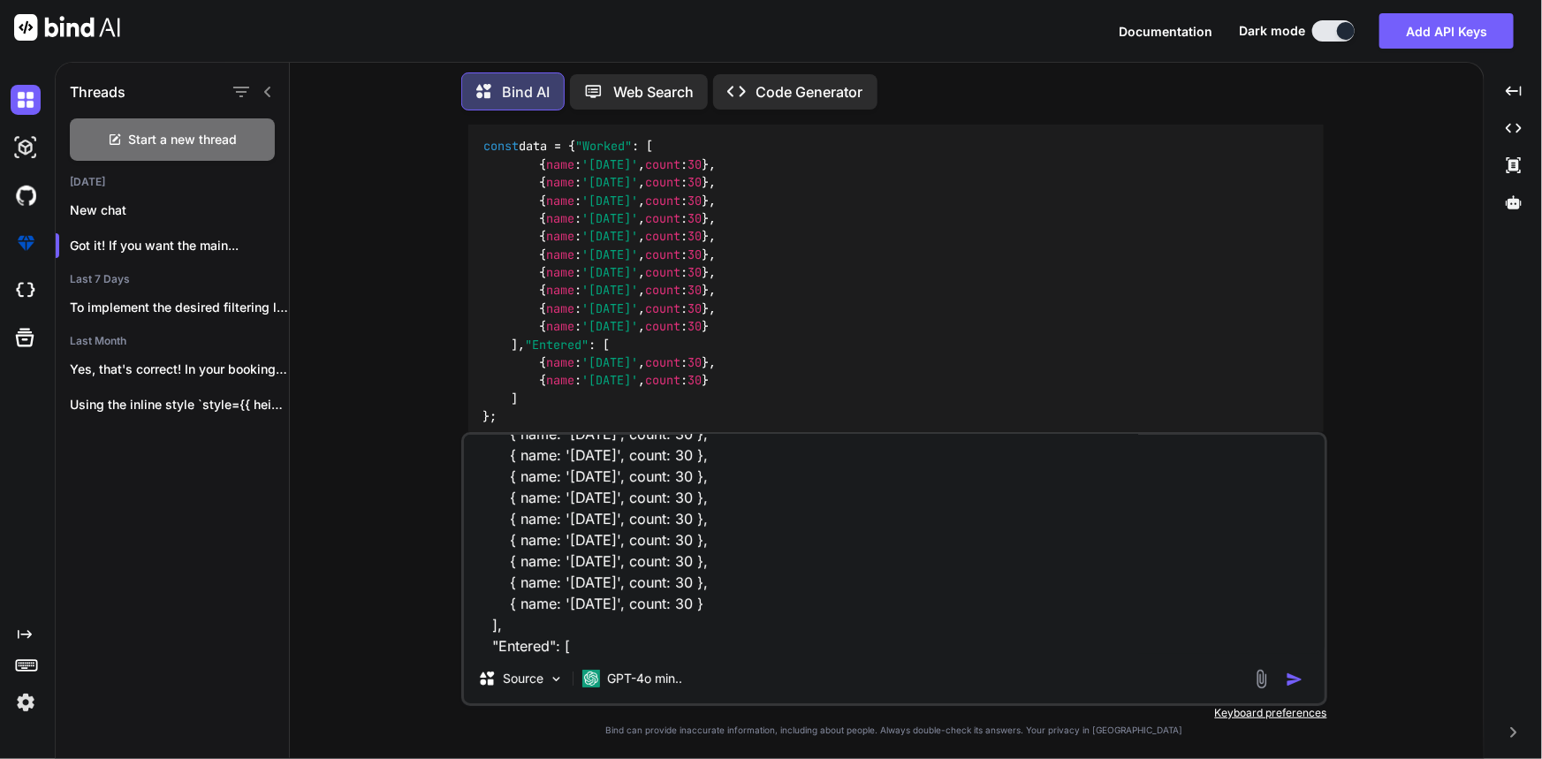
scroll to position [172, 0]
click at [801, 642] on textarea "i want this data using chartjs libararyconst data = { "Worked": [ { name: '[DAT…" at bounding box center [894, 544] width 861 height 219
paste textarea "Linear Scale - Suggested Min-Max"
click at [486, 644] on textarea "i want this data using chartjs libararyconst data = { "Worked": [ { name: '[DAT…" at bounding box center [894, 544] width 861 height 219
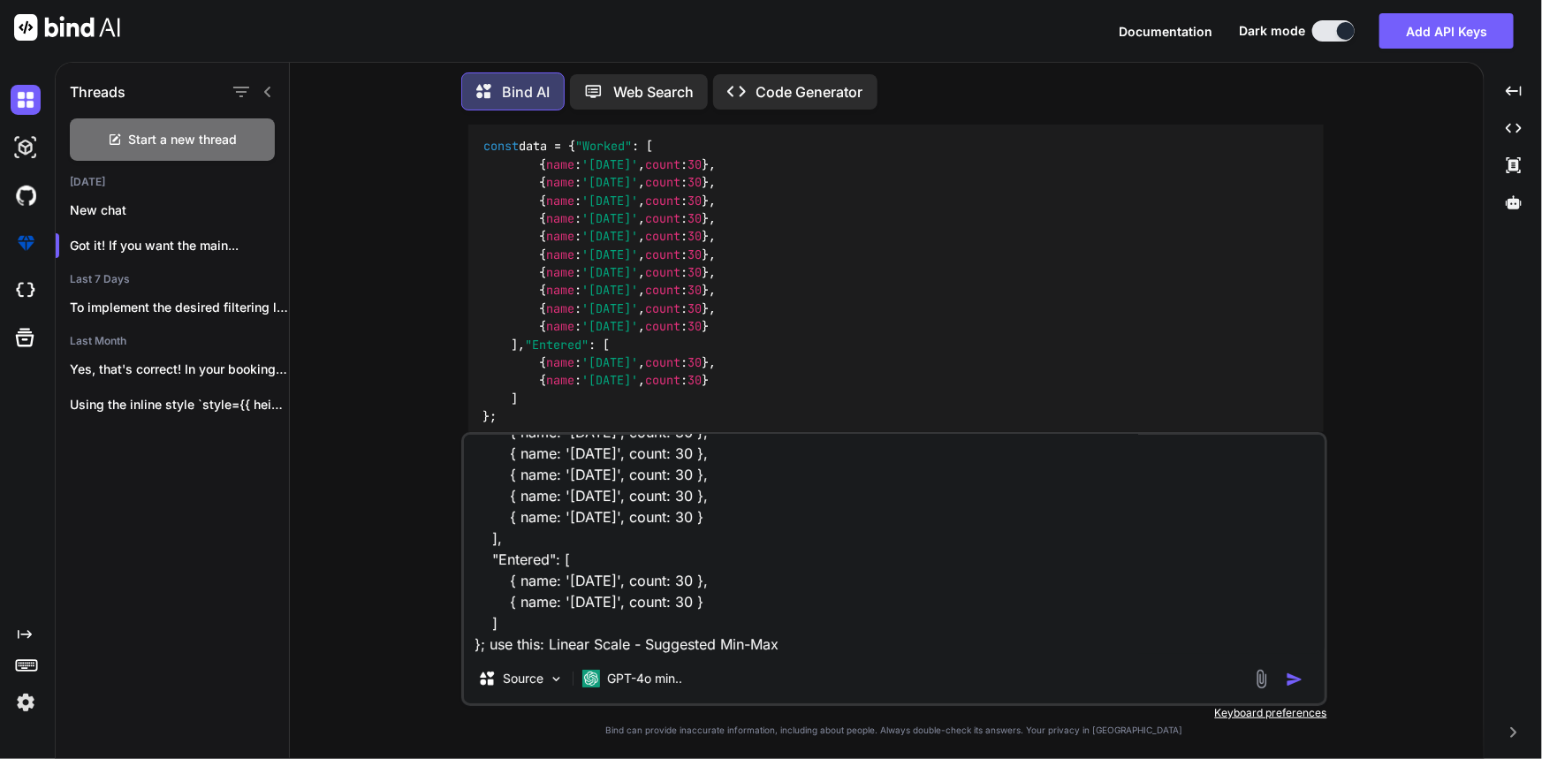
type textarea "i want this data using chartjs libararyconst data = { "Worked": [ { name: '[DAT…"
click at [1295, 681] on img "button" at bounding box center [1295, 680] width 18 height 18
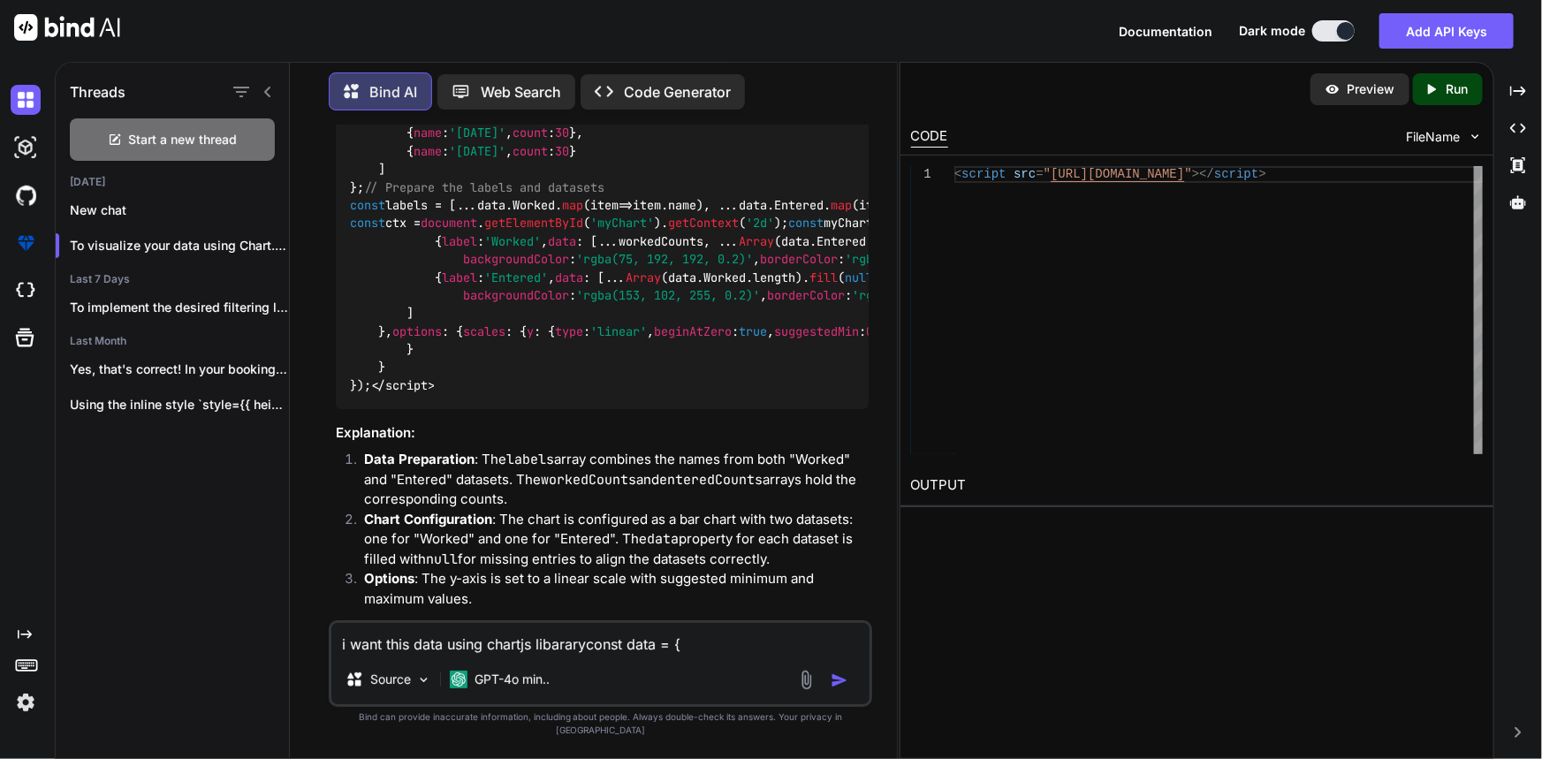
scroll to position [4328, 0]
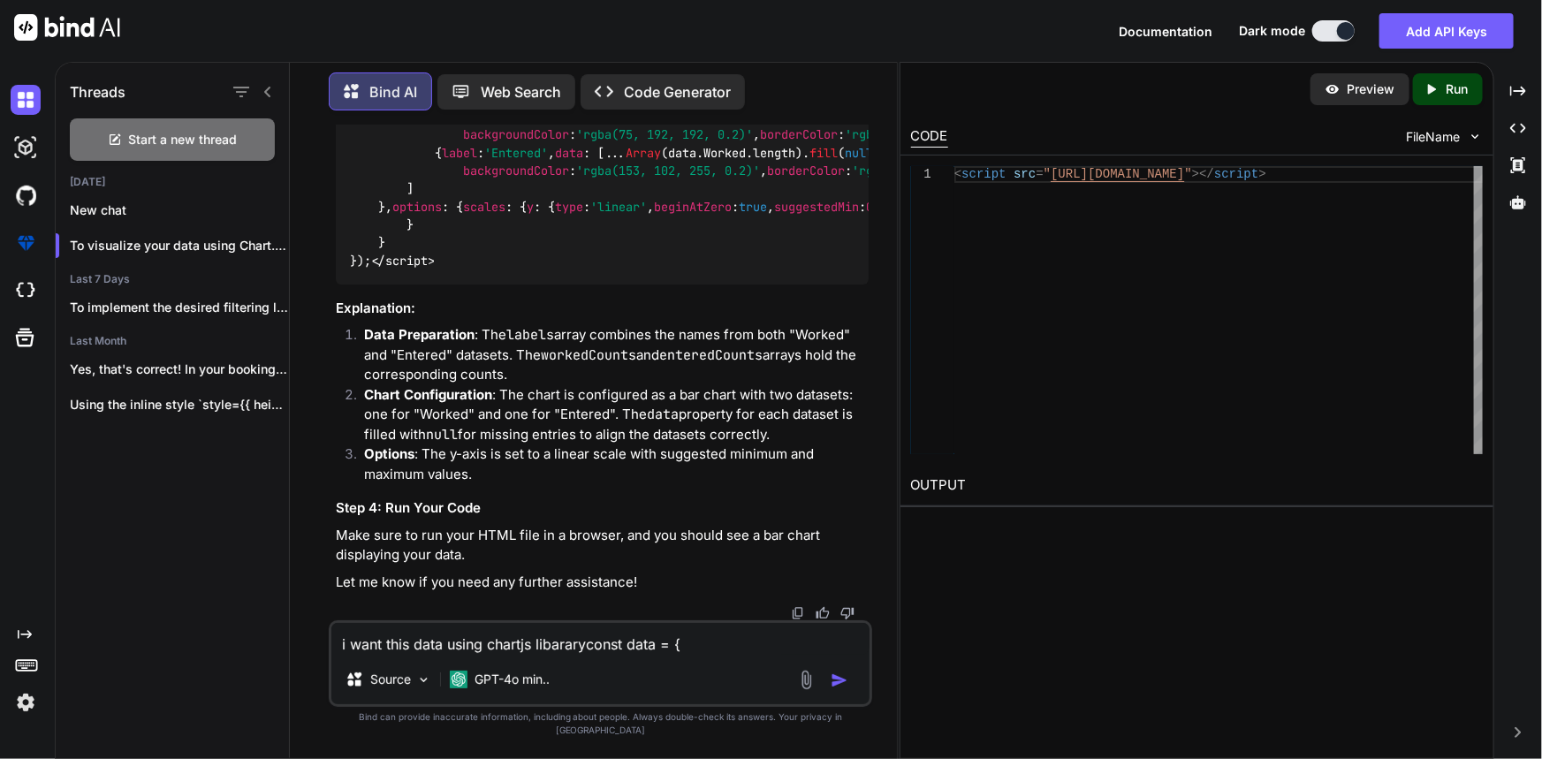
click at [579, 655] on textarea "i want this data using chartjs libararyconst data = { "Worked": [ { name: '[DAT…" at bounding box center [600, 639] width 538 height 32
paste textarea "const DATA_COUNT = 7; const NUMBER_CFG = {count: DATA_COUNT, min: 0, max: 100};…"
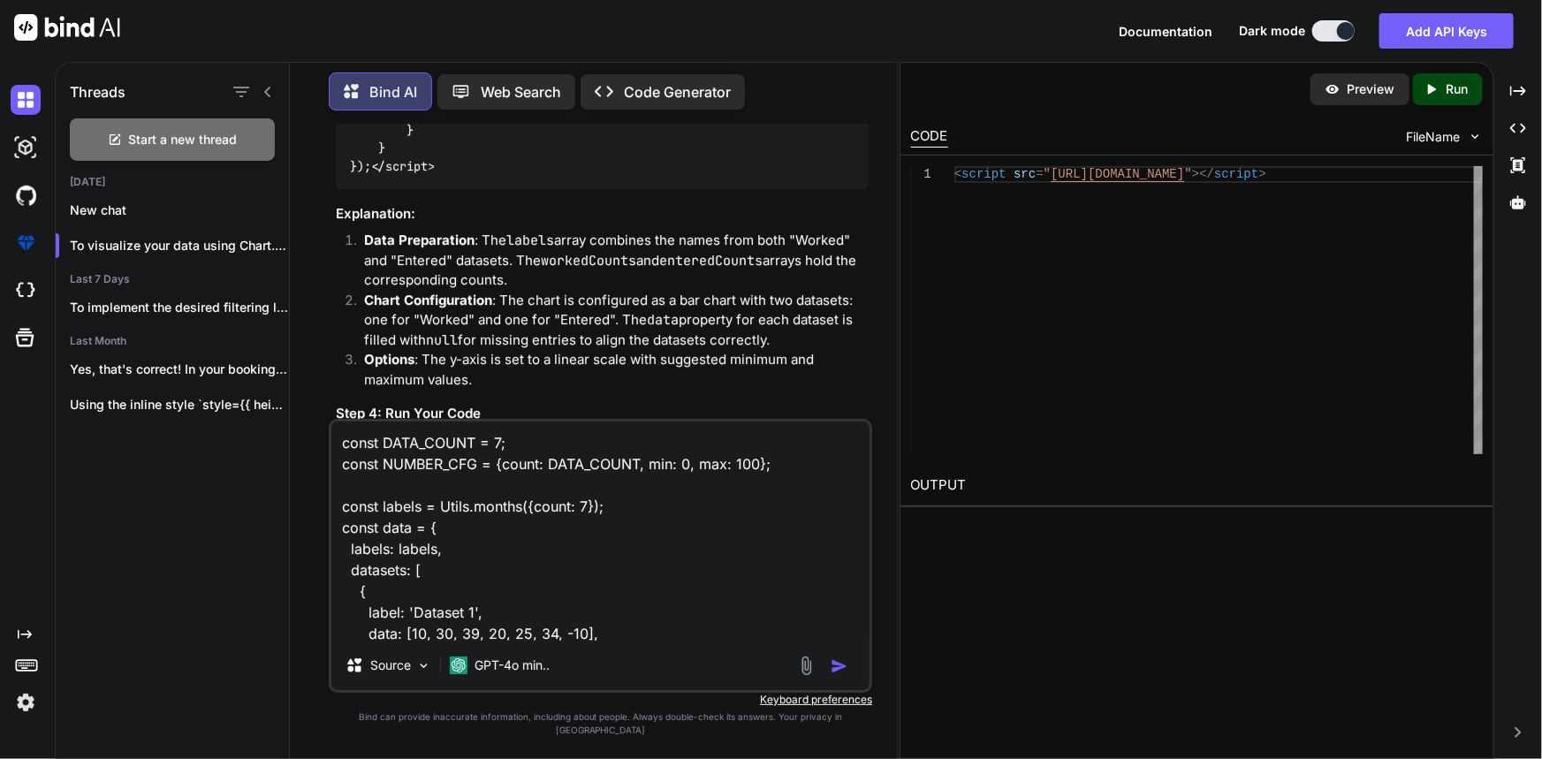
scroll to position [233, 0]
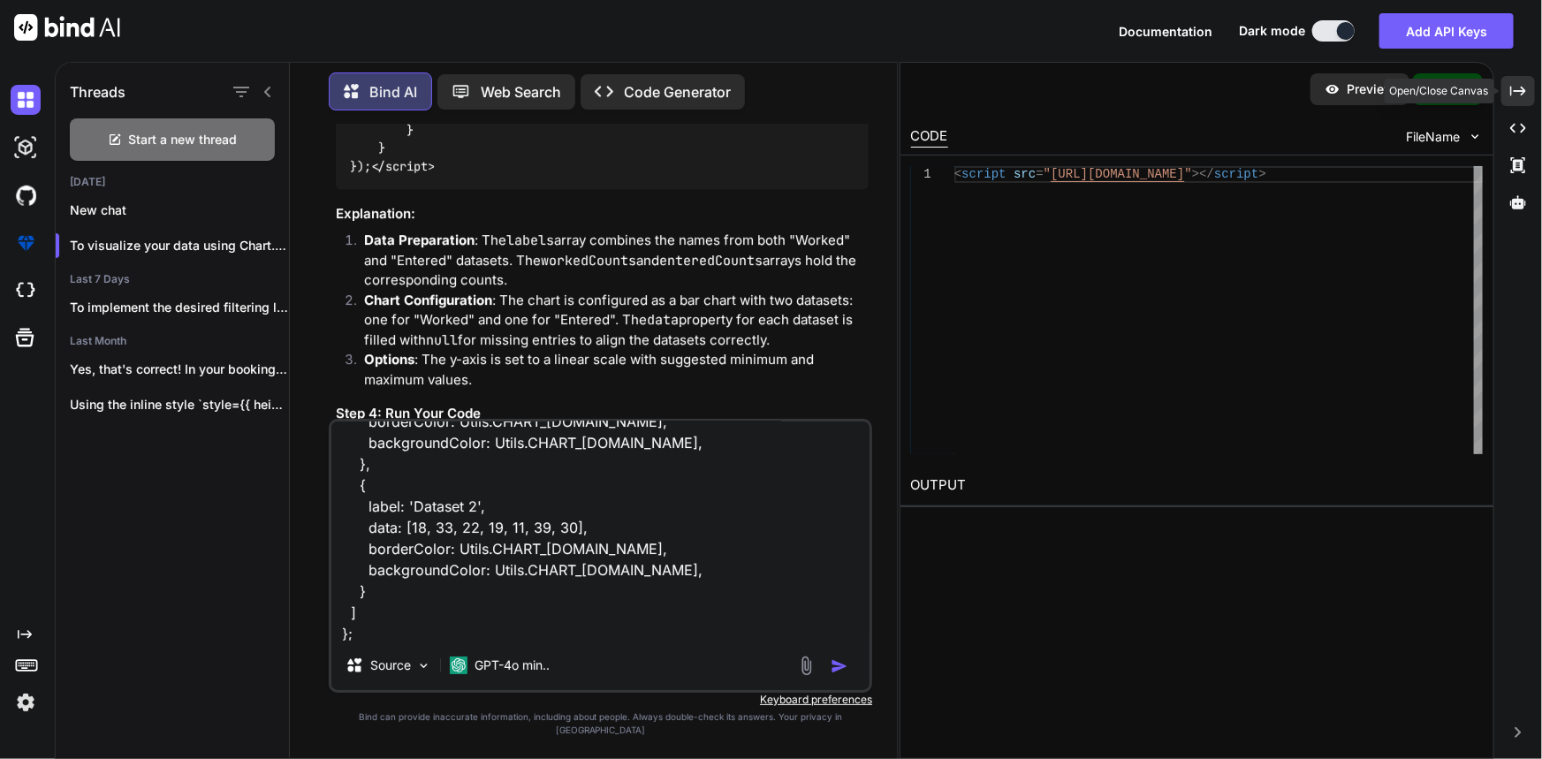
type textarea "const DATA_COUNT = 7; const NUMBER_CFG = {count: DATA_COUNT, min: 0, max: 100};…"
click at [1520, 95] on icon "Created with Pixso." at bounding box center [1518, 91] width 16 height 16
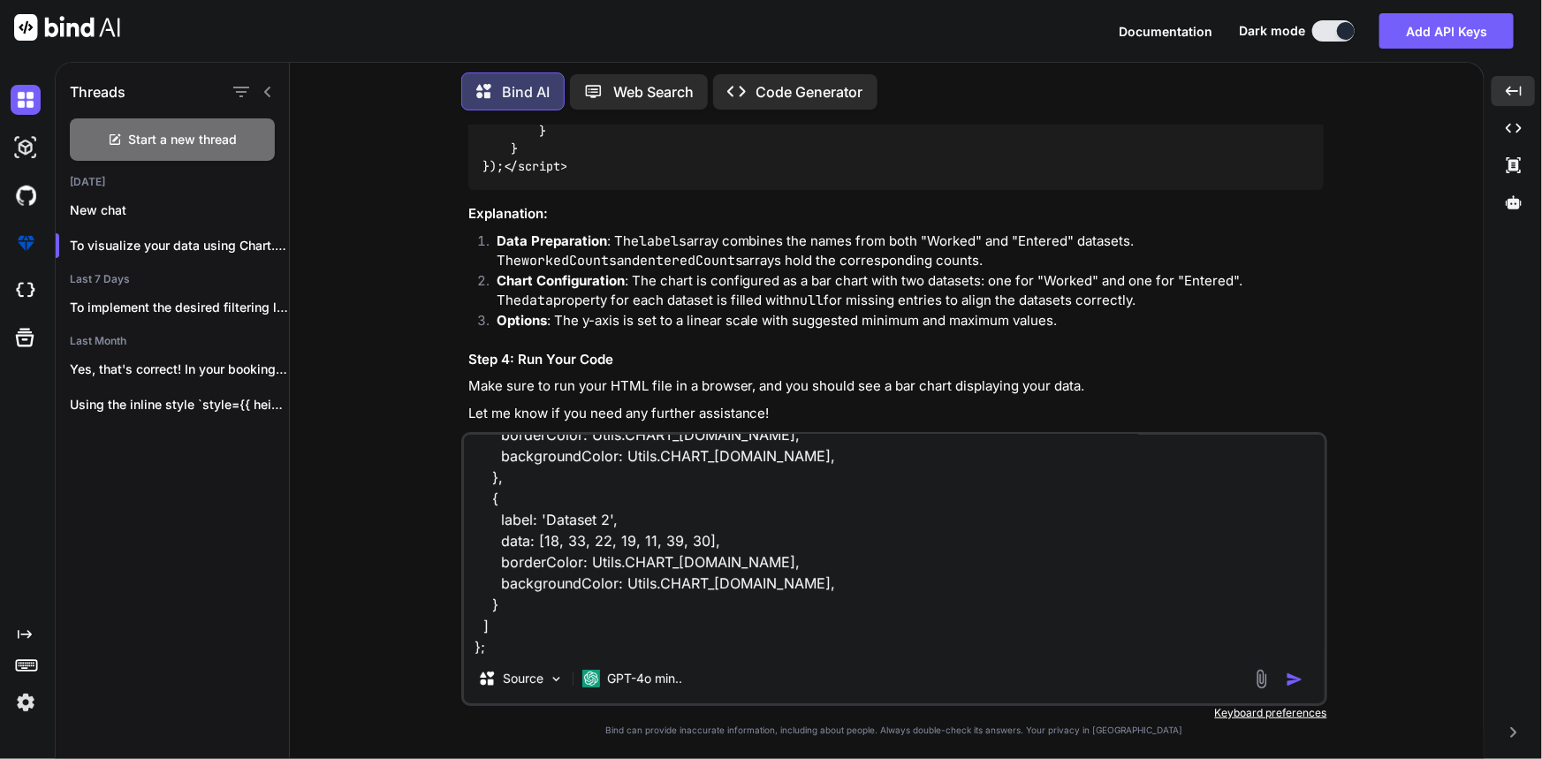
scroll to position [3949, 0]
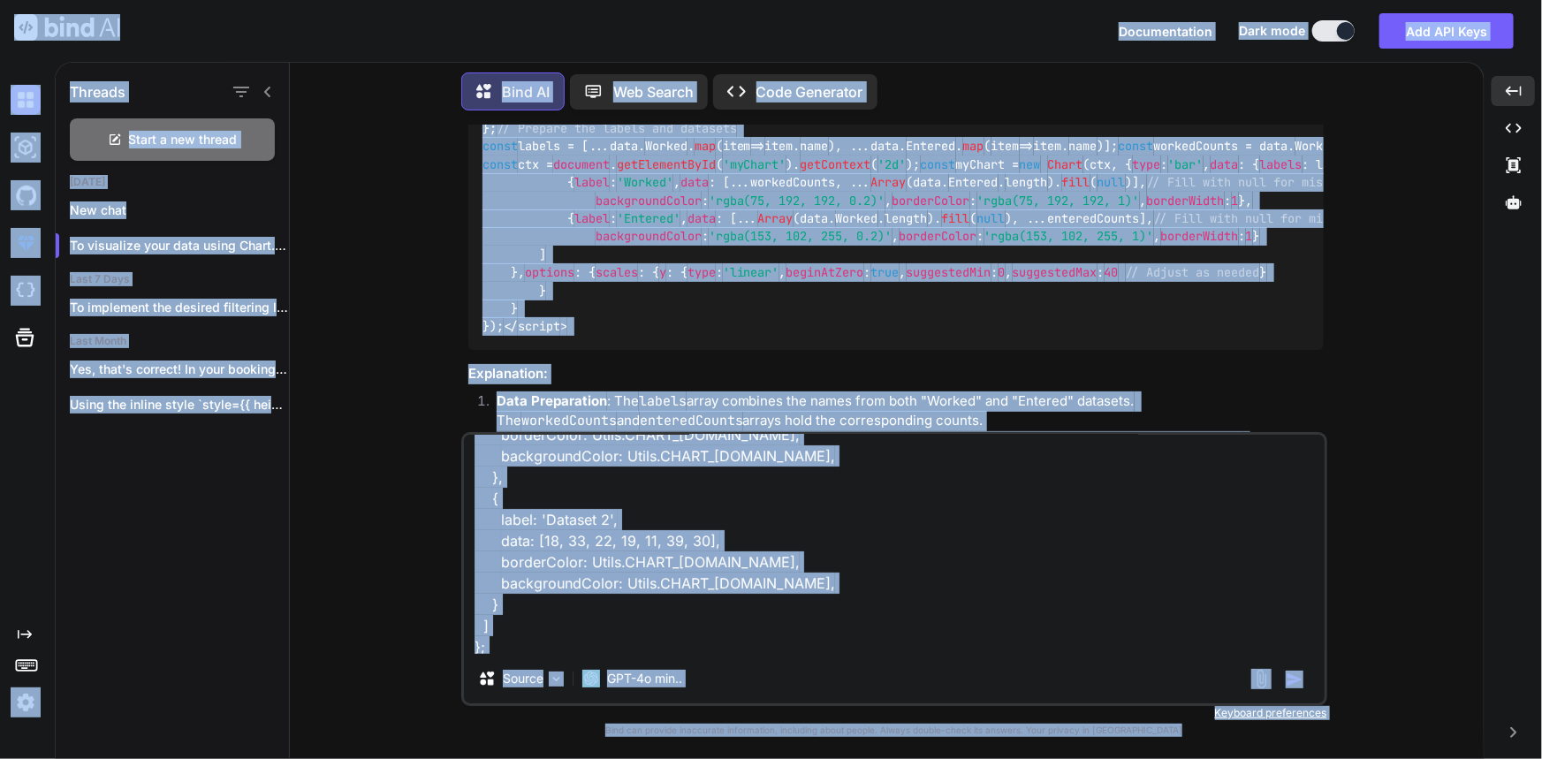
click at [947, 544] on textarea "const DATA_COUNT = 7; const NUMBER_CFG = {count: DATA_COUNT, min: 0, max: 100};…" at bounding box center [894, 544] width 861 height 219
click at [710, 606] on textarea "const DATA_COUNT = 7; const NUMBER_CFG = {count: DATA_COUNT, min: 0, max: 100};…" at bounding box center [894, 544] width 861 height 219
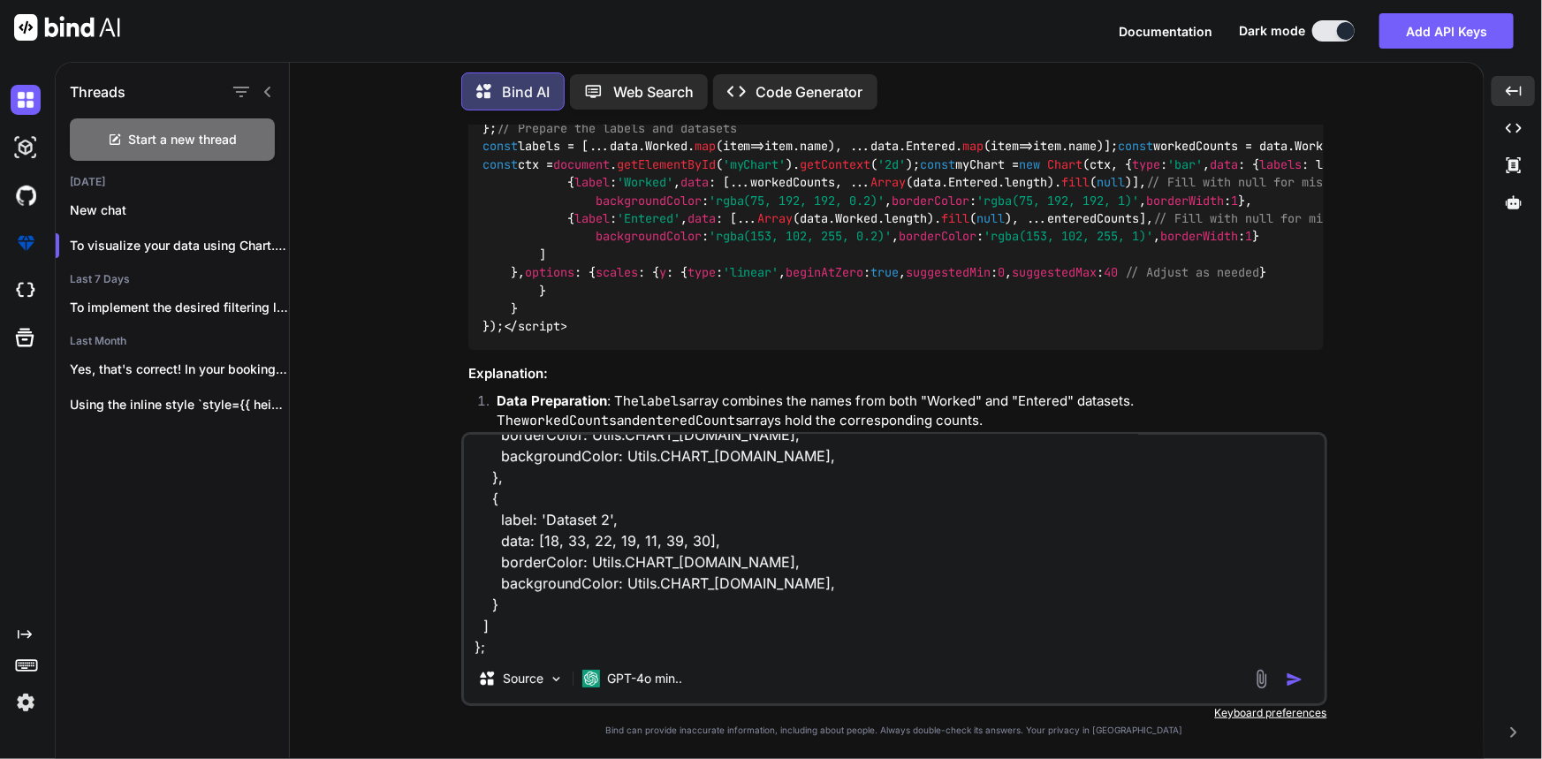
click at [666, 620] on textarea "const DATA_COUNT = 7; const NUMBER_CFG = {count: DATA_COUNT, min: 0, max: 100};…" at bounding box center [894, 544] width 861 height 219
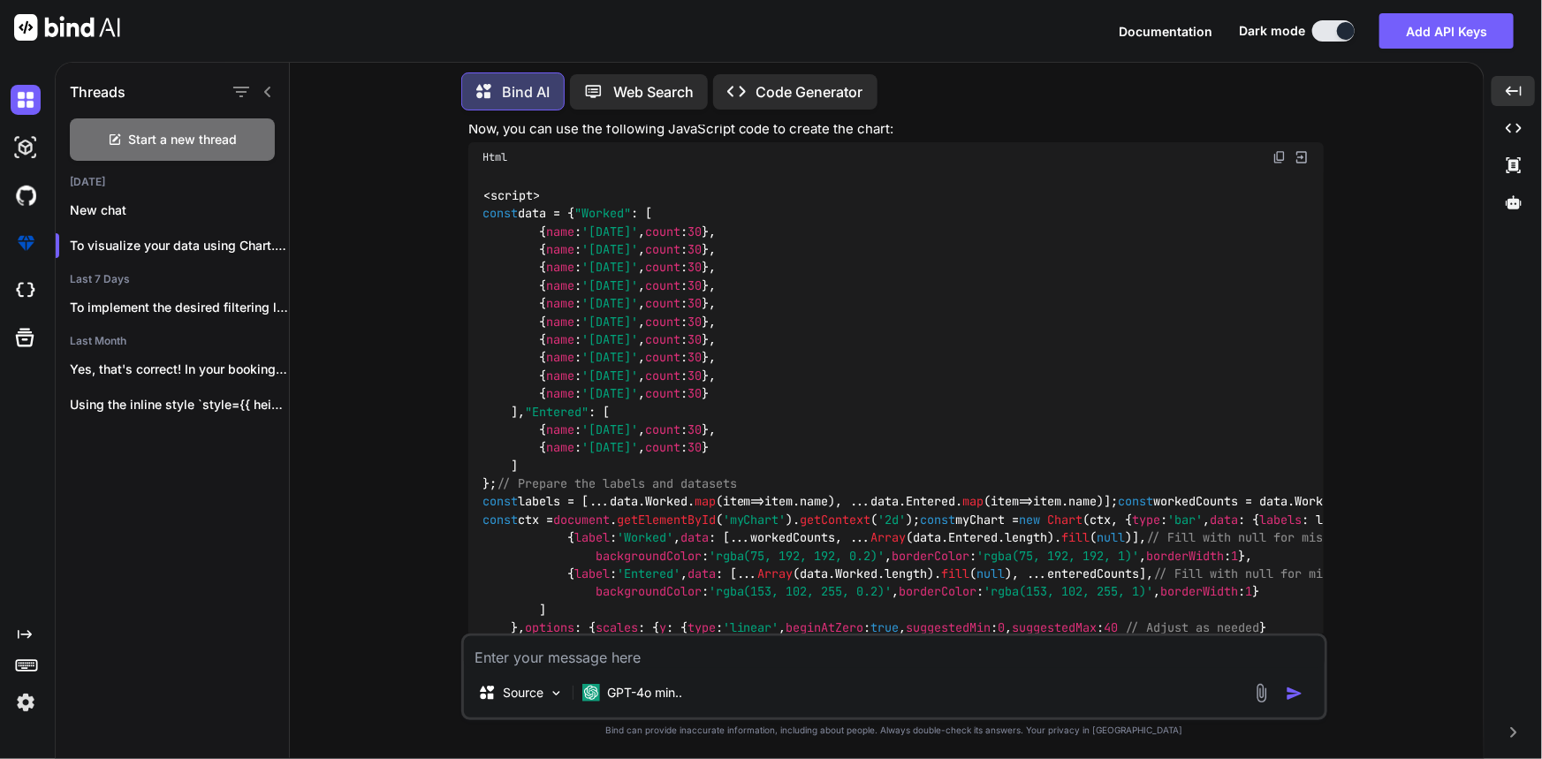
scroll to position [3561, 0]
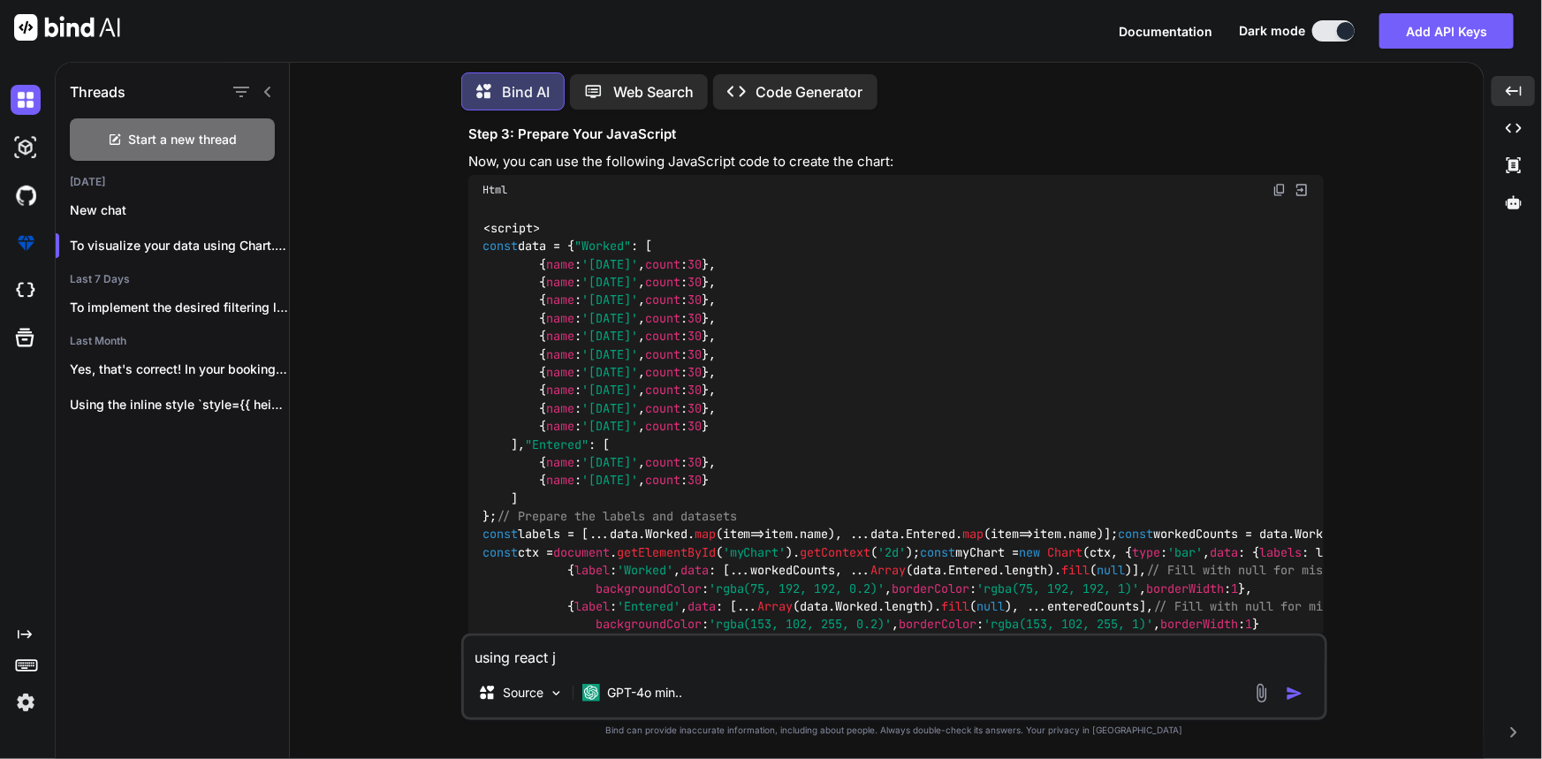
type textarea "using react js"
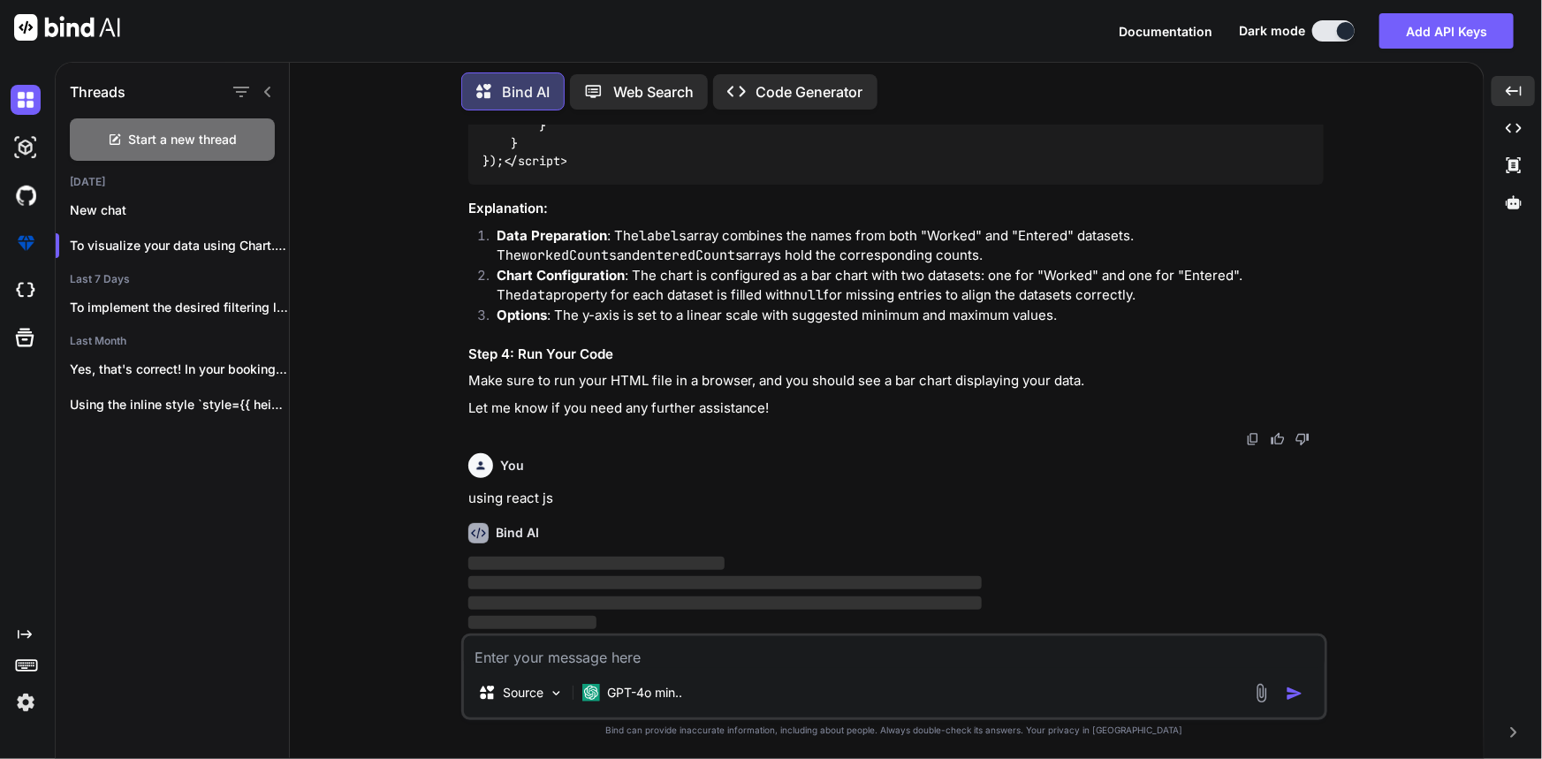
scroll to position [4791, 0]
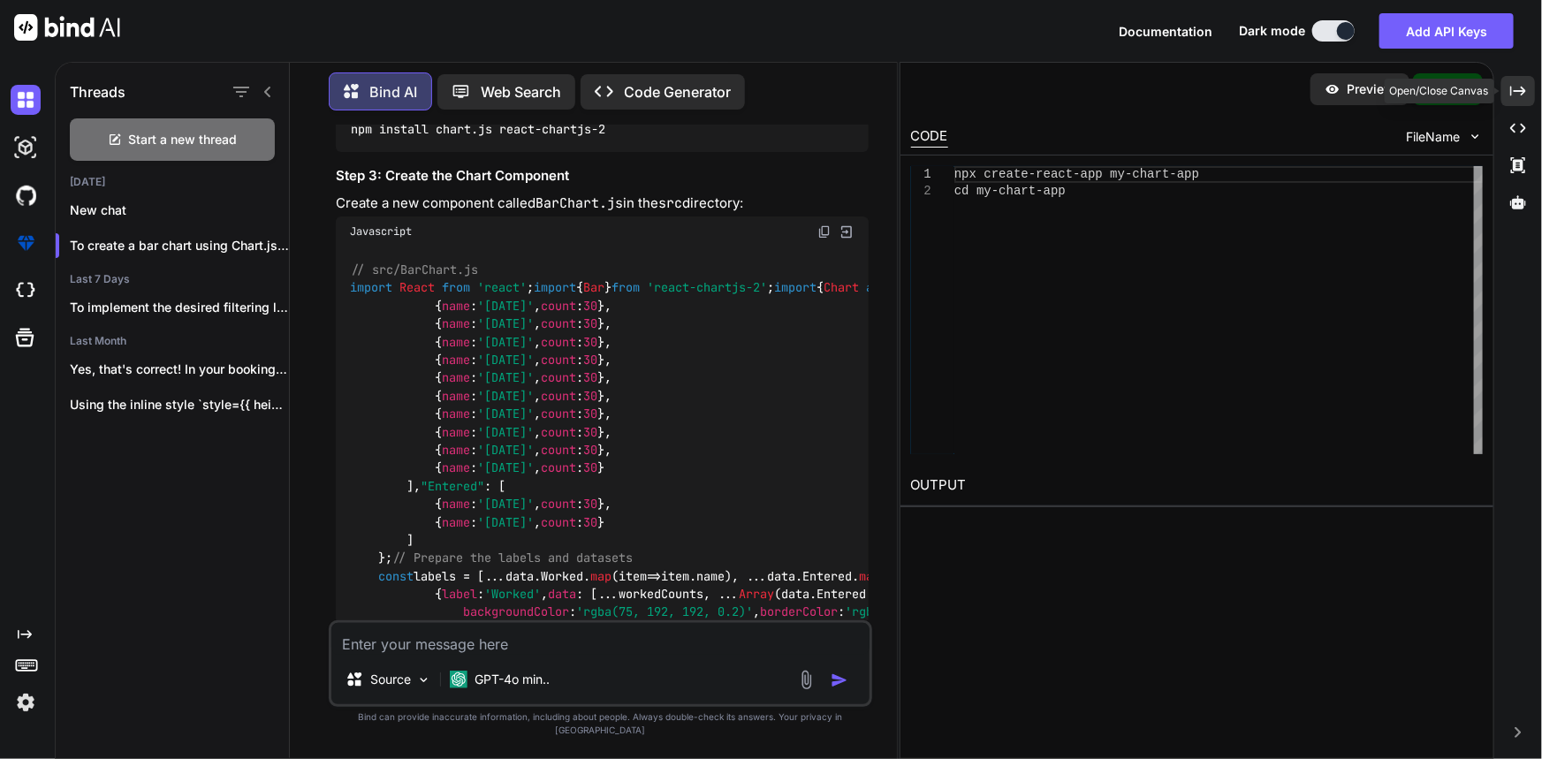
click at [1520, 83] on icon "Created with Pixso." at bounding box center [1518, 91] width 16 height 16
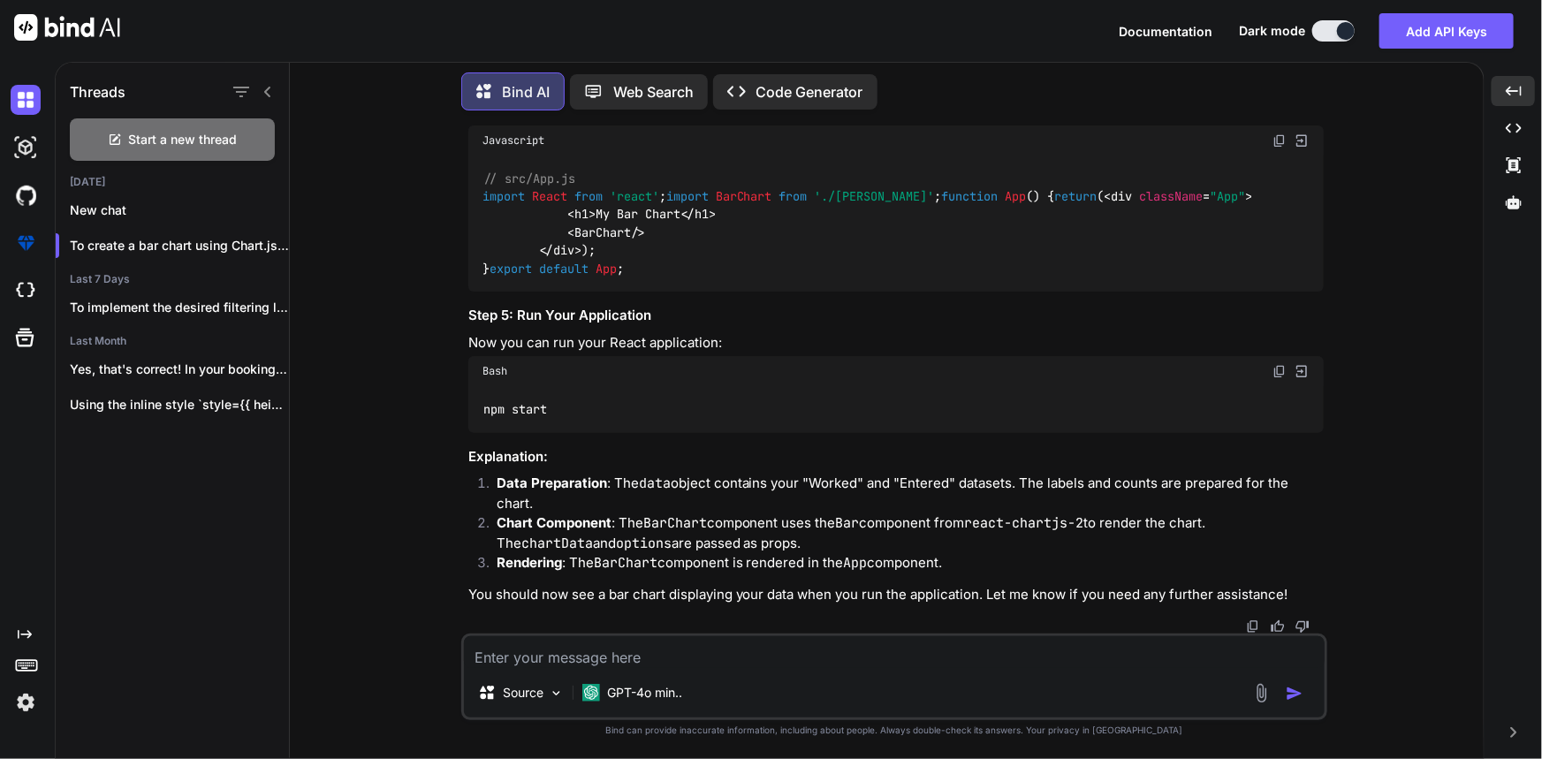
scroll to position [5584, 0]
drag, startPoint x: 566, startPoint y: 414, endPoint x: 667, endPoint y: 417, distance: 100.8
click at [667, 292] on div "// src/App.js import React from 'react' ; import BarChart from './BarChart' ; f…" at bounding box center [895, 224] width 855 height 136
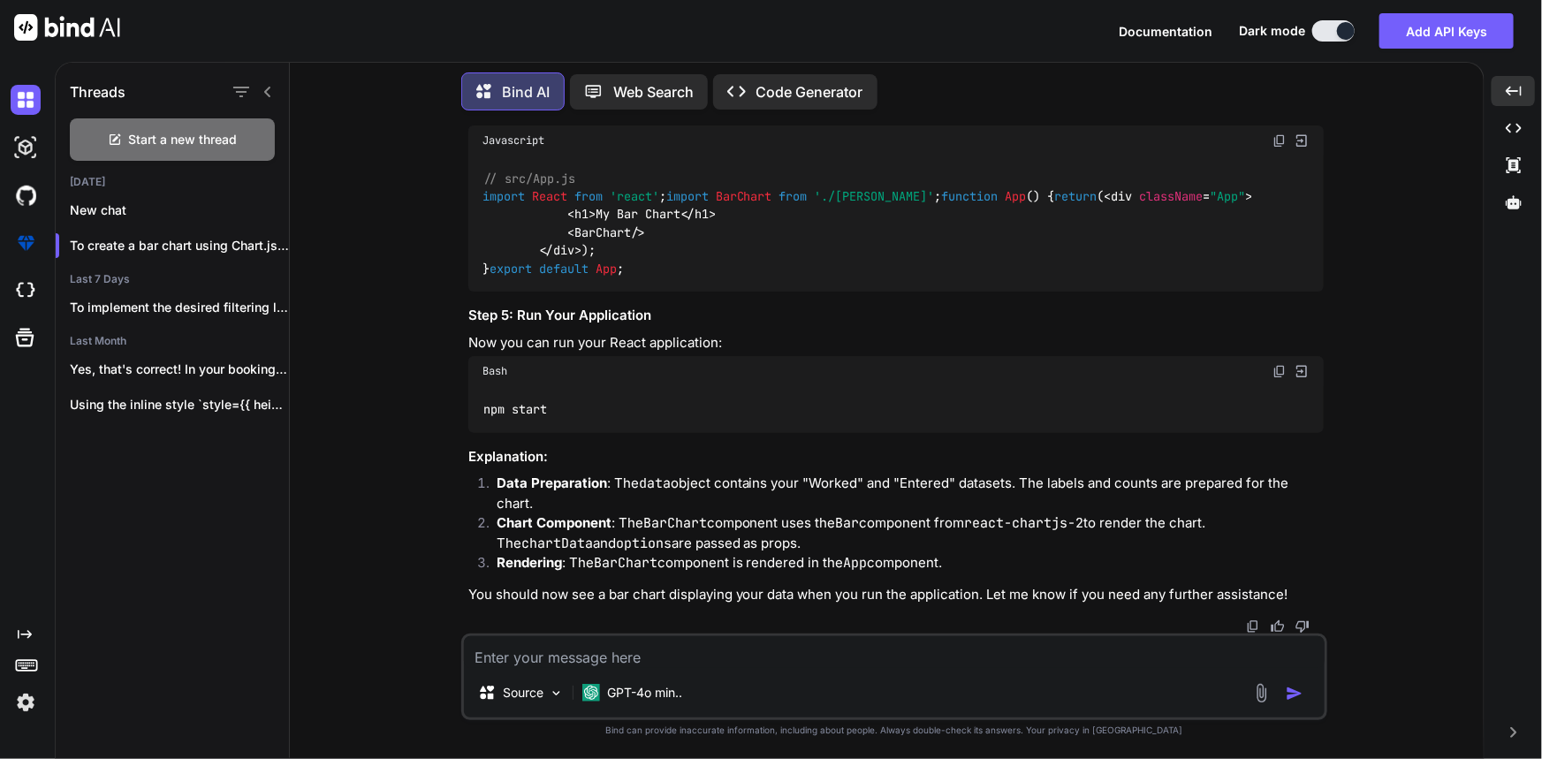
copy span "< BarChart />"
click at [586, 663] on textarea at bounding box center [894, 652] width 861 height 32
type textarea "i"
paste textarea "const DATA_COUNT = 7; const NUMBER_CFG = {count: DATA_COUNT, min: 0, max: 100};…"
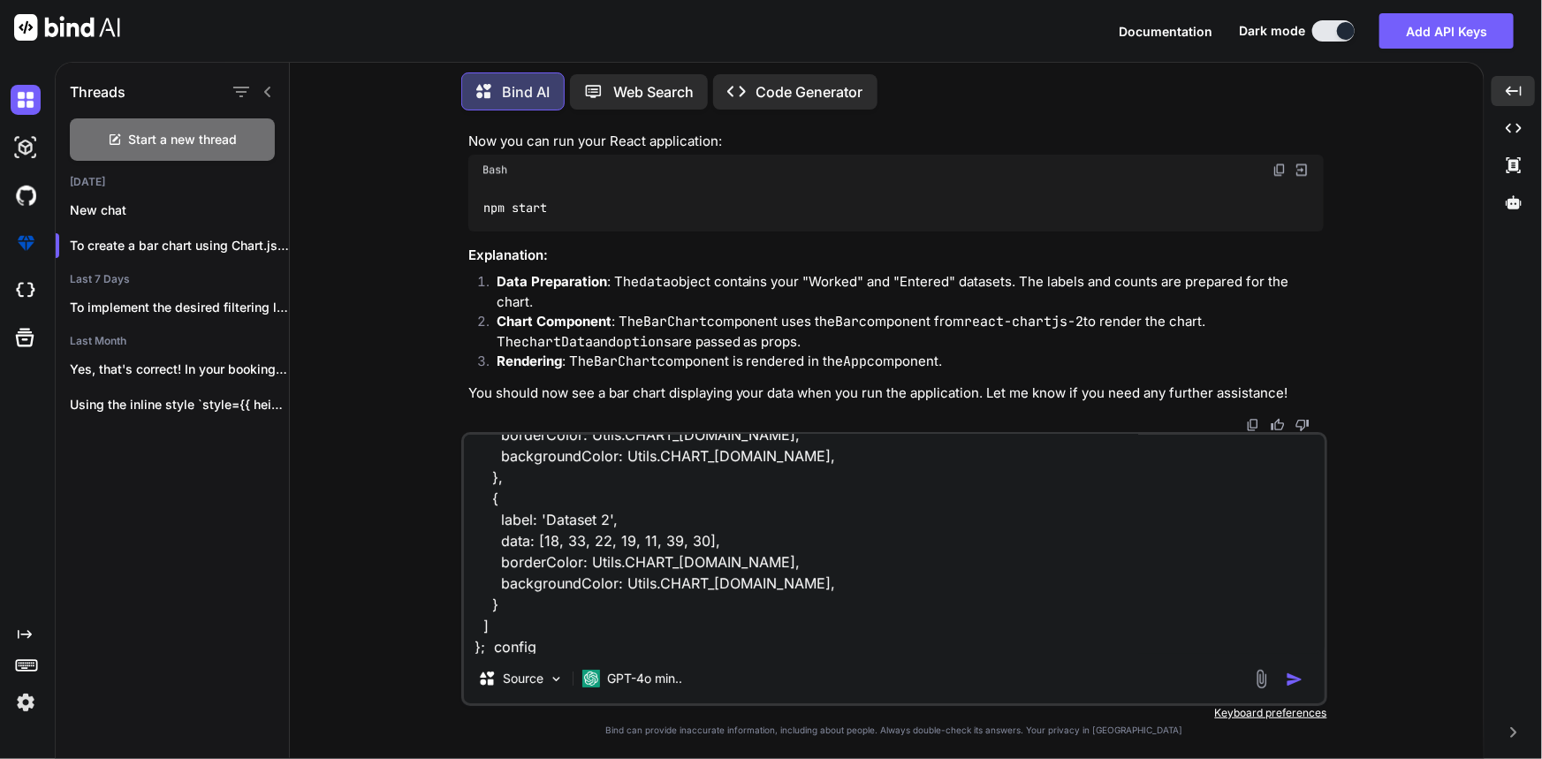
paste textarea "const config = { type: 'line', data: data, options: { responsive: true, plugins…"
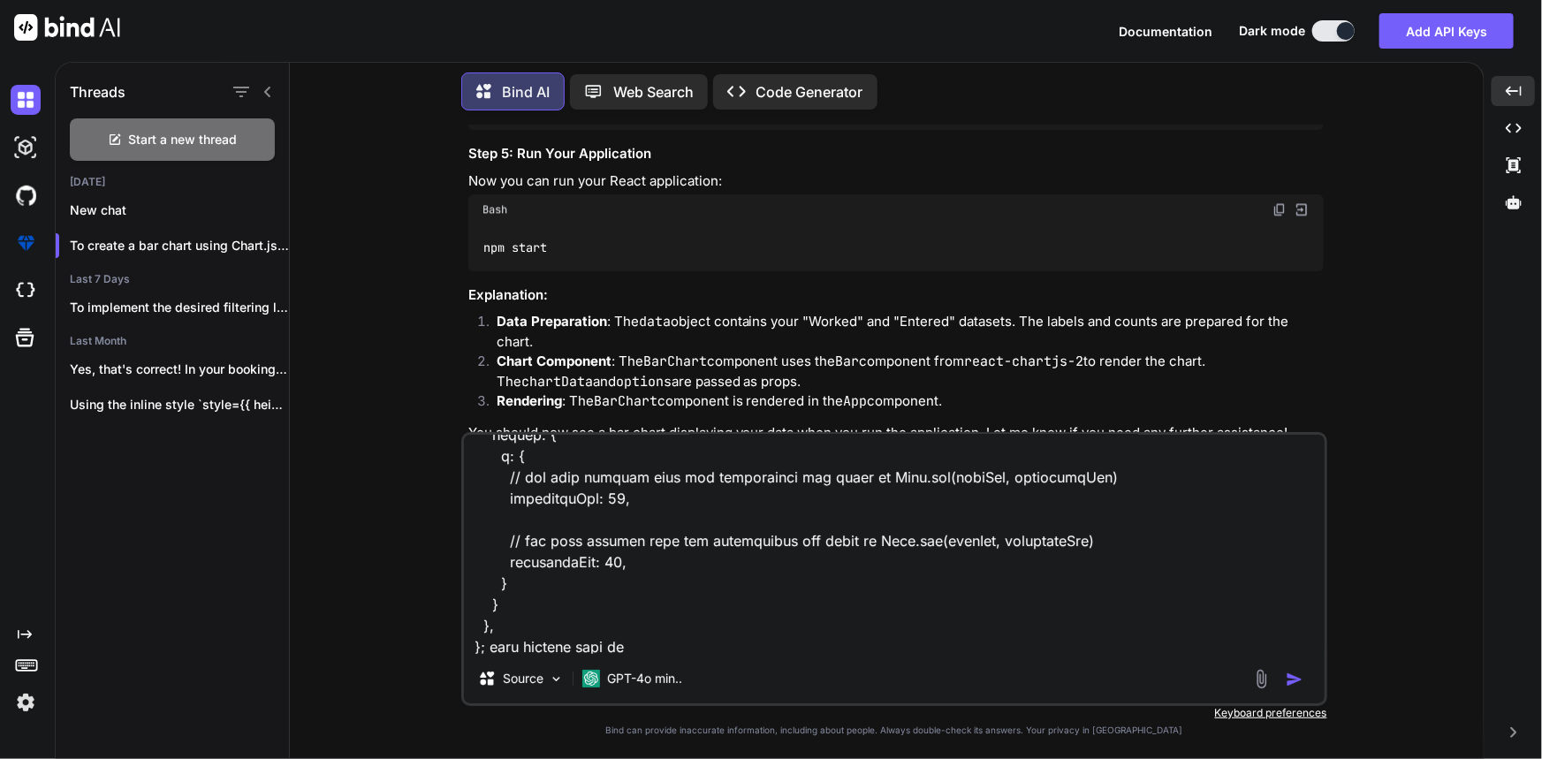
scroll to position [5664, 0]
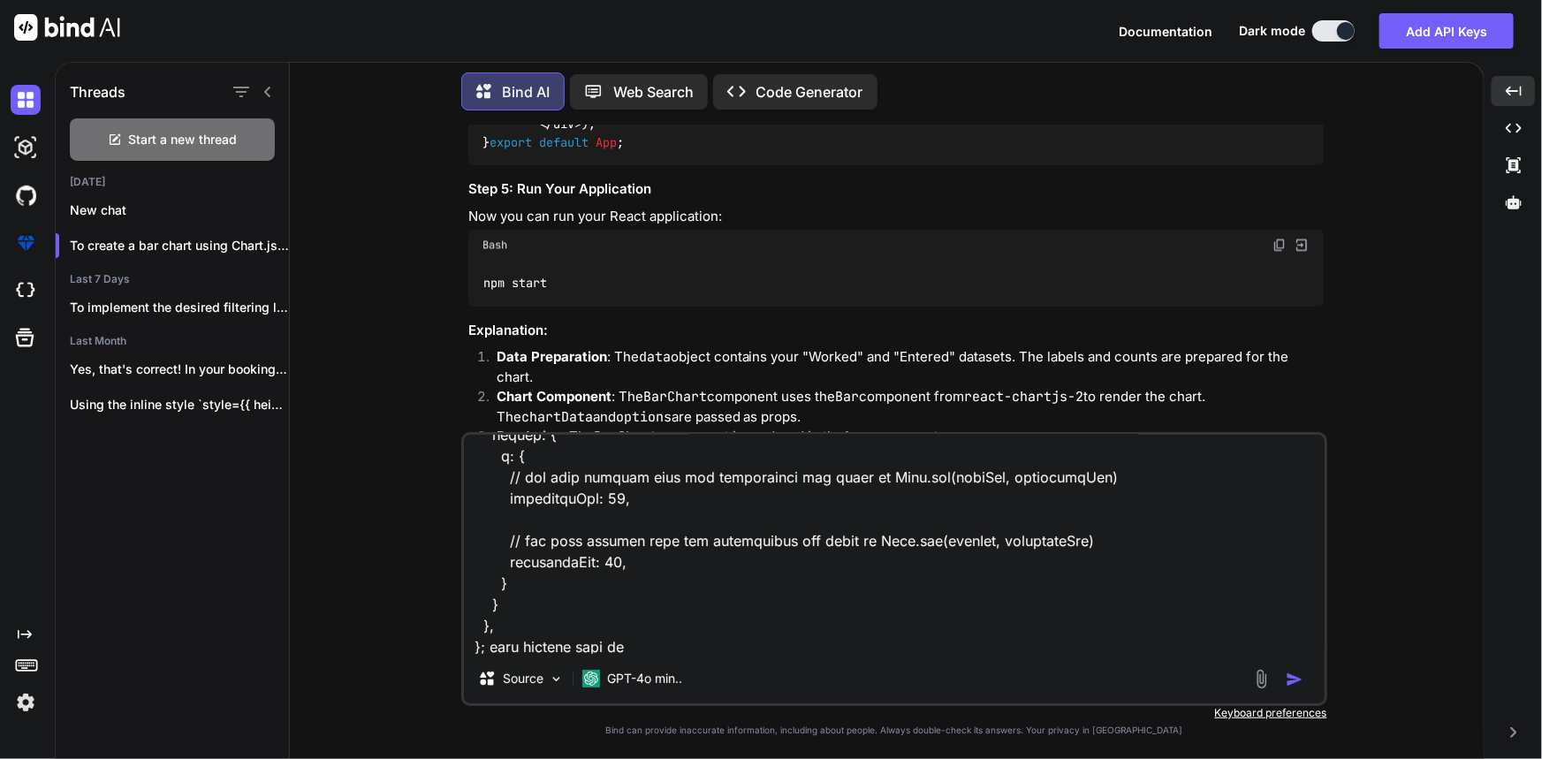
copy code "data"
click at [679, 638] on textarea at bounding box center [894, 544] width 861 height 219
paste textarea "data"
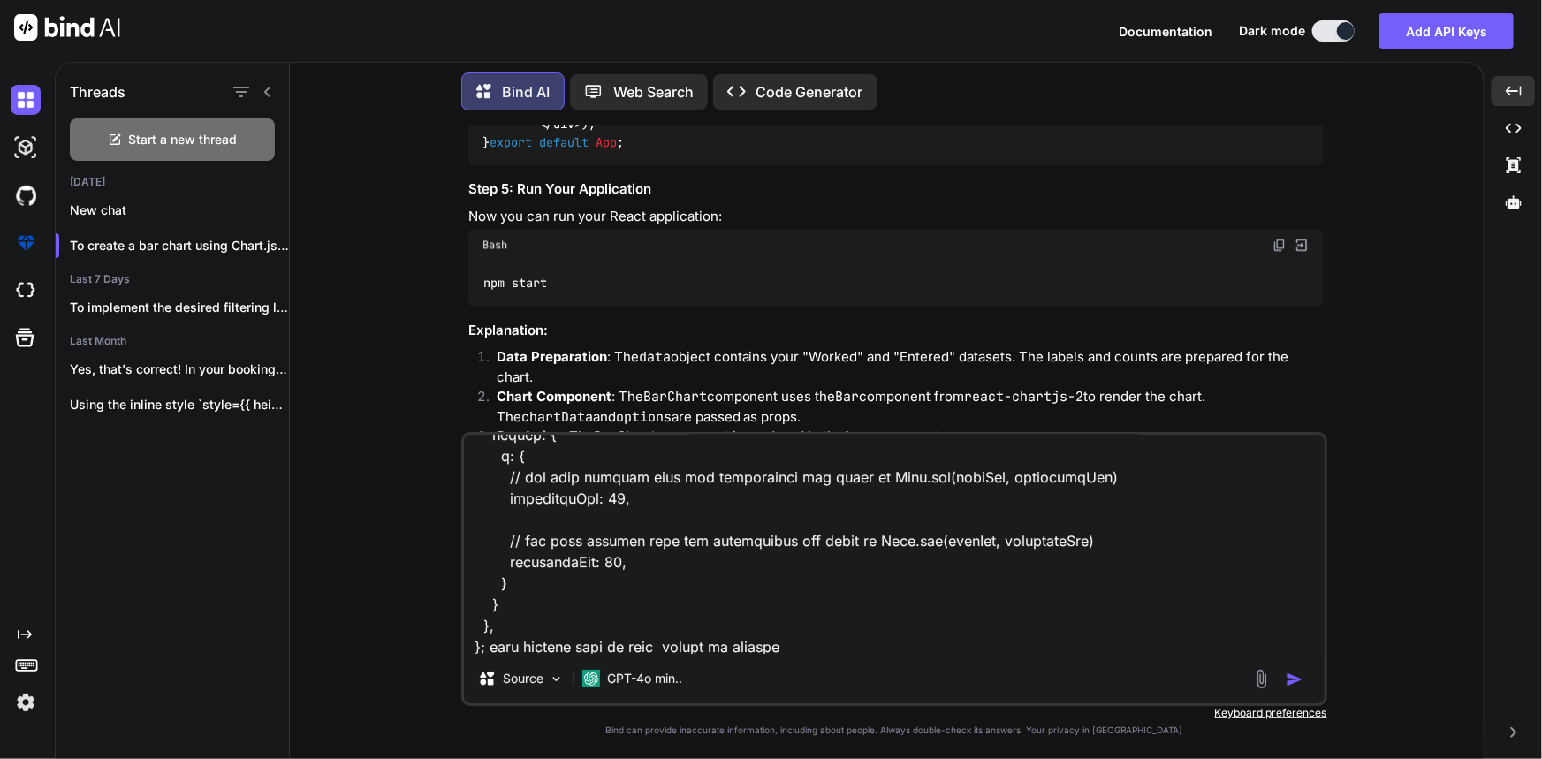
type textarea "not expexted giving you eg ref setup : const DATA_COUNT = 7; const NUMBER_CFG =…"
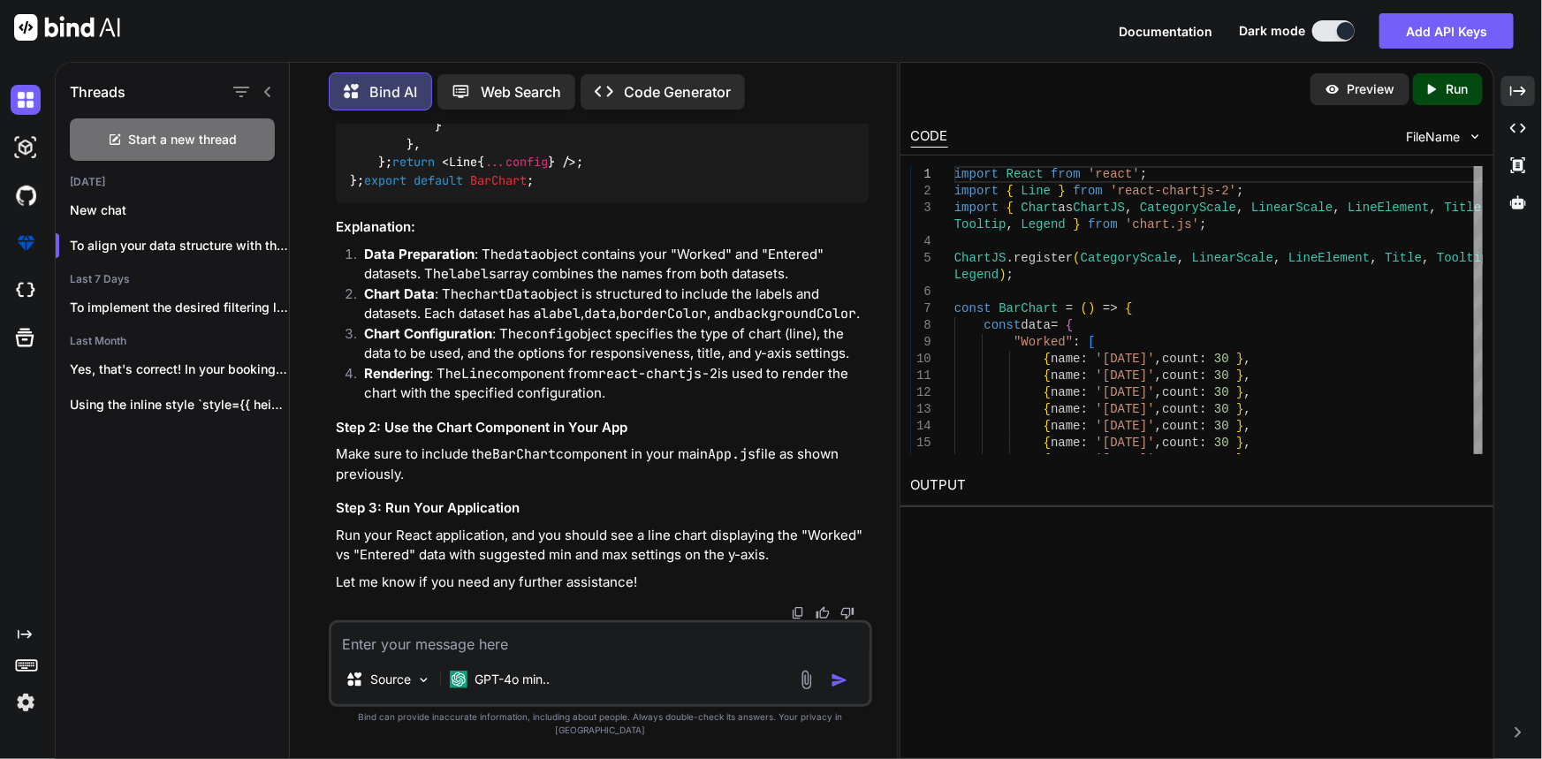
scroll to position [8409, 0]
click at [566, 655] on textarea at bounding box center [600, 639] width 538 height 32
type textarea "c"
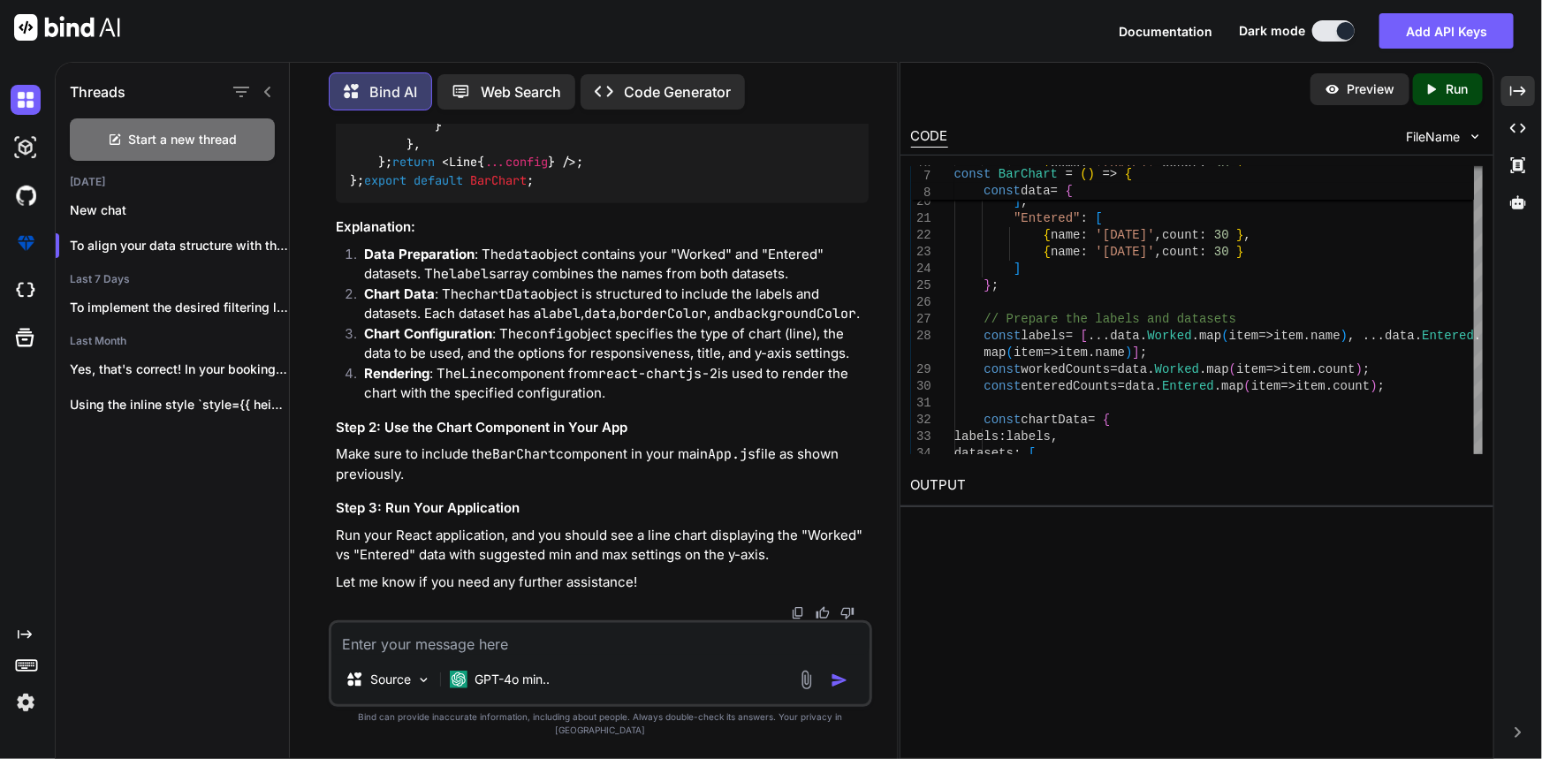
click at [639, 655] on textarea at bounding box center [600, 639] width 538 height 32
paste textarea ""data": { "Worked": [ { "count": "5", "currentDate": "[DATE]" }, { "count": "8"…"
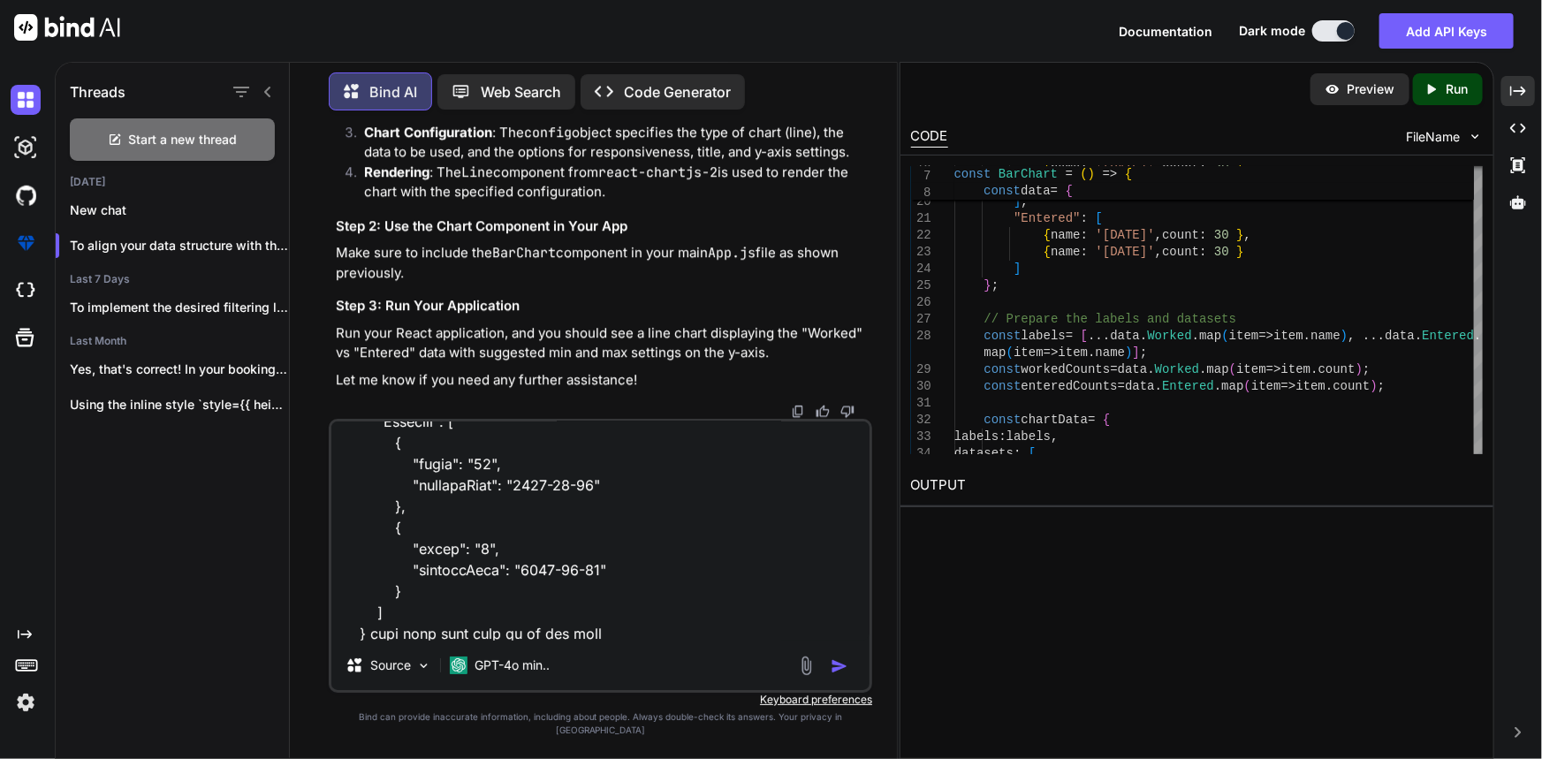
click at [475, 641] on textarea at bounding box center [600, 530] width 538 height 219
click at [606, 641] on textarea at bounding box center [600, 530] width 538 height 219
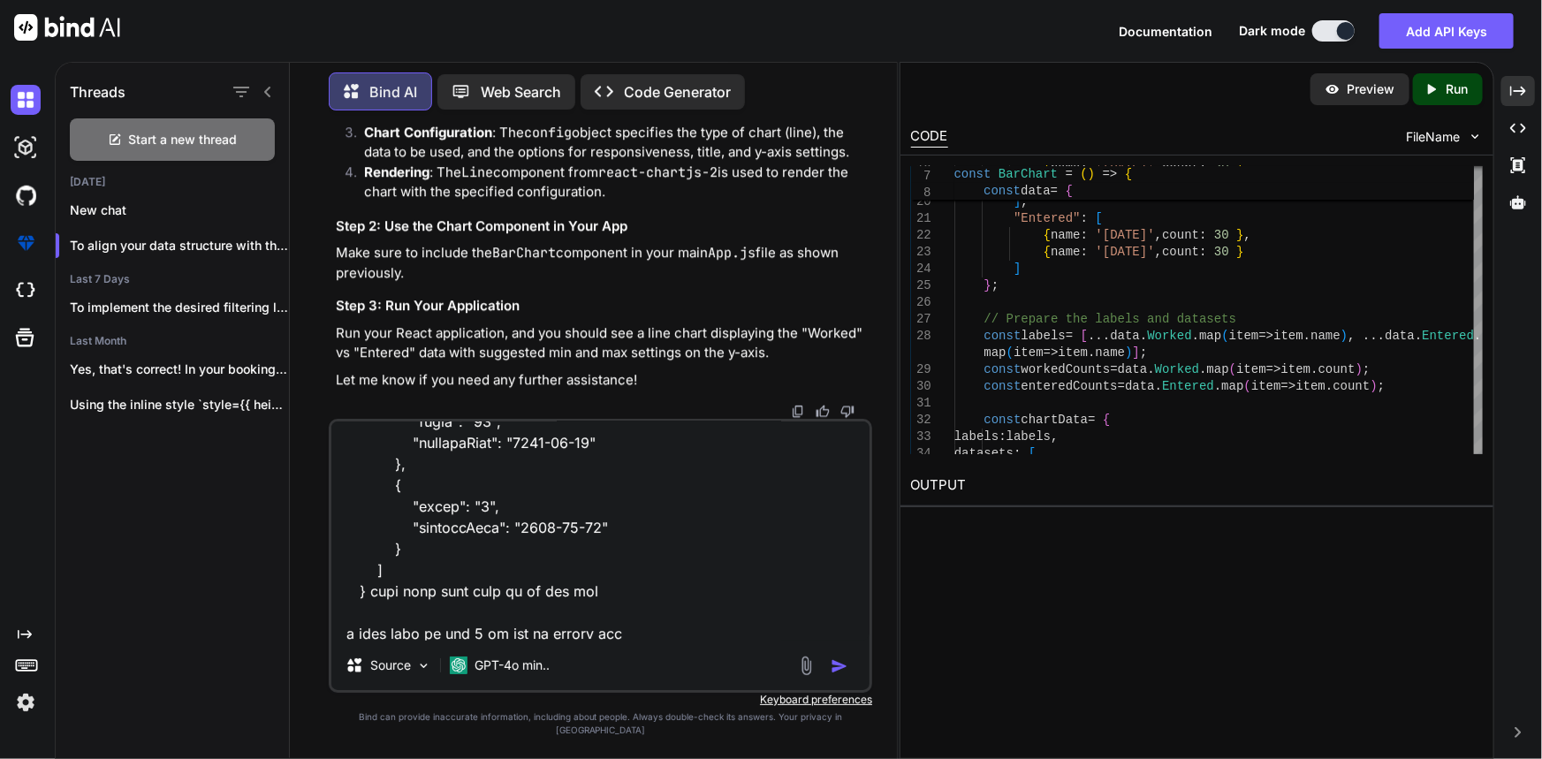
click at [352, 641] on textarea at bounding box center [600, 530] width 538 height 219
click at [645, 641] on textarea at bounding box center [600, 530] width 538 height 219
type textarea ""data": { "Worked": [ { "count": "5", "currentDate": "[DATE]" }, { "count": "8"…"
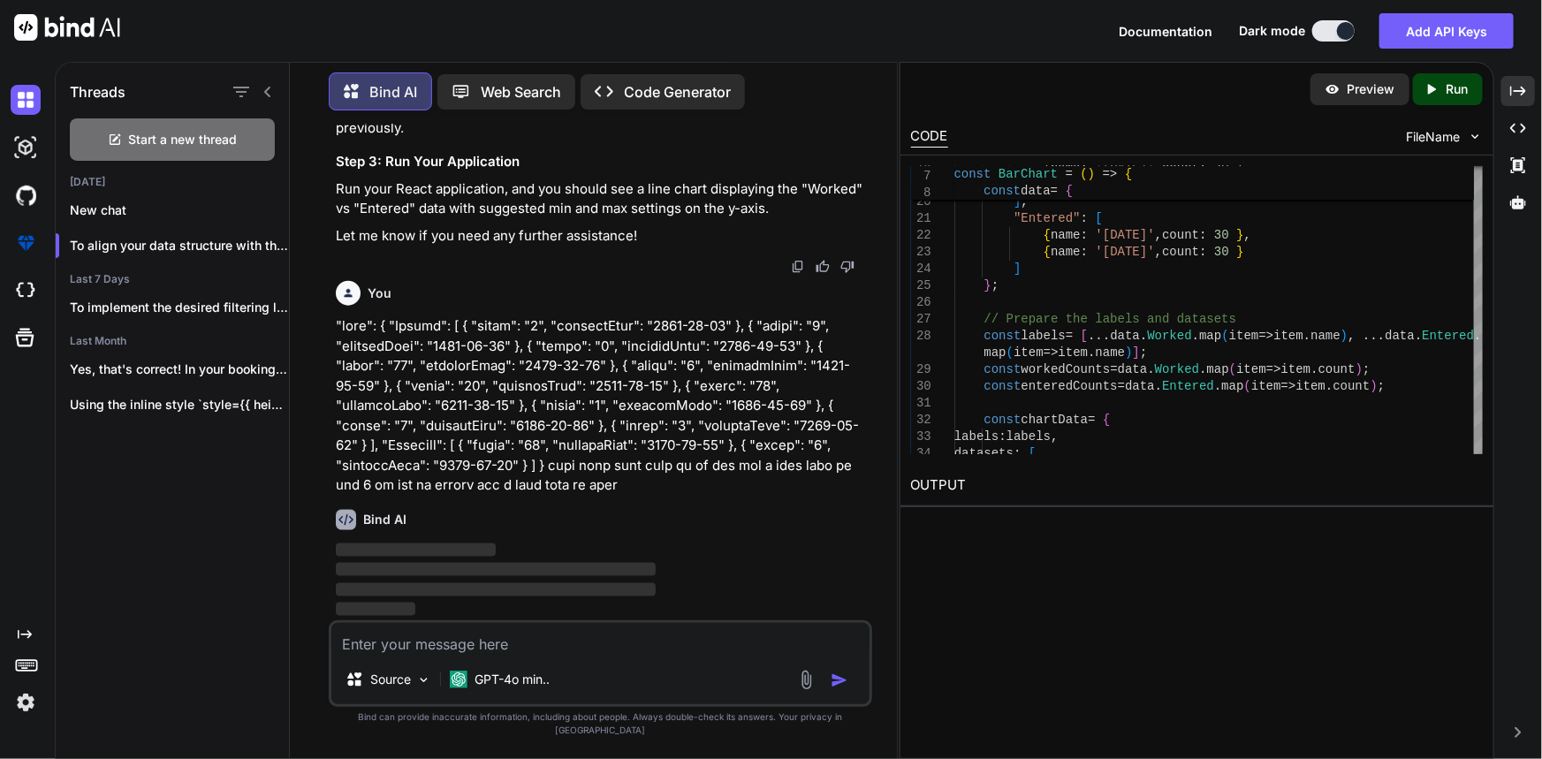
scroll to position [10201, 0]
paste textarea ""data": { "Worked": [ { "count": "5", "currentDate": "[DATE]" }, { "count": "8"…"
type textarea ""data": { "Worked": [ { "count": "5", "currentDate": "[DATE]" }, { "count": "8"…"
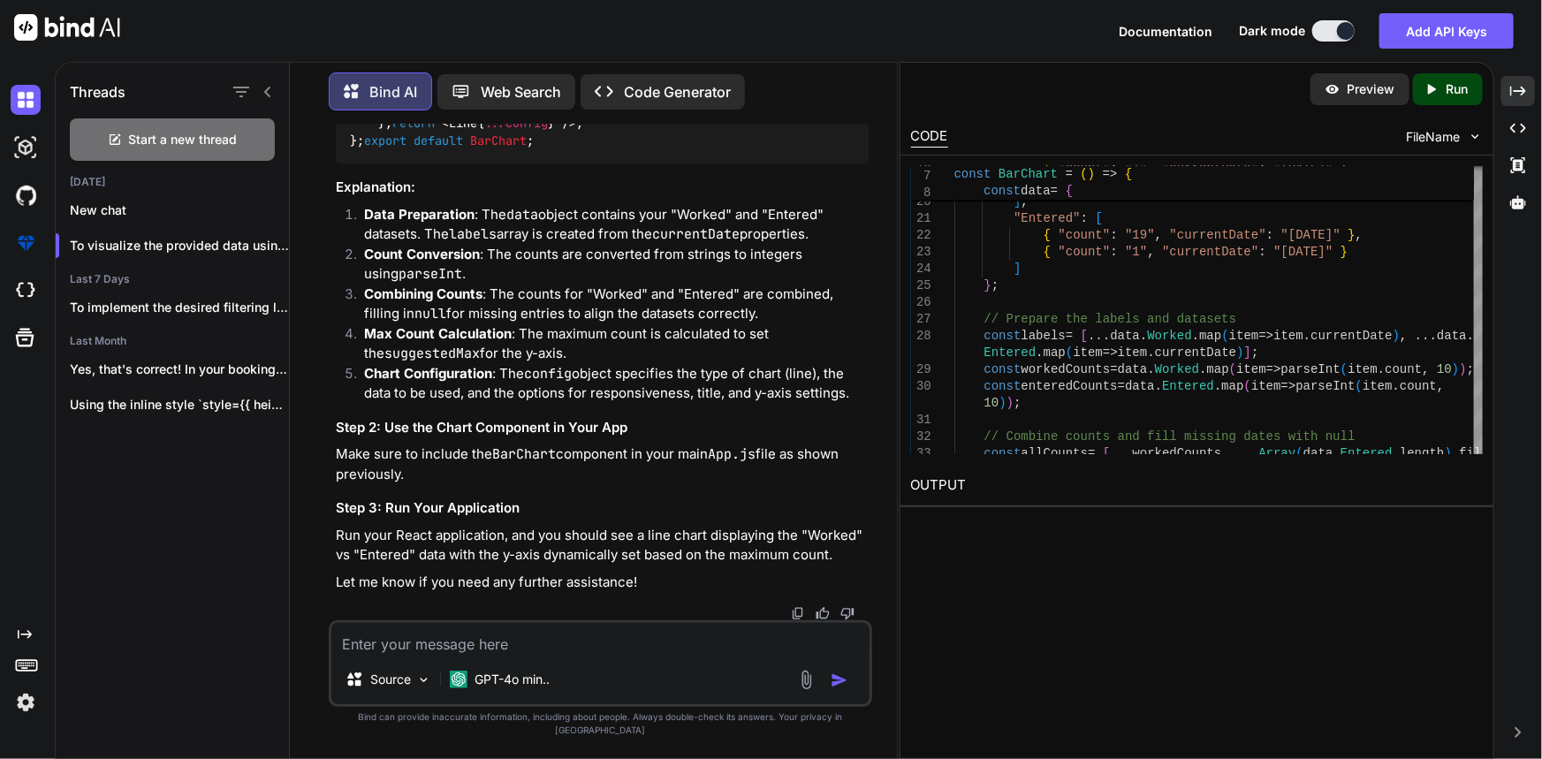
scroll to position [10665, 0]
click at [594, 650] on textarea at bounding box center [600, 639] width 538 height 32
paste textarea "import React from 'react'; import { Line } from 'react-chartjs-2'; import { Cha…"
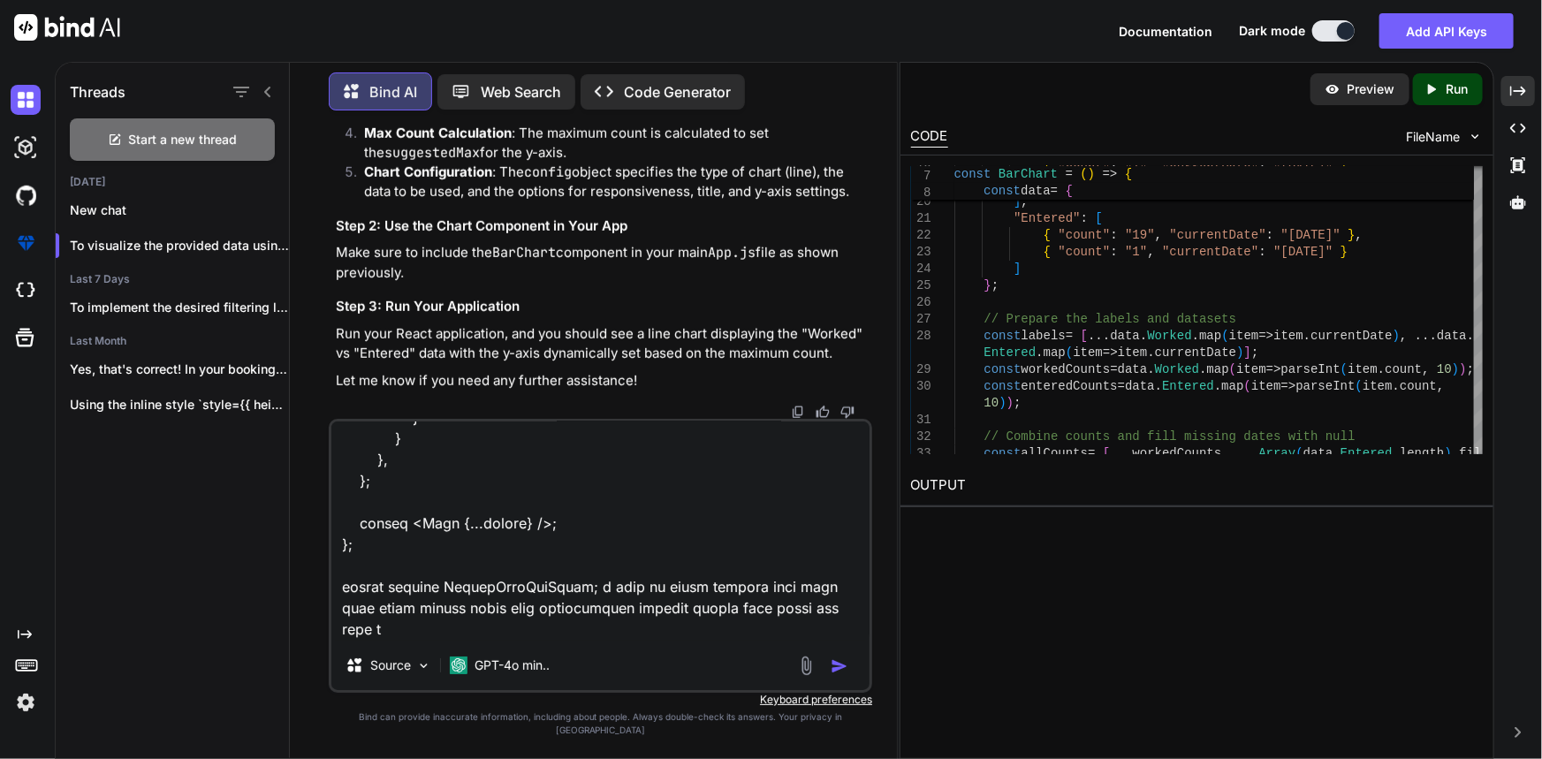
scroll to position [1718, 0]
type textarea "import React from 'react'; import { Line } from 'react-chartjs-2'; import { Cha…"
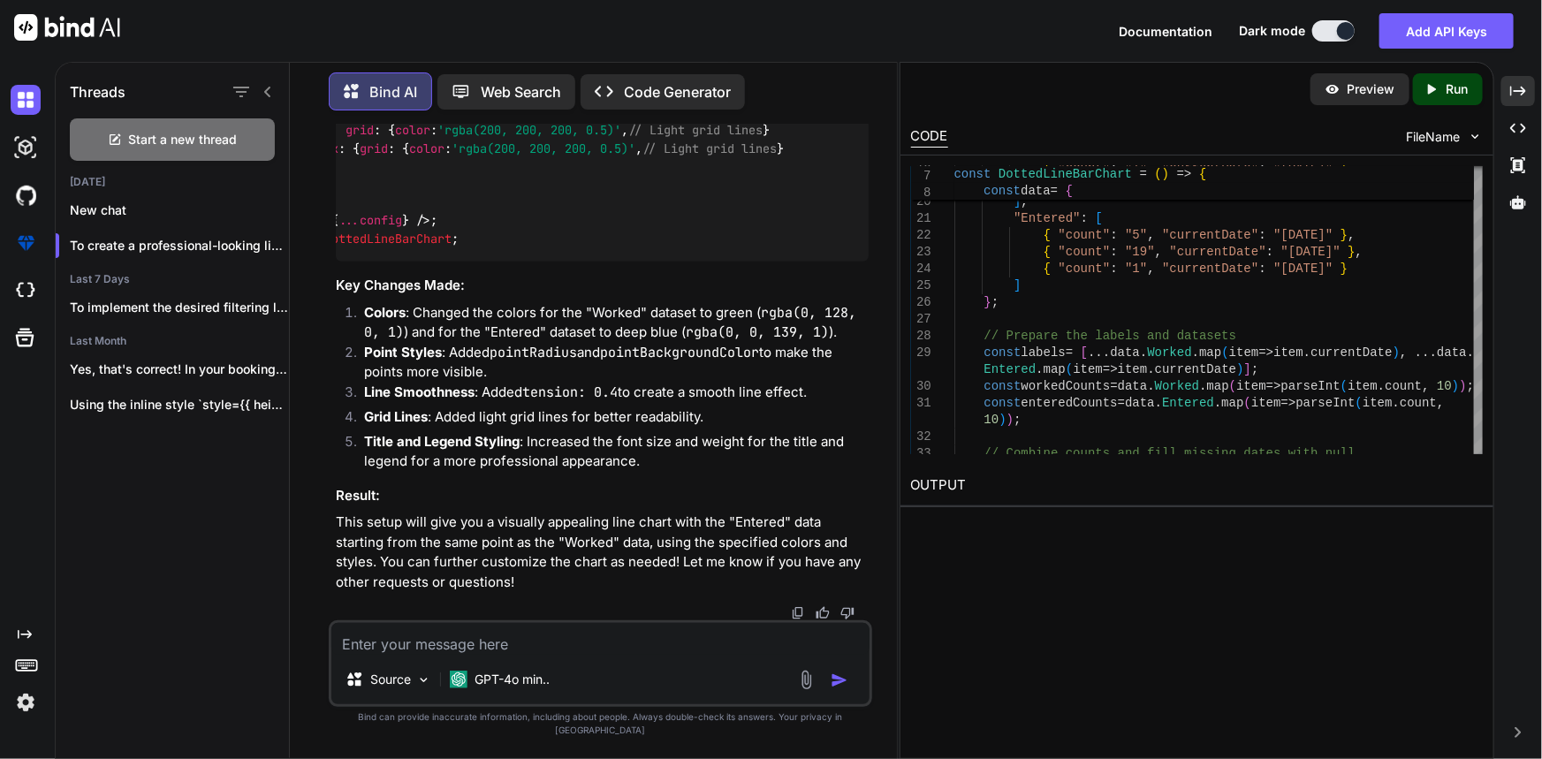
scroll to position [0, 381]
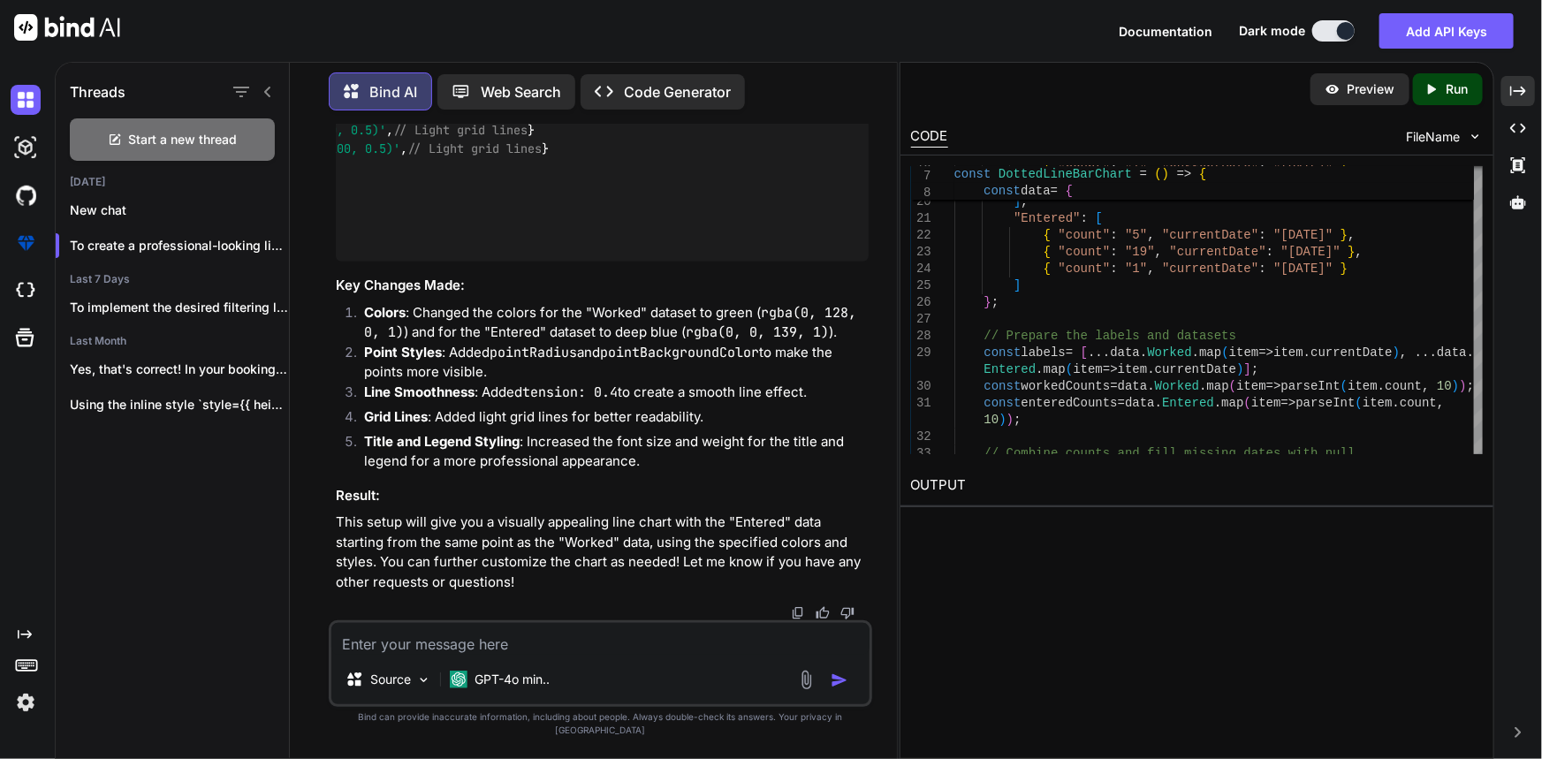
drag, startPoint x: 726, startPoint y: 493, endPoint x: 889, endPoint y: 505, distance: 163.1
click at [889, 505] on div "You in only data variable Bind AI Sure! Here’s how you can transform your origi…" at bounding box center [600, 442] width 593 height 634
copy span "Add some padding above the max count"
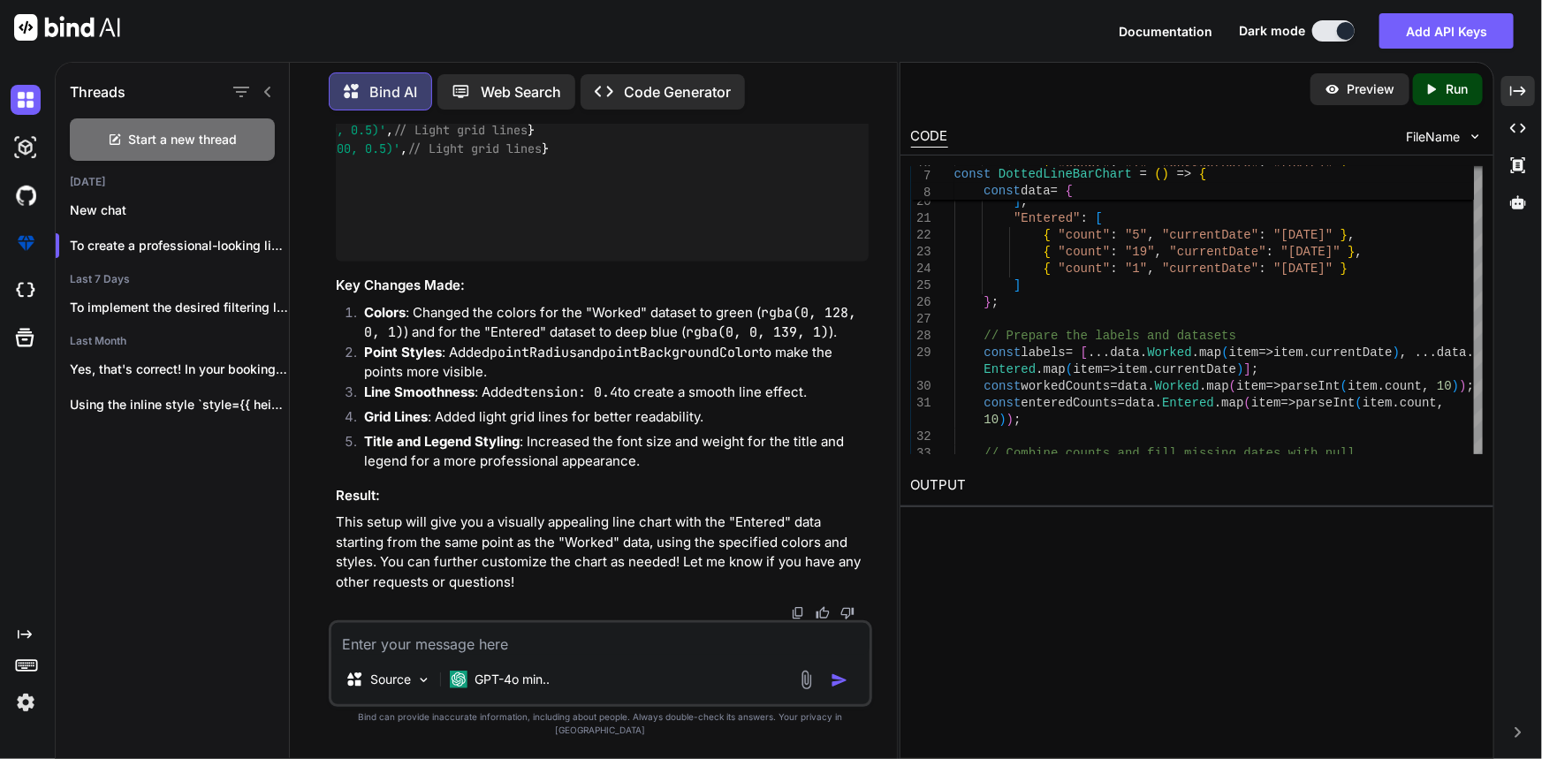
click at [445, 651] on textarea at bounding box center [600, 639] width 538 height 32
paste textarea "const DATA_COUNT = 7; const NUMBER_CFG = {count: DATA_COUNT, min: 0, max: 100};…"
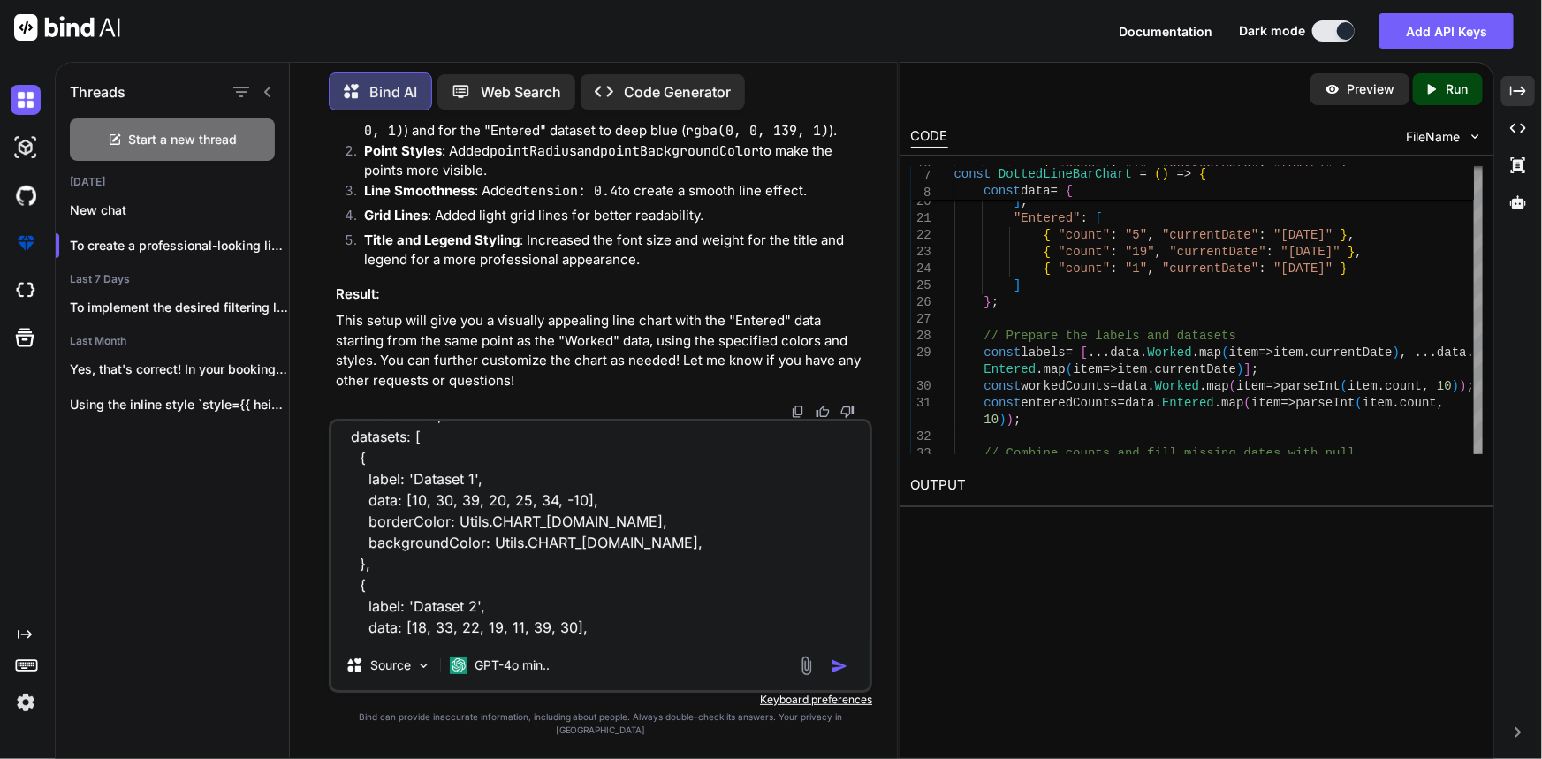
scroll to position [0, 0]
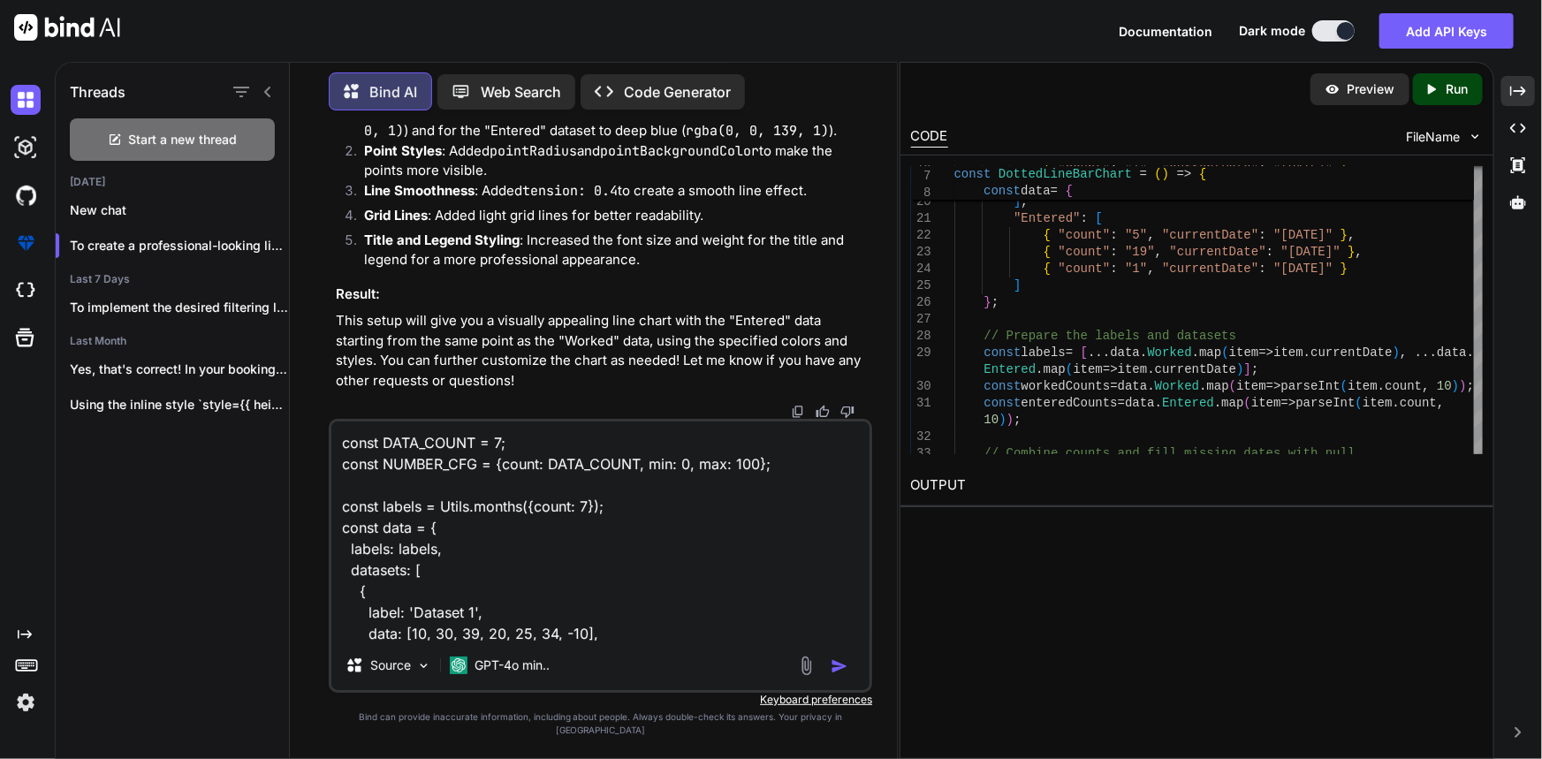
drag, startPoint x: 342, startPoint y: 450, endPoint x: 356, endPoint y: 455, distance: 15.1
click at [342, 450] on textarea "const DATA_COUNT = 7; const NUMBER_CFG = {count: DATA_COUNT, min: 0, max: 100};…" at bounding box center [600, 530] width 538 height 219
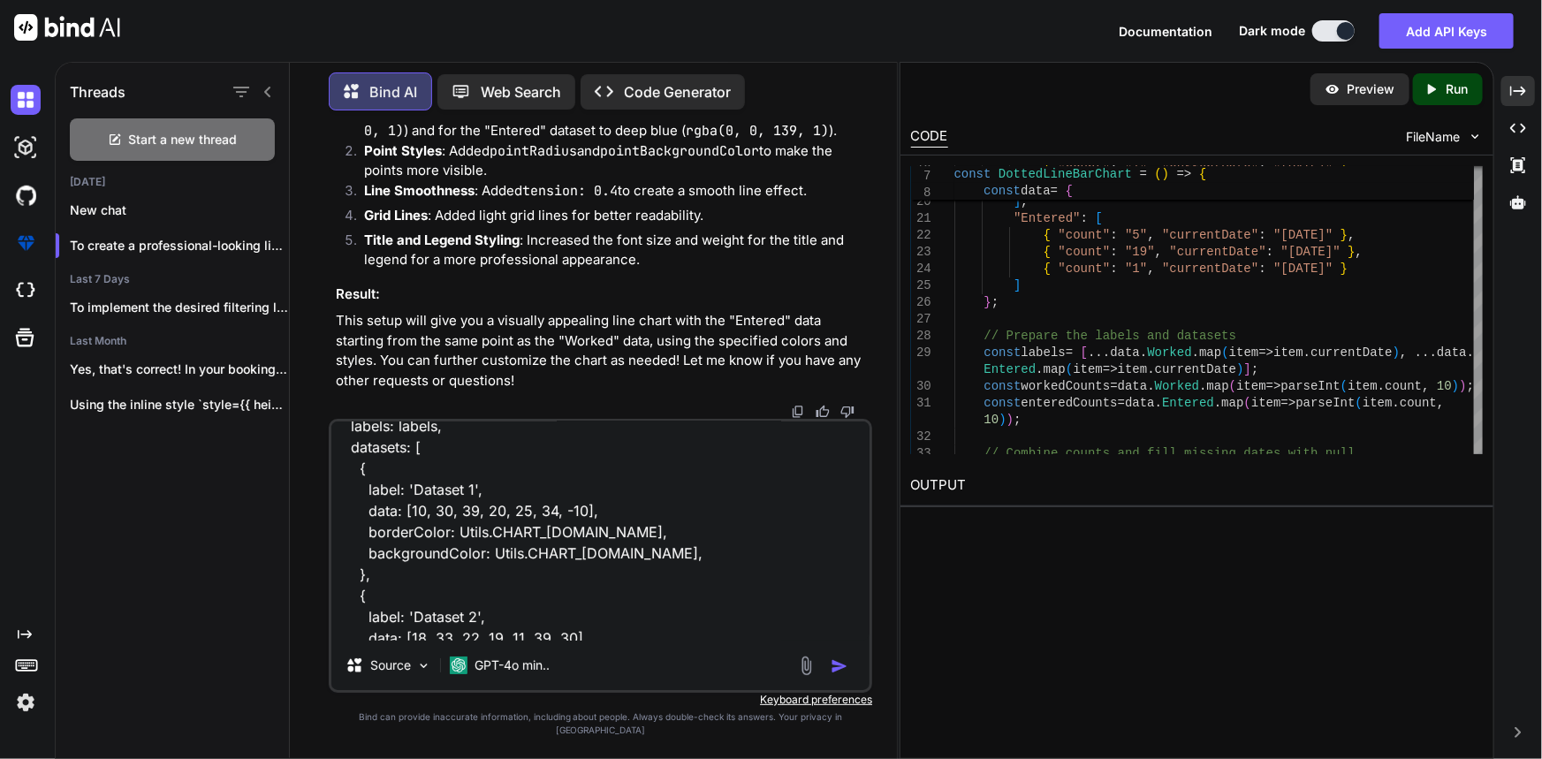
scroll to position [257, 0]
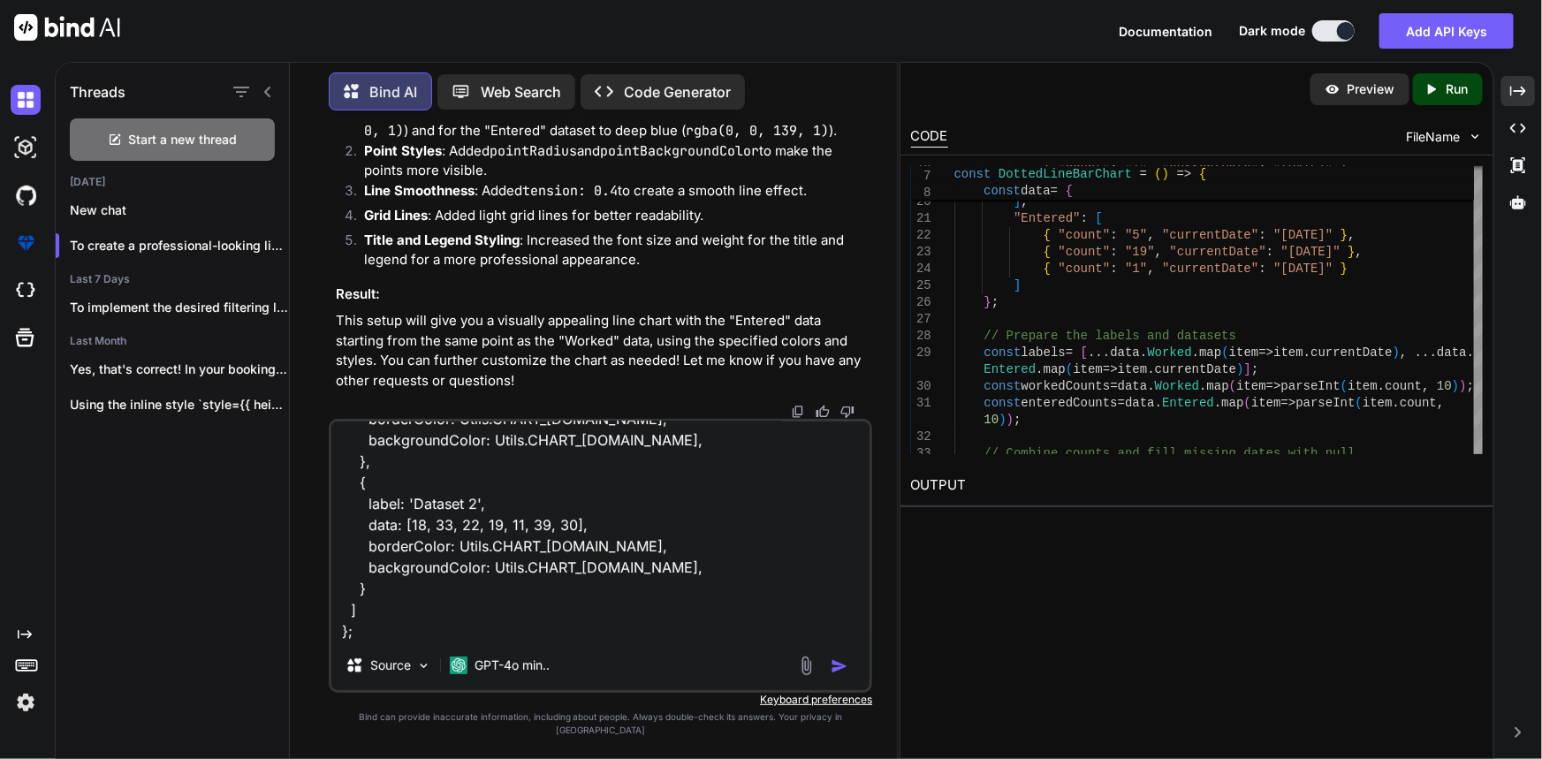
click at [576, 633] on textarea "you can take this ex. this is modern and perfect as we want make my data as per…" at bounding box center [600, 530] width 538 height 219
click at [576, 641] on textarea "you can take this ex. this is modern and perfect as we want make my data as per…" at bounding box center [600, 530] width 538 height 219
paste textarea "const config = { type: 'line', data: data, options: { responsive: true, plugins…"
type textarea "you can take this ex. this is modern and perfect as we want make my data as per…"
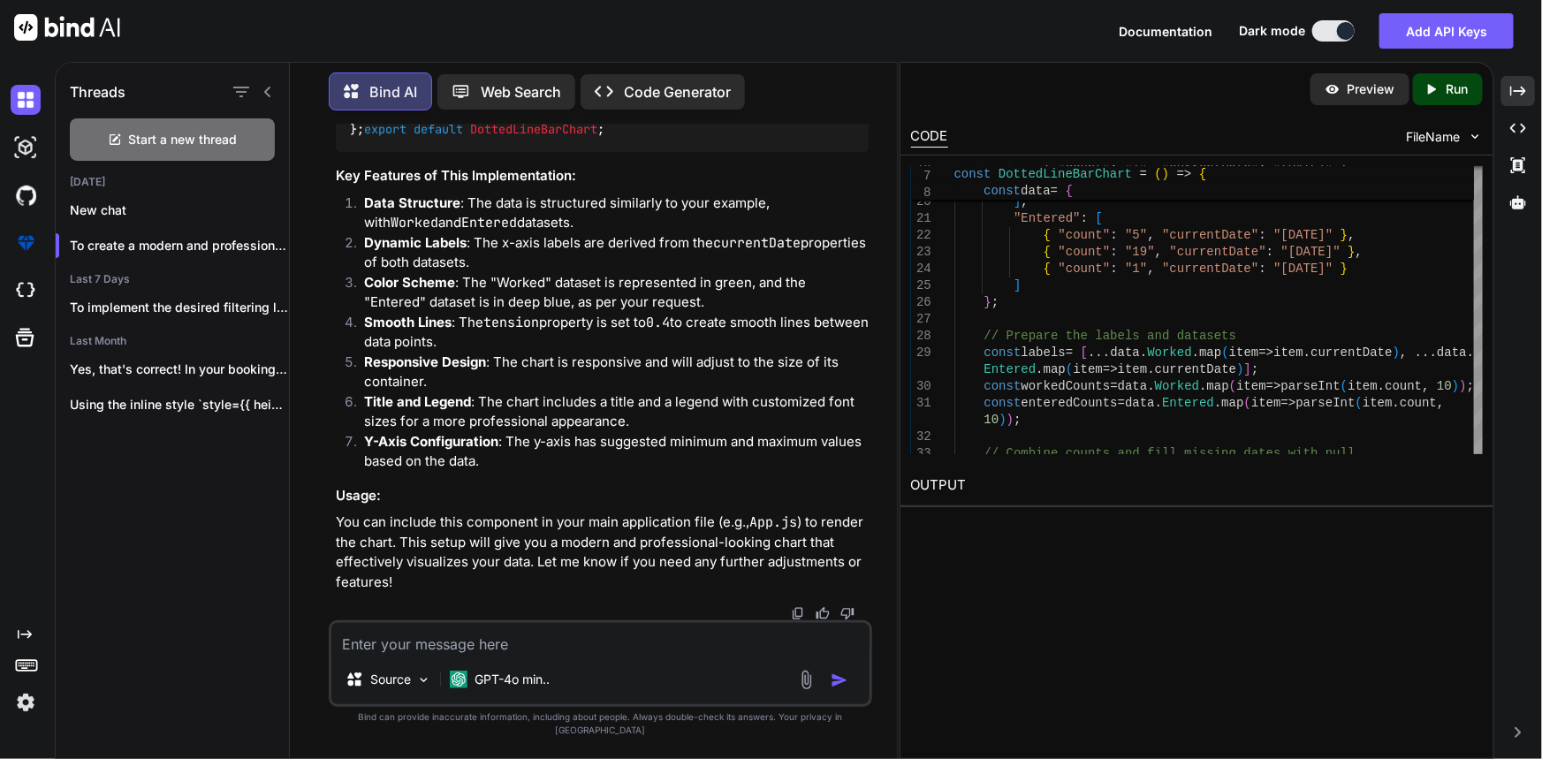
scroll to position [16161, 0]
click at [448, 649] on textarea at bounding box center [600, 639] width 538 height 32
paste textarea "Linear Scale - Suggested Min-Max"
type textarea "i want to this ways Linear Scale - Suggested Min-Max not well"
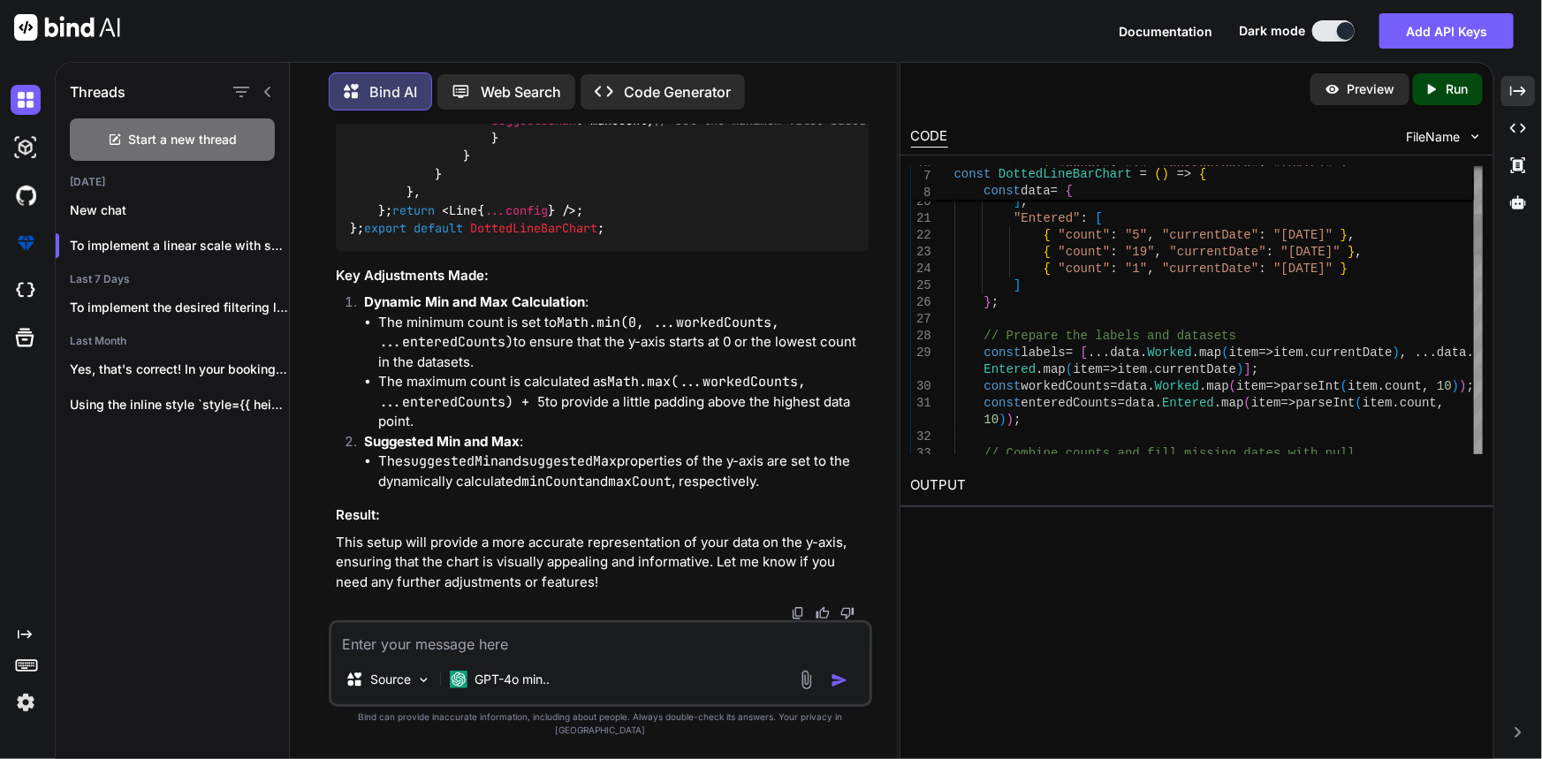
scroll to position [18956, 0]
click at [136, 211] on p "New chat" at bounding box center [179, 210] width 219 height 18
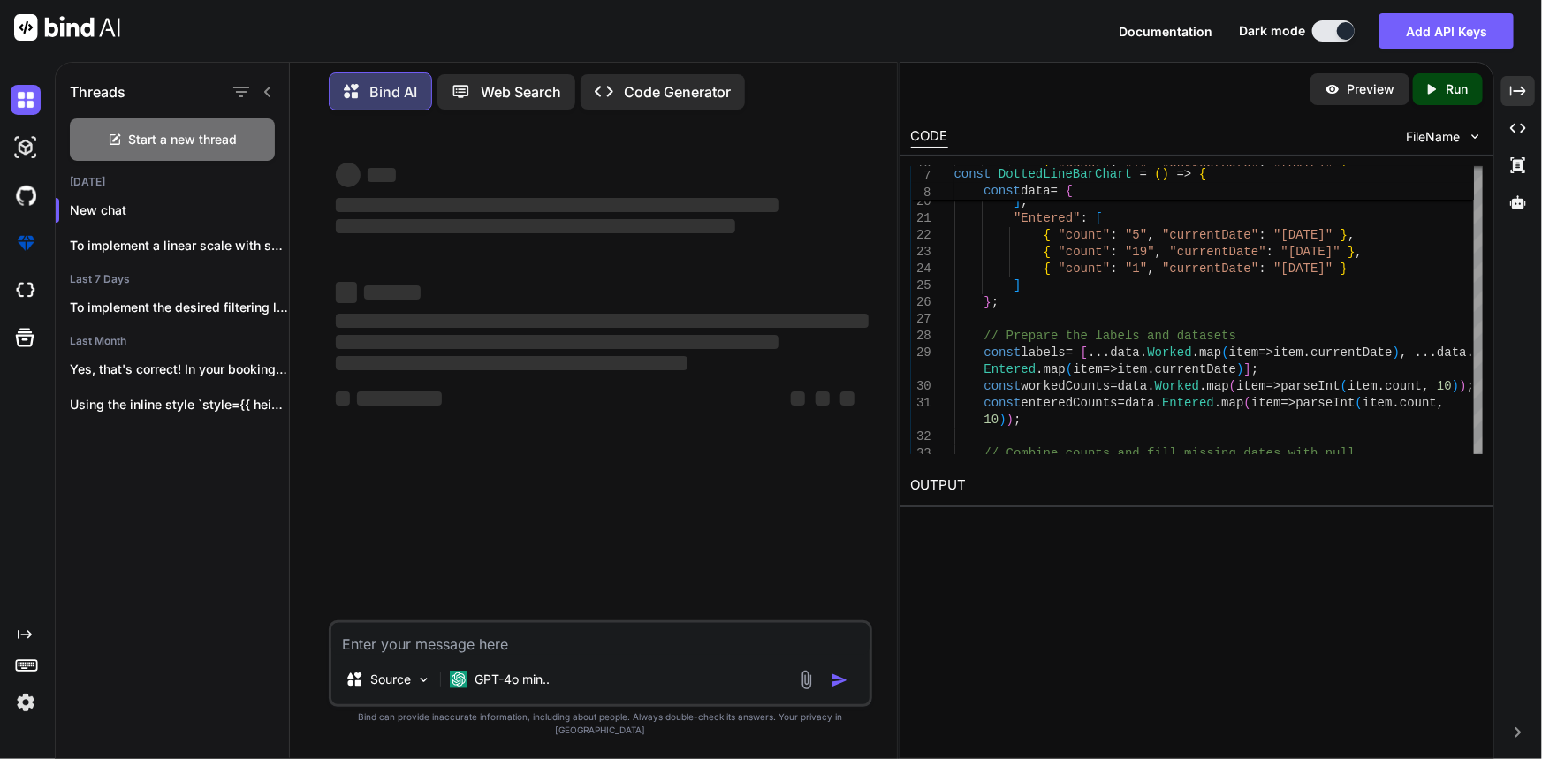
click at [488, 651] on textarea at bounding box center [600, 639] width 538 height 32
paste textarea "const DATA_COUNT = 7; const NUMBER_CFG = {count: DATA_COUNT, min: 0, max: 100};…"
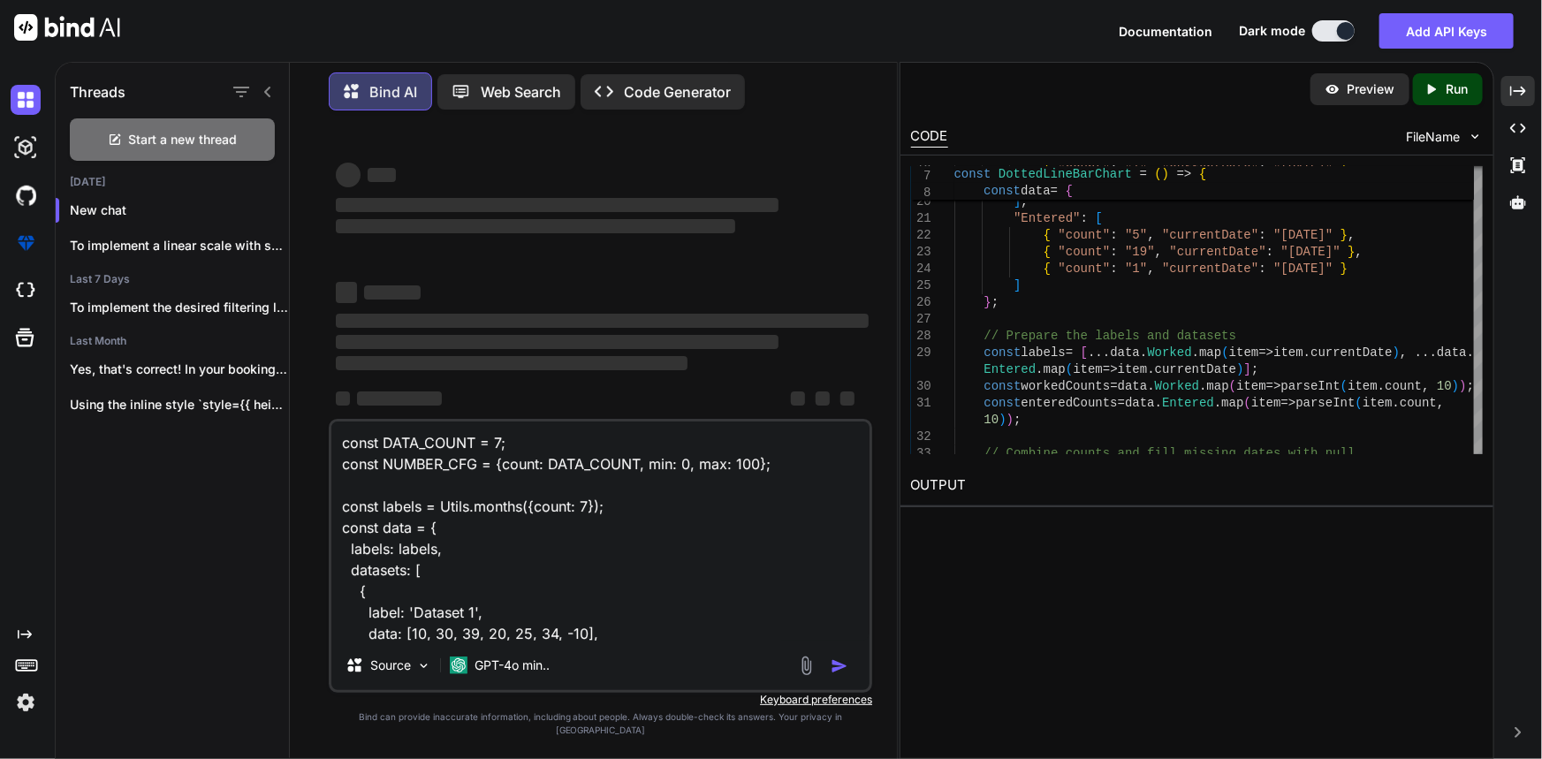
scroll to position [233, 0]
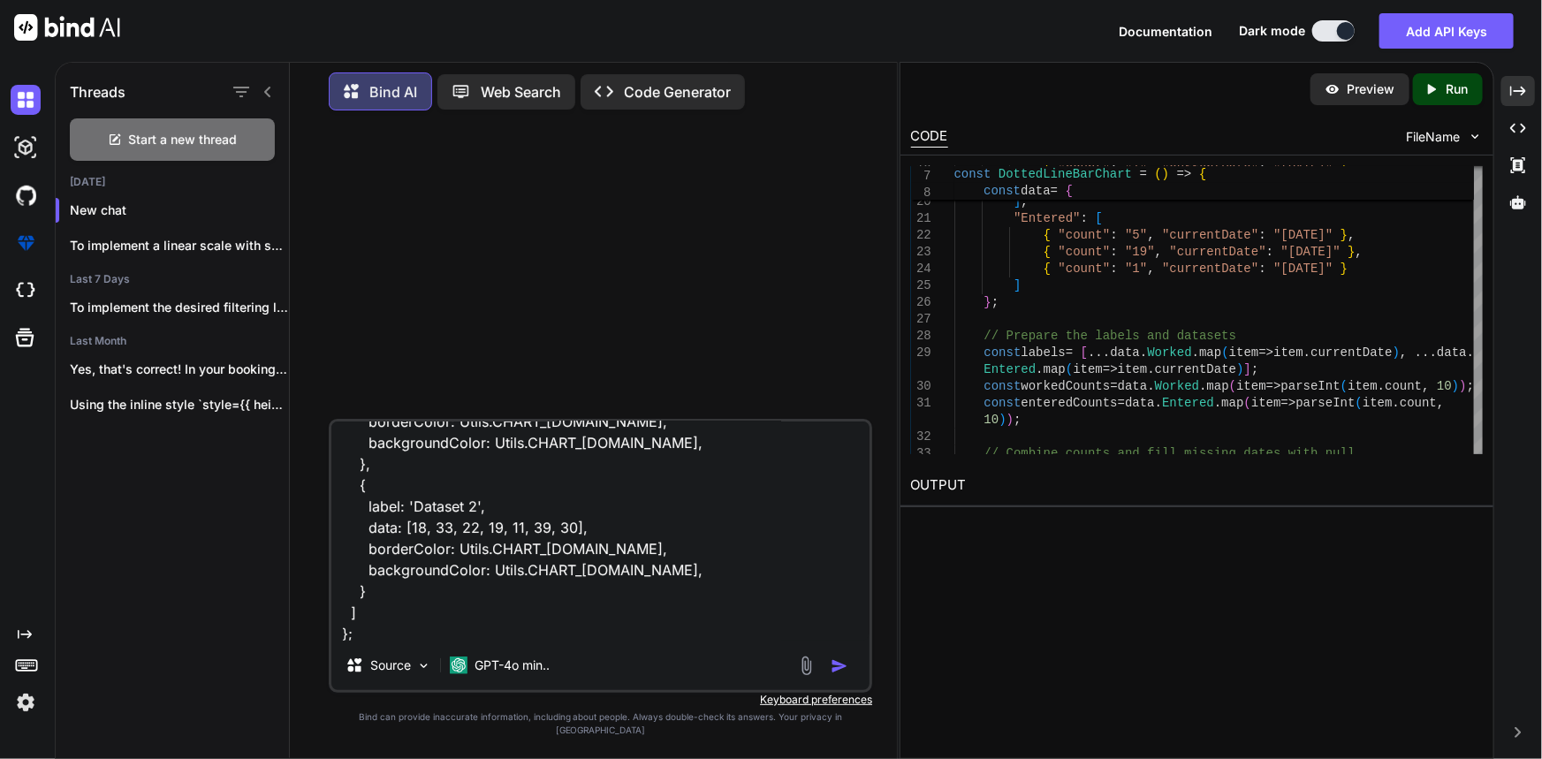
click at [441, 641] on textarea "const DATA_COUNT = 7; const NUMBER_CFG = {count: DATA_COUNT, min: 0, max: 100};…" at bounding box center [600, 530] width 538 height 219
paste textarea "const config = { type: 'line', data: data, options: { responsive: true, plugins…"
type textarea "const DATA_COUNT = 7; const NUMBER_CFG = {count: DATA_COUNT, min: 0, max: 100};…"
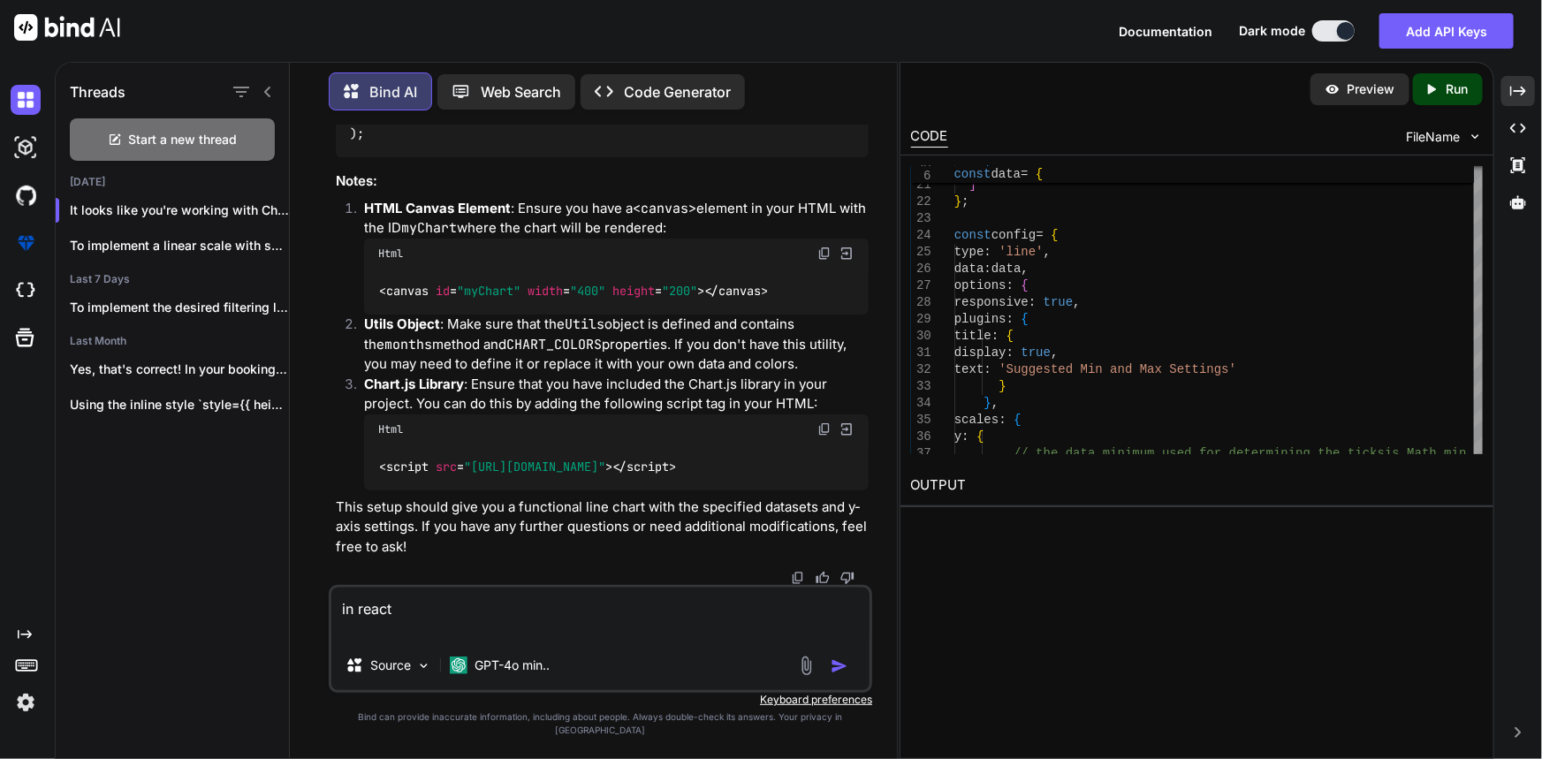
scroll to position [1351, 0]
type textarea "in react"
click at [837, 675] on img "button" at bounding box center [840, 666] width 18 height 18
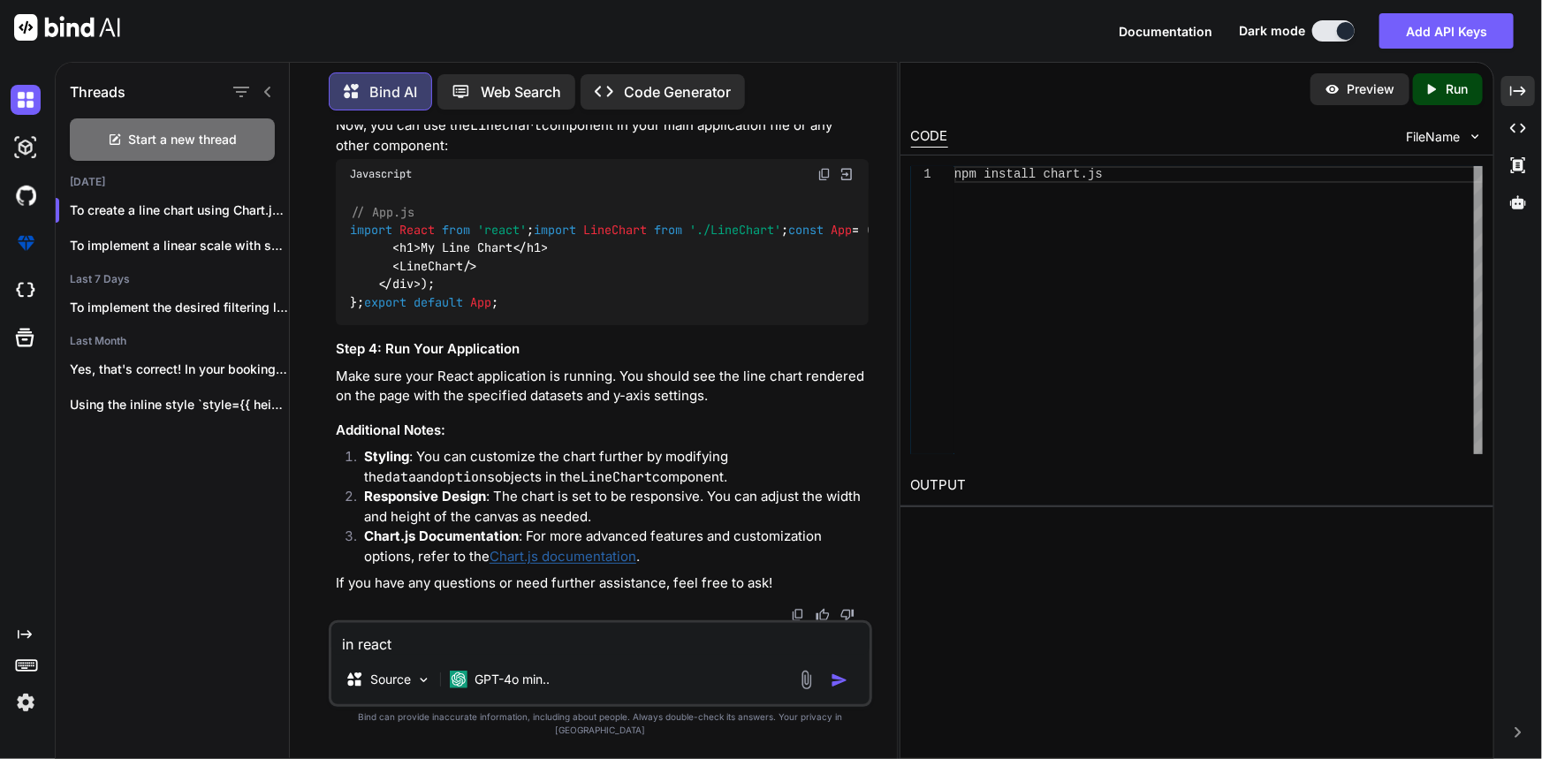
scroll to position [2073, 0]
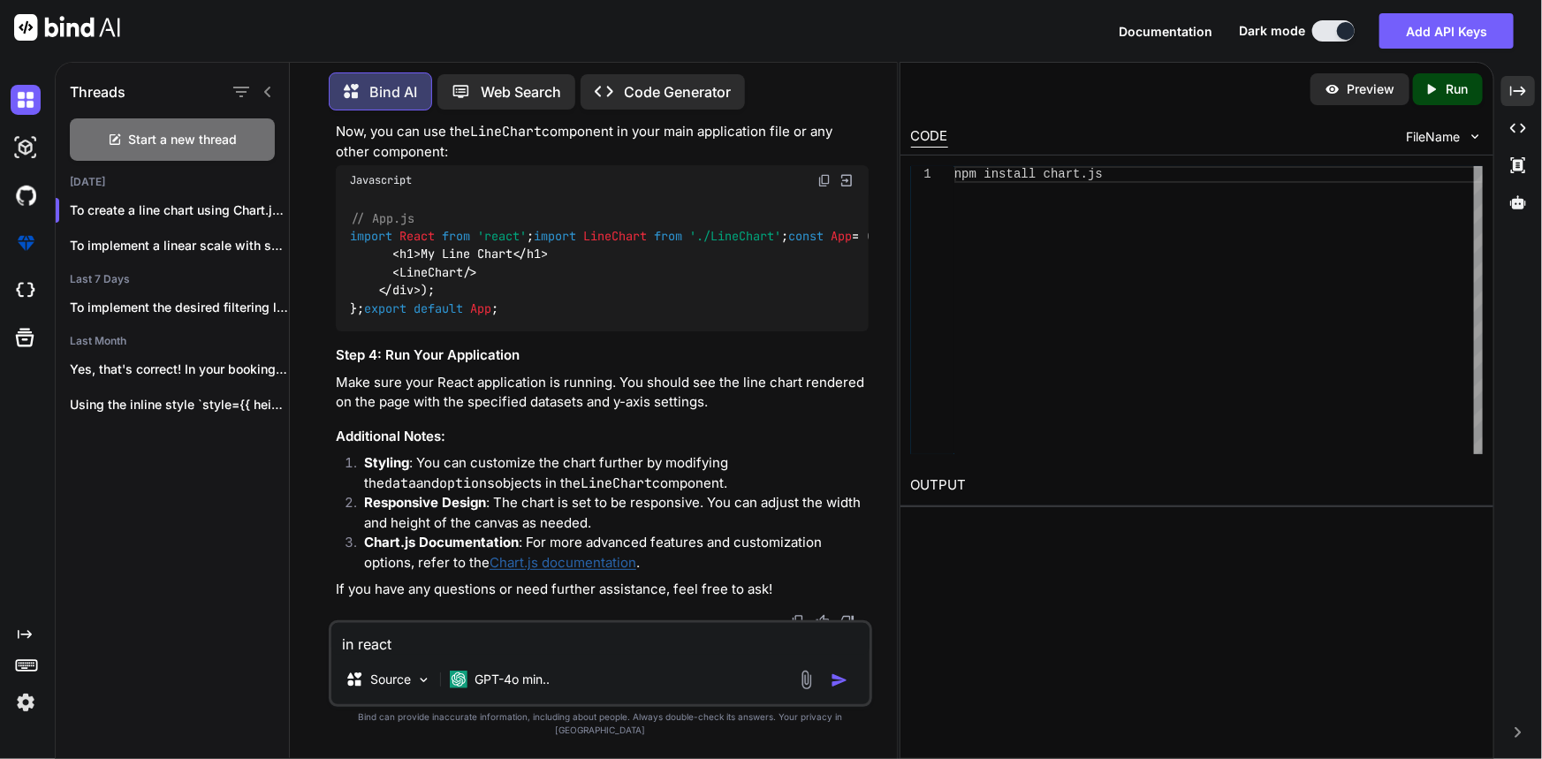
click at [566, 655] on textarea "in react" at bounding box center [600, 639] width 538 height 32
paste textarea "× Lorem: Ipsumd si ametcon ad eli. Seddo eius TE '3' inci ut laboreetd magnaa e…"
type textarea "× Lorem: Ipsumd si ametcon ad eli. Seddo eius TE '3' inci ut laboreetd magnaa e…"
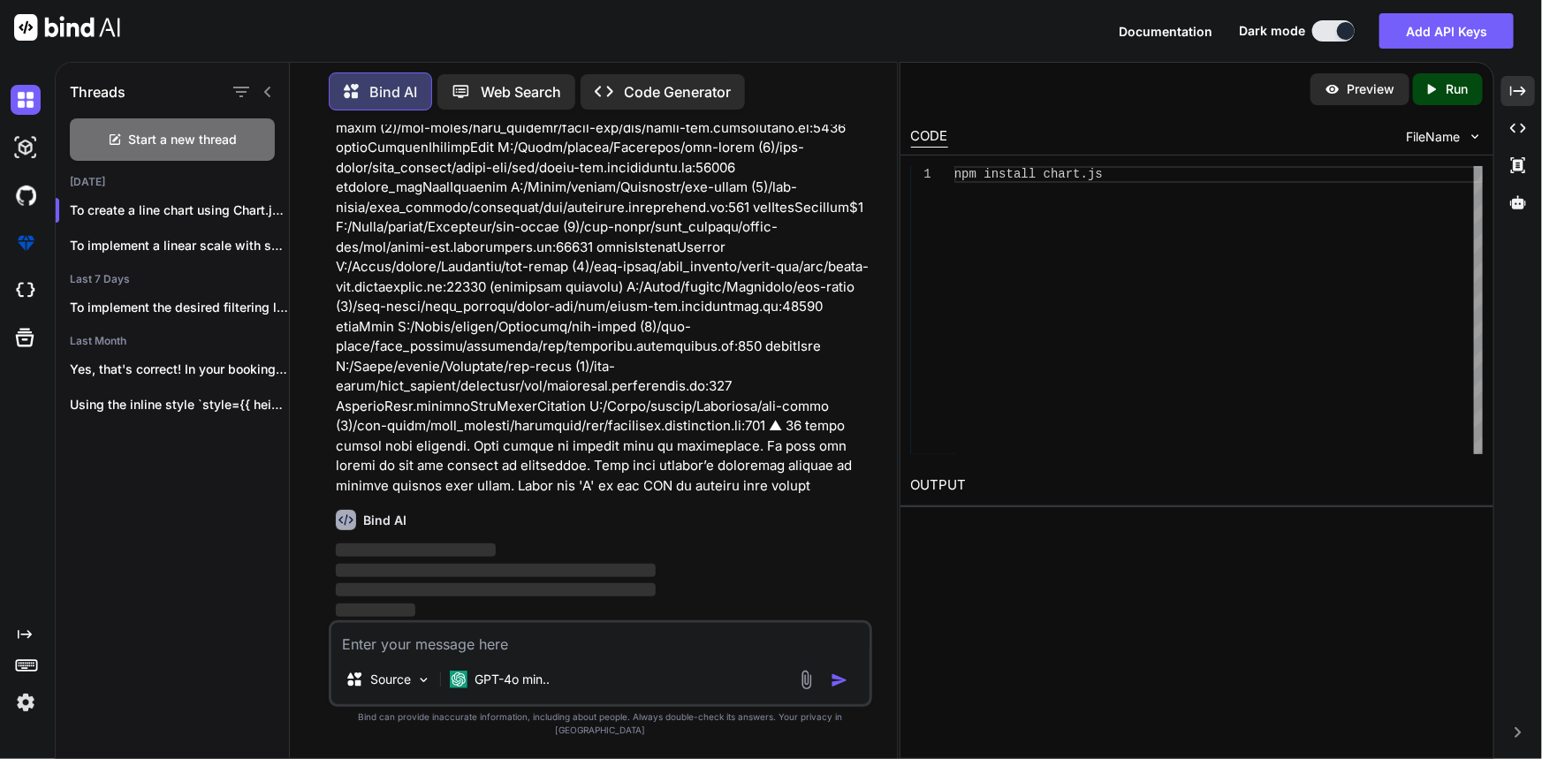
scroll to position [4133, 0]
click at [269, 80] on div at bounding box center [252, 92] width 46 height 25
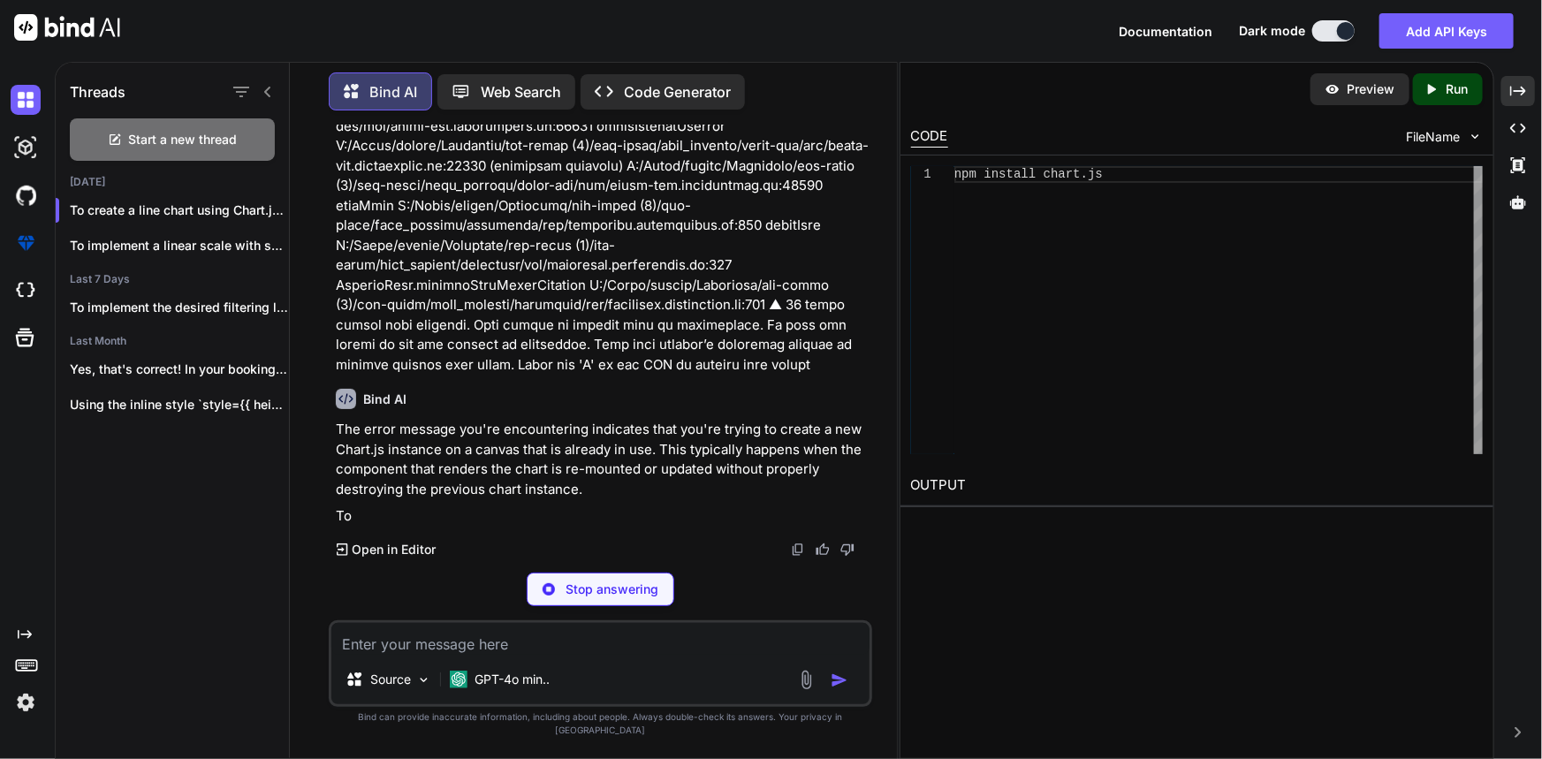
click at [267, 85] on icon at bounding box center [268, 92] width 14 height 14
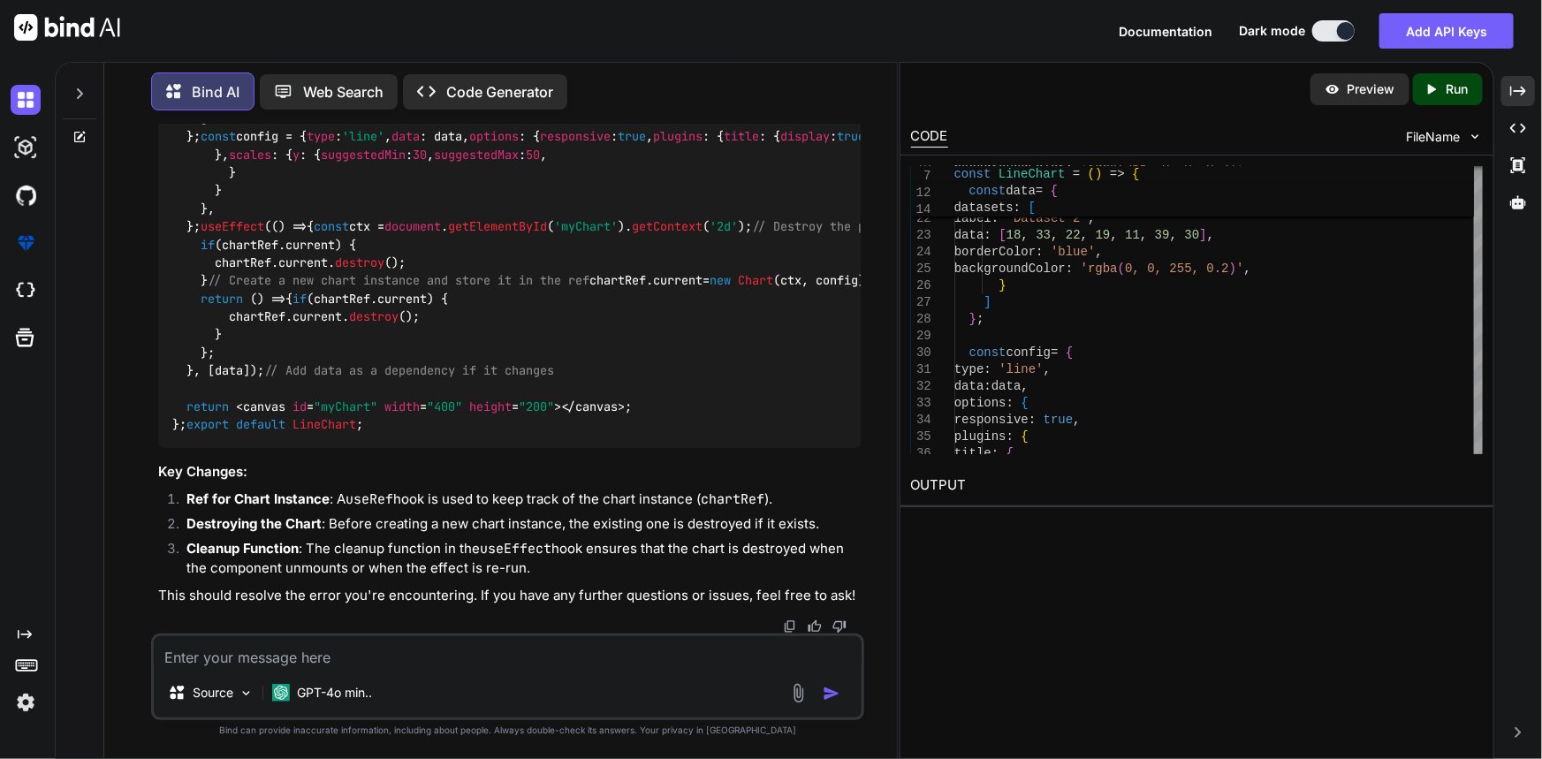
scroll to position [4388, 0]
click at [495, 652] on textarea at bounding box center [508, 652] width 709 height 32
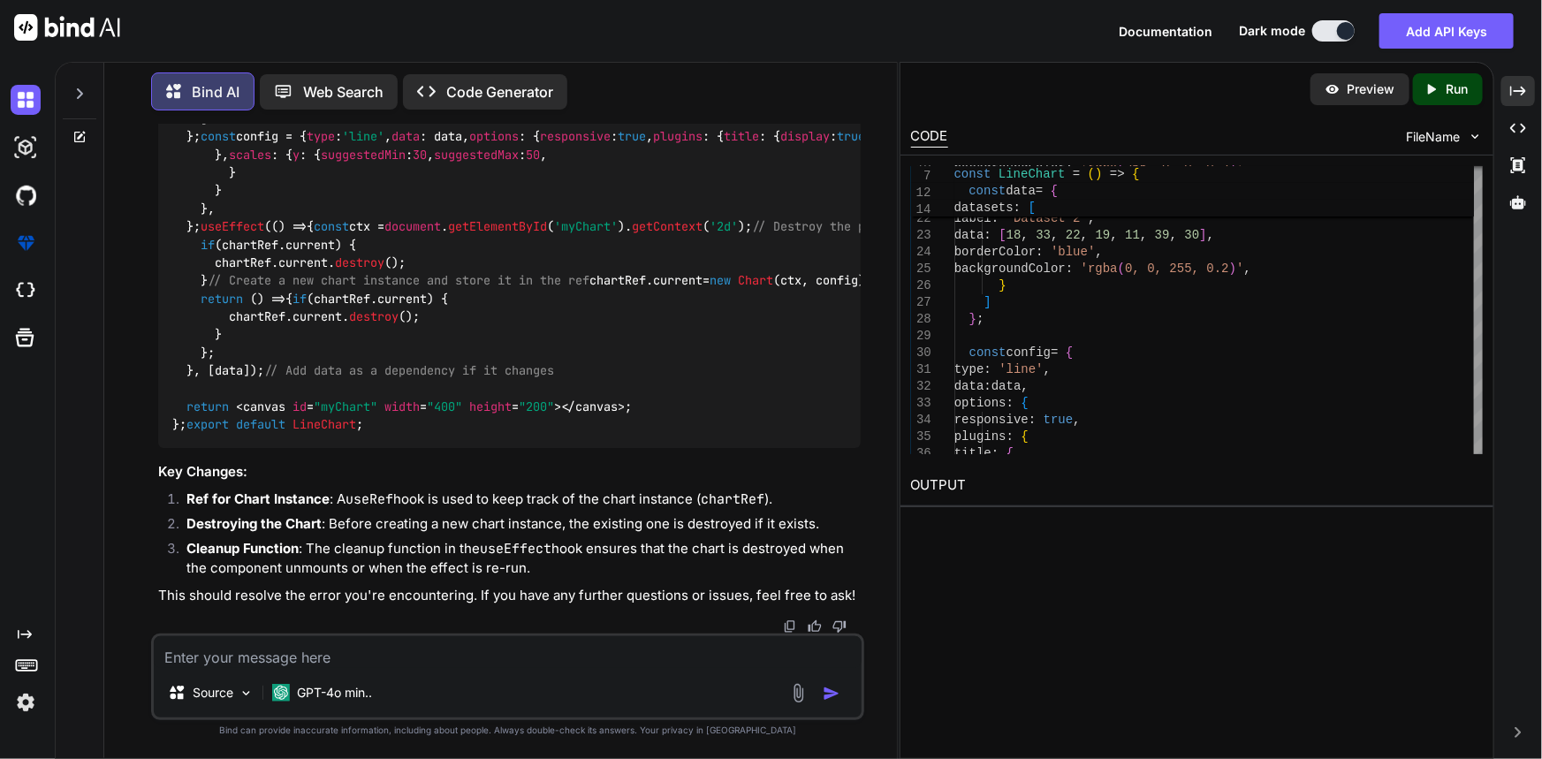
paste textarea ""data": { "Worked": [ { "count": "5", "currentDate": "[DATE]" }, { "count": "8"…"
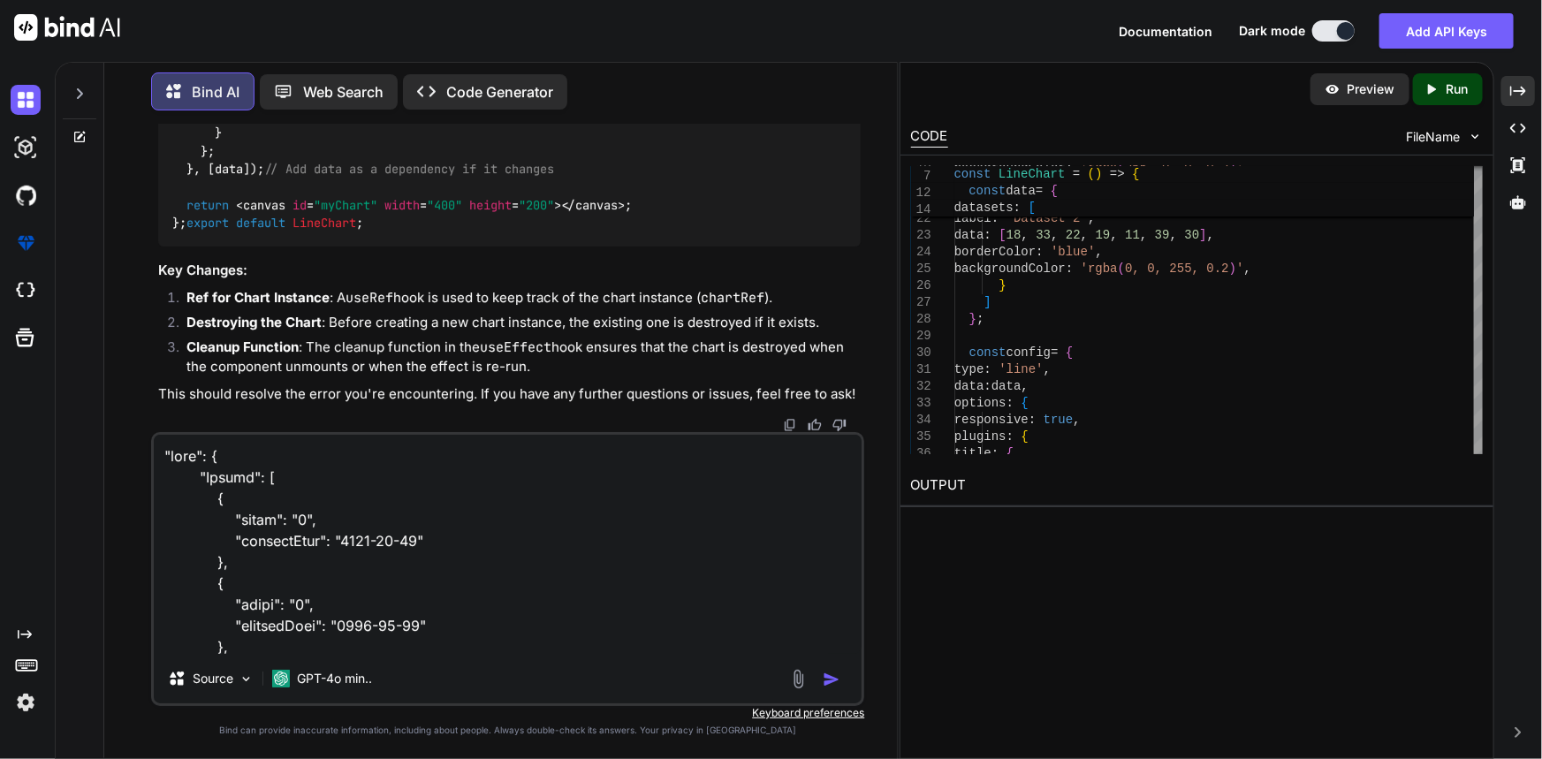
scroll to position [933, 0]
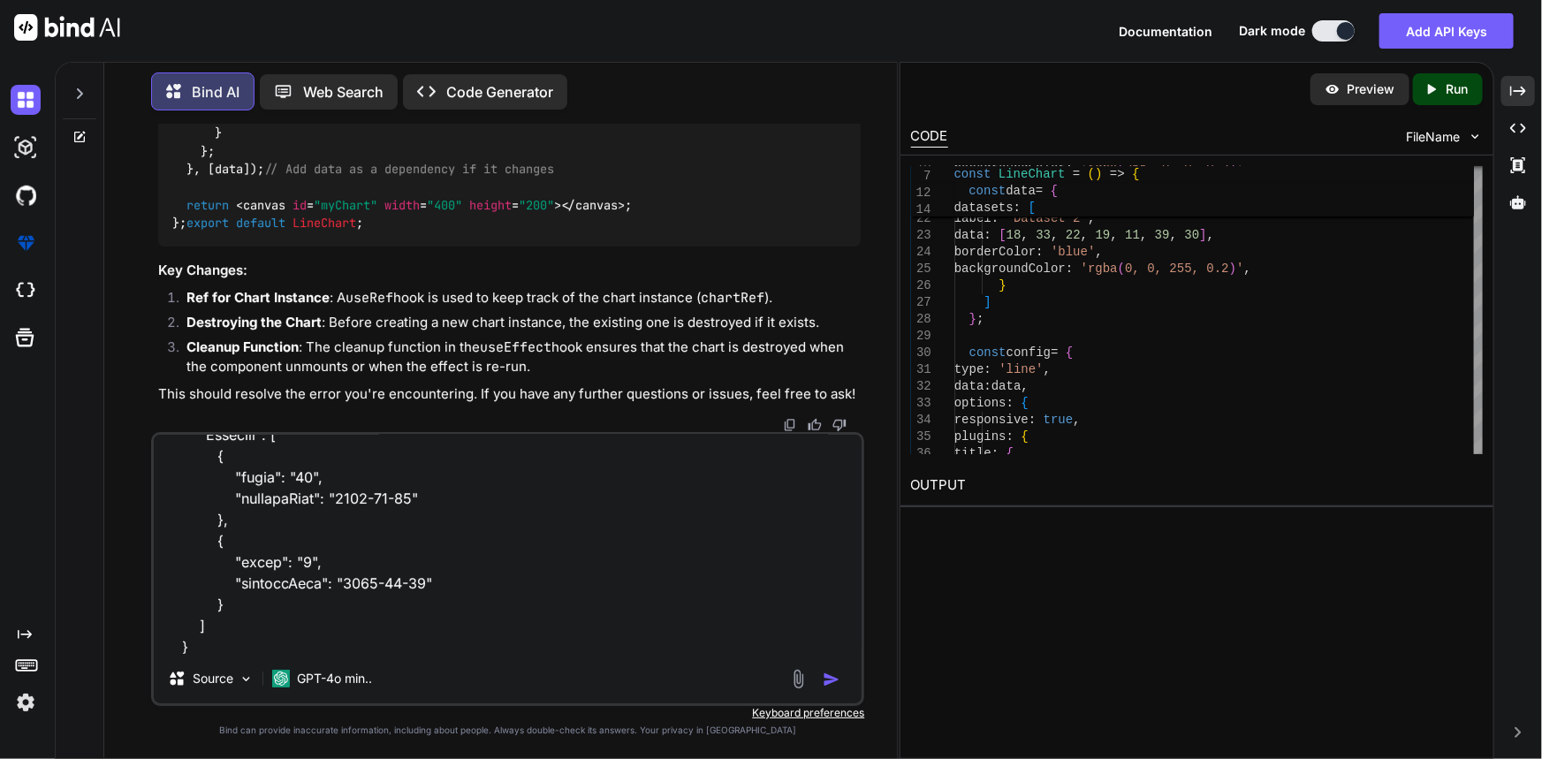
click at [430, 619] on textarea at bounding box center [508, 544] width 709 height 219
click at [475, 643] on textarea at bounding box center [508, 544] width 709 height 219
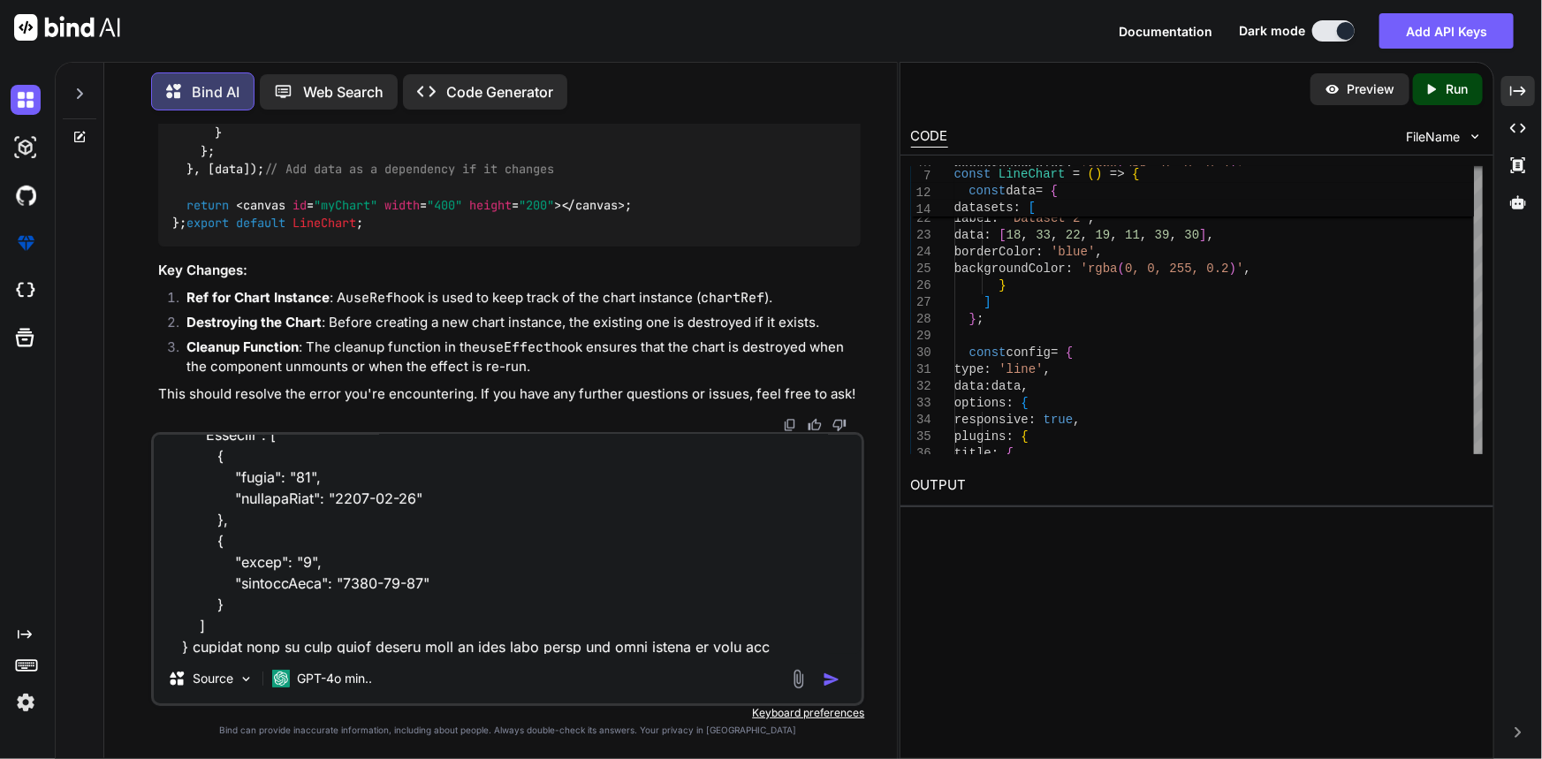
type textarea ""data": { "Worked": [ { "count": "5", "currentDate": "[DATE]" }, { "count": "8"…"
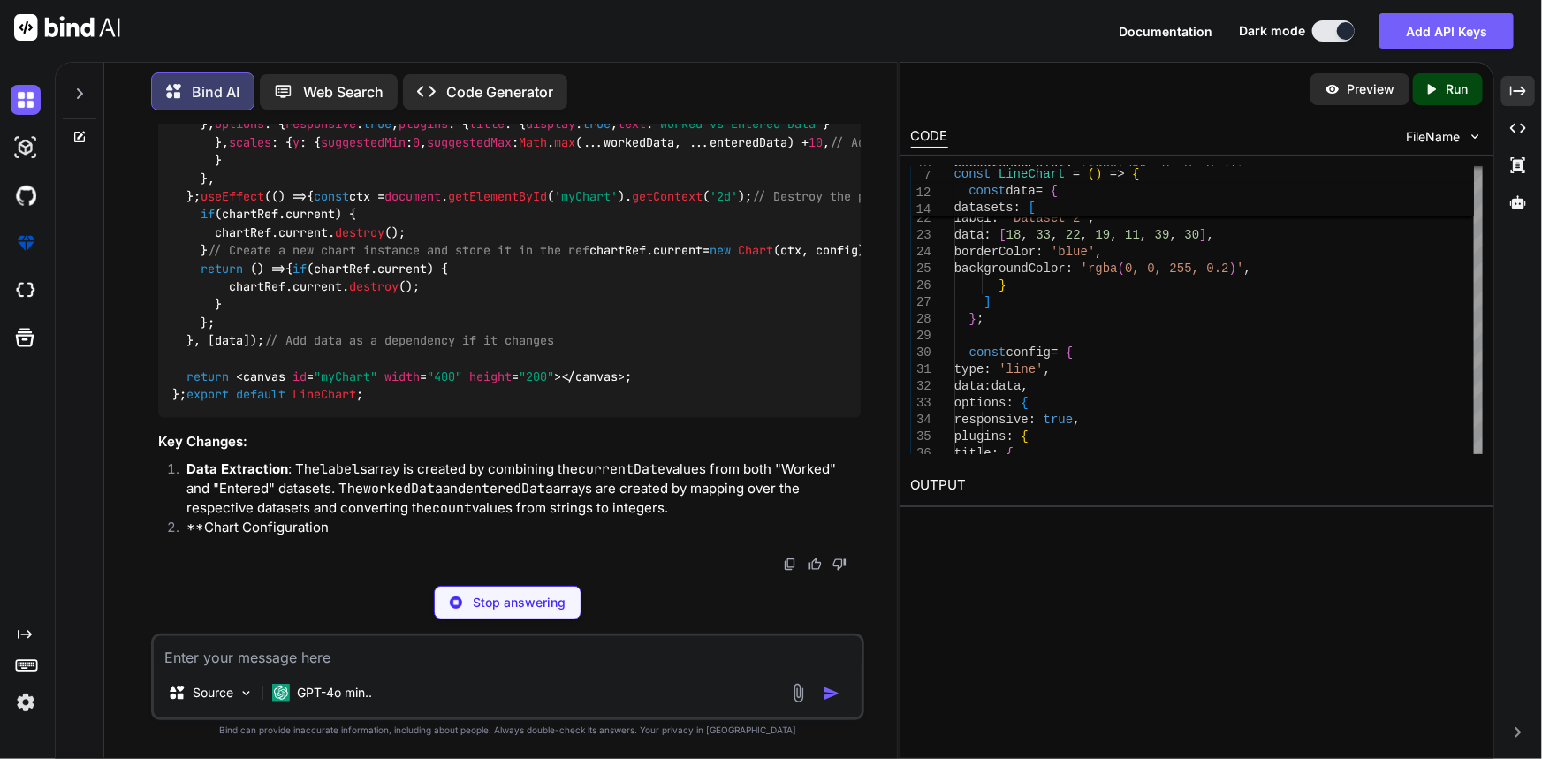
scroll to position [6461, 0]
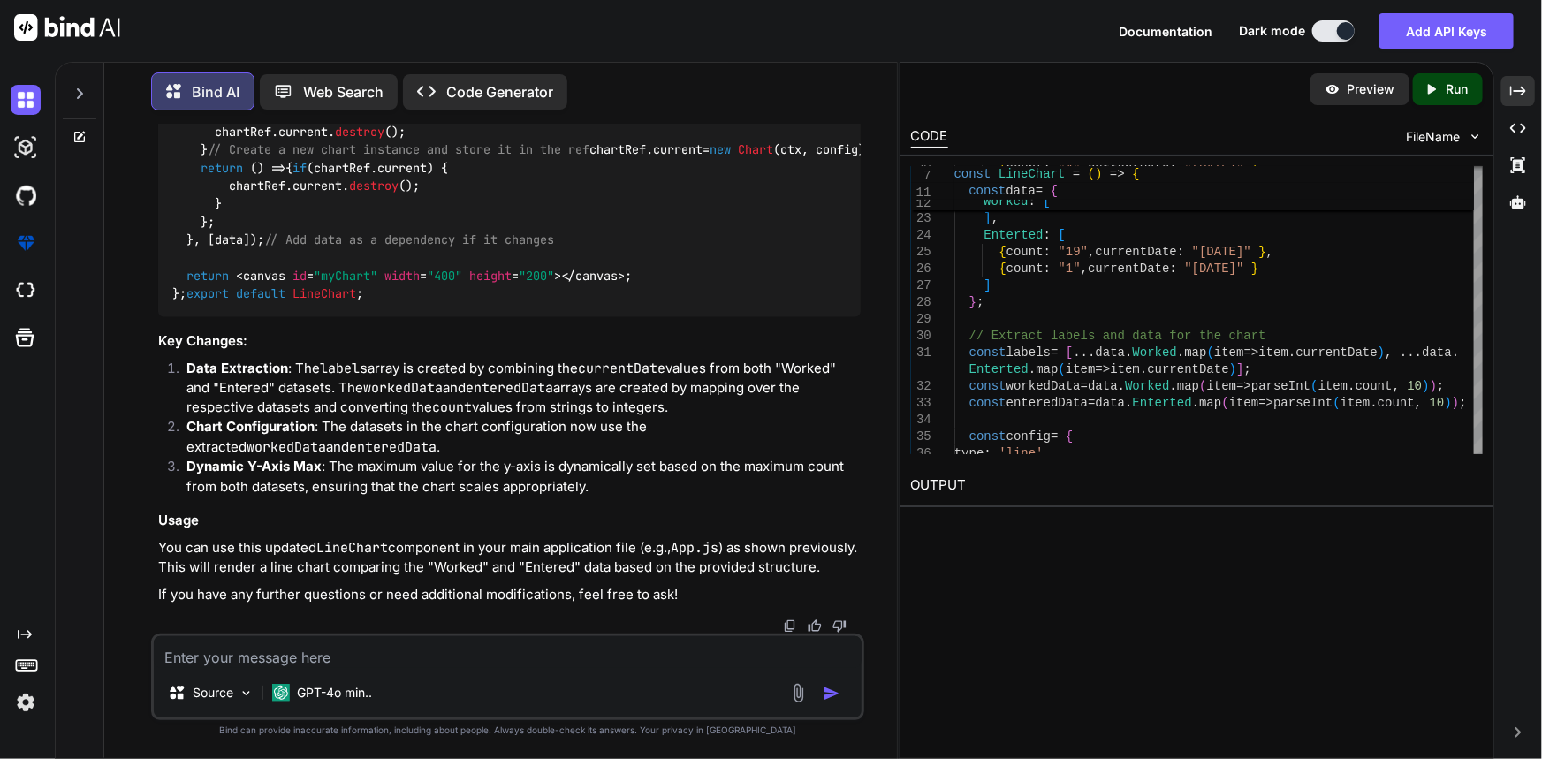
click at [537, 658] on textarea at bounding box center [508, 652] width 709 height 32
paste textarea "import React, { useEffect, useRef } from 'react'; import { Chart, registerables…"
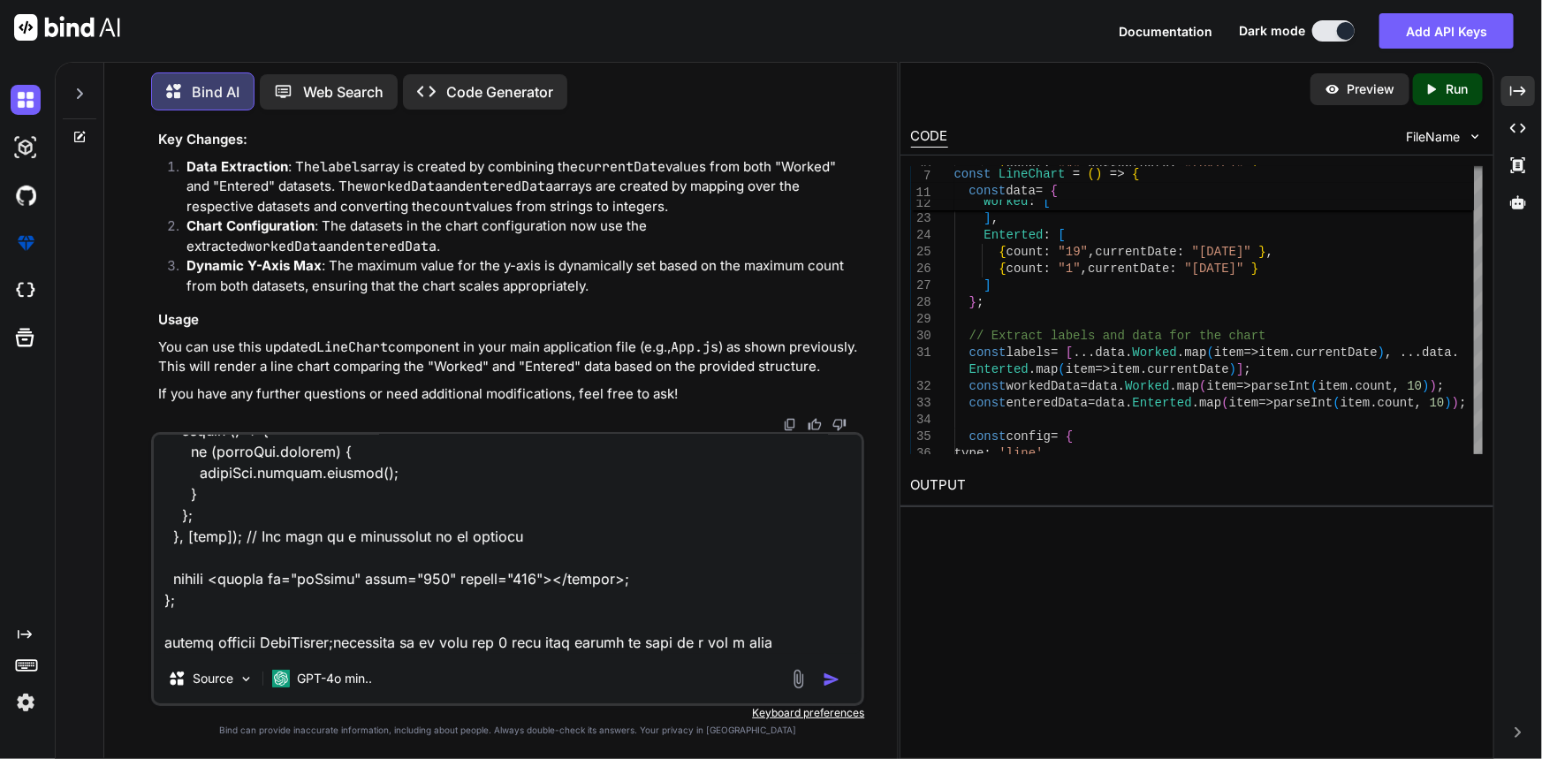
scroll to position [6783, 0]
paste textarea ""[DATE]"
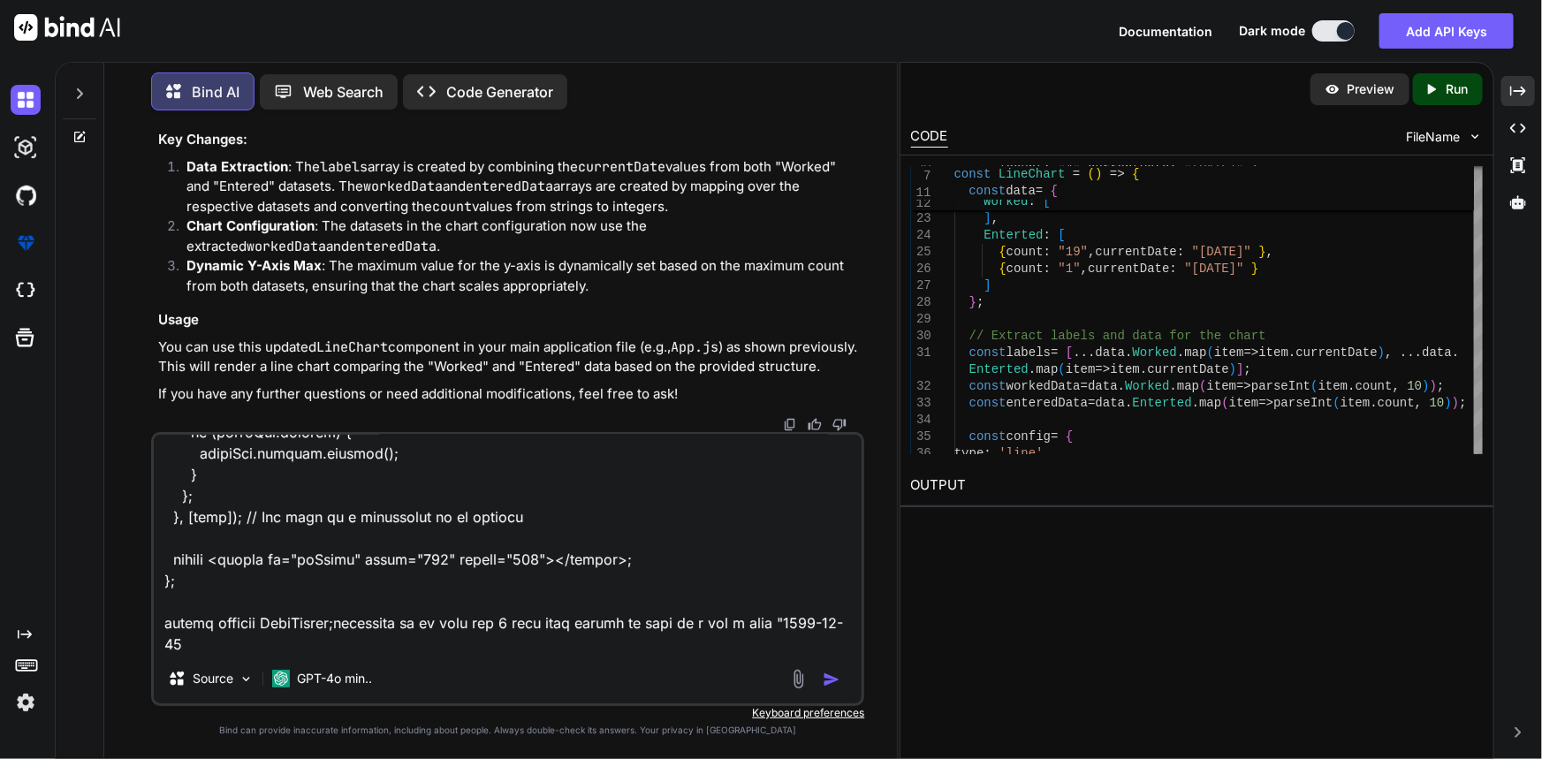
scroll to position [1845, 0]
click at [544, 633] on textarea at bounding box center [508, 544] width 709 height 219
click at [475, 641] on textarea at bounding box center [508, 544] width 709 height 219
paste textarea "[DATE]"
type textarea "import React, { useEffect, useRef } from 'react'; import { Chart, registerables…"
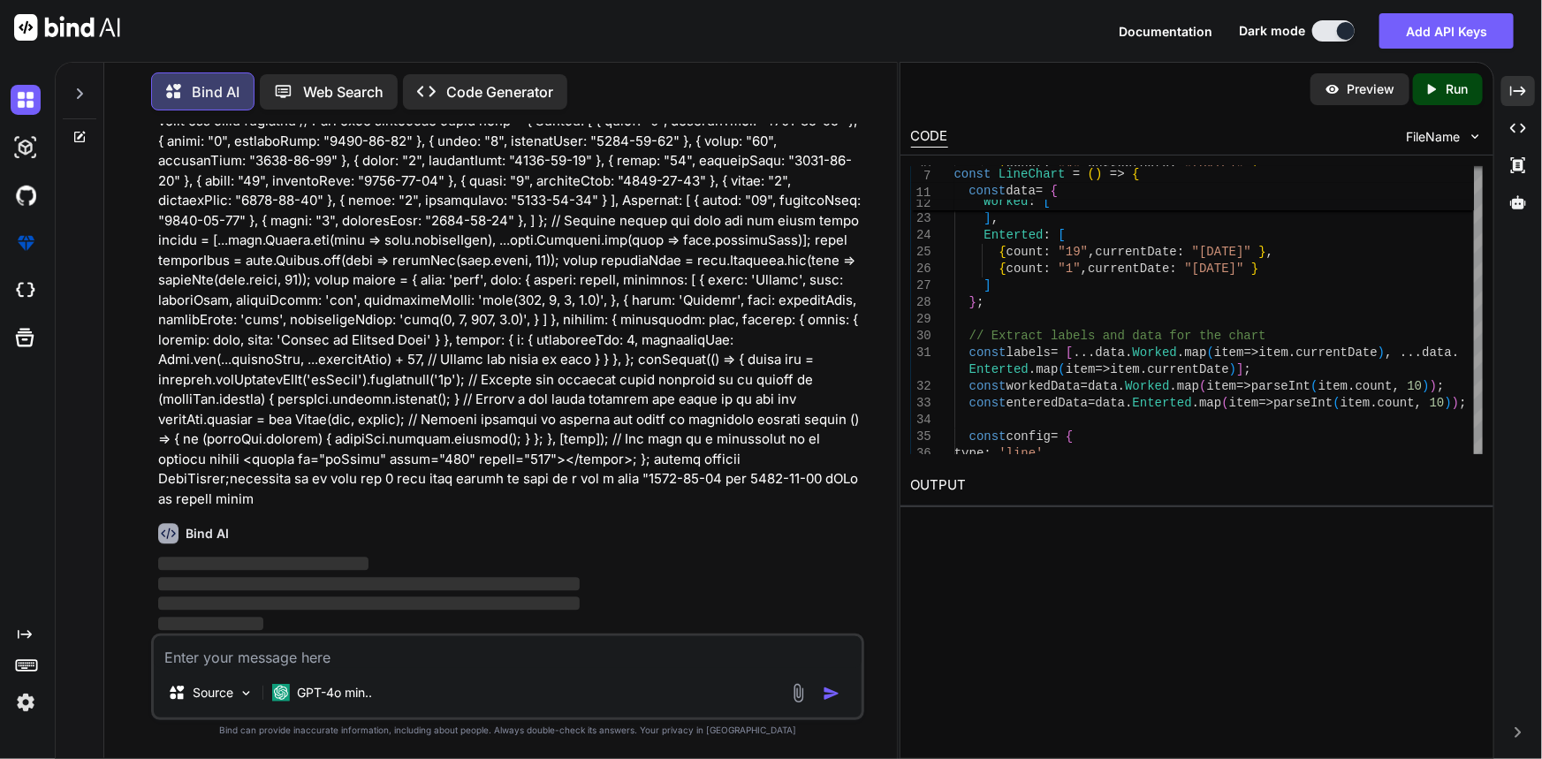
scroll to position [8672, 0]
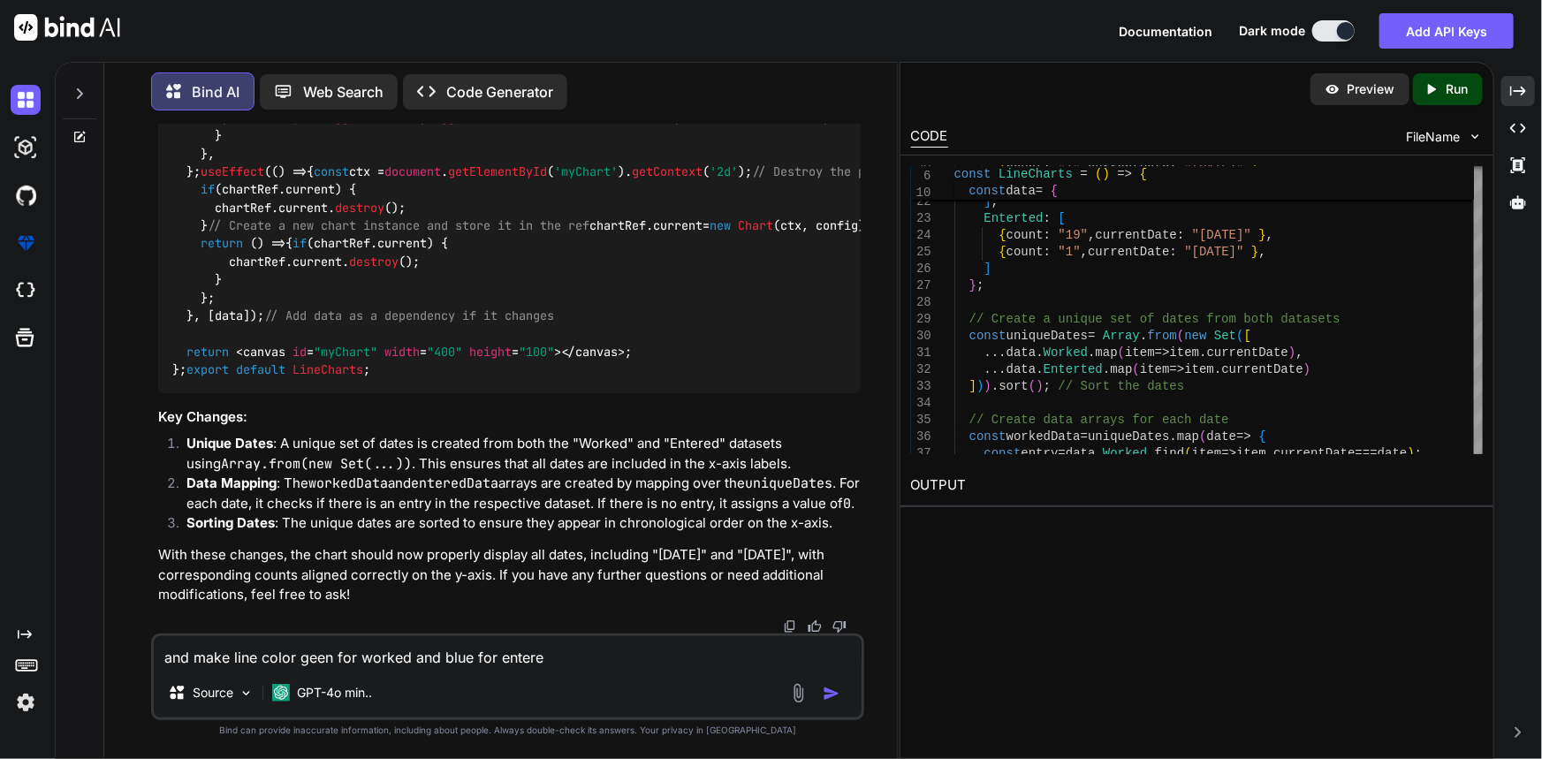
type textarea "and make line color geen for worked and blue for entered"
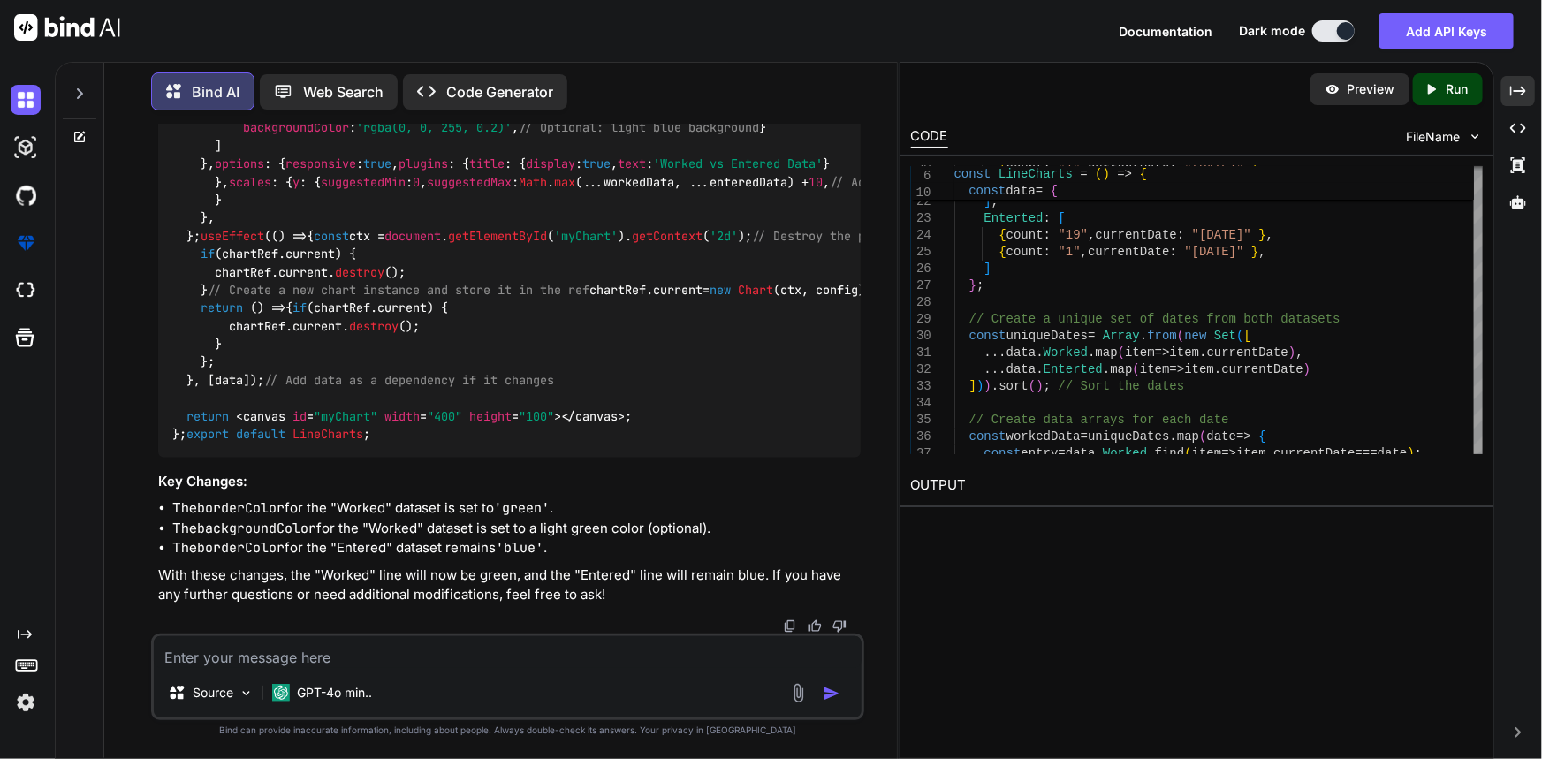
scroll to position [11486, 0]
click at [545, 656] on textarea at bounding box center [508, 652] width 709 height 32
paste textarea "import React, { useEffect, useRef } from 'react'; import { Chart, registerables…"
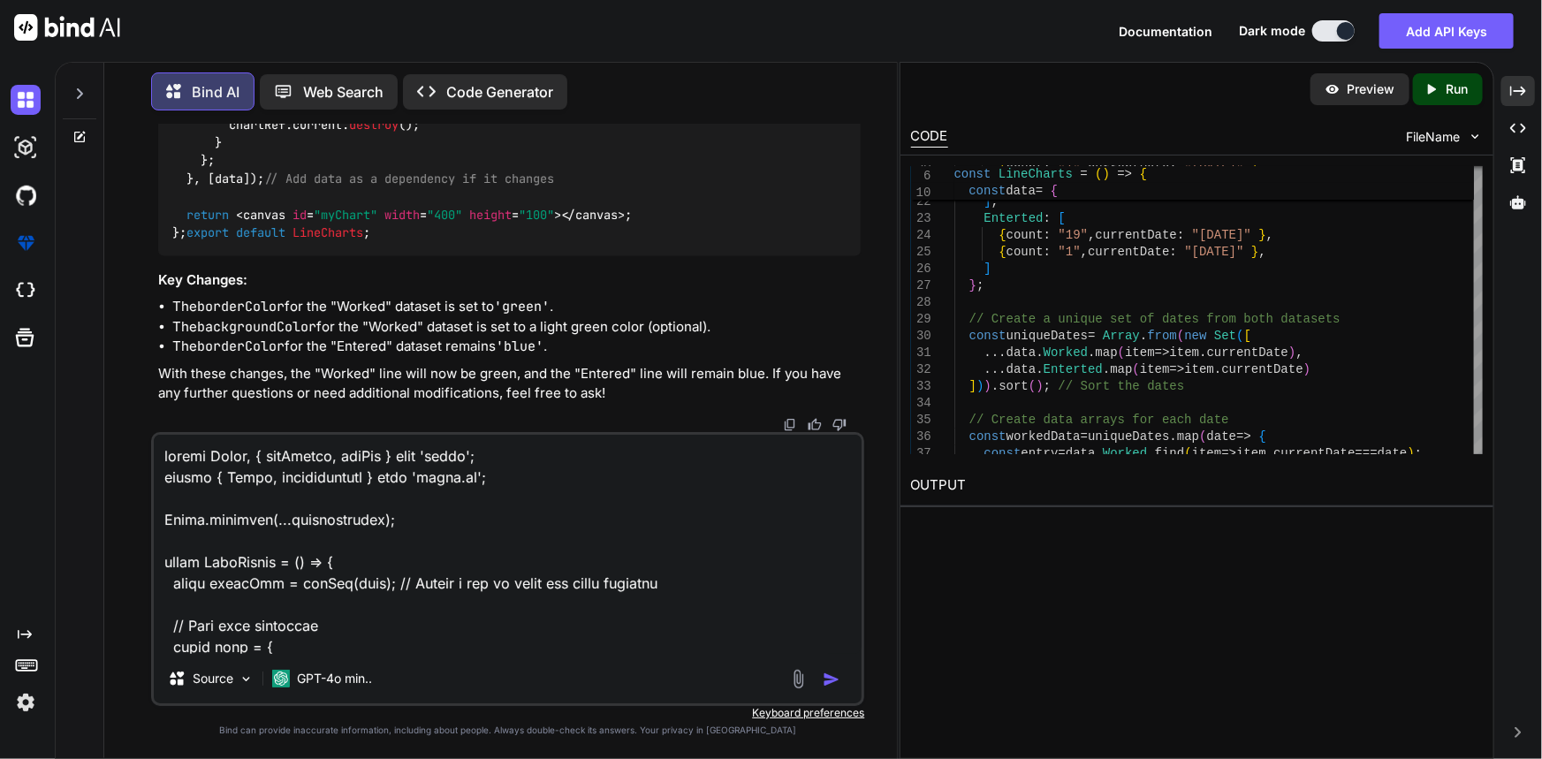
scroll to position [1993, 0]
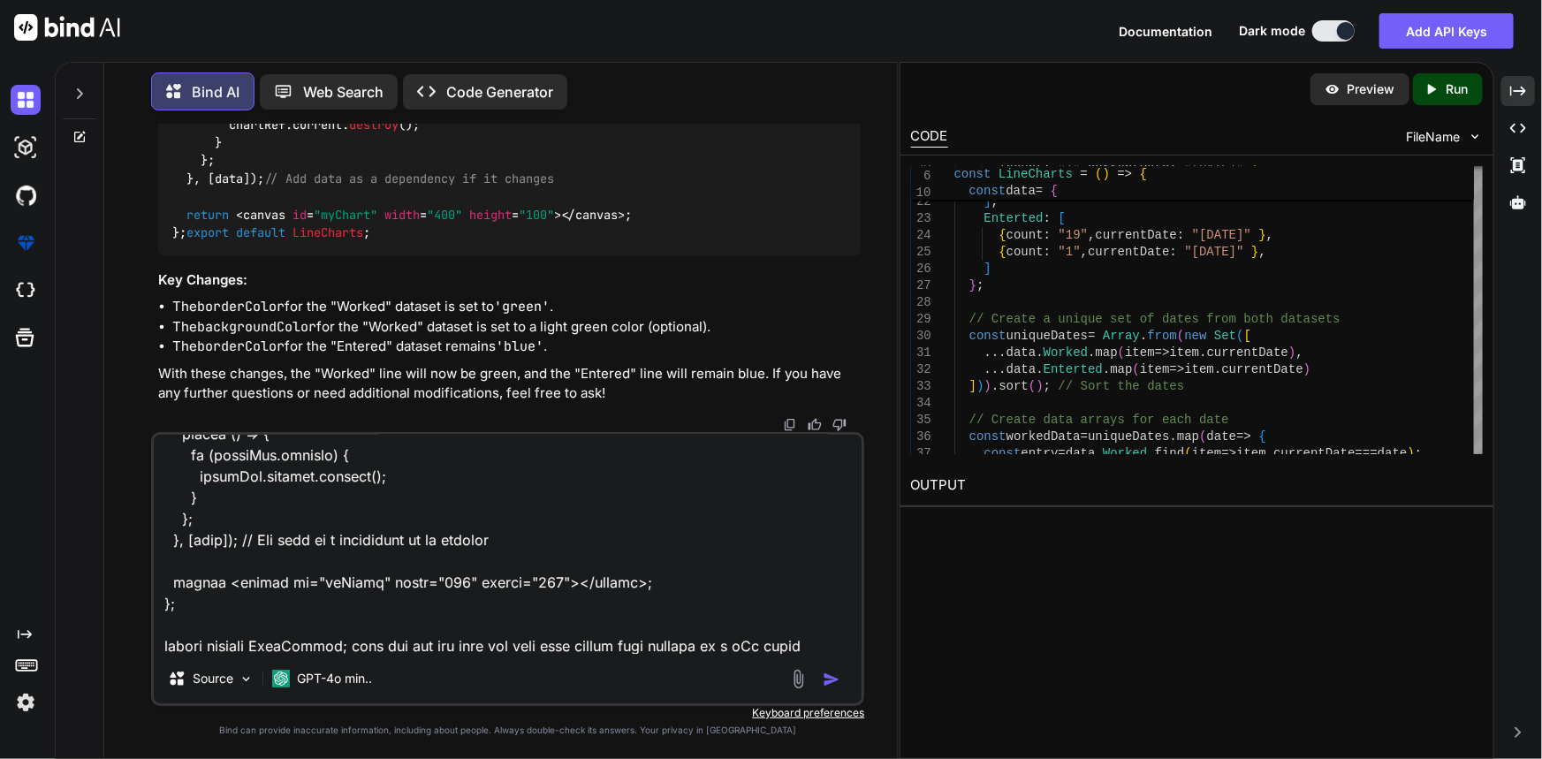
type textarea "import React, { useEffect, useRef } from 'react'; import { Chart, registerables…"
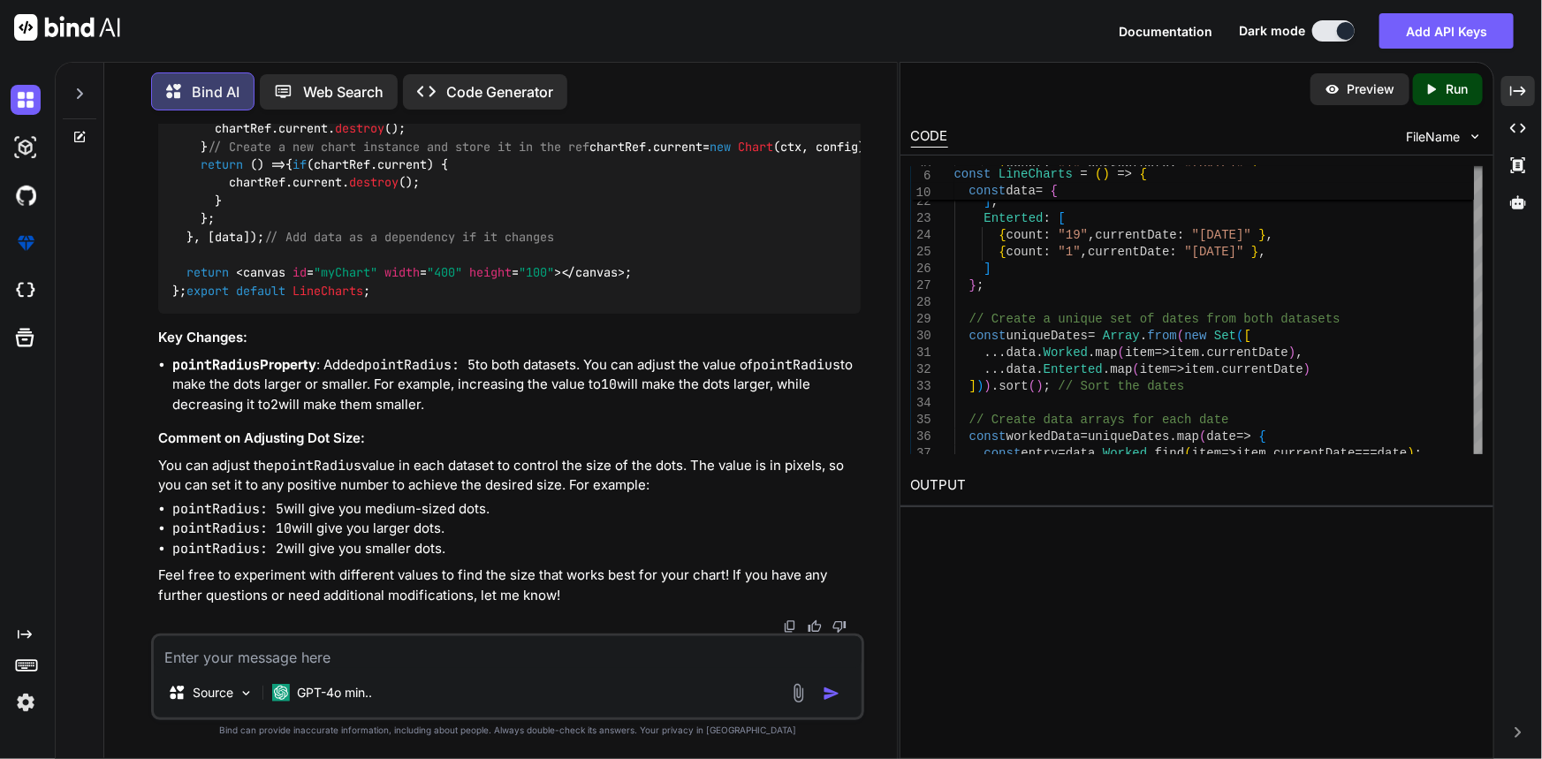
scroll to position [14376, 0]
